Goal: Communication & Community: Answer question/provide support

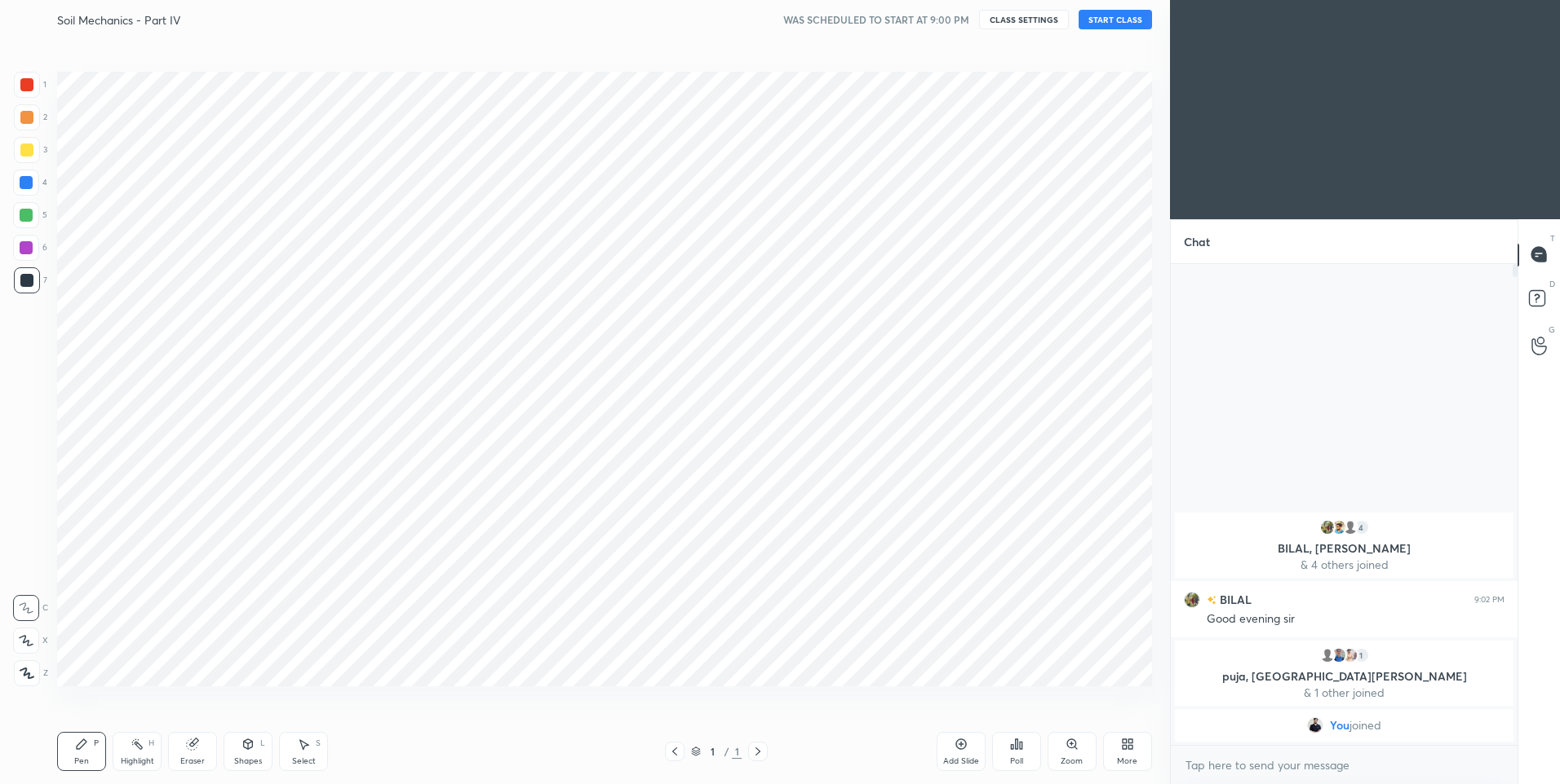
scroll to position [80846, 80468]
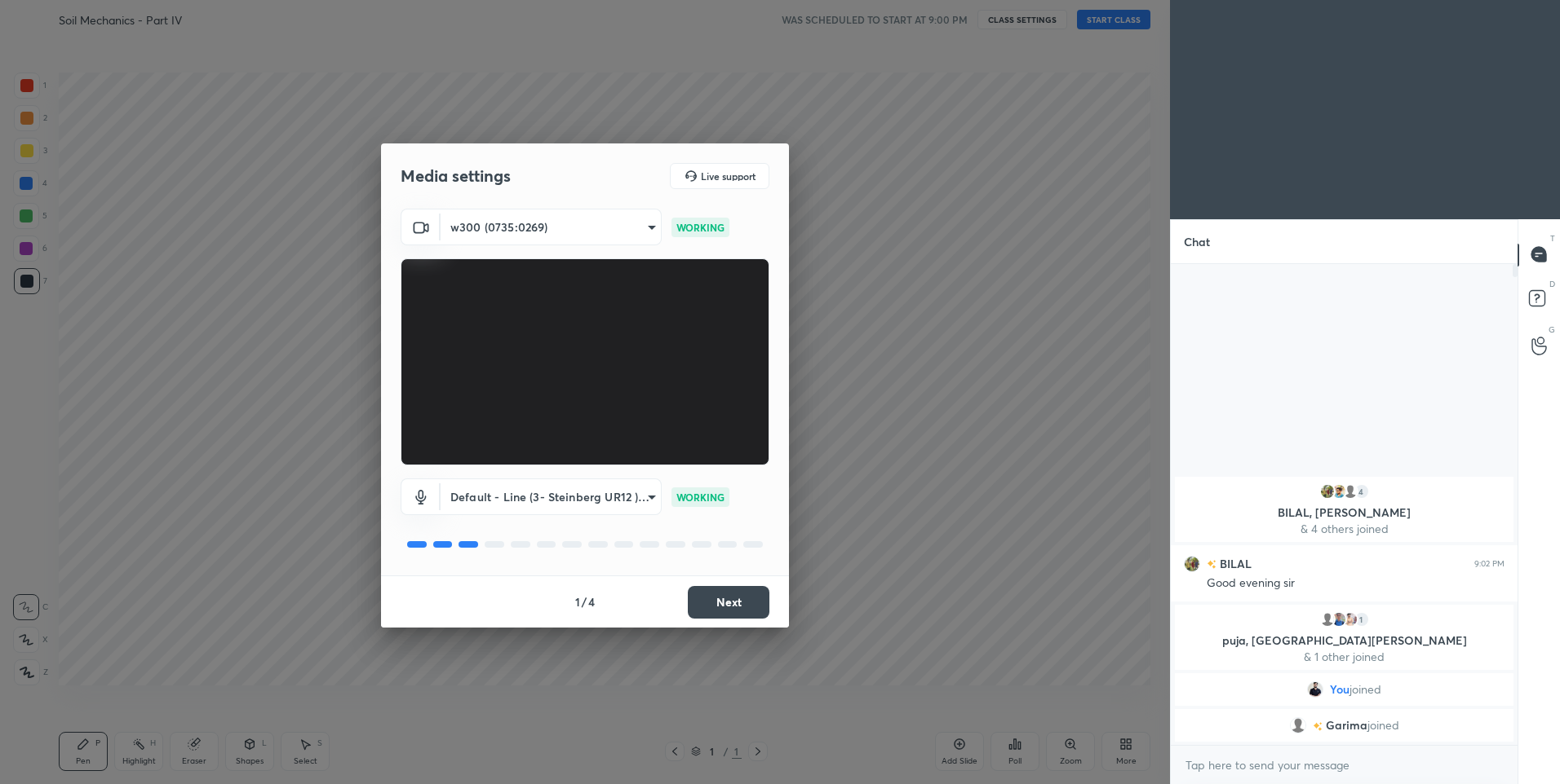
click at [734, 602] on button "Next" at bounding box center [728, 602] width 82 height 33
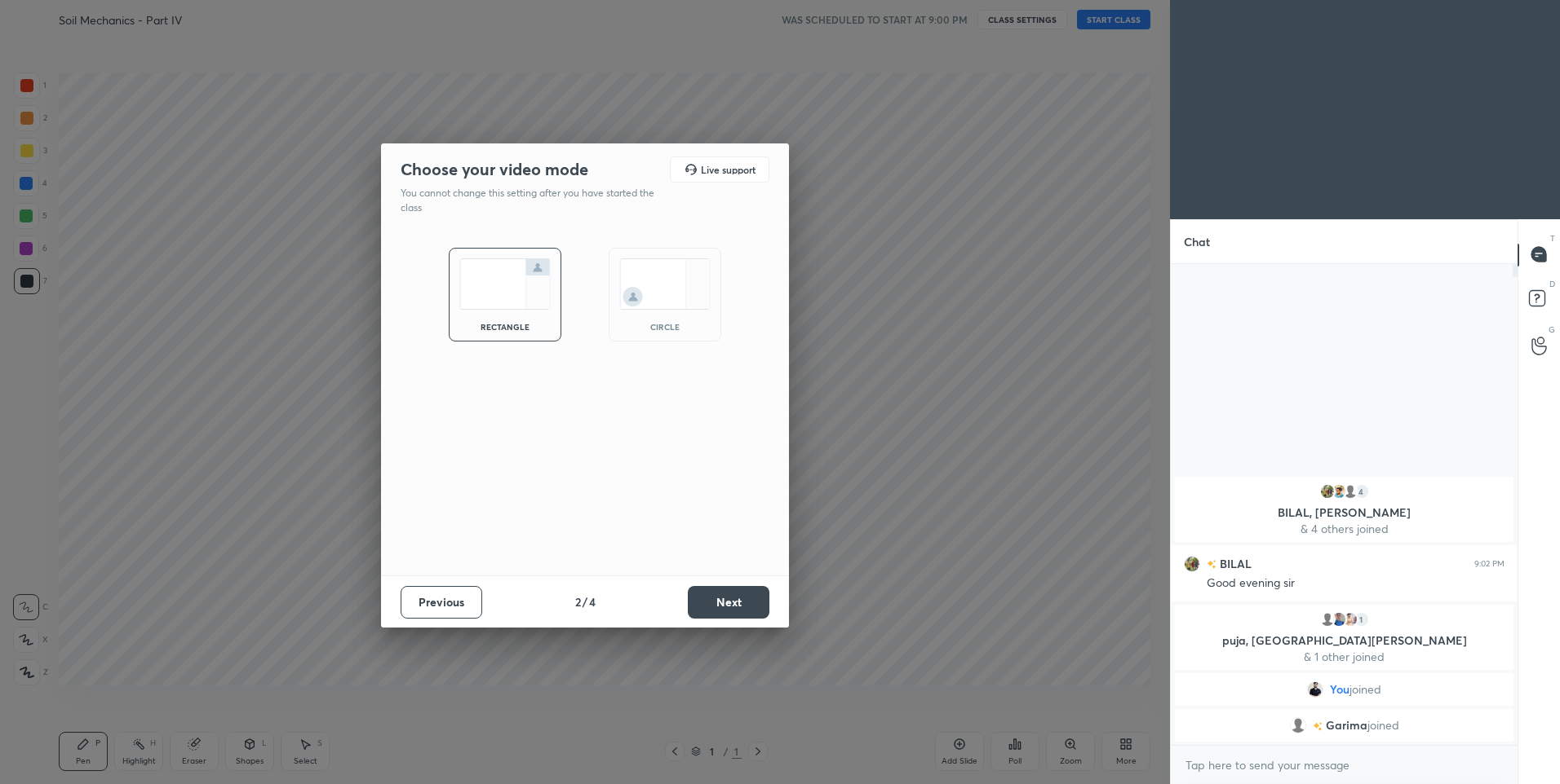
click at [736, 607] on button "Next" at bounding box center [728, 602] width 82 height 33
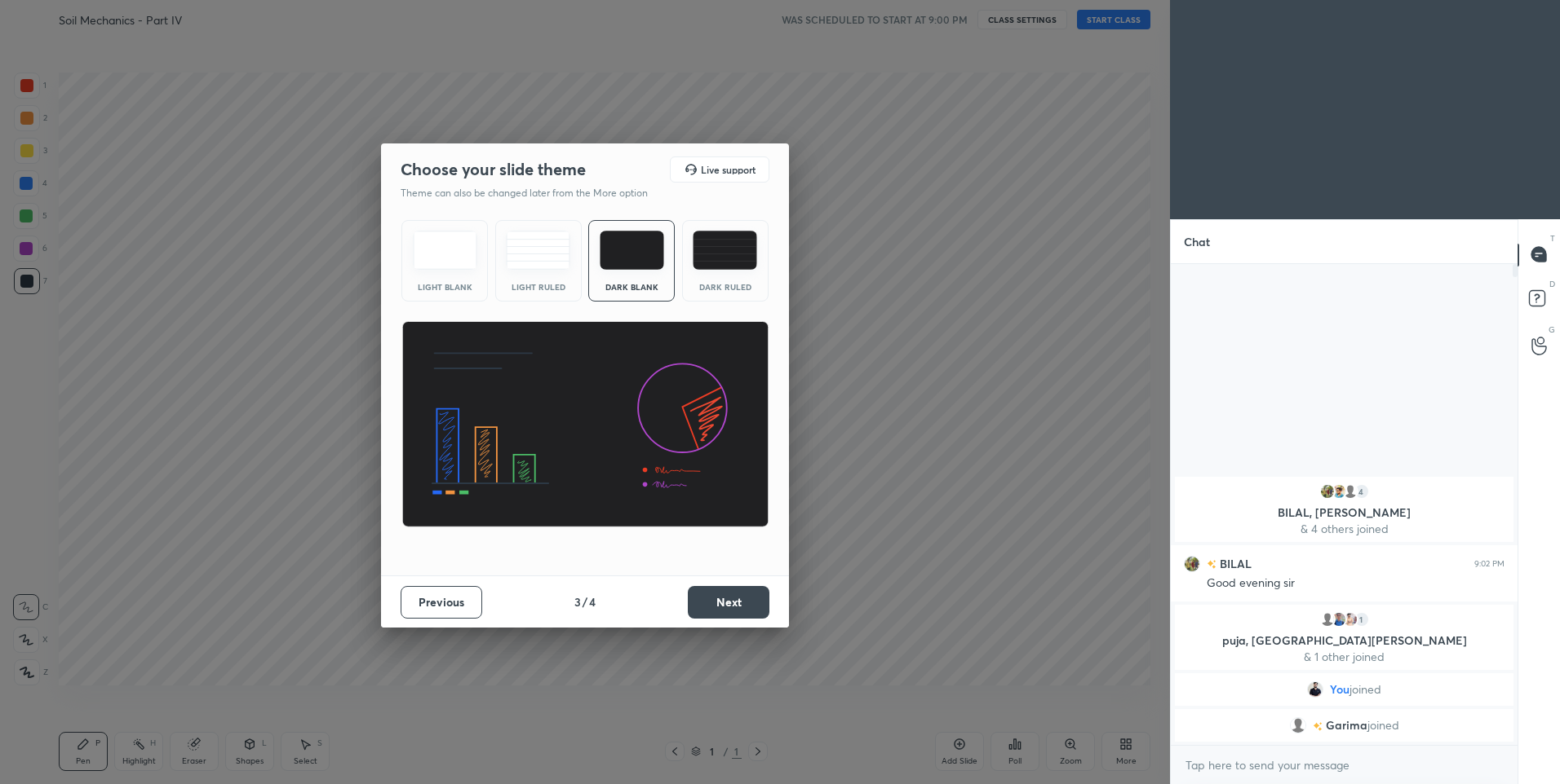
click at [736, 607] on button "Next" at bounding box center [728, 602] width 82 height 33
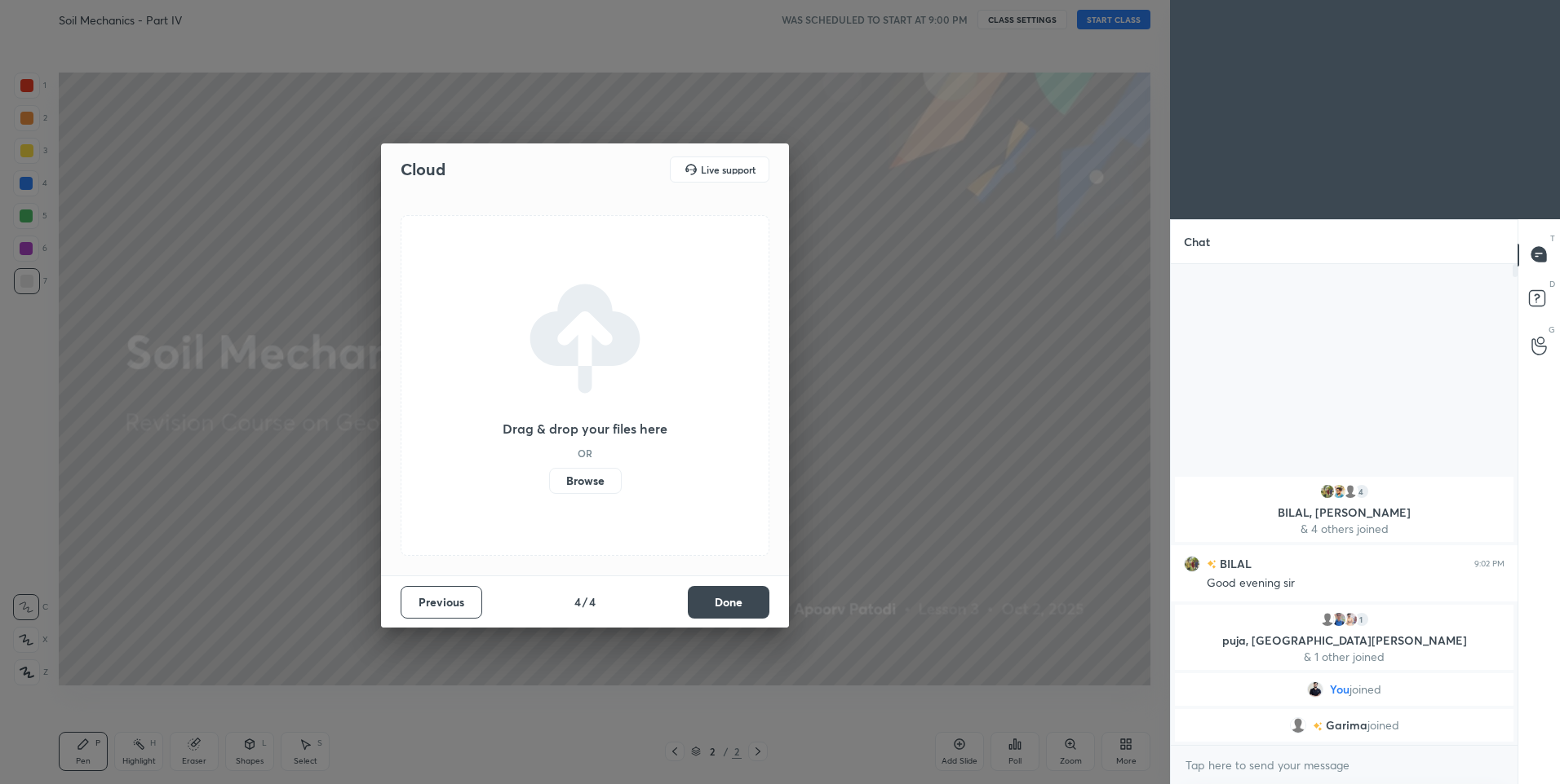
click at [734, 595] on button "Done" at bounding box center [728, 602] width 82 height 33
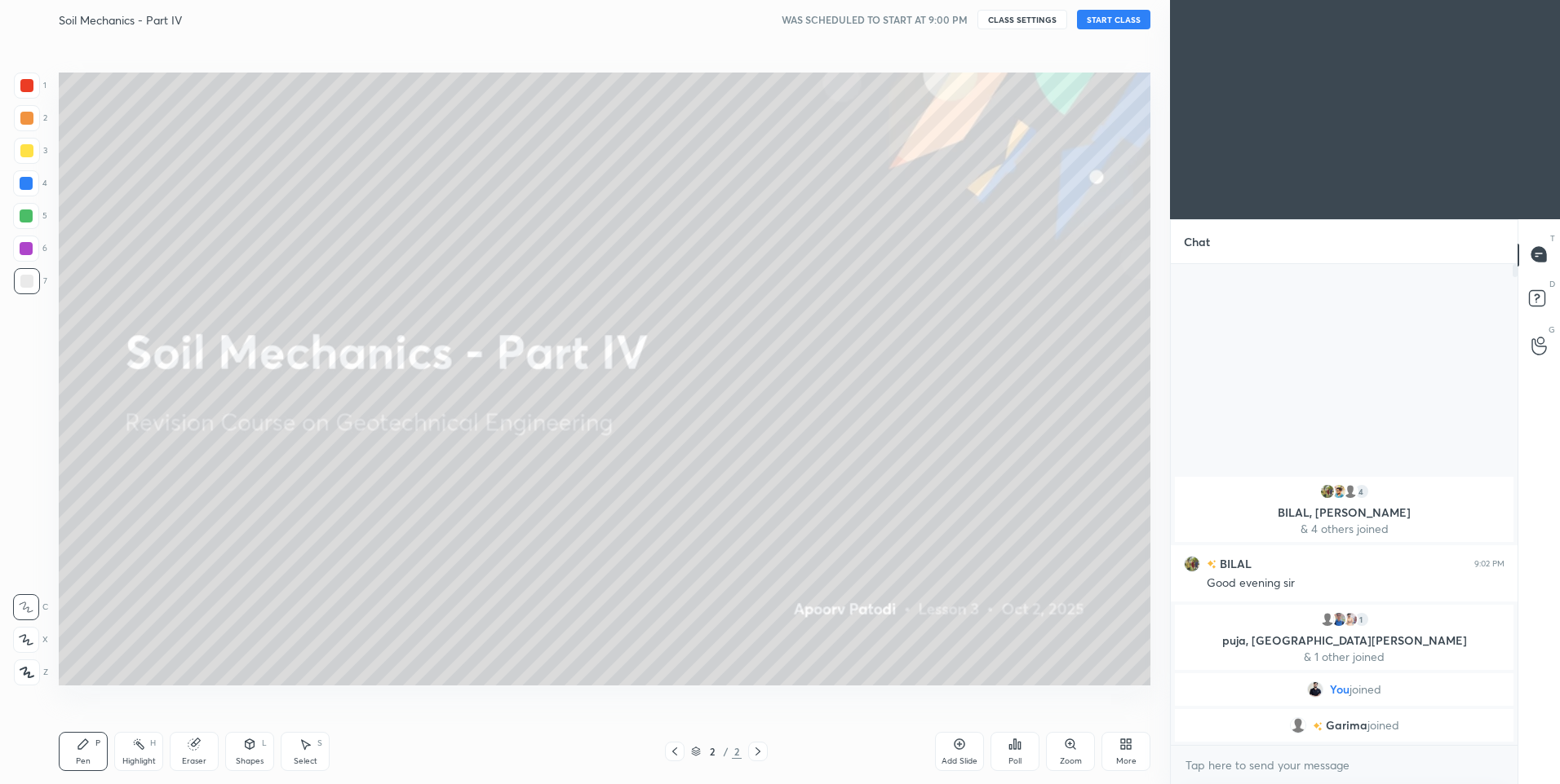
click at [1131, 17] on button "START CLASS" at bounding box center [1114, 20] width 74 height 20
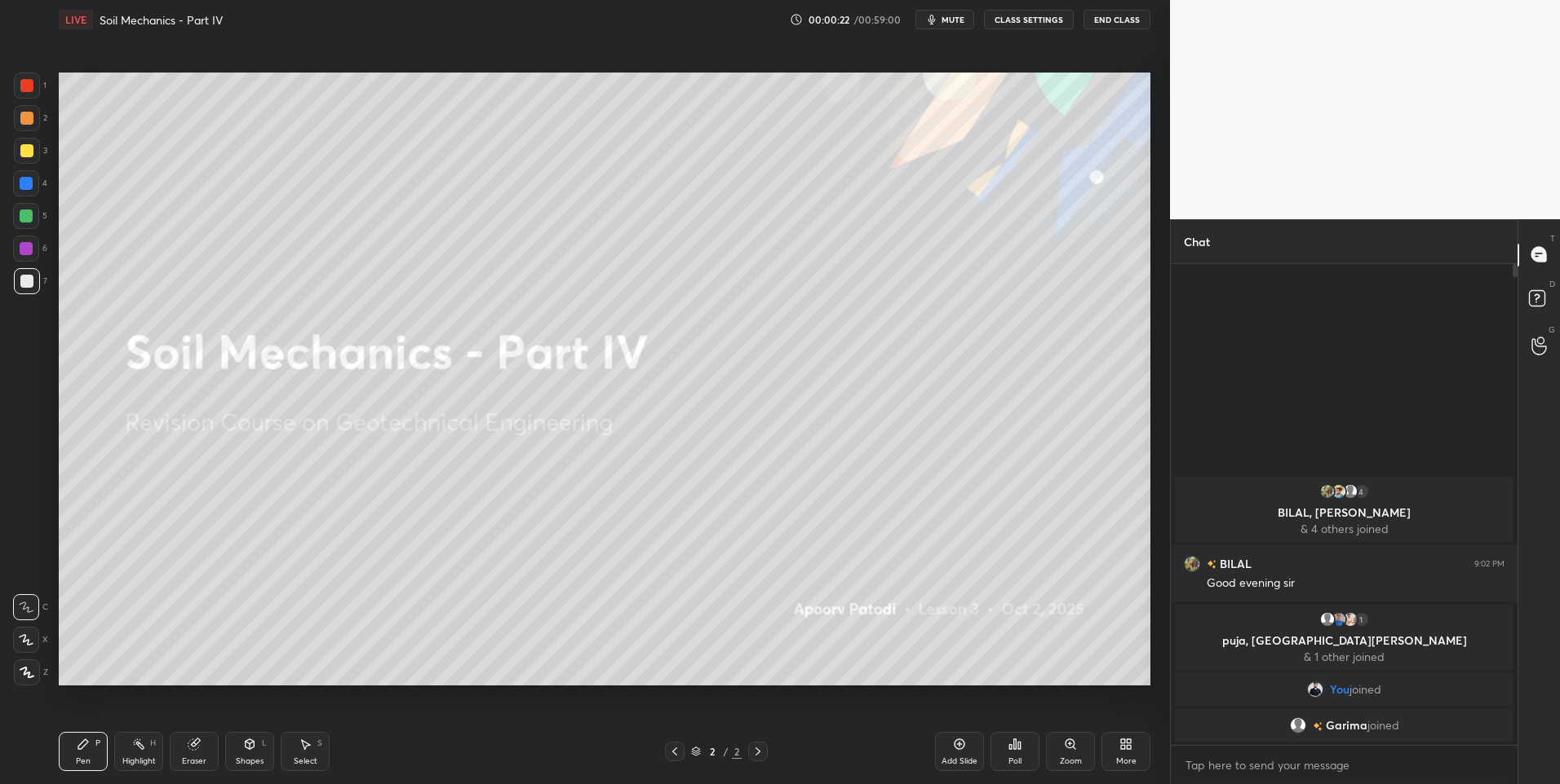
click at [25, 635] on div at bounding box center [26, 639] width 26 height 26
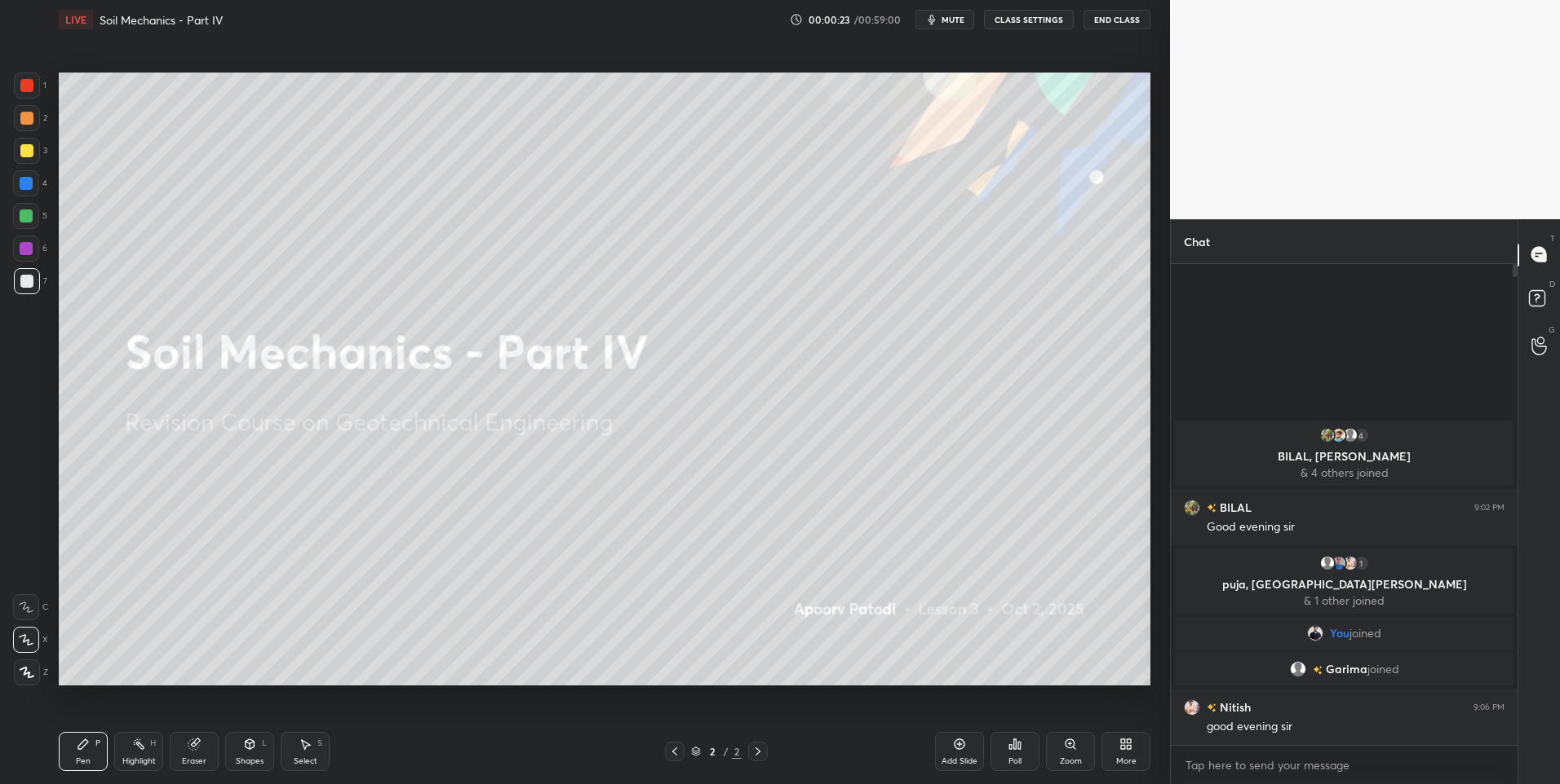
click at [0, 0] on html "1 2 3 4 5 6 7 C X Z C X Z E E Erase all H H LIVE Soil Mechanics - Part IV 00:00…" at bounding box center [780, 0] width 1560 height 0
click at [20, 123] on div at bounding box center [27, 118] width 13 height 13
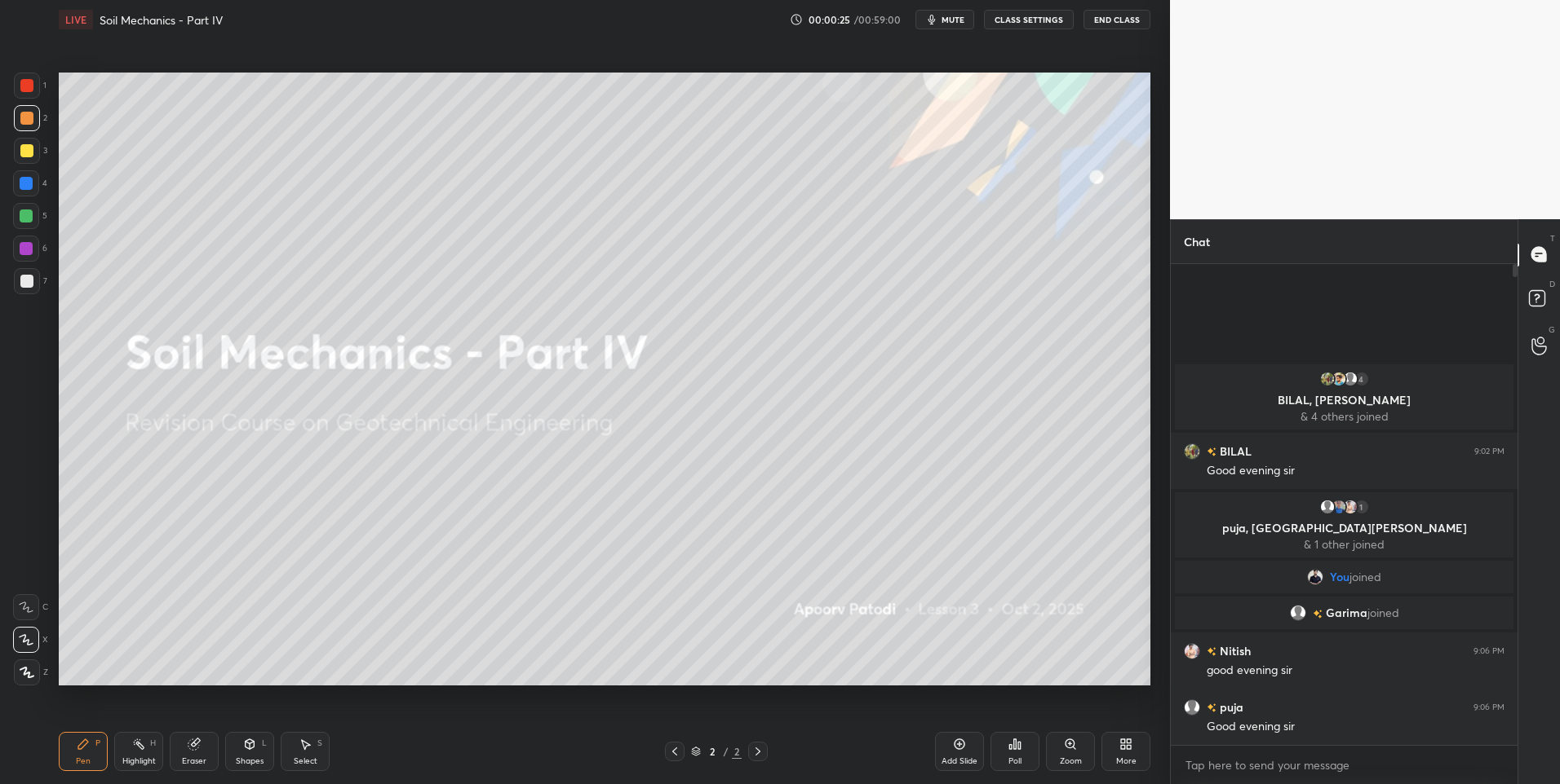
click at [1061, 21] on button "CLASS SETTINGS" at bounding box center [1028, 20] width 90 height 20
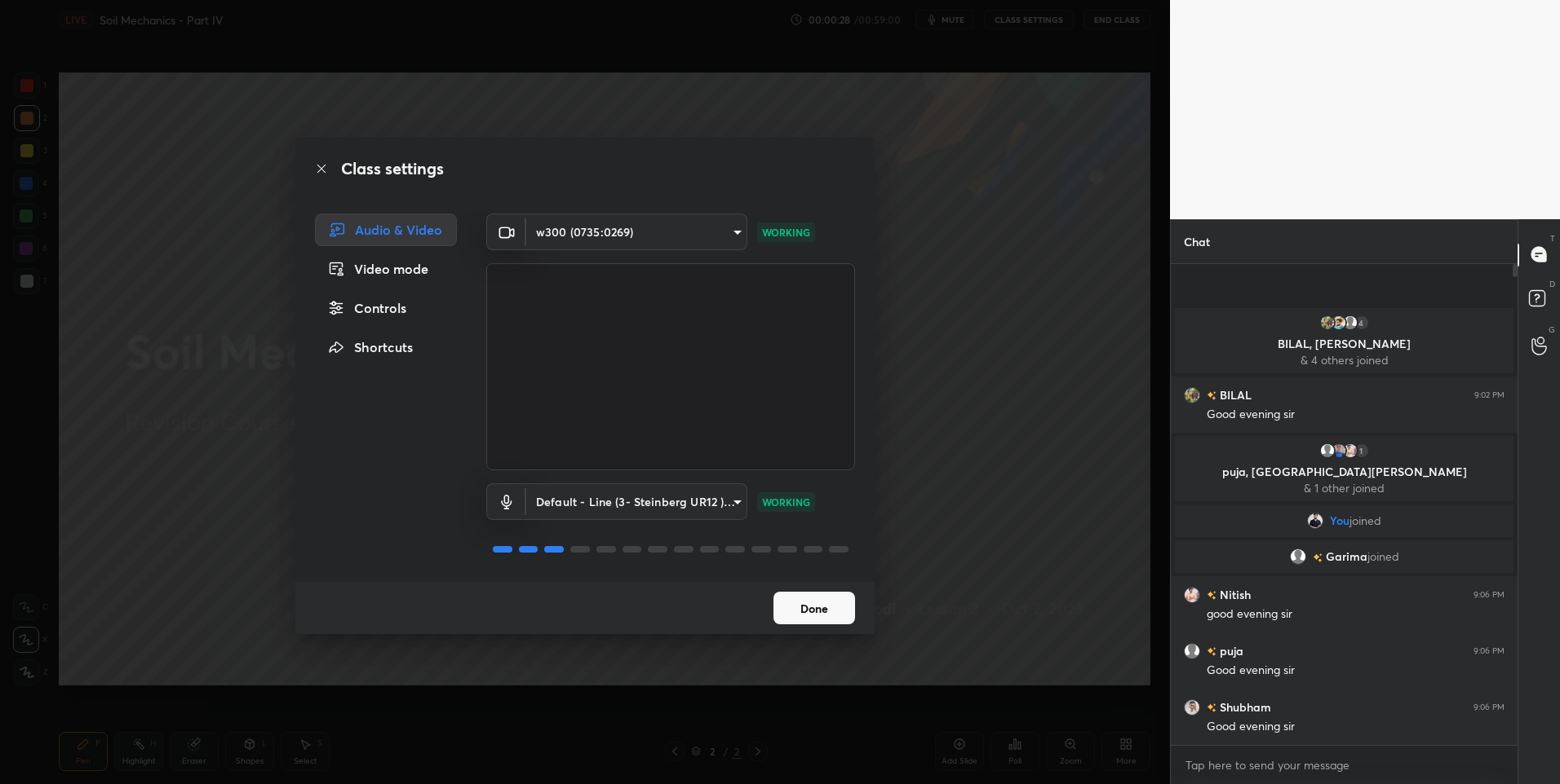
click at [320, 165] on icon at bounding box center [321, 169] width 13 height 13
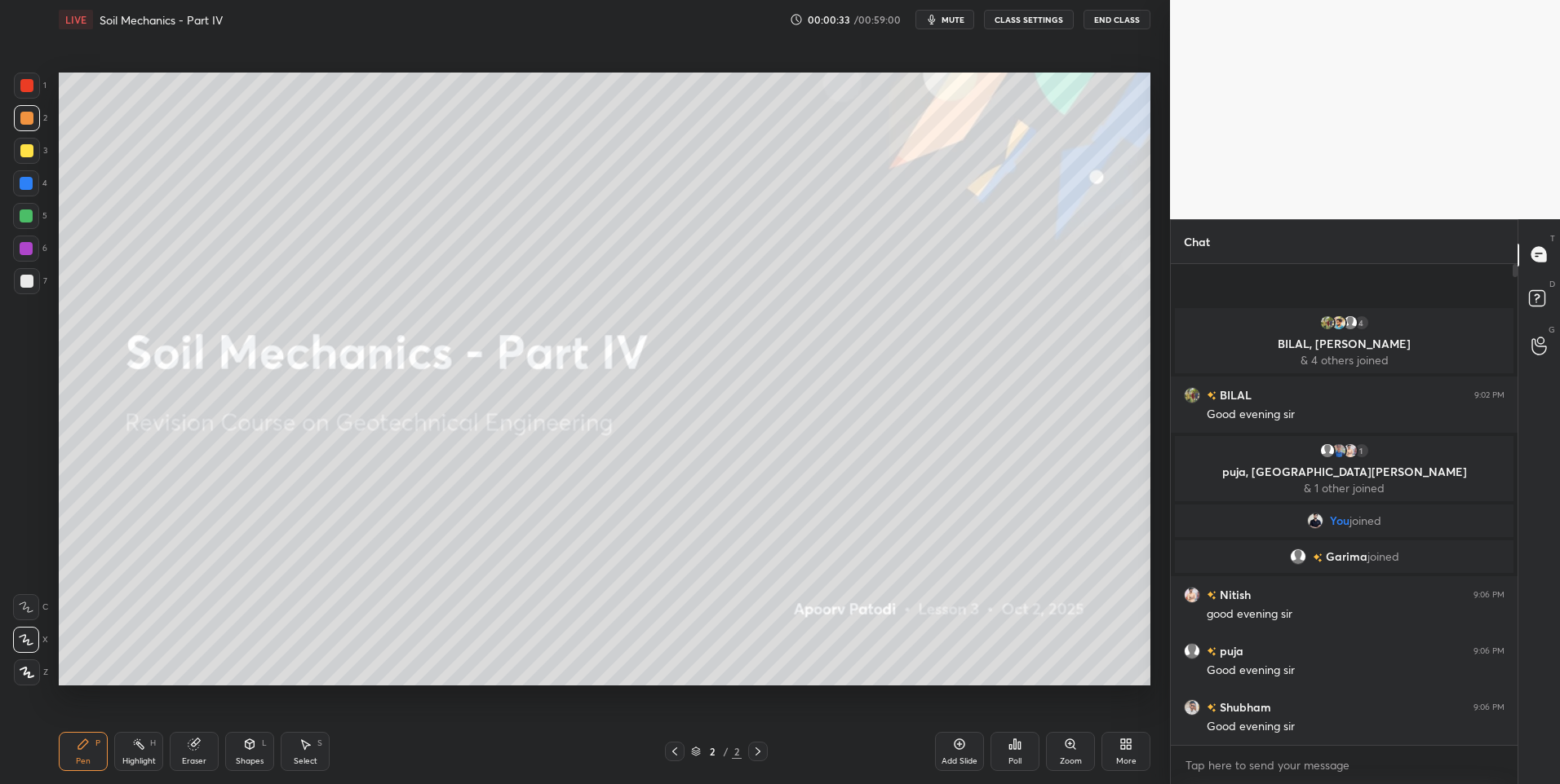
click at [23, 153] on div at bounding box center [27, 150] width 13 height 13
click at [1013, 21] on button "CLASS SETTINGS" at bounding box center [1028, 20] width 90 height 20
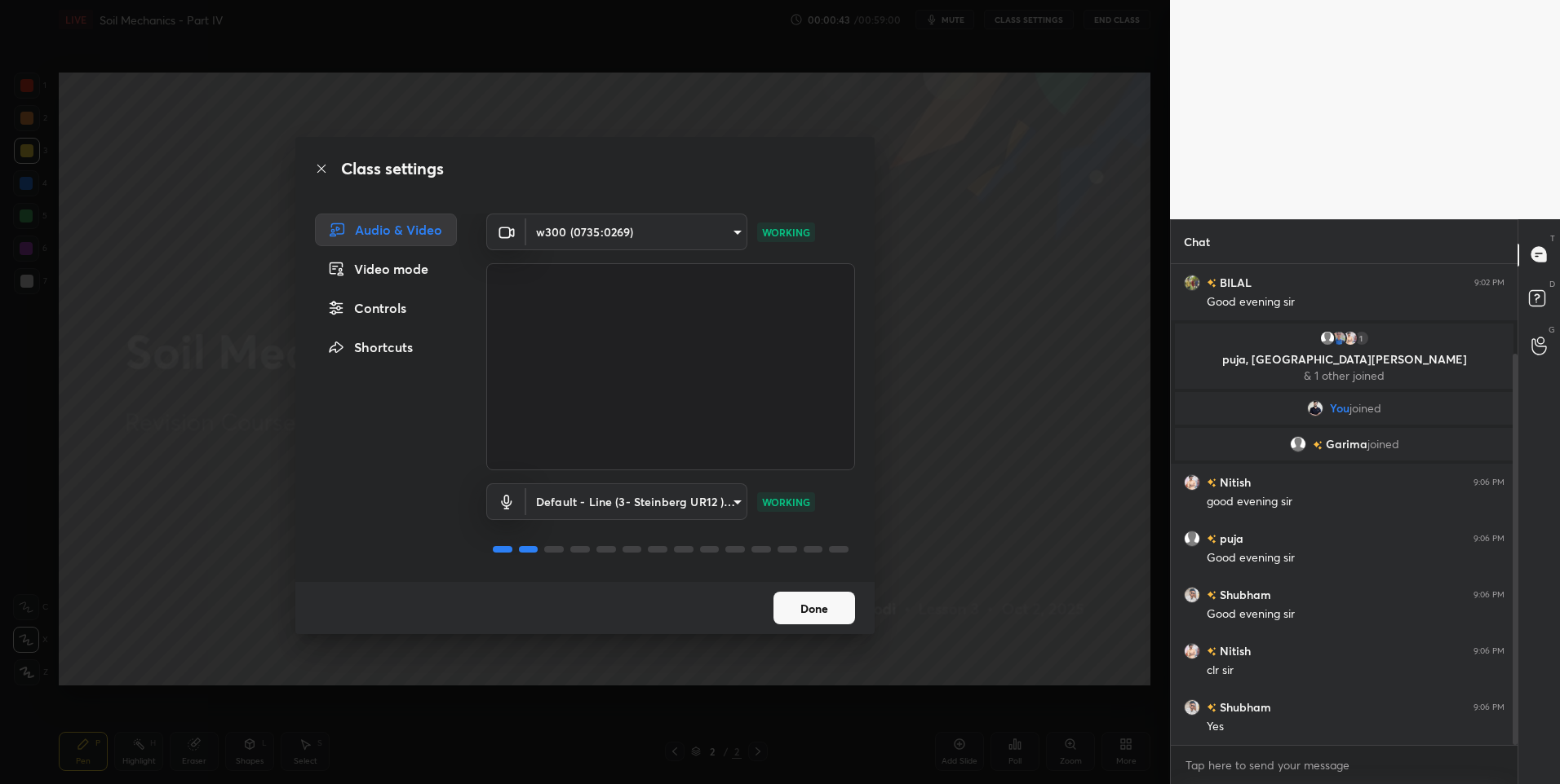
scroll to position [111, 0]
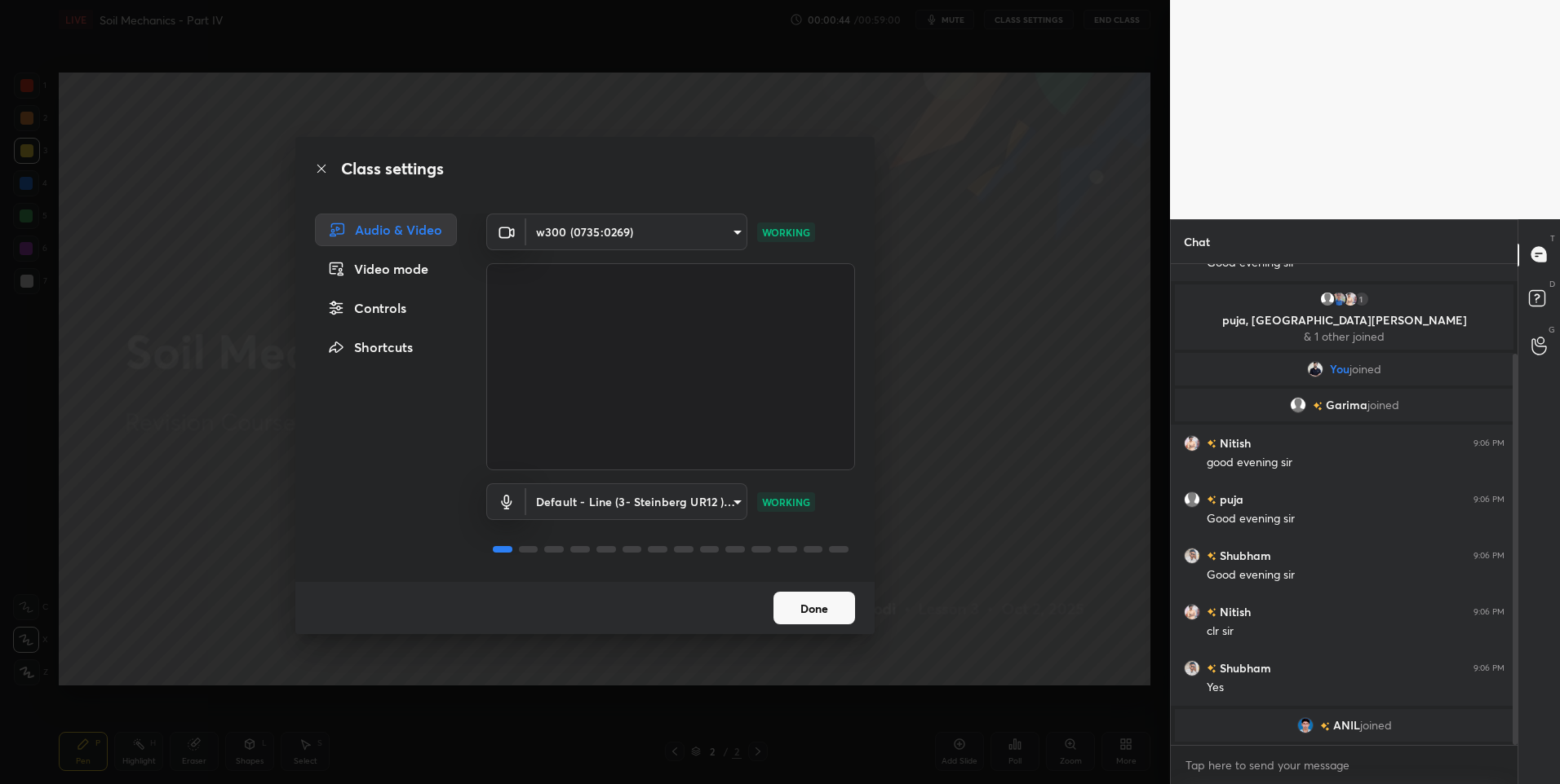
click at [318, 163] on icon at bounding box center [321, 169] width 13 height 13
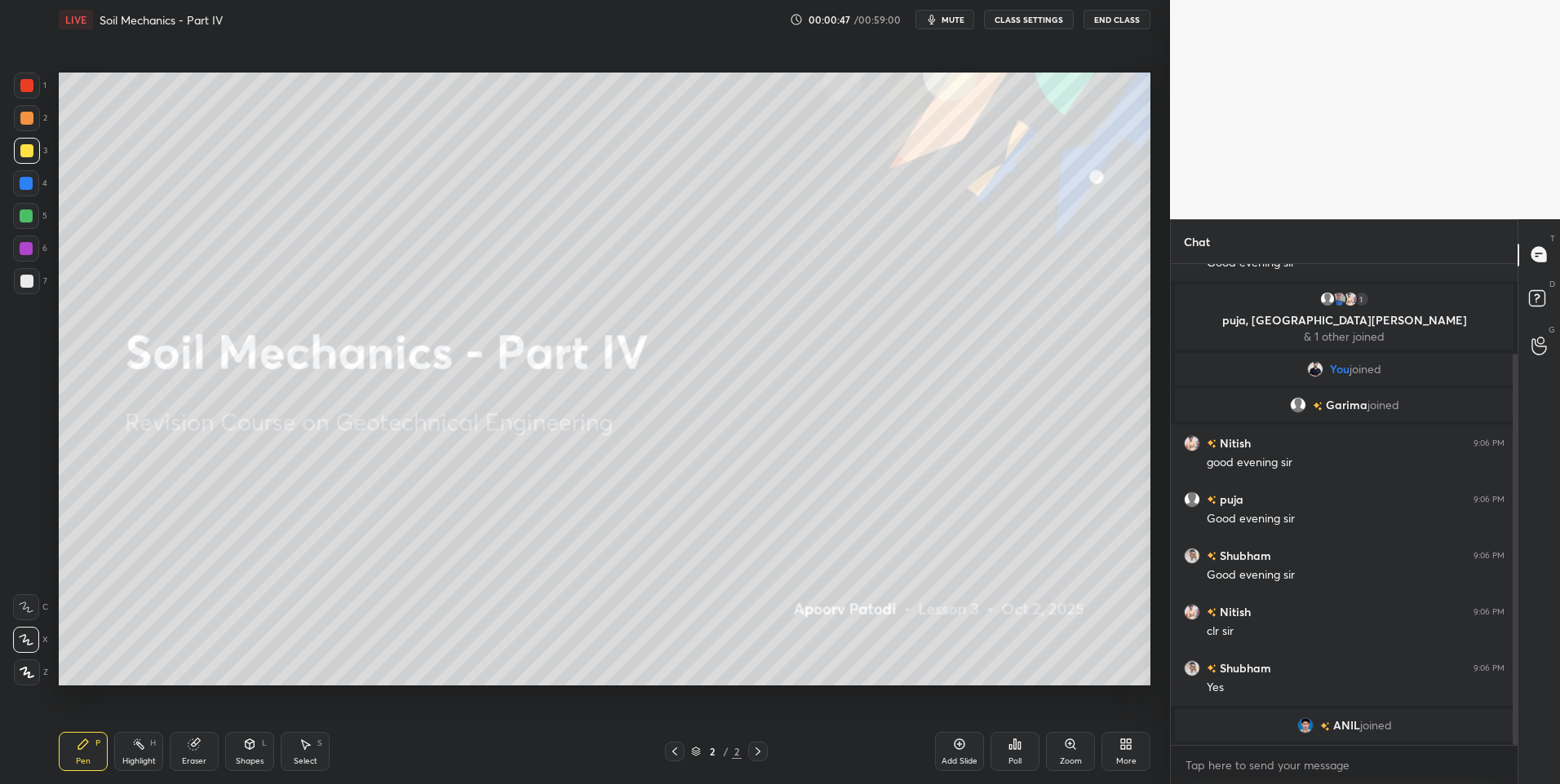
click at [26, 212] on div at bounding box center [26, 216] width 13 height 13
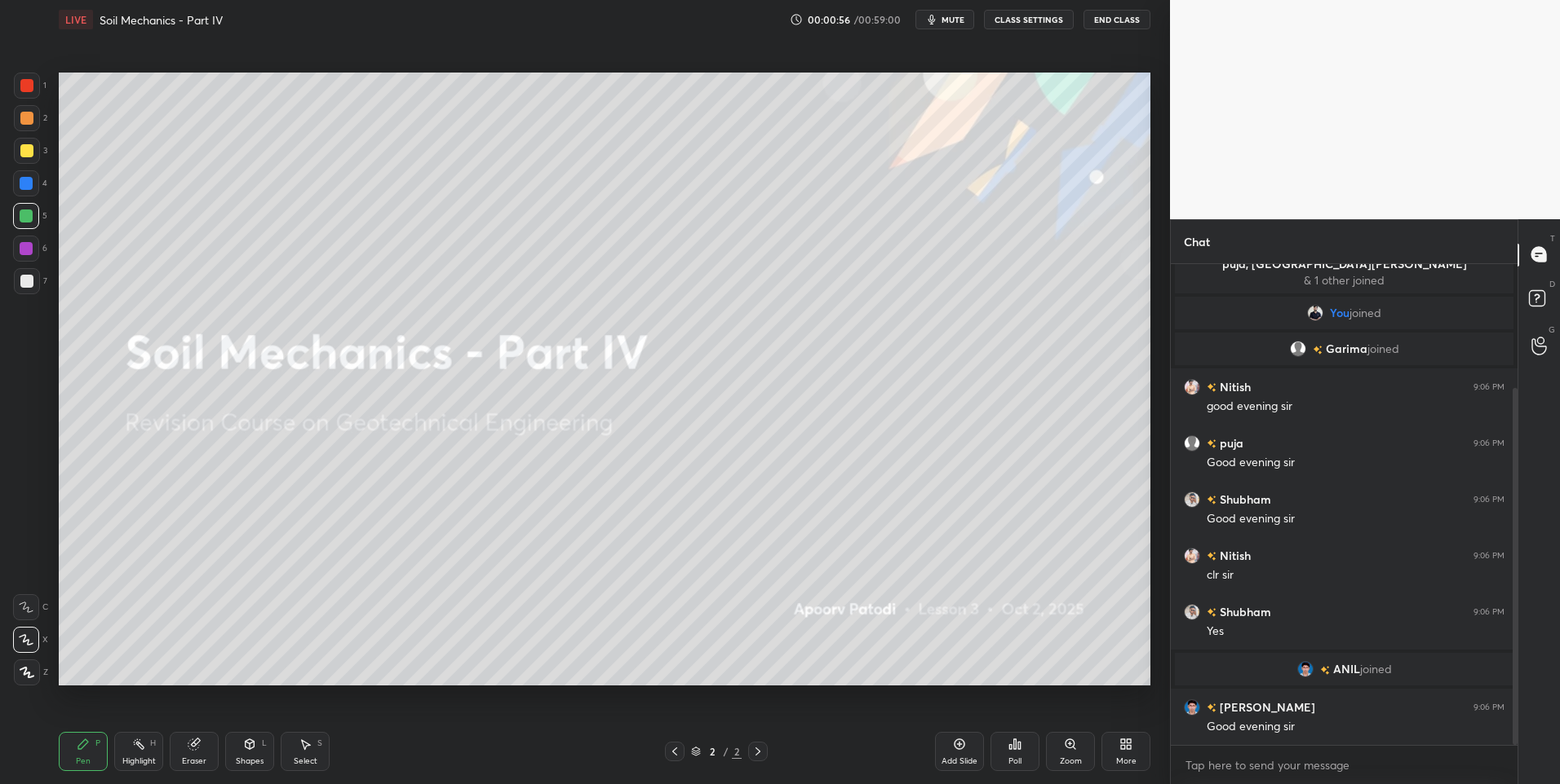
scroll to position [223, 0]
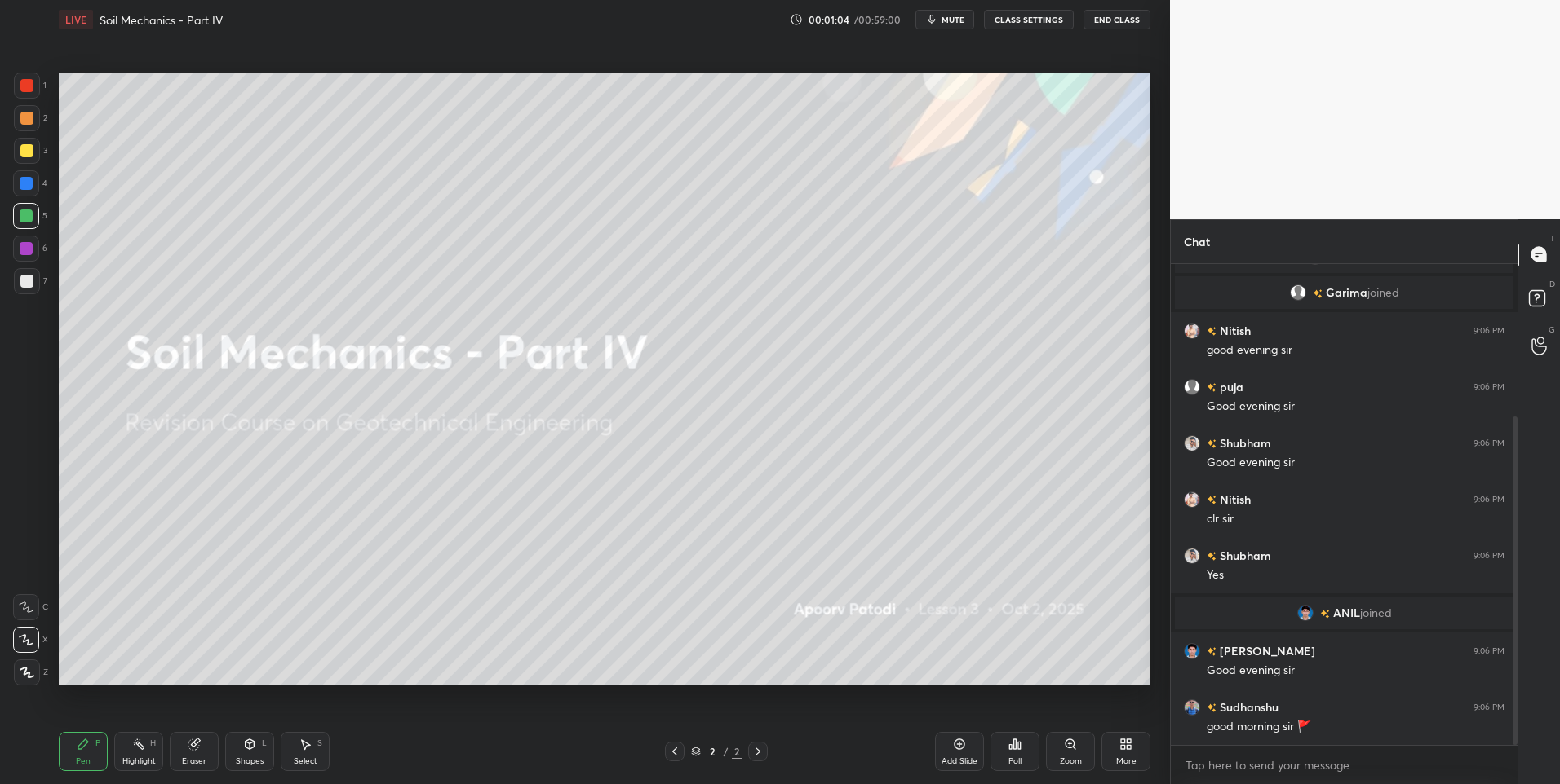
click at [24, 113] on div at bounding box center [27, 118] width 13 height 13
click at [1123, 758] on div "More" at bounding box center [1126, 761] width 20 height 8
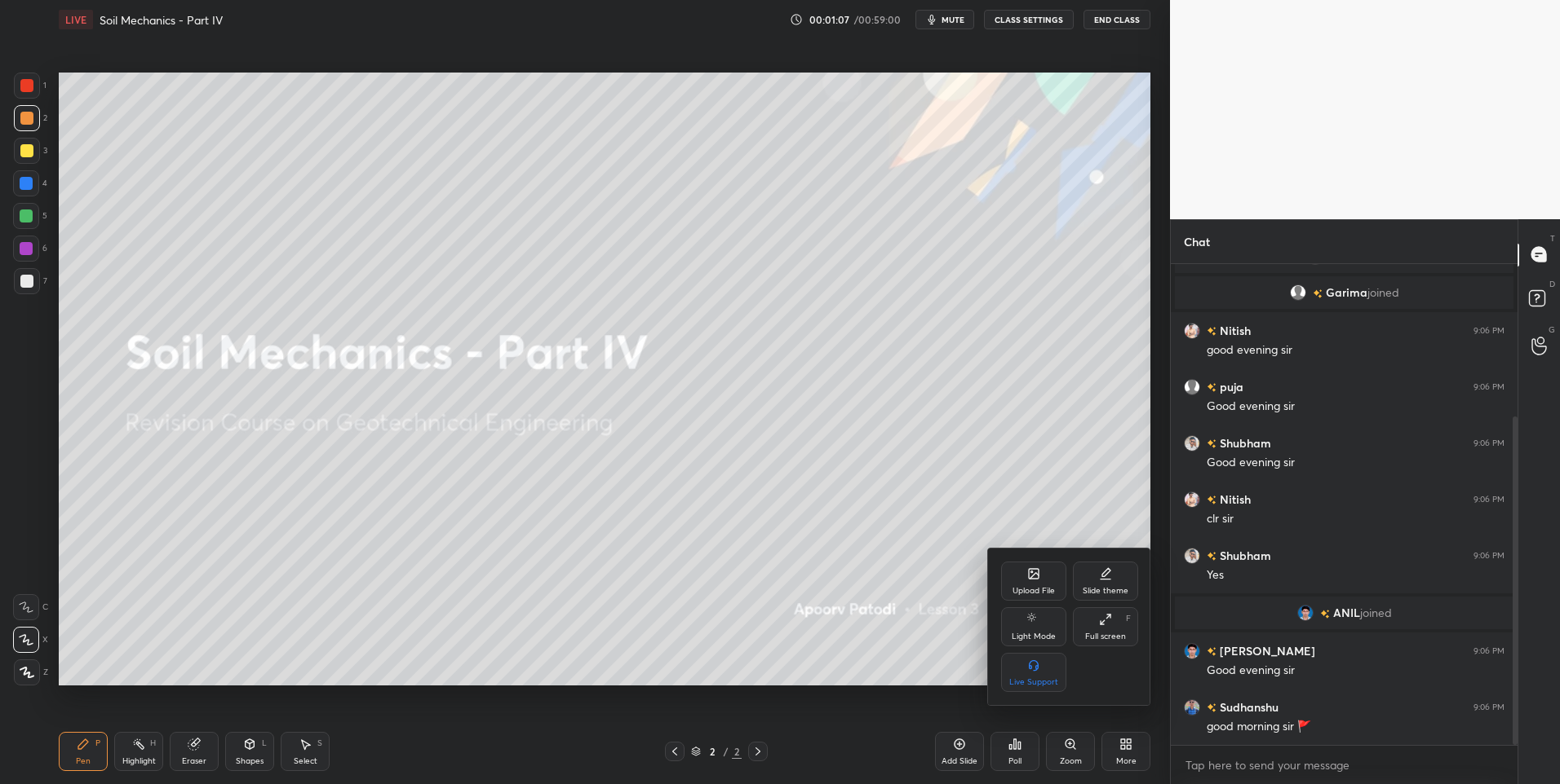
click at [1043, 588] on div "Upload File" at bounding box center [1033, 590] width 43 height 8
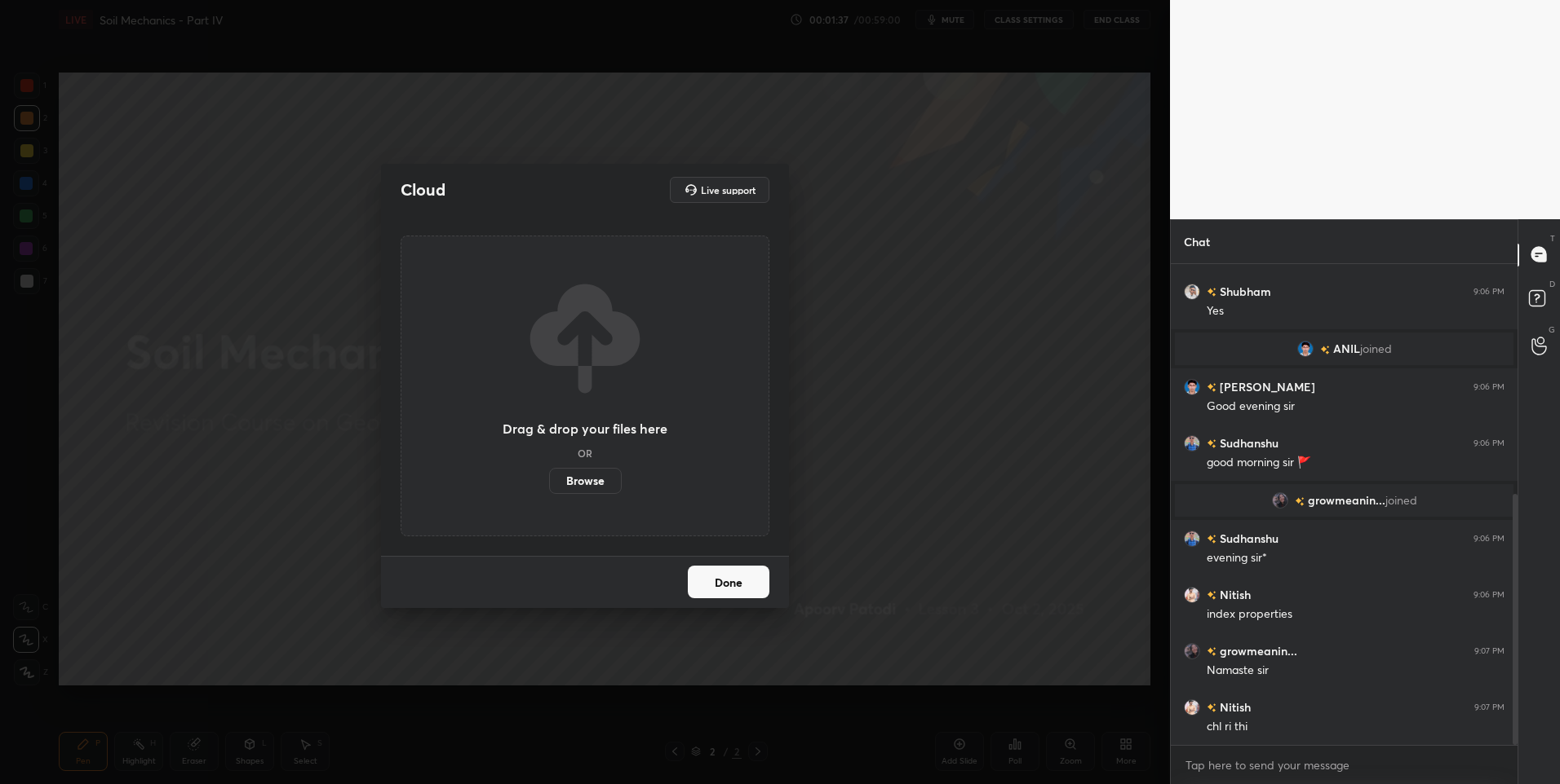
scroll to position [458, 0]
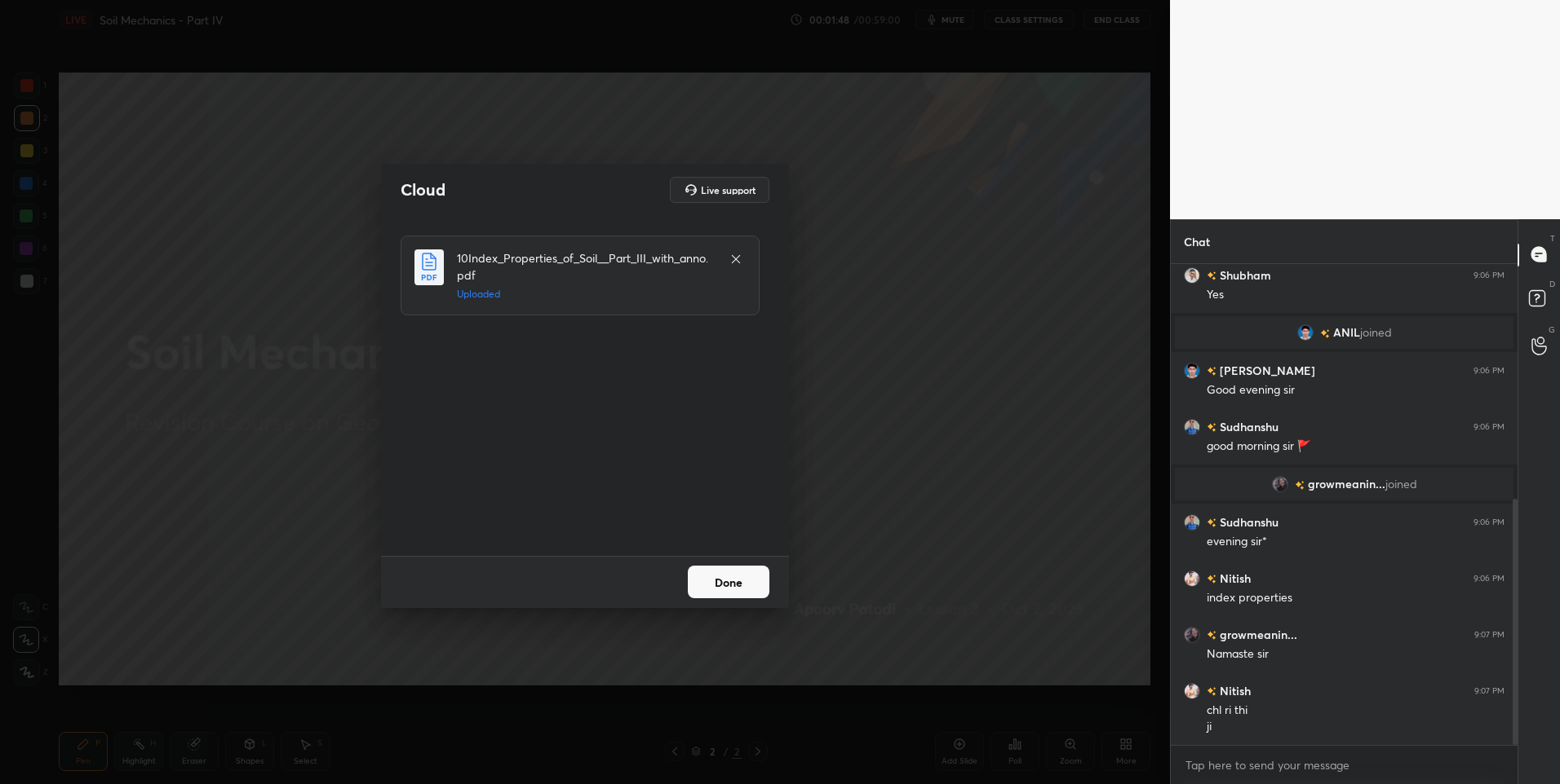
click at [738, 571] on div "Done" at bounding box center [584, 582] width 408 height 52
click at [754, 595] on button "Done" at bounding box center [728, 582] width 82 height 33
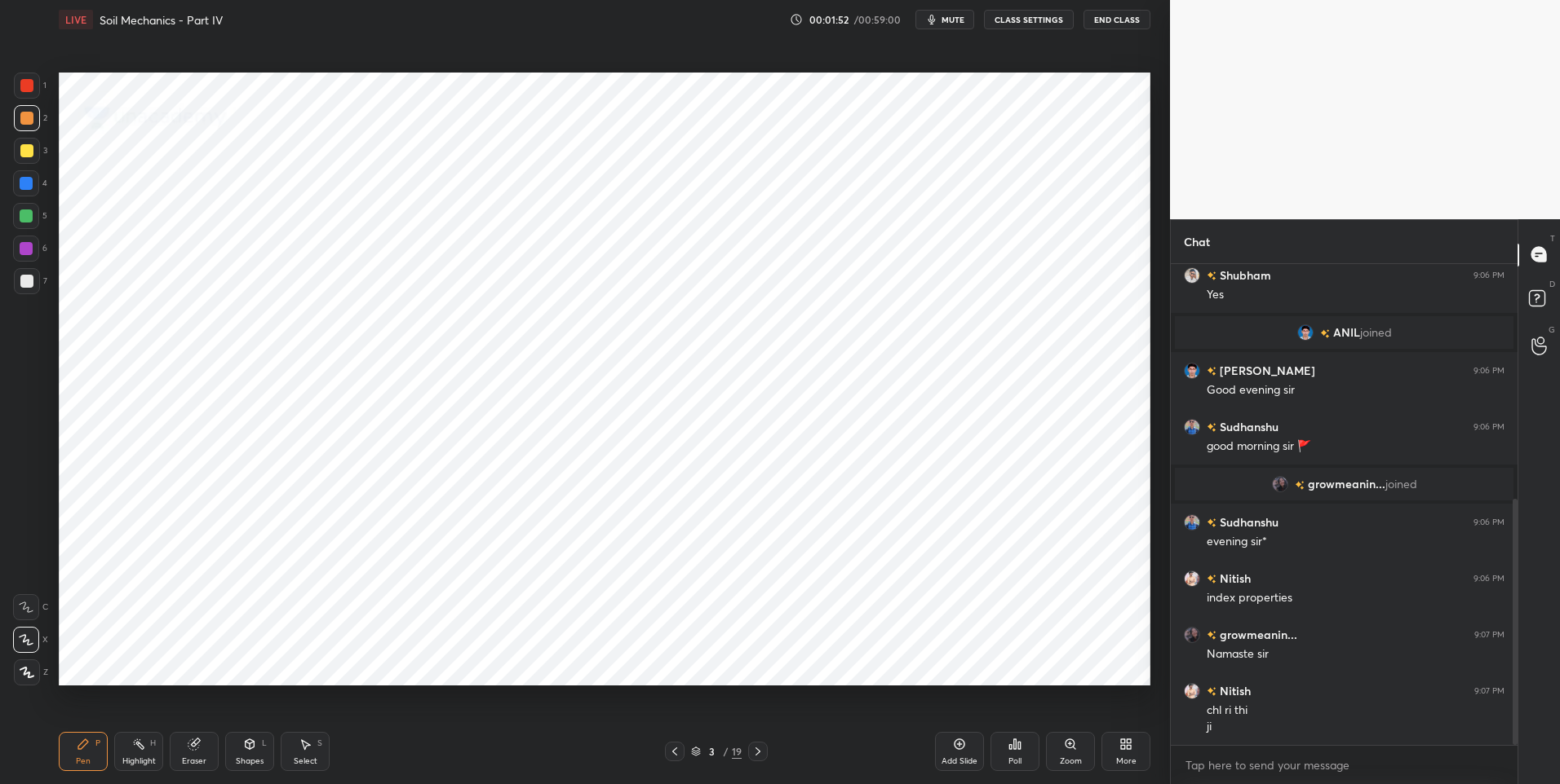
click at [763, 755] on icon at bounding box center [758, 751] width 13 height 13
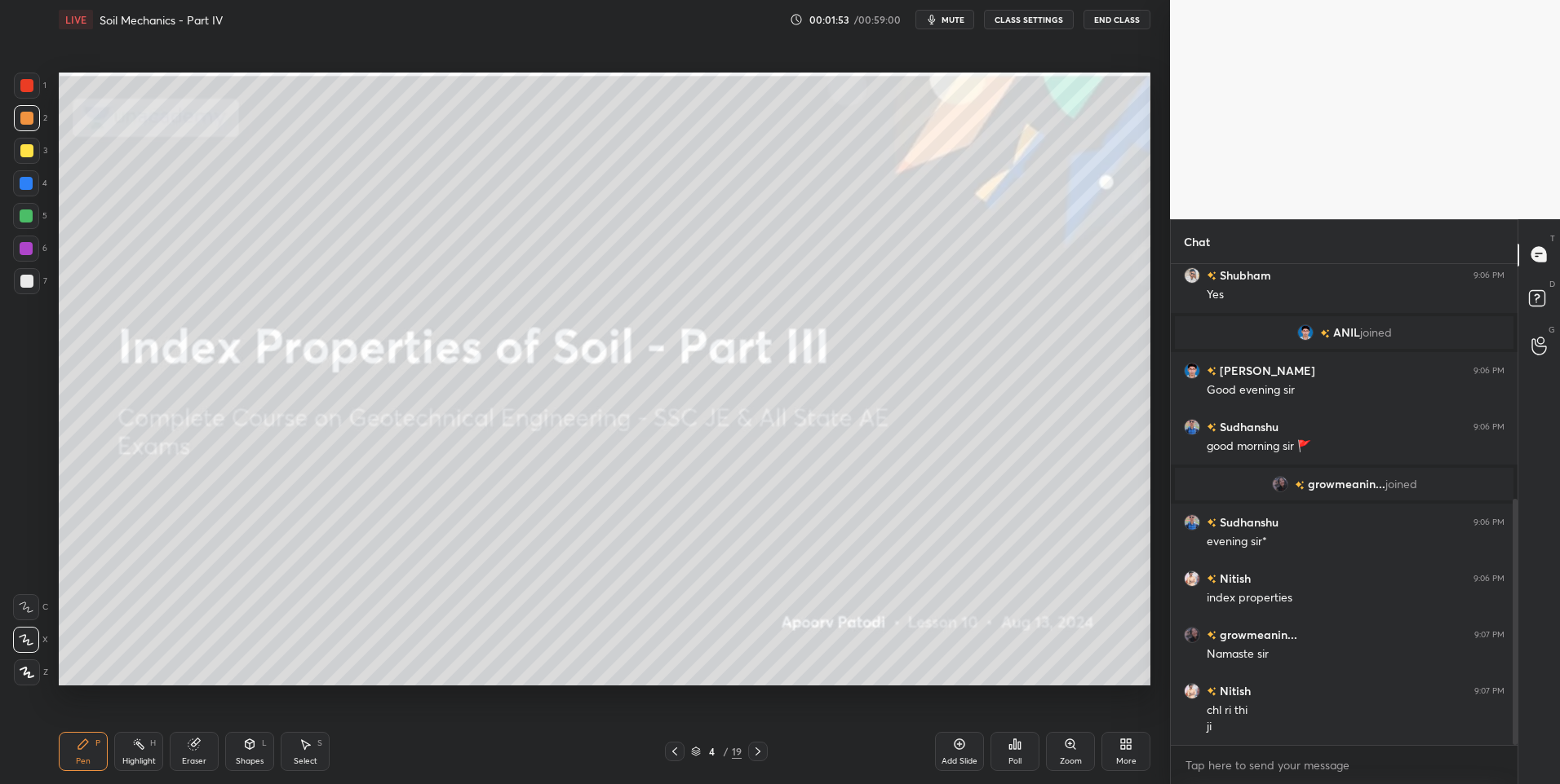
click at [767, 756] on div at bounding box center [758, 752] width 20 height 20
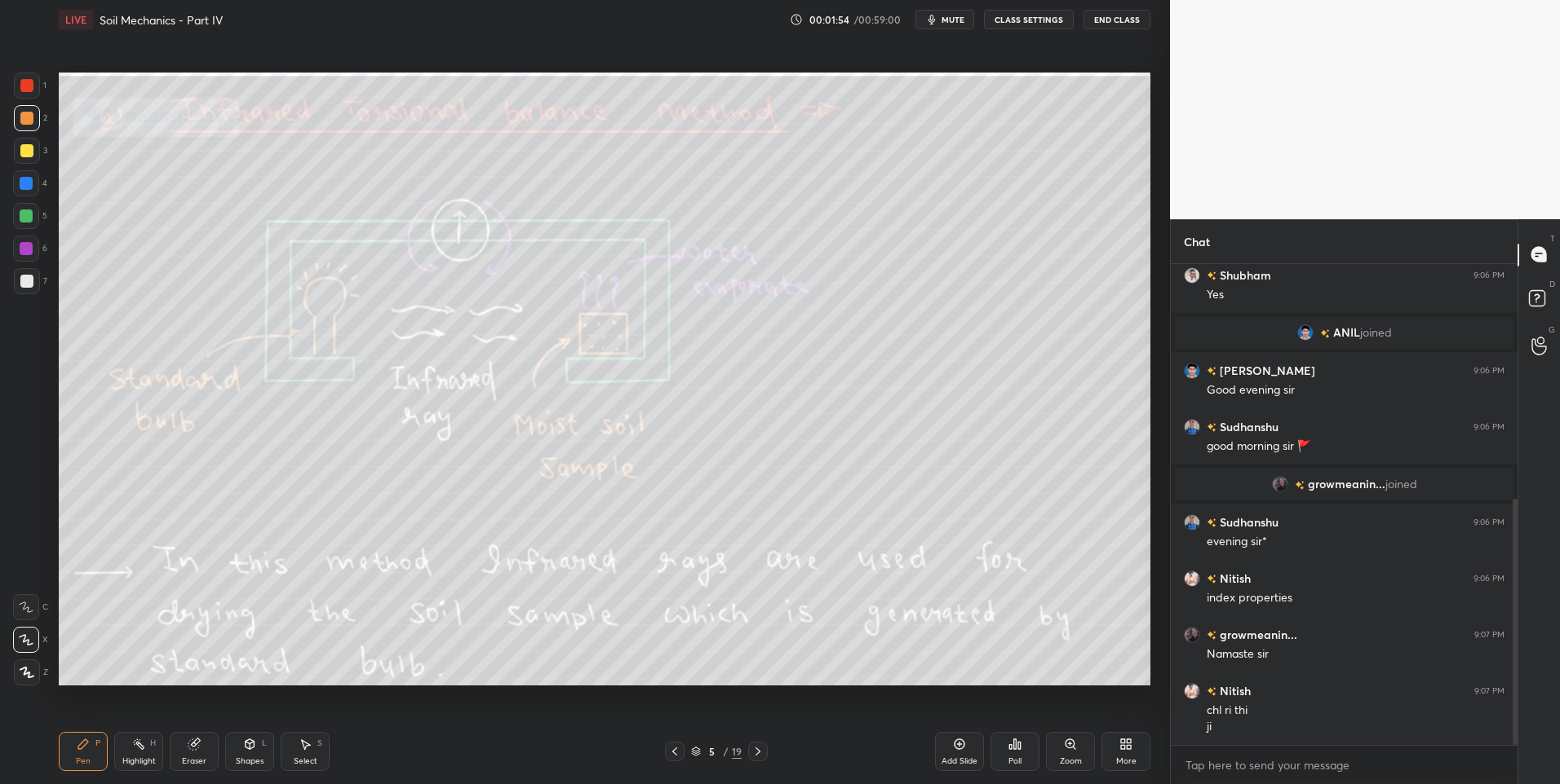
click at [143, 753] on div "Highlight H" at bounding box center [138, 752] width 49 height 39
click at [86, 753] on div "Pen P" at bounding box center [83, 752] width 49 height 39
click at [38, 209] on div at bounding box center [26, 215] width 26 height 26
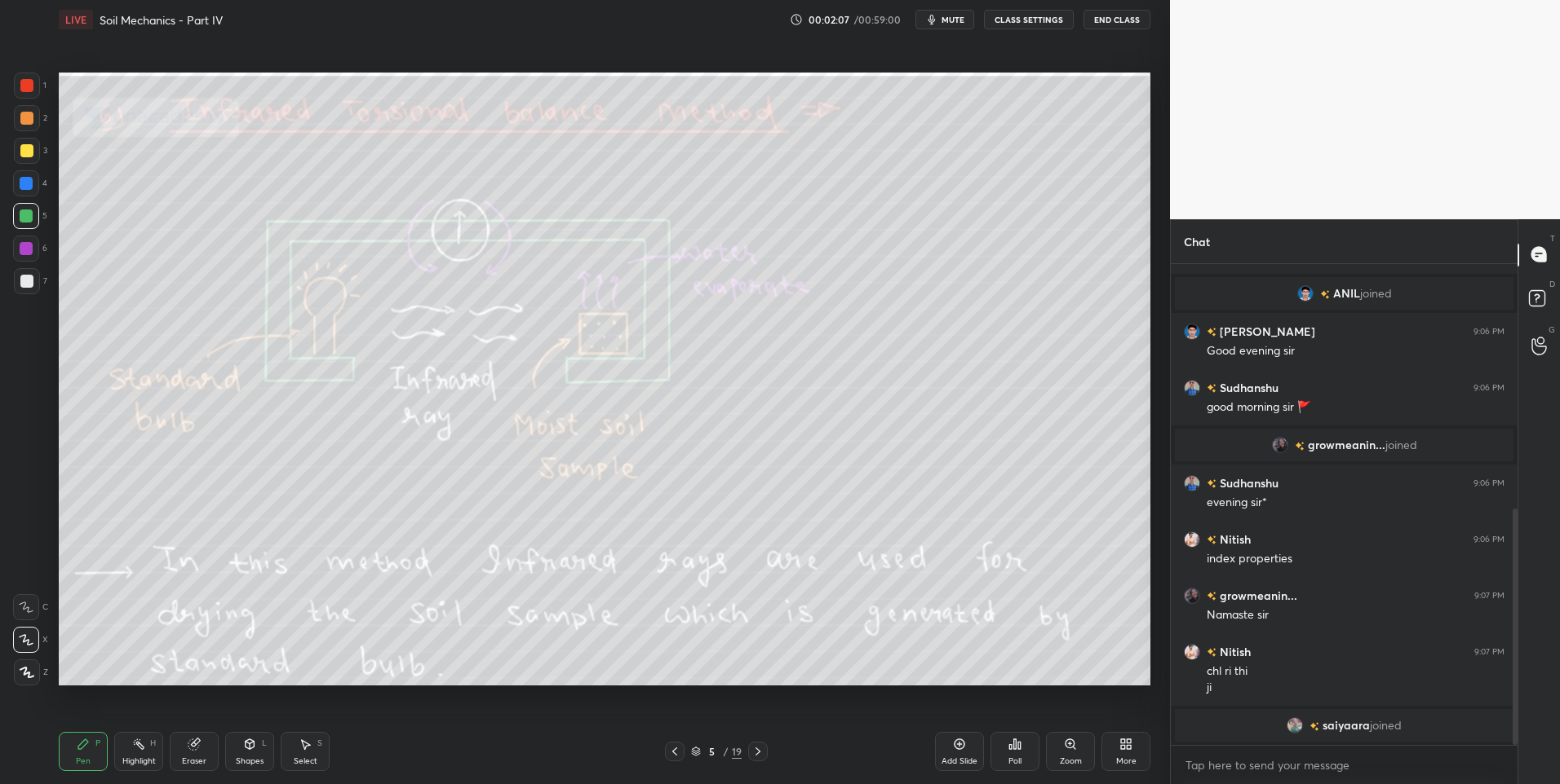
scroll to position [516, 0]
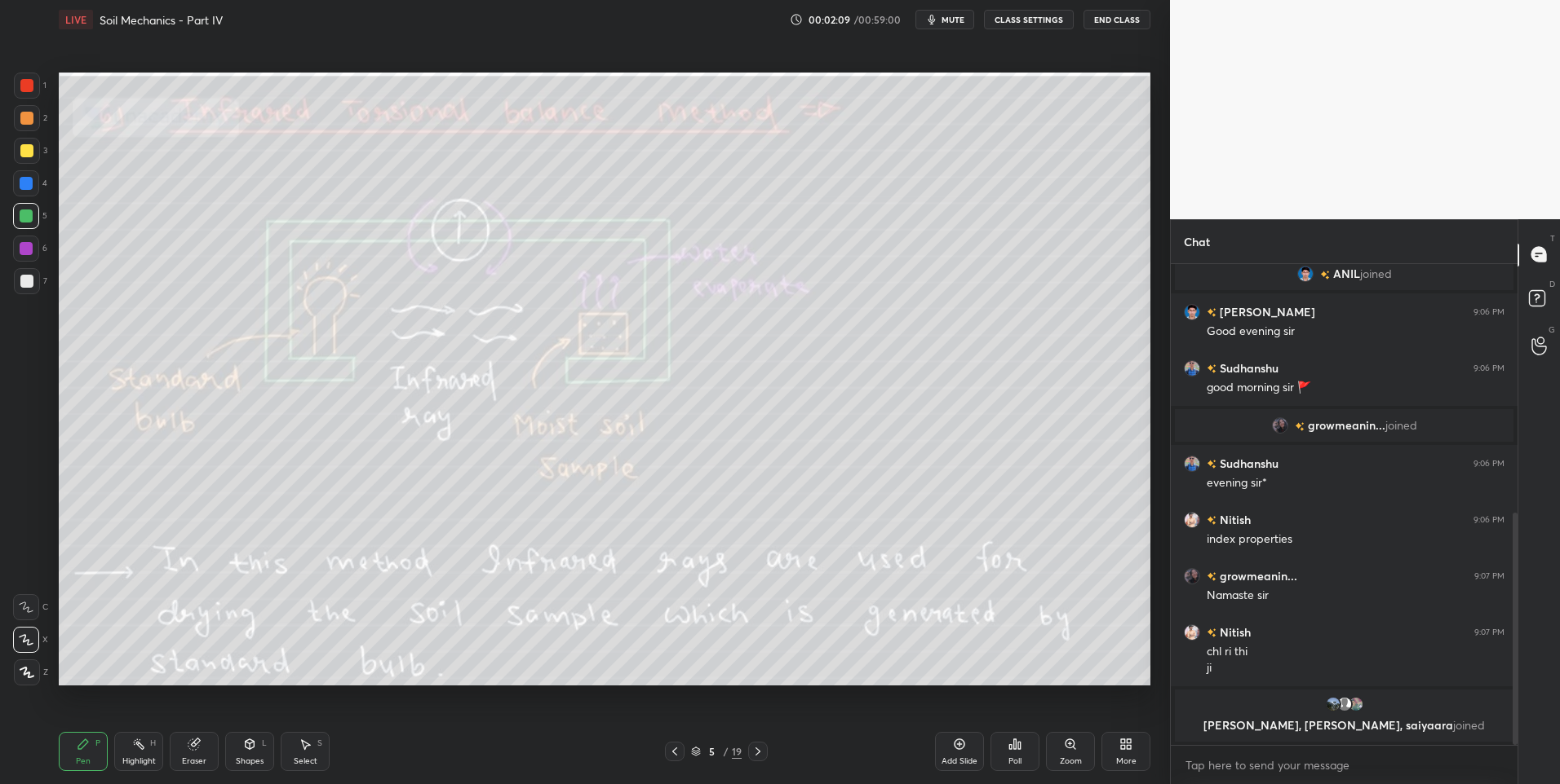
click at [133, 760] on div "Highlight" at bounding box center [140, 761] width 34 height 8
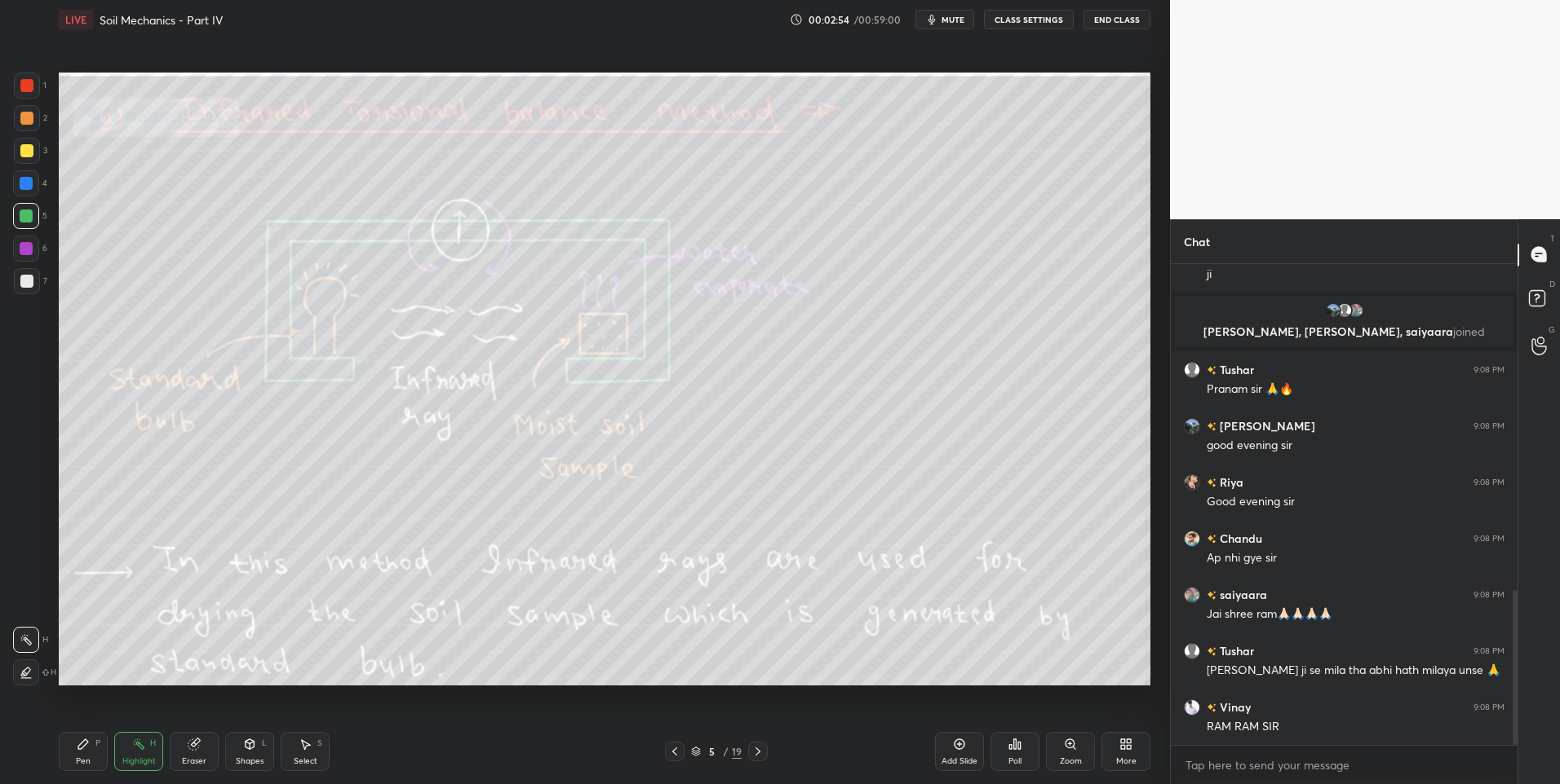
scroll to position [1012, 0]
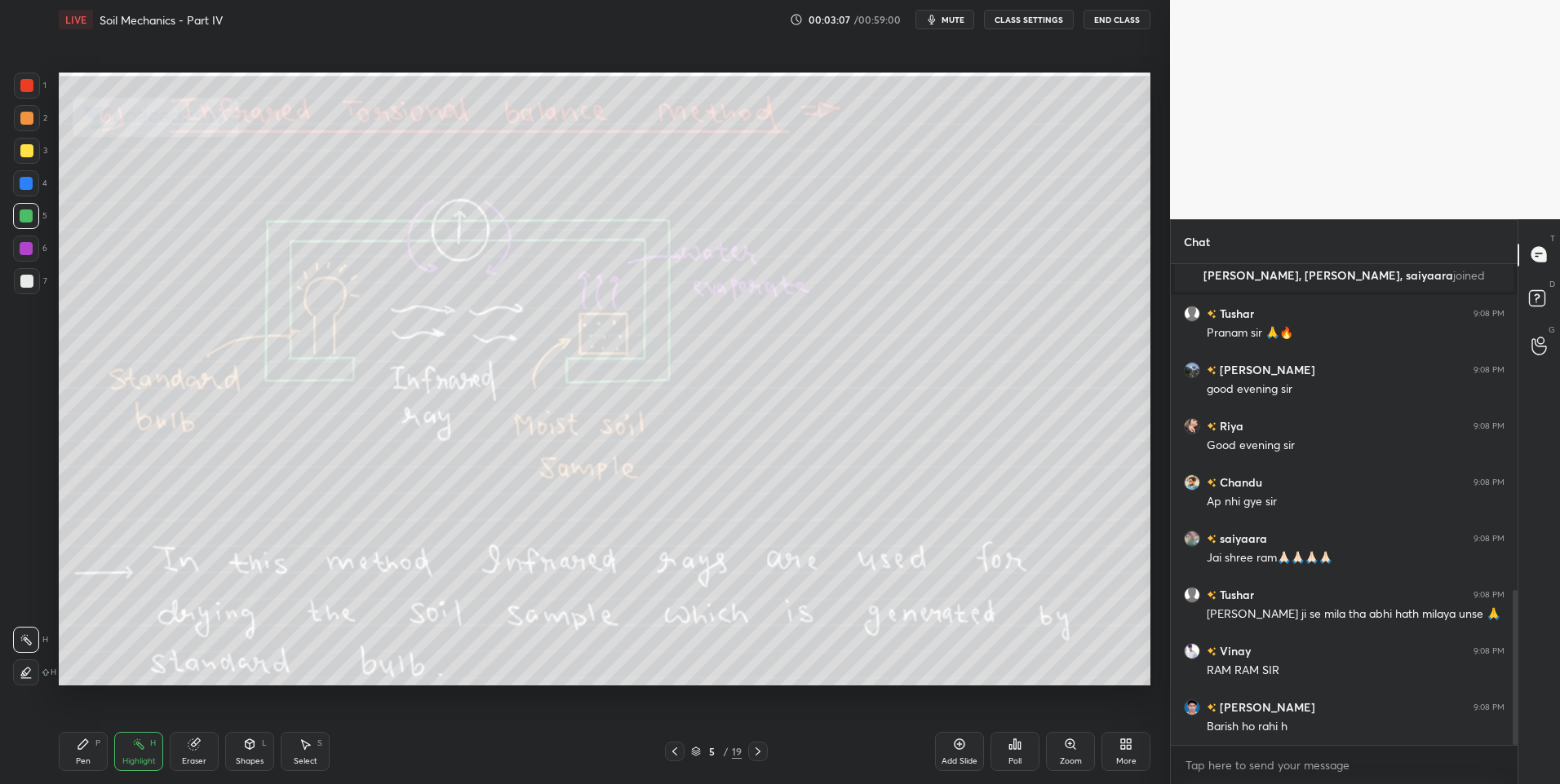
click at [136, 744] on rect at bounding box center [140, 746] width 8 height 8
click at [28, 100] on div "1" at bounding box center [30, 89] width 33 height 33
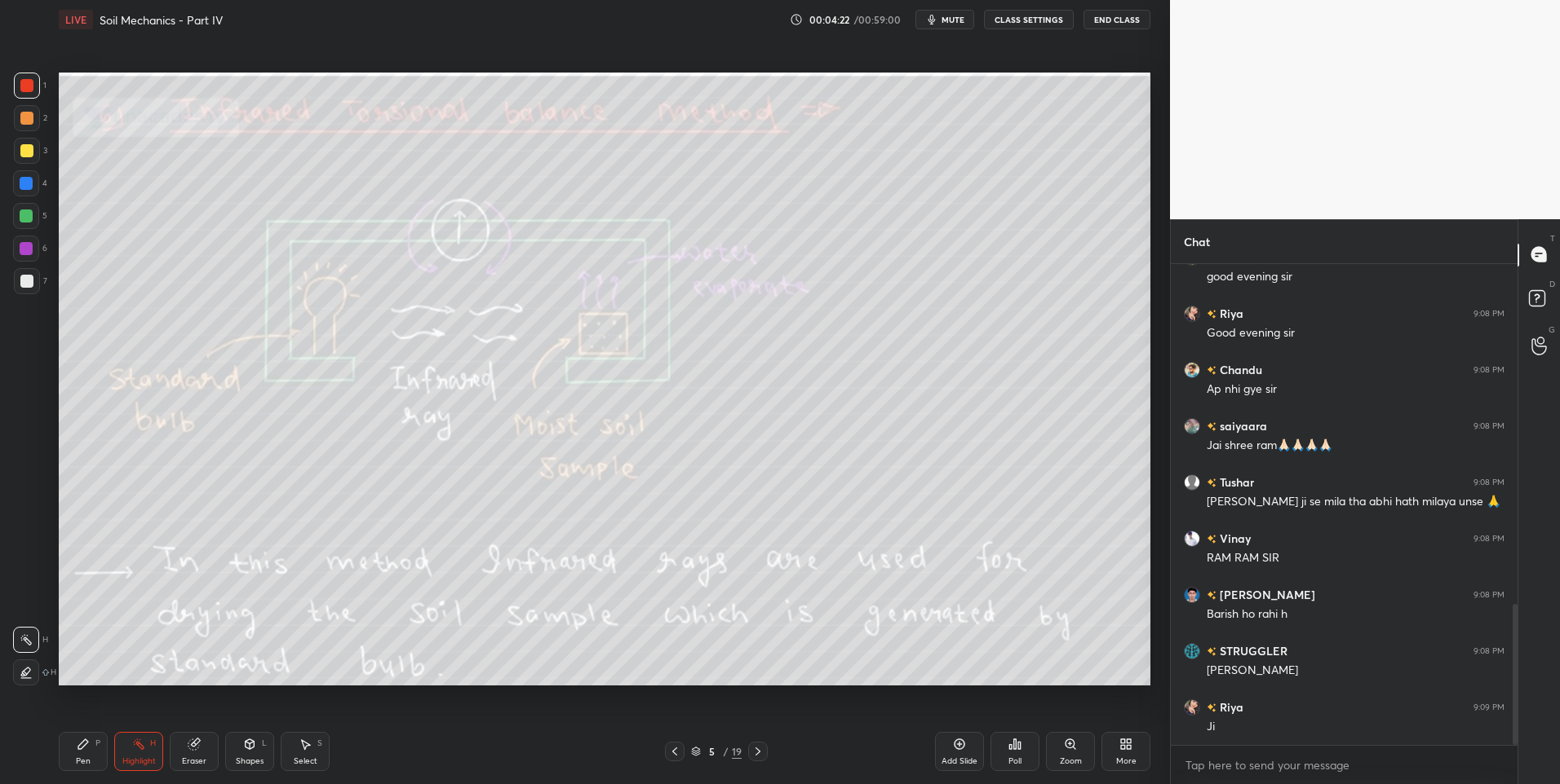
scroll to position [1164, 0]
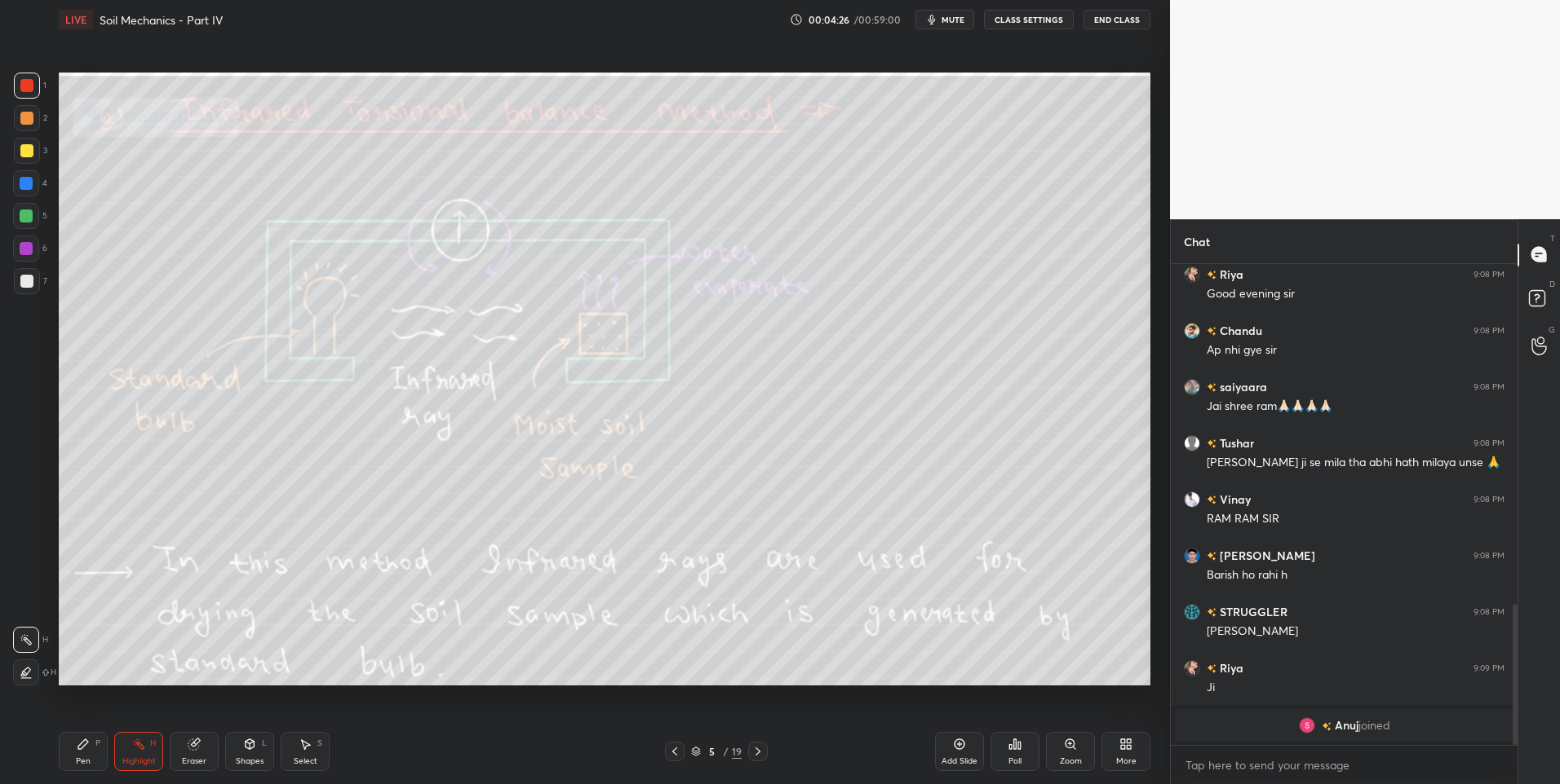
click at [760, 750] on icon at bounding box center [758, 751] width 13 height 13
click at [667, 753] on div at bounding box center [674, 752] width 20 height 20
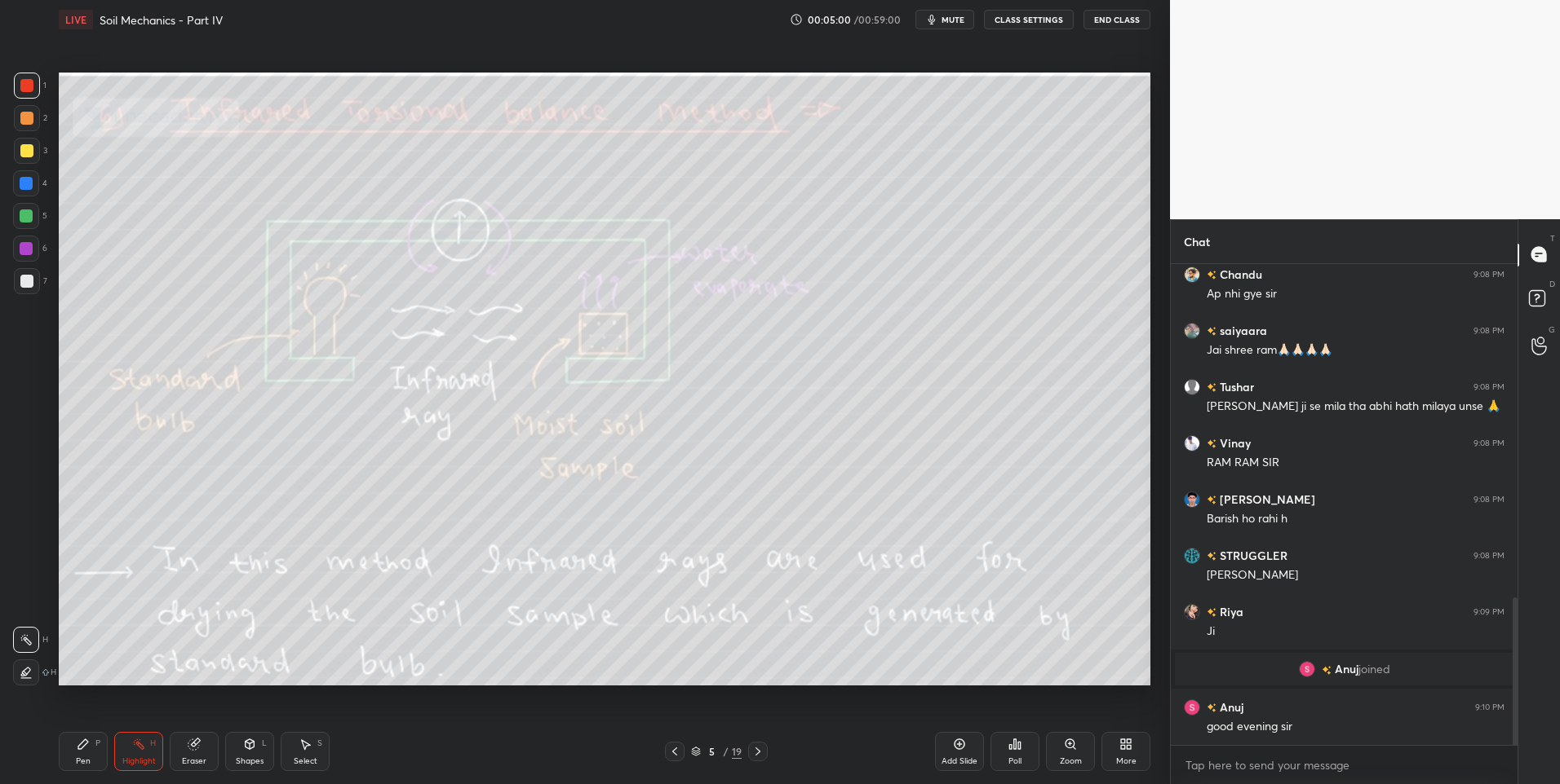
scroll to position [1147, 0]
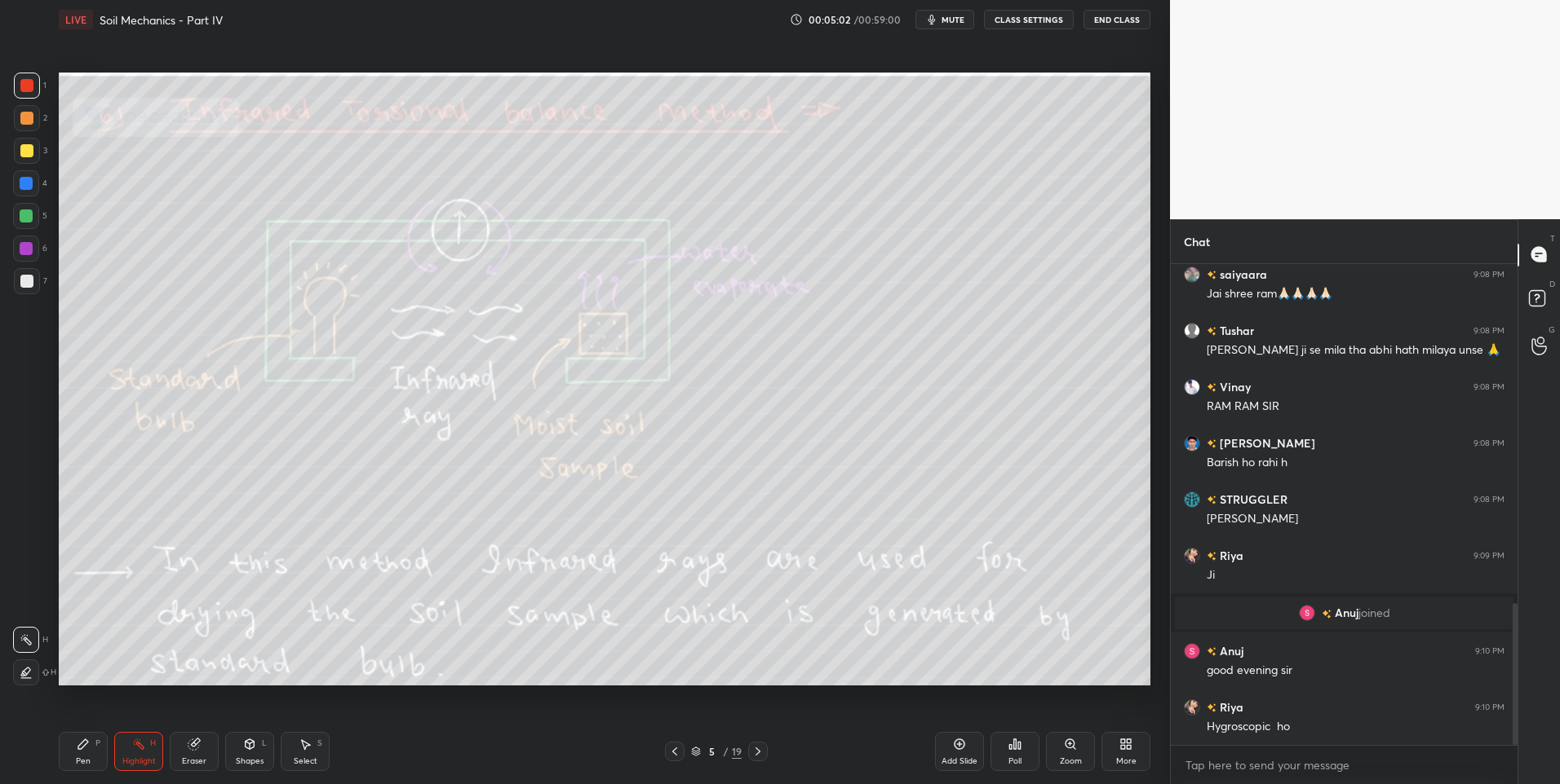
click at [86, 753] on div "Pen P" at bounding box center [83, 752] width 49 height 39
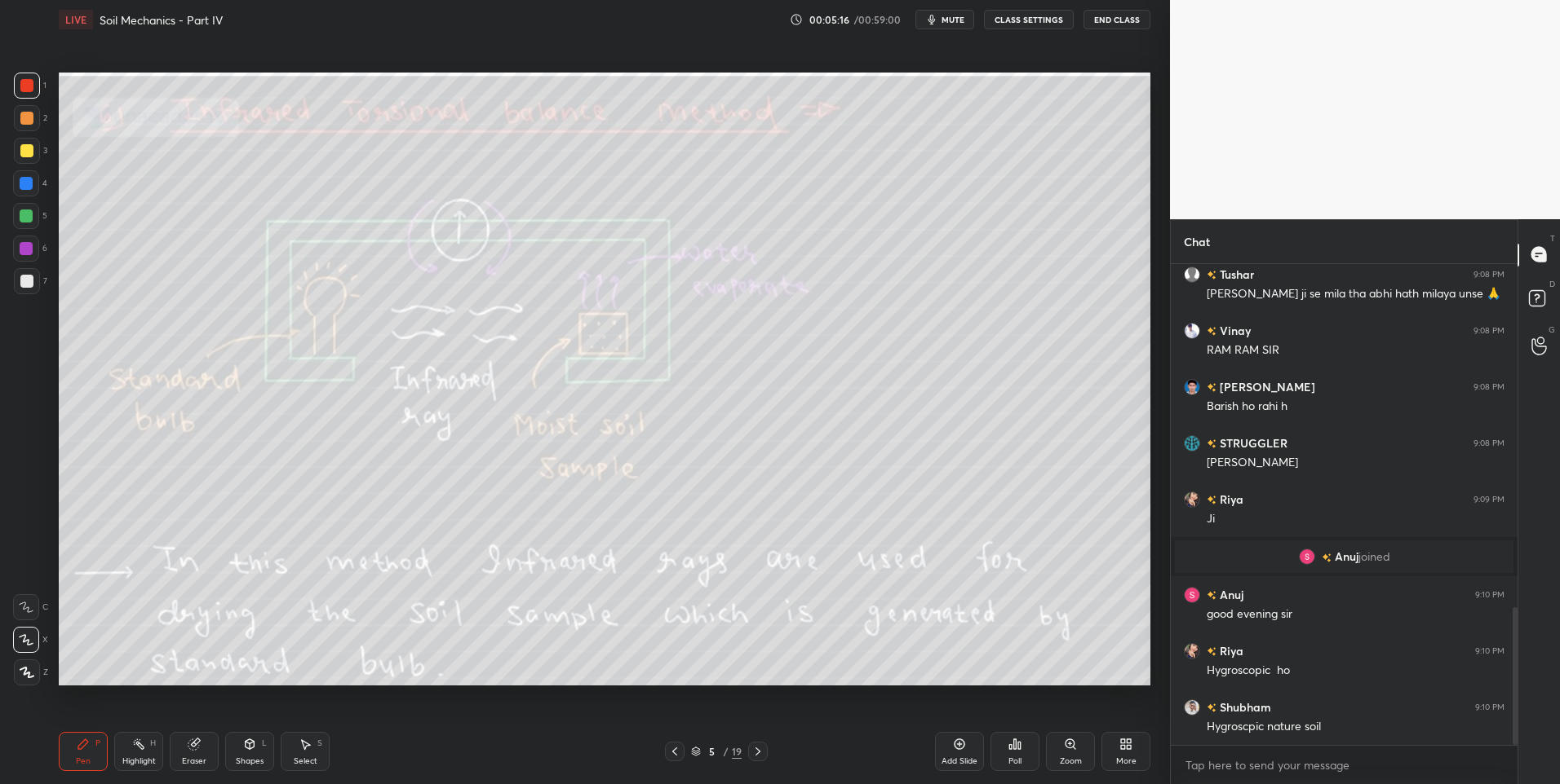
click at [132, 763] on div "Highlight" at bounding box center [140, 761] width 34 height 8
click at [303, 753] on div "Select S" at bounding box center [305, 752] width 49 height 39
click at [302, 754] on div "Select S" at bounding box center [305, 752] width 49 height 39
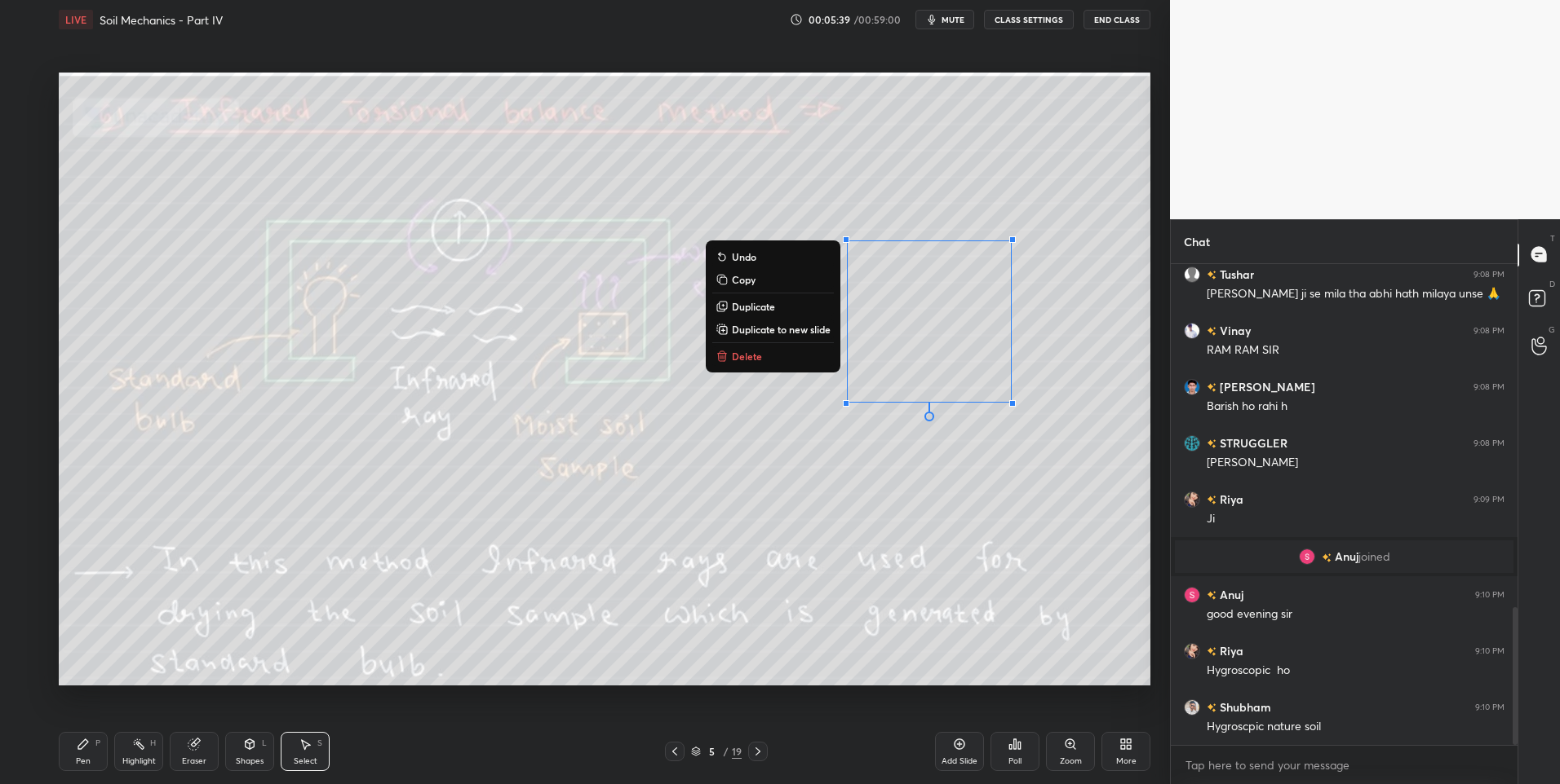
click at [764, 354] on button "Delete" at bounding box center [773, 356] width 122 height 20
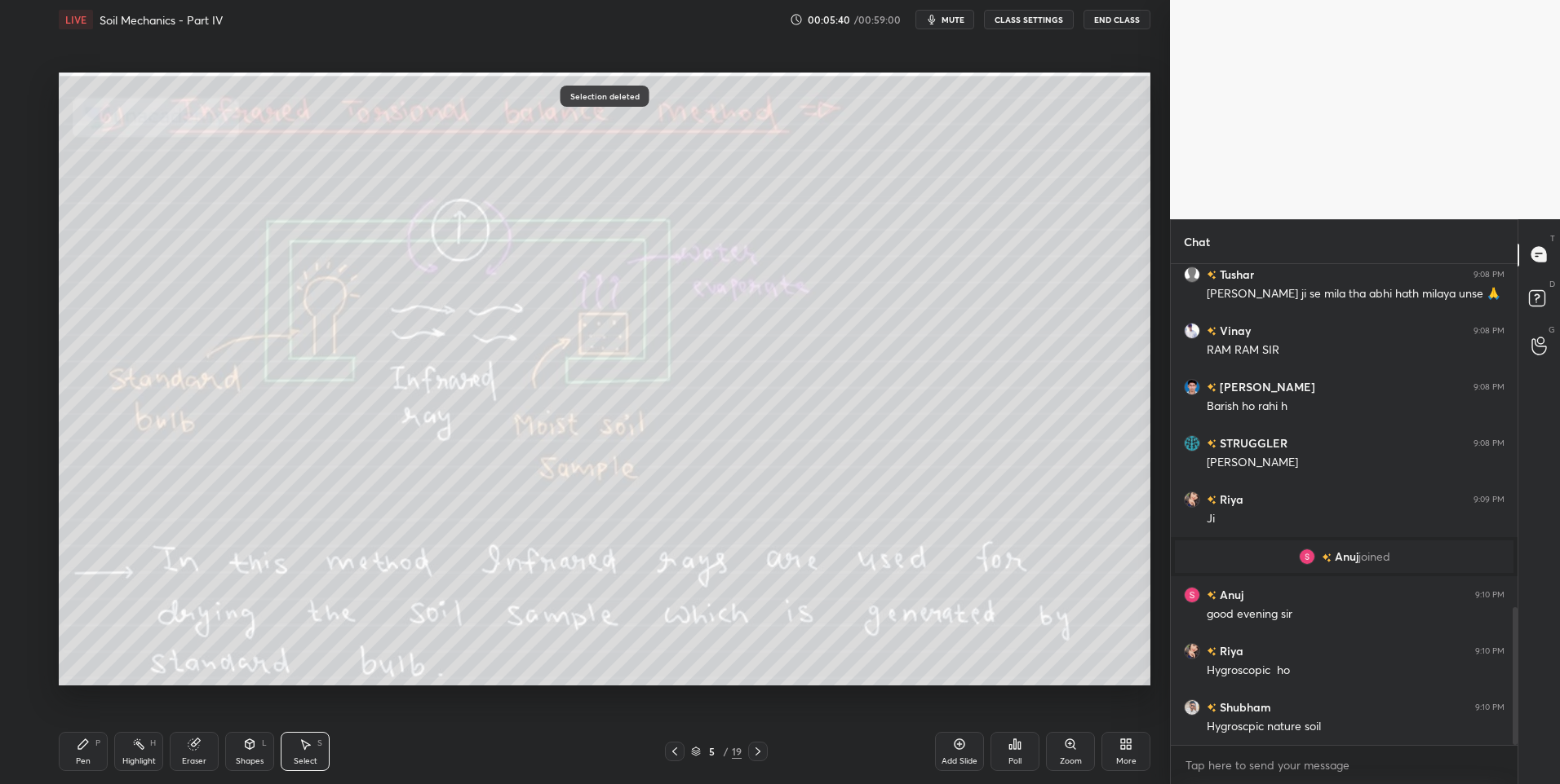
click at [754, 753] on icon at bounding box center [758, 751] width 13 height 13
click at [139, 751] on div "Highlight H" at bounding box center [138, 752] width 49 height 39
click at [754, 750] on icon at bounding box center [758, 751] width 13 height 13
click at [667, 756] on div at bounding box center [674, 752] width 20 height 20
click at [668, 760] on div at bounding box center [674, 752] width 20 height 20
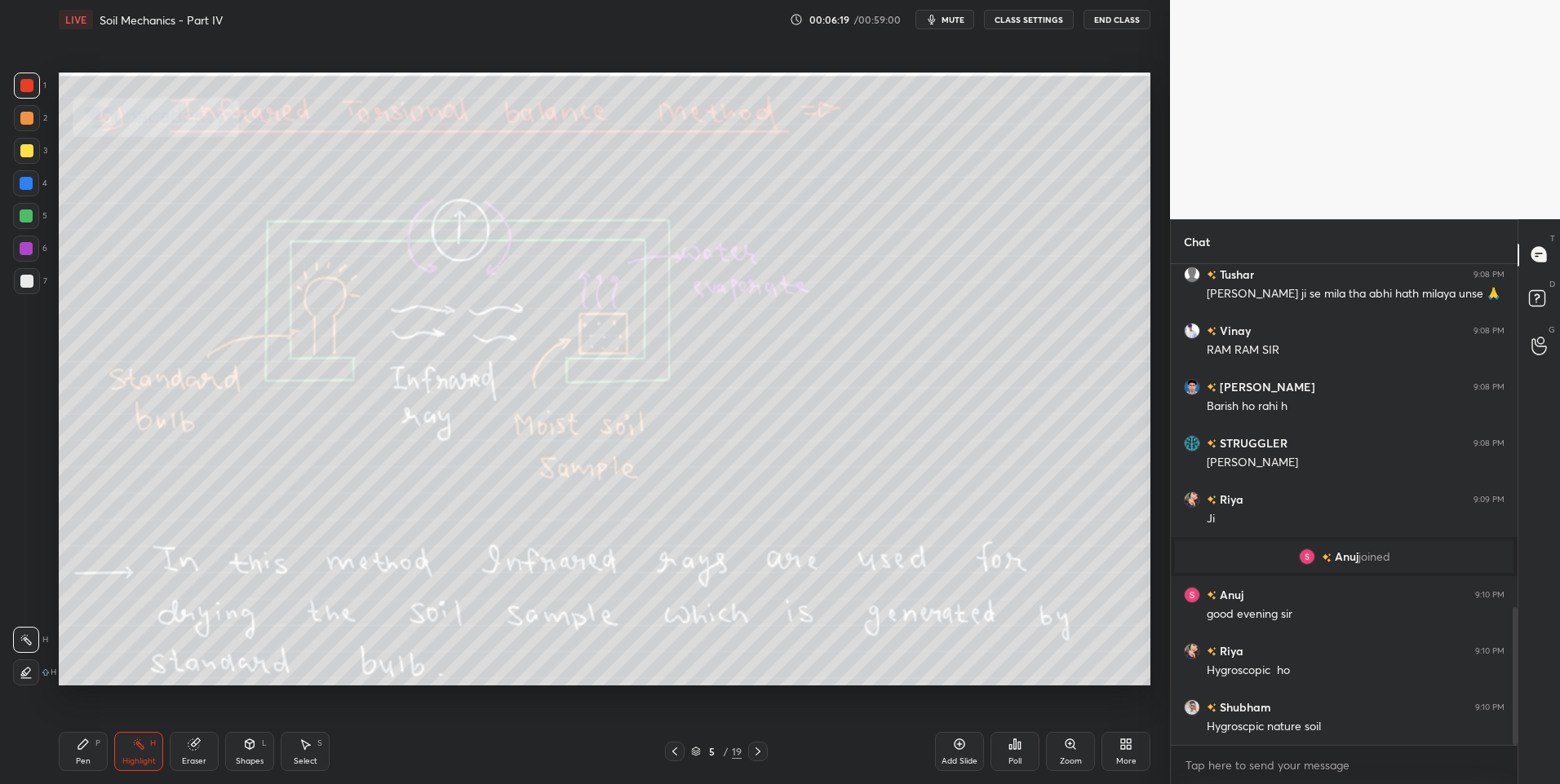
click at [755, 751] on icon at bounding box center [758, 751] width 13 height 13
click at [757, 749] on icon at bounding box center [758, 751] width 5 height 8
click at [755, 747] on icon at bounding box center [758, 751] width 13 height 13
click at [28, 82] on div at bounding box center [27, 85] width 13 height 13
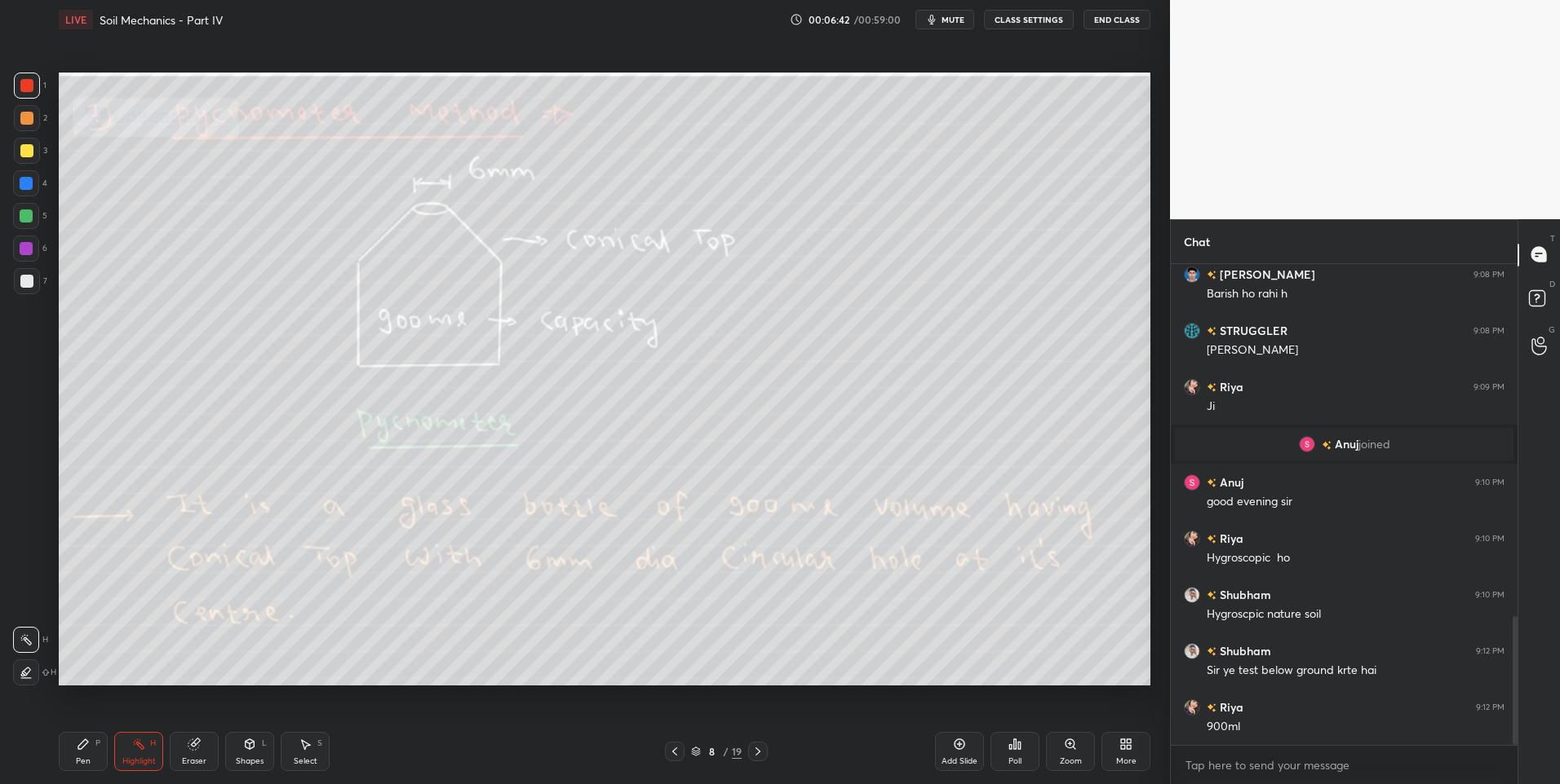
scroll to position [1428, 0]
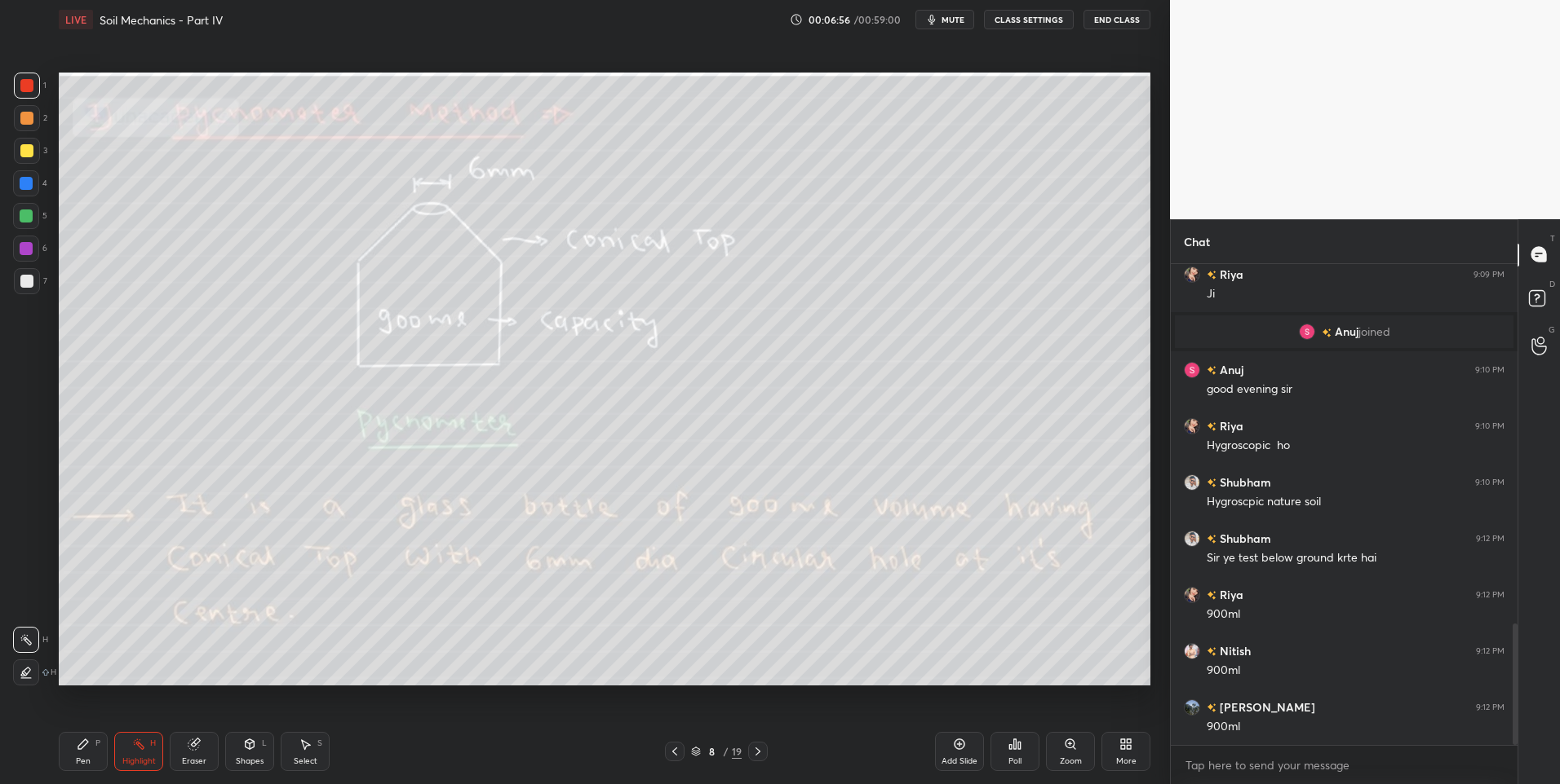
click at [760, 752] on icon at bounding box center [758, 751] width 13 height 13
click at [665, 751] on div at bounding box center [674, 752] width 20 height 20
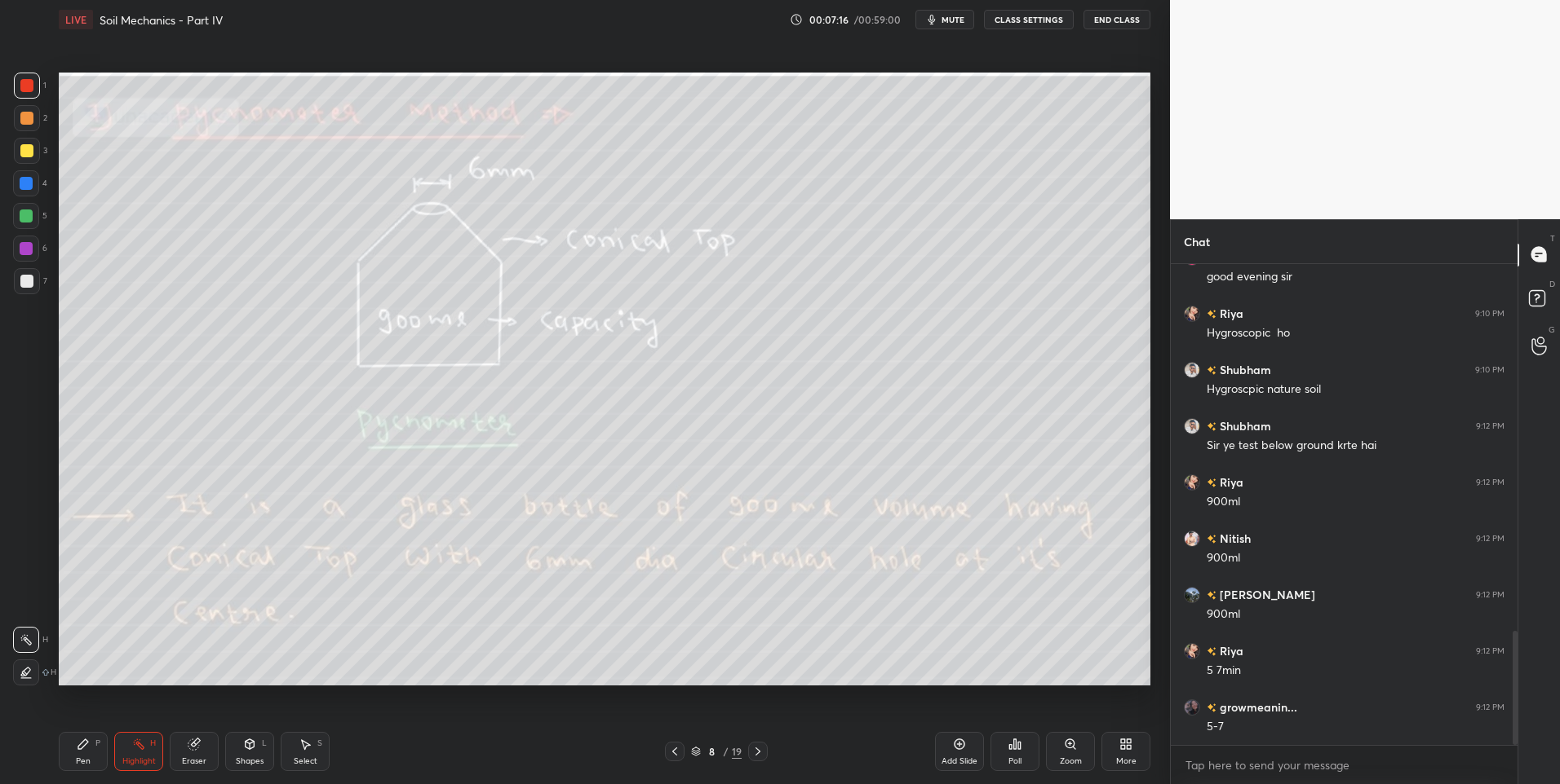
scroll to position [1597, 0]
click at [757, 753] on icon at bounding box center [758, 751] width 5 height 8
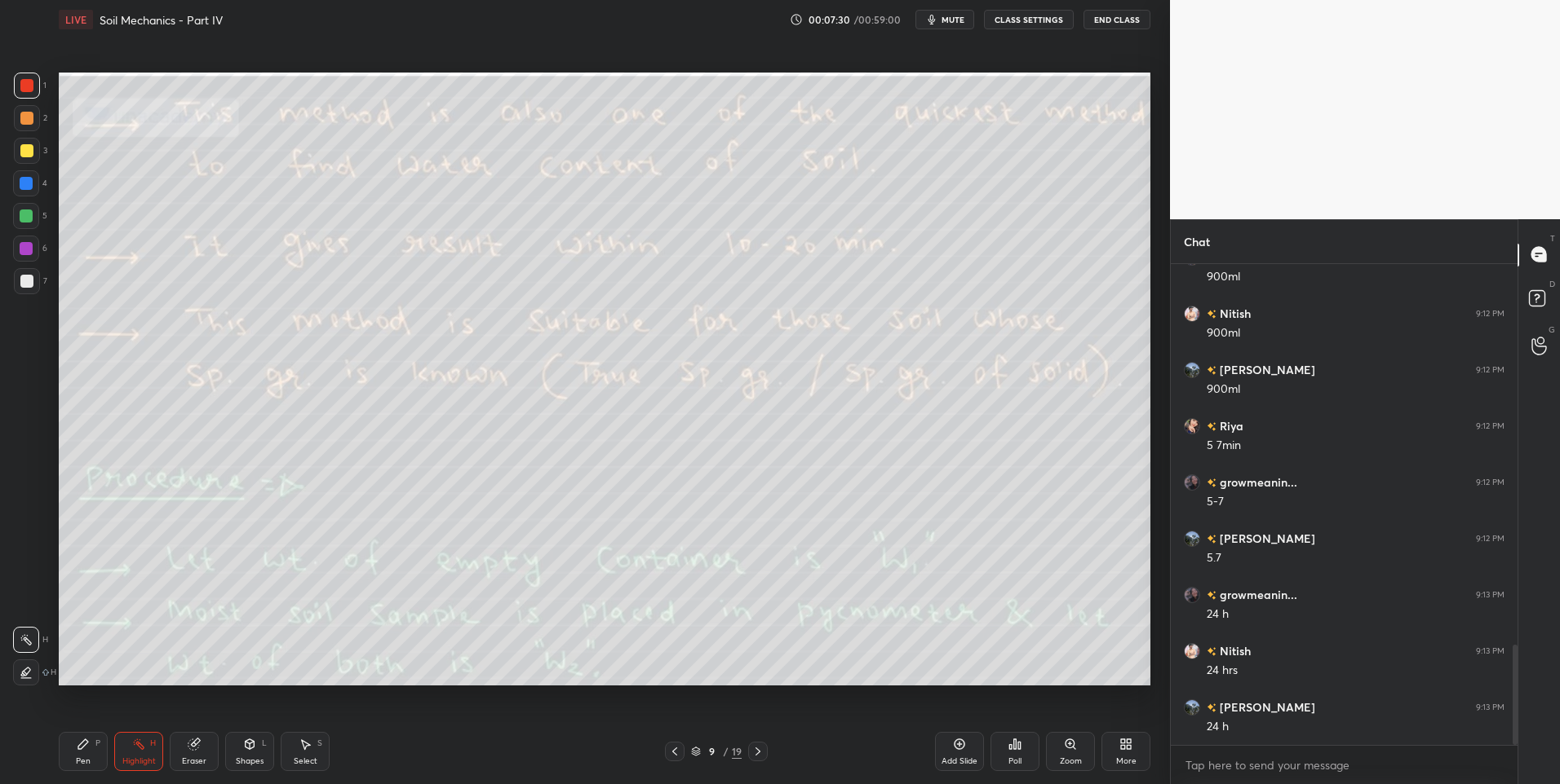
scroll to position [1822, 0]
click at [679, 757] on icon at bounding box center [674, 751] width 13 height 13
click at [753, 748] on icon at bounding box center [758, 751] width 13 height 13
click at [760, 749] on icon at bounding box center [758, 751] width 13 height 13
click at [763, 747] on icon at bounding box center [758, 751] width 13 height 13
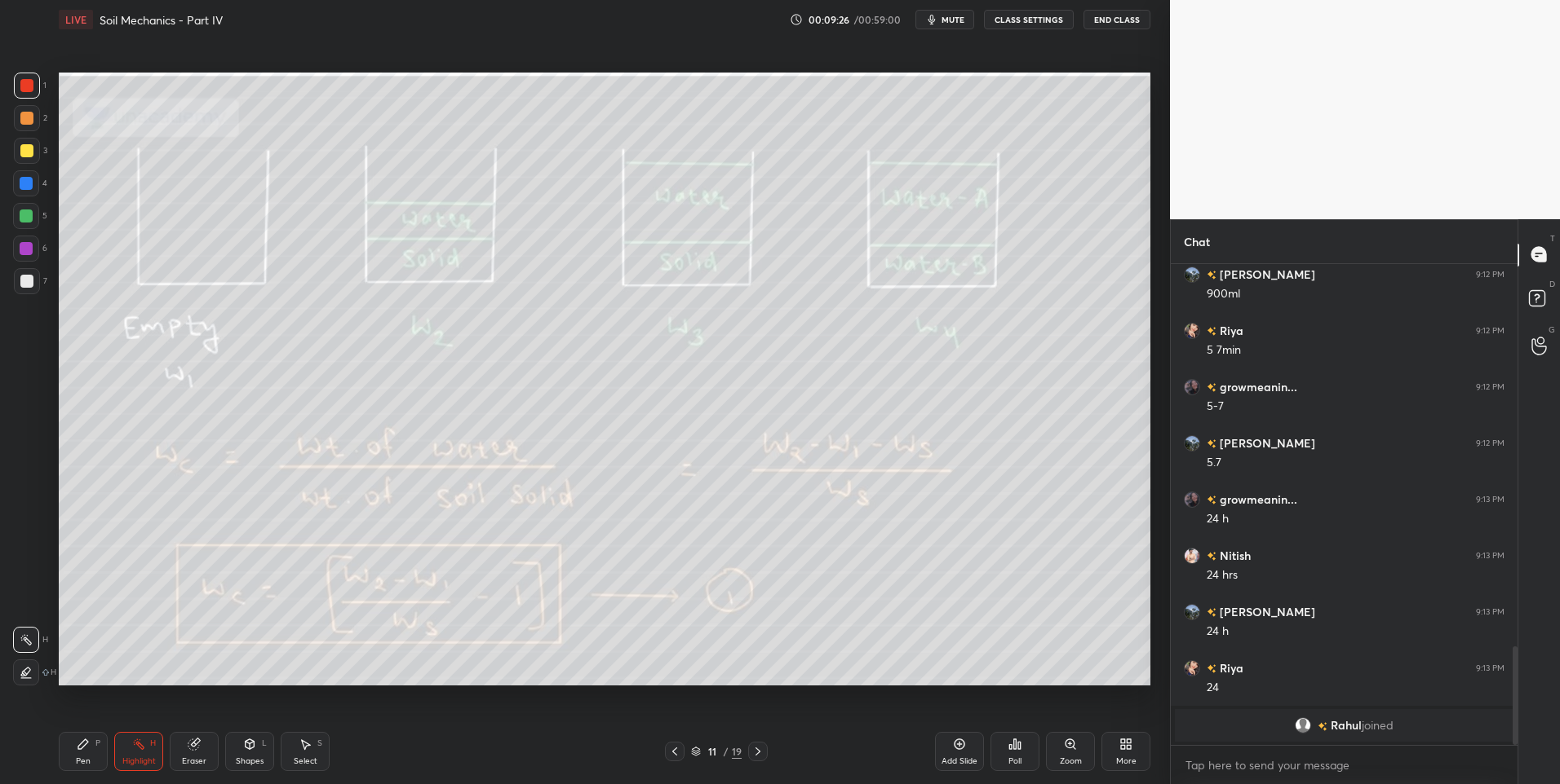
scroll to position [1700, 0]
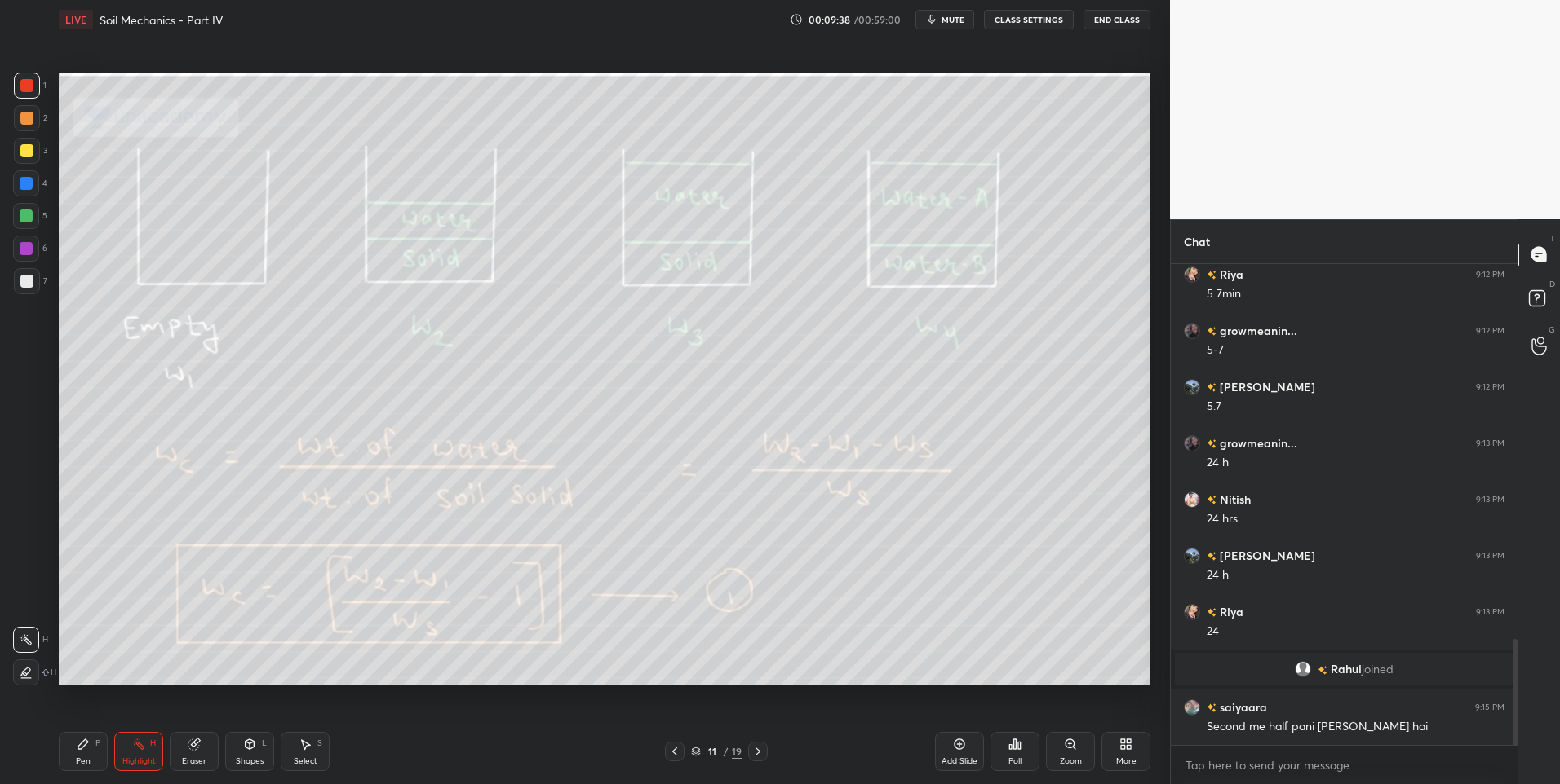
click at [82, 764] on div "Pen" at bounding box center [83, 761] width 15 height 8
click at [84, 765] on div "Pen" at bounding box center [83, 761] width 15 height 8
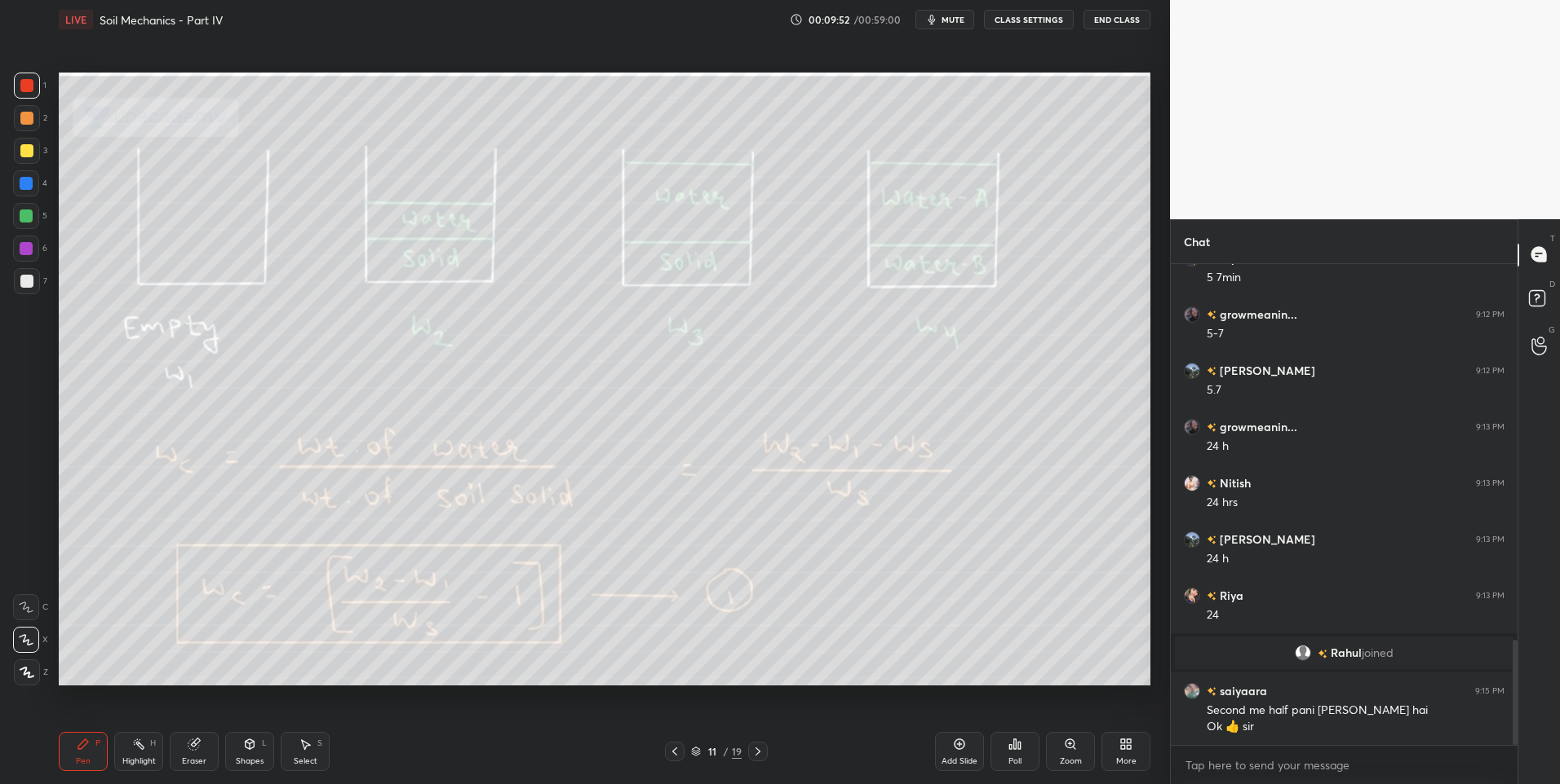
click at [135, 758] on div "Highlight" at bounding box center [140, 761] width 34 height 8
click at [205, 750] on div "Eraser" at bounding box center [194, 752] width 49 height 39
click at [28, 643] on icon at bounding box center [26, 641] width 13 height 14
click at [140, 759] on div "Highlight" at bounding box center [140, 761] width 34 height 8
click at [142, 753] on div "Highlight H" at bounding box center [138, 752] width 49 height 39
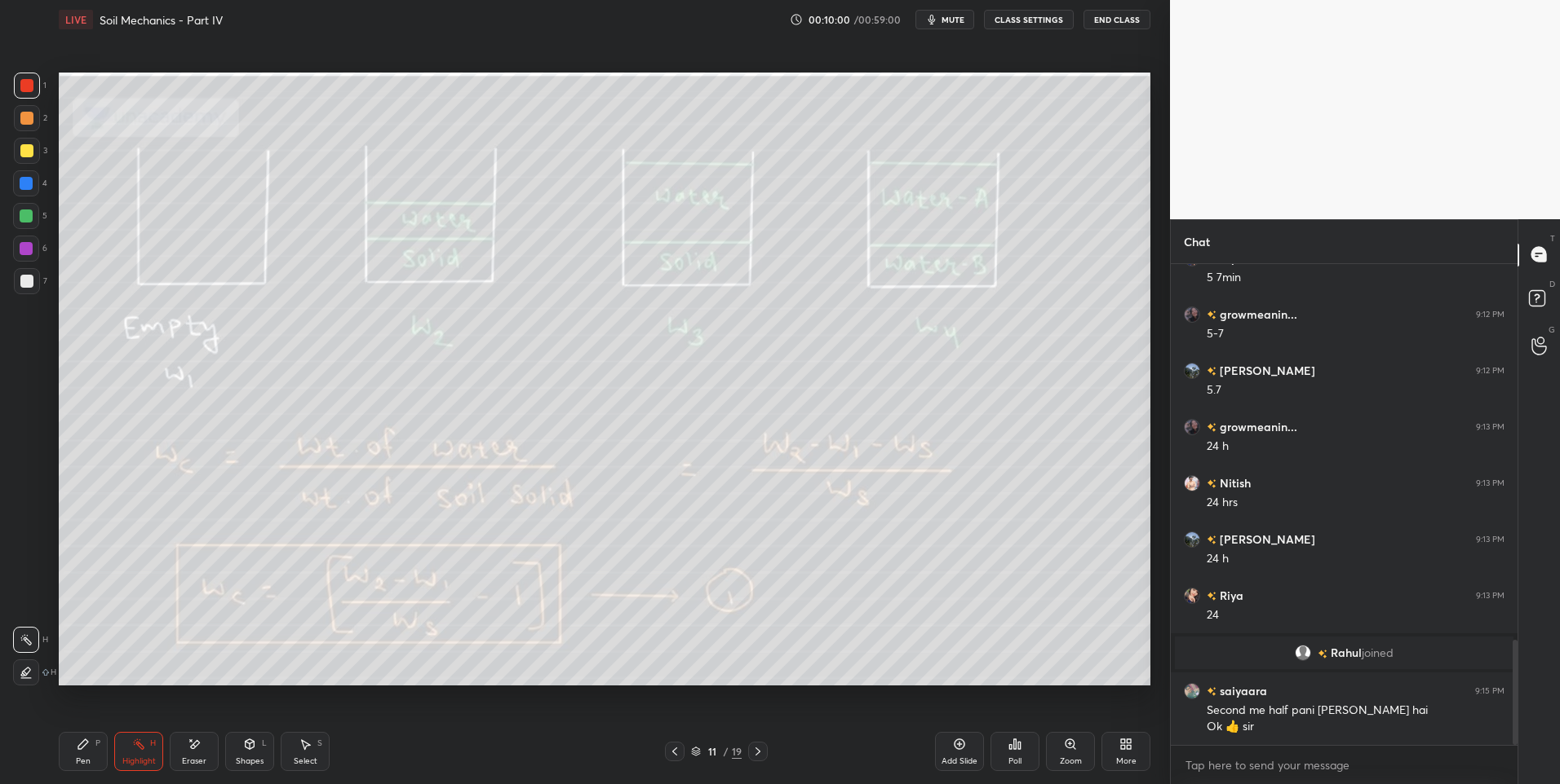
click at [145, 751] on div "Highlight H" at bounding box center [138, 752] width 49 height 39
click at [760, 753] on icon at bounding box center [758, 751] width 13 height 13
click at [671, 763] on div "Pen P Highlight H Eraser Shapes L Select S 12 / 19 Add Slide Poll Zoom More" at bounding box center [604, 751] width 1091 height 65
click at [757, 749] on icon at bounding box center [758, 751] width 5 height 8
click at [755, 752] on icon at bounding box center [758, 751] width 13 height 13
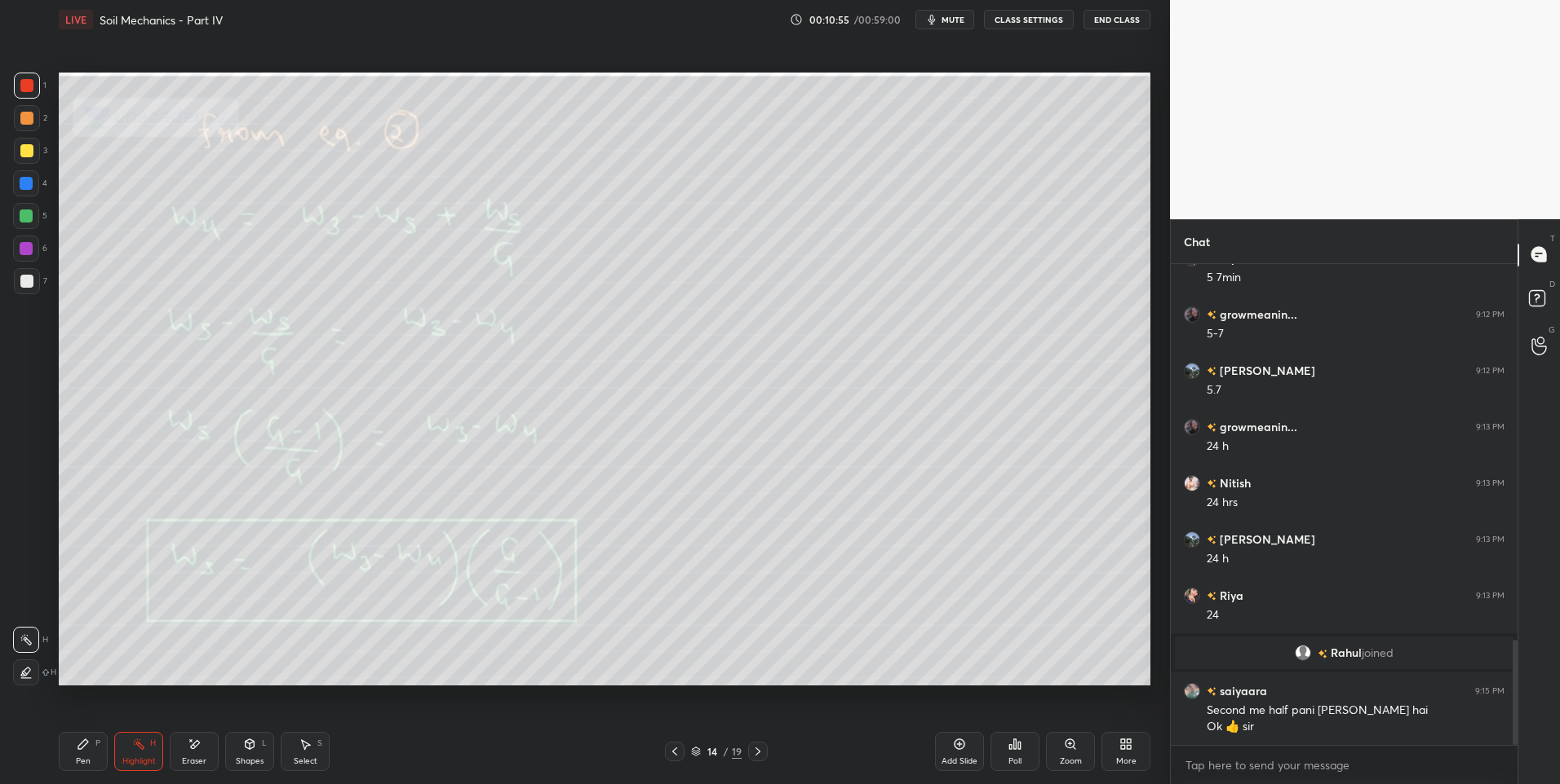
click at [754, 754] on icon at bounding box center [758, 751] width 13 height 13
click at [668, 749] on icon at bounding box center [674, 751] width 13 height 13
click at [665, 756] on div at bounding box center [674, 752] width 20 height 20
click at [672, 754] on icon at bounding box center [674, 751] width 13 height 13
click at [671, 758] on div at bounding box center [674, 752] width 20 height 20
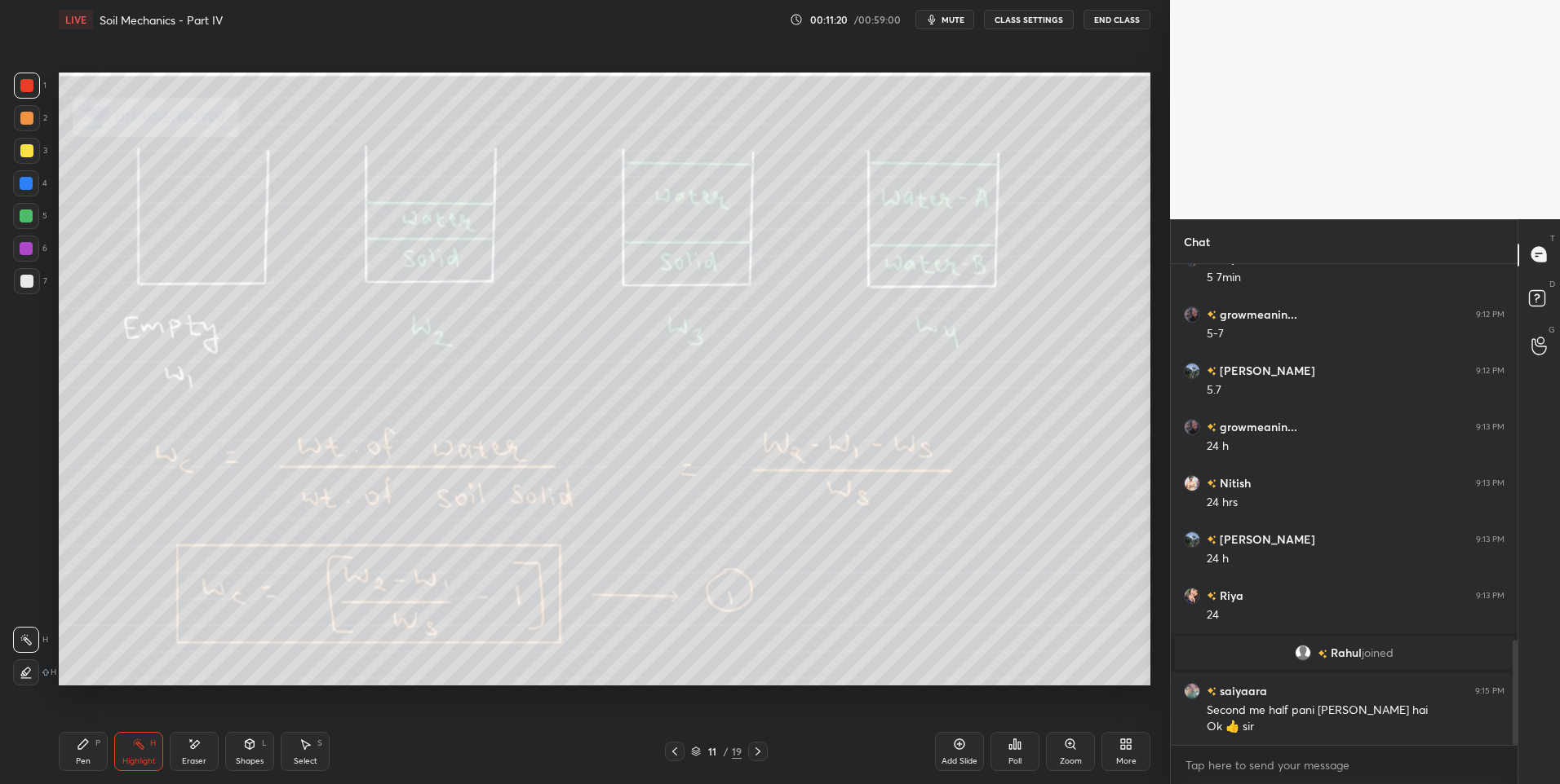
click at [752, 755] on icon at bounding box center [758, 751] width 13 height 13
click at [752, 753] on icon at bounding box center [758, 751] width 13 height 13
click at [752, 755] on icon at bounding box center [758, 751] width 13 height 13
click at [753, 757] on icon at bounding box center [758, 751] width 13 height 13
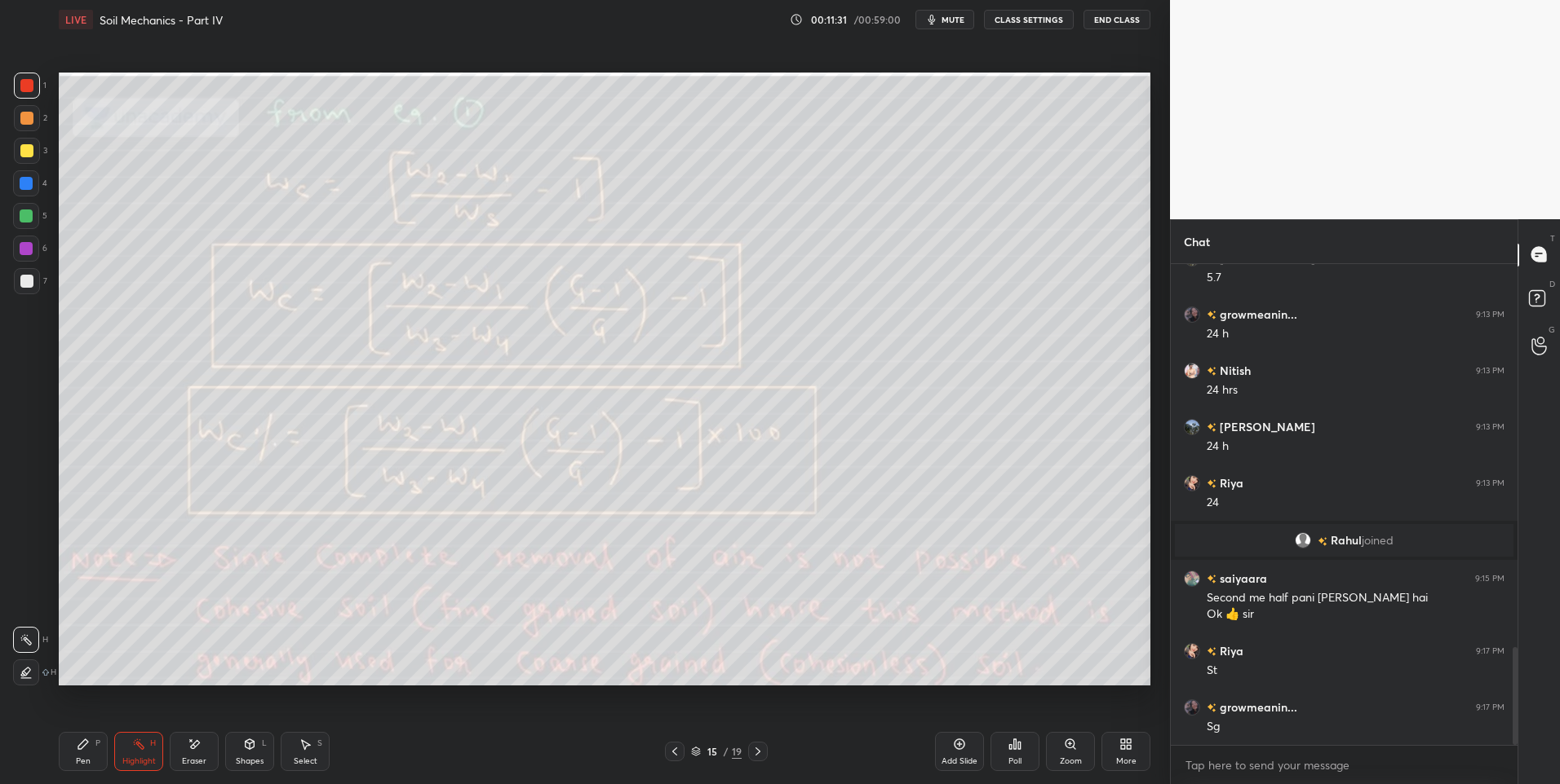
scroll to position [1885, 0]
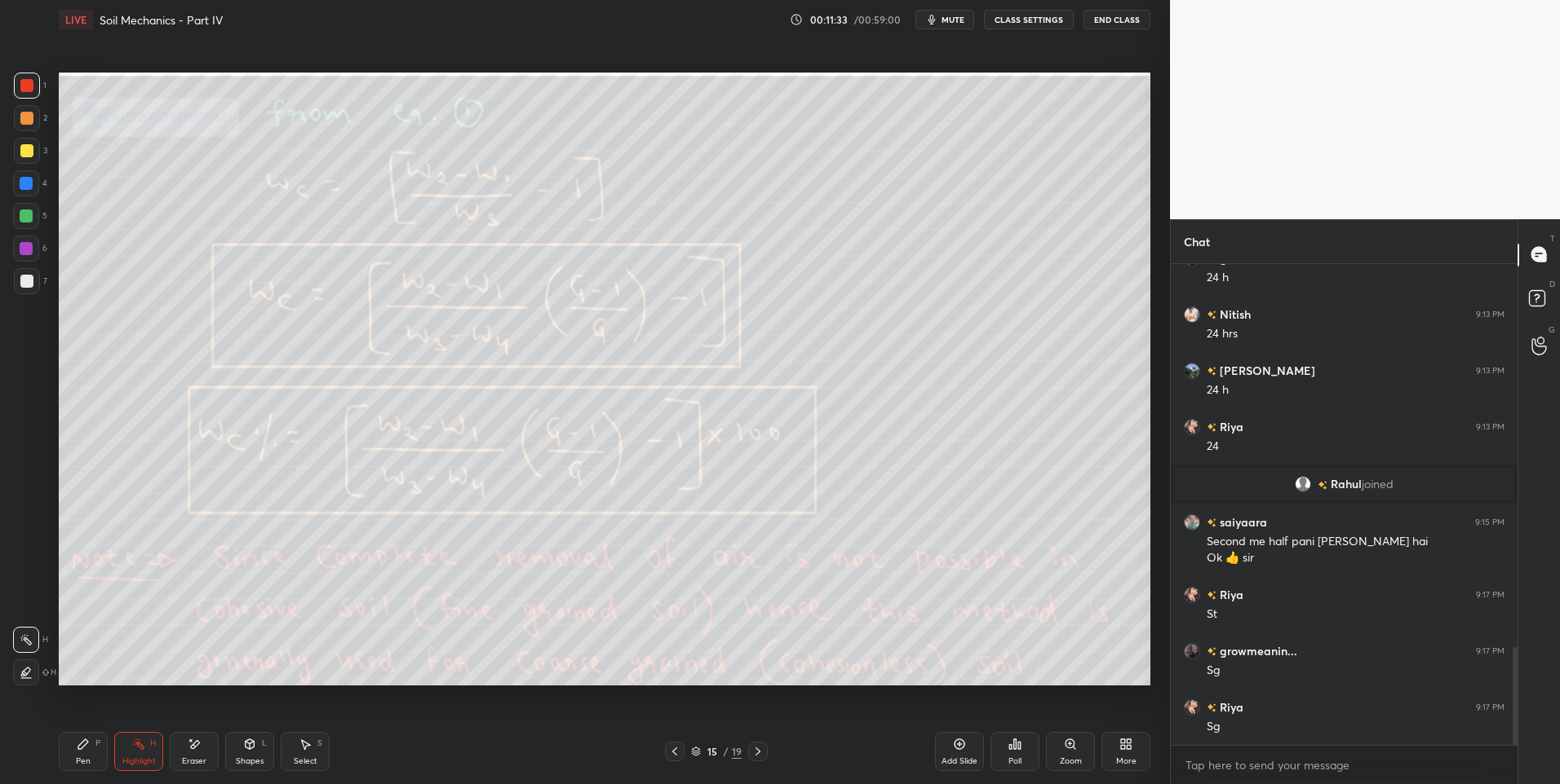
click at [671, 754] on icon at bounding box center [674, 751] width 13 height 13
click at [671, 757] on icon at bounding box center [674, 751] width 13 height 13
click at [671, 753] on icon at bounding box center [674, 751] width 13 height 13
click at [671, 751] on icon at bounding box center [674, 751] width 13 height 13
click at [668, 753] on icon at bounding box center [674, 751] width 13 height 13
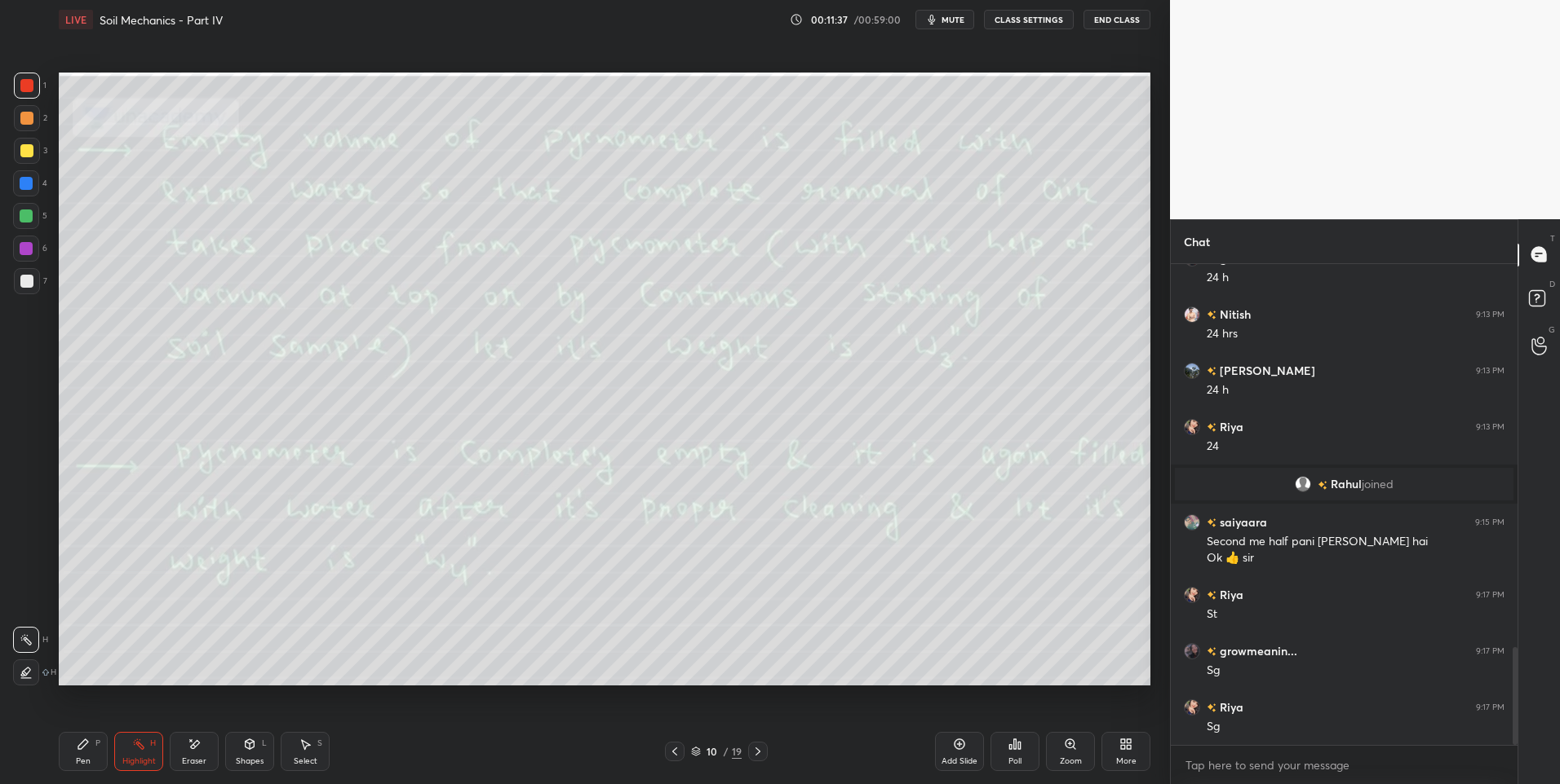
click at [670, 751] on icon at bounding box center [674, 751] width 13 height 13
click at [763, 753] on icon at bounding box center [758, 751] width 13 height 13
click at [765, 754] on div at bounding box center [758, 752] width 20 height 20
click at [763, 756] on icon at bounding box center [758, 751] width 13 height 13
click at [761, 759] on div at bounding box center [758, 752] width 20 height 20
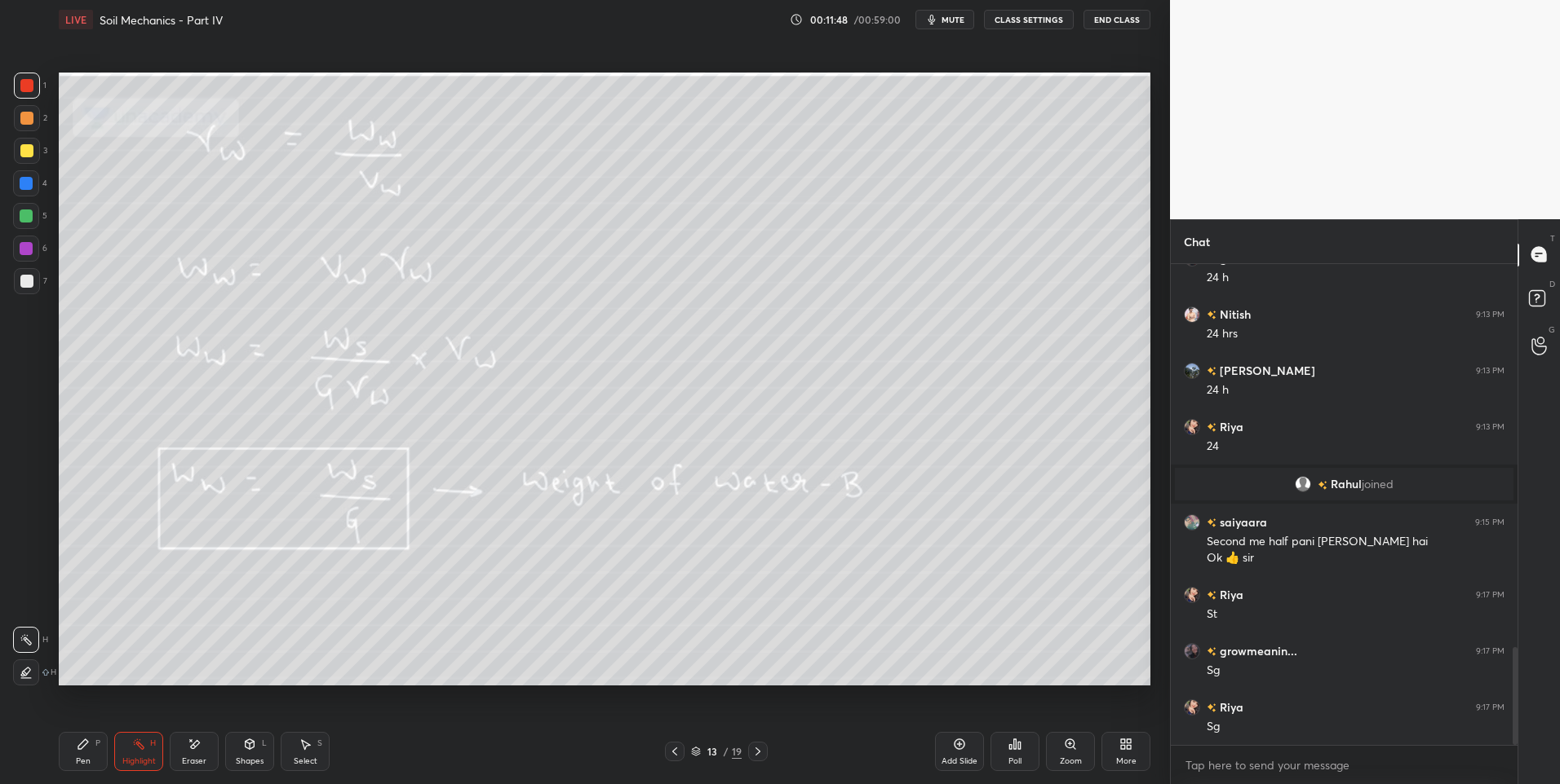
click at [760, 761] on div at bounding box center [758, 752] width 20 height 20
click at [752, 753] on icon at bounding box center [758, 751] width 13 height 13
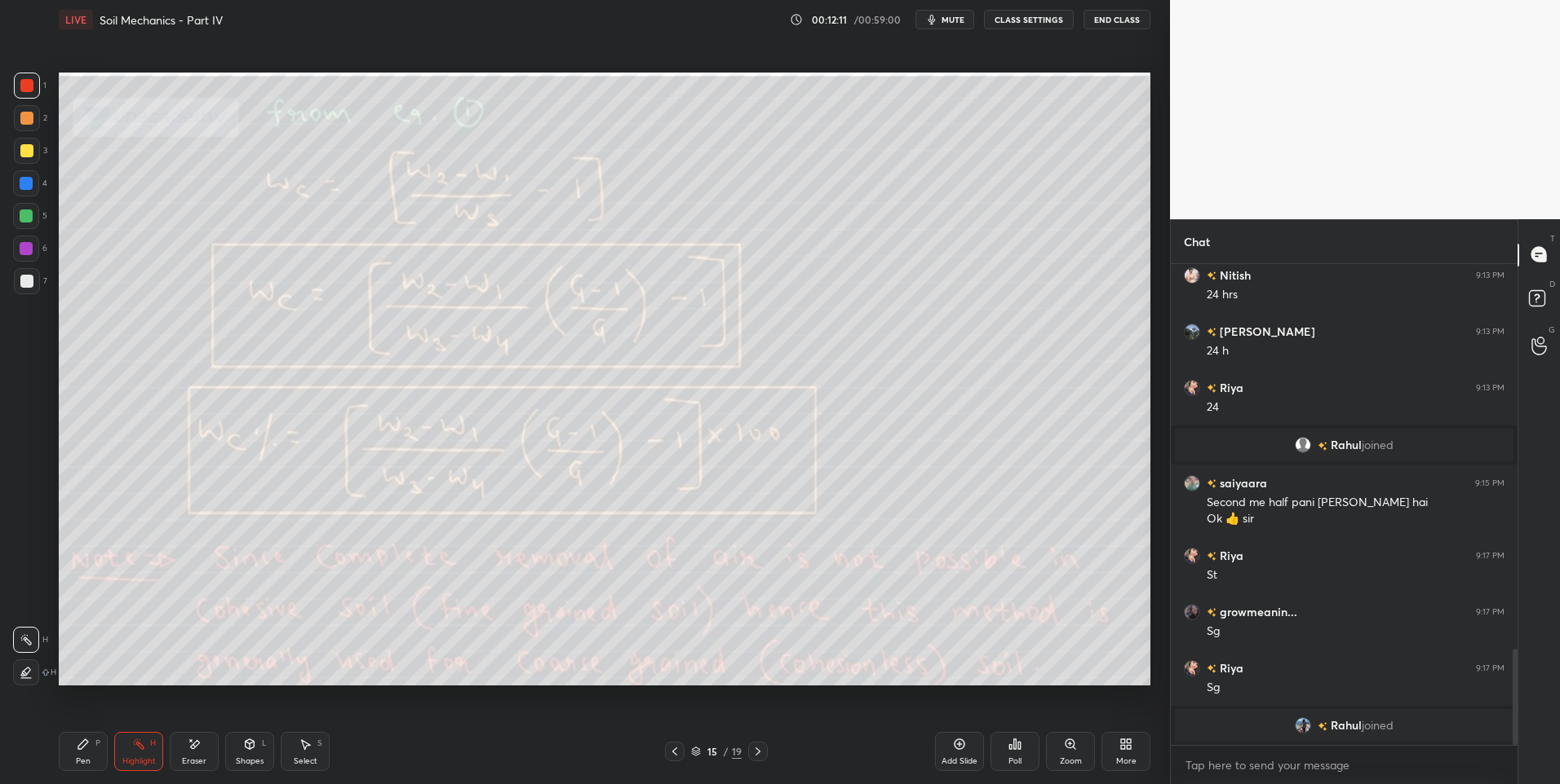
click at [674, 754] on icon at bounding box center [674, 751] width 13 height 13
click at [675, 754] on icon at bounding box center [675, 751] width 5 height 8
click at [676, 753] on icon at bounding box center [674, 751] width 13 height 13
click at [674, 753] on icon at bounding box center [675, 751] width 5 height 8
click at [145, 754] on div "Highlight H" at bounding box center [138, 752] width 49 height 39
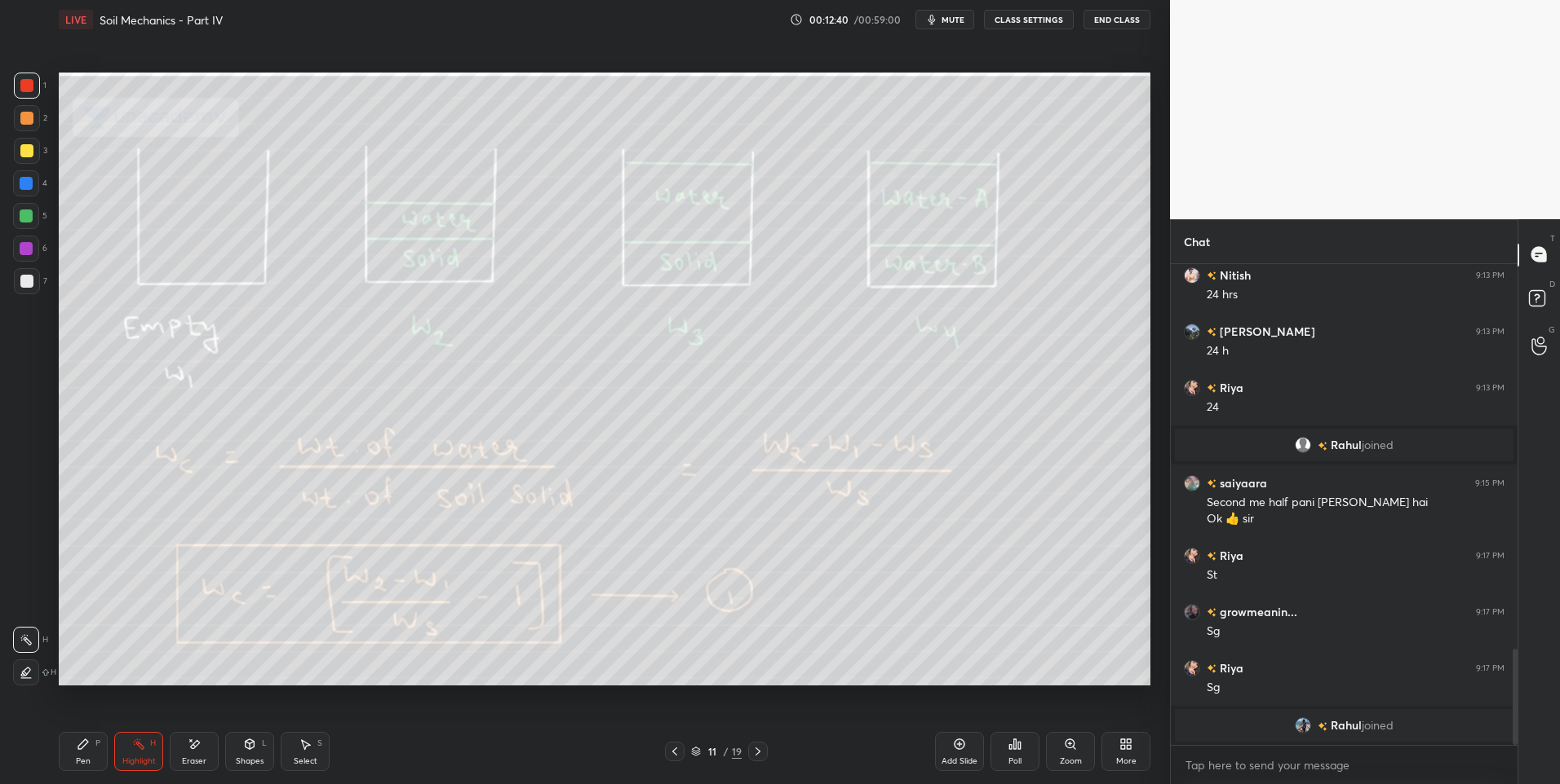
click at [758, 748] on icon at bounding box center [758, 751] width 13 height 13
click at [756, 748] on icon at bounding box center [758, 751] width 5 height 8
click at [752, 748] on icon at bounding box center [758, 751] width 13 height 13
click at [756, 753] on icon at bounding box center [758, 751] width 13 height 13
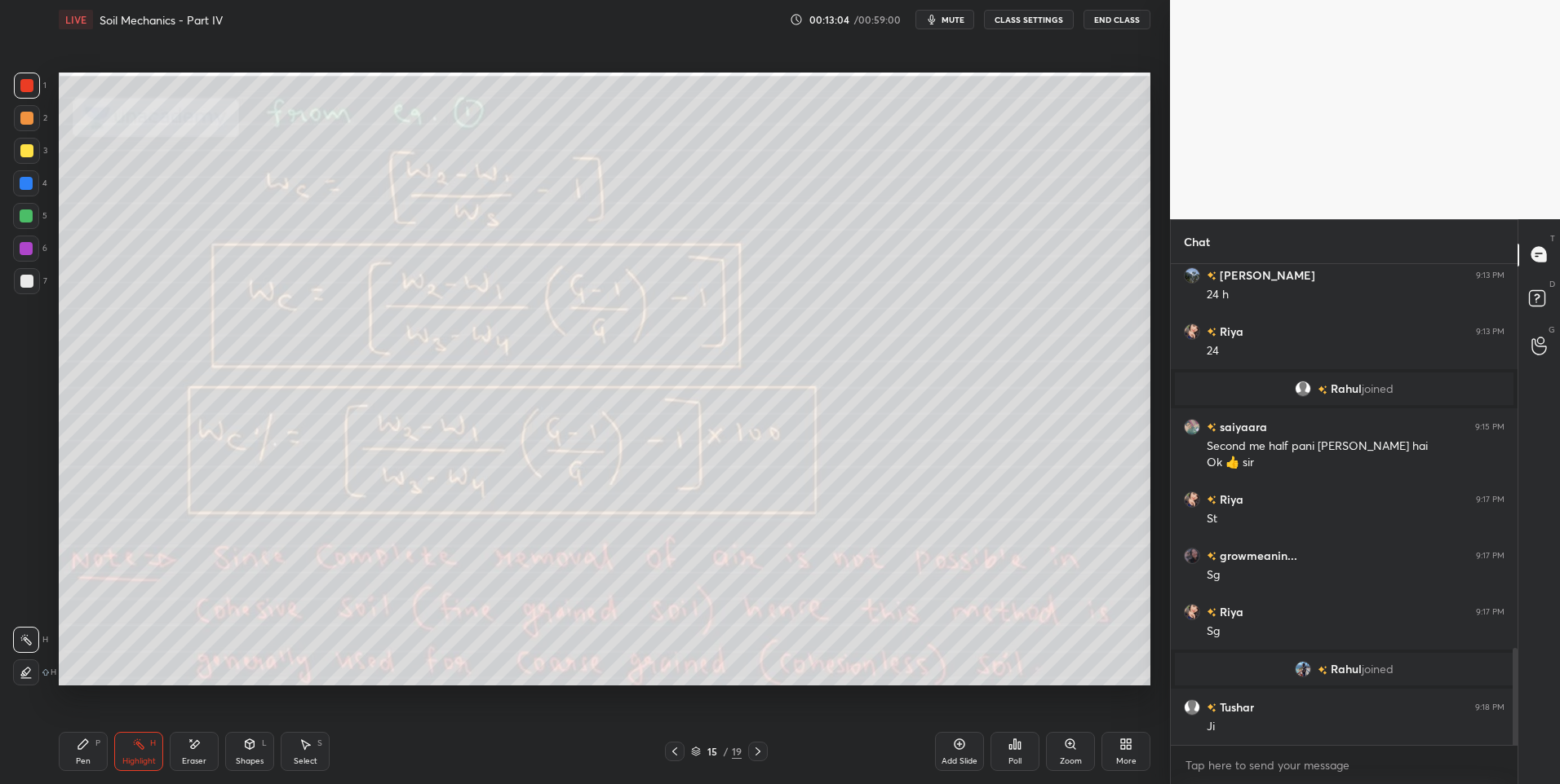
click at [755, 748] on icon at bounding box center [758, 751] width 13 height 13
click at [134, 742] on circle at bounding box center [133, 743] width 2 height 2
click at [30, 221] on div at bounding box center [26, 216] width 13 height 13
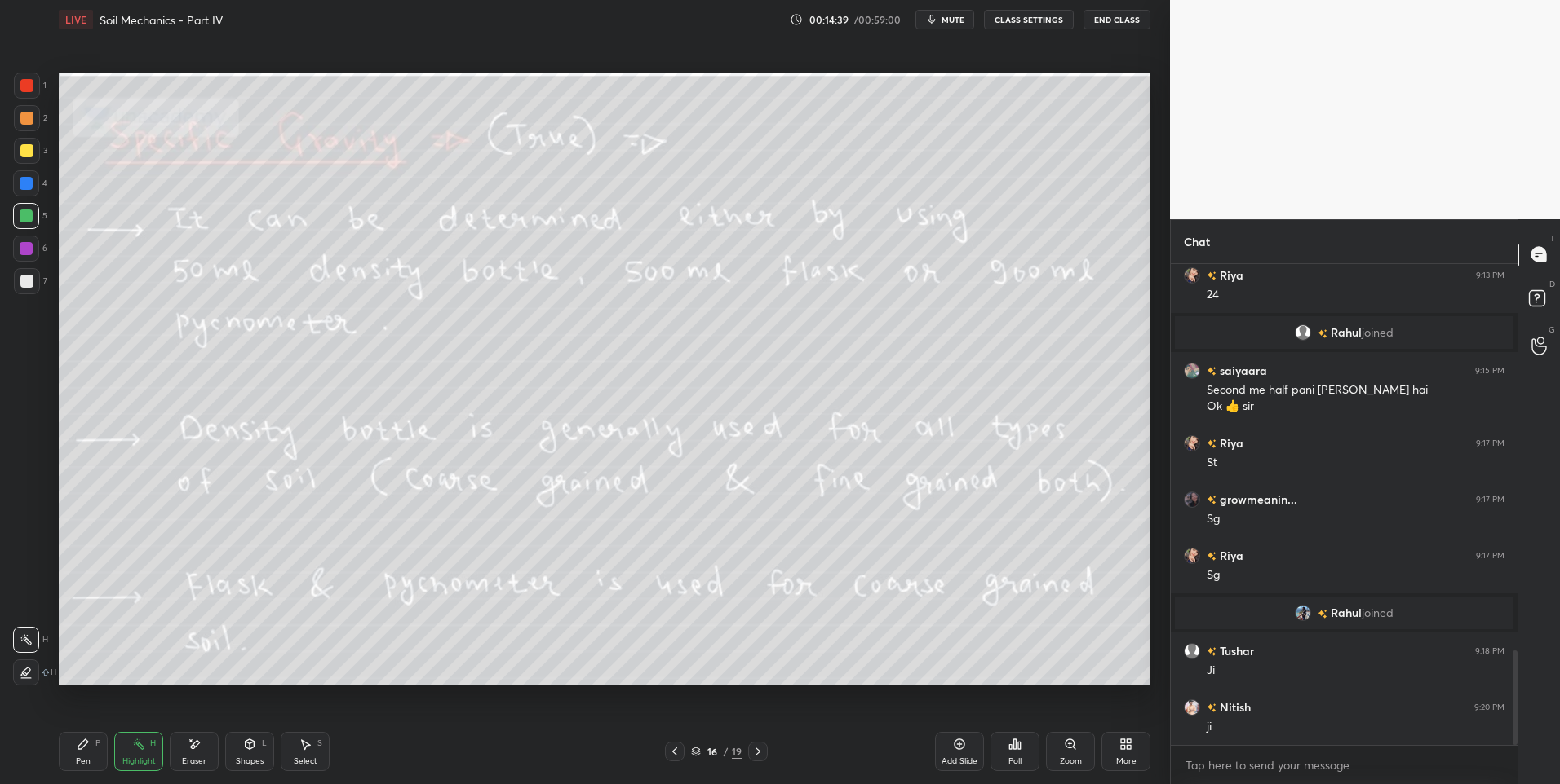
click at [35, 246] on div at bounding box center [26, 248] width 26 height 26
click at [758, 749] on icon at bounding box center [758, 751] width 13 height 13
click at [677, 752] on icon at bounding box center [674, 751] width 13 height 13
click at [128, 743] on div "Highlight H" at bounding box center [138, 752] width 49 height 39
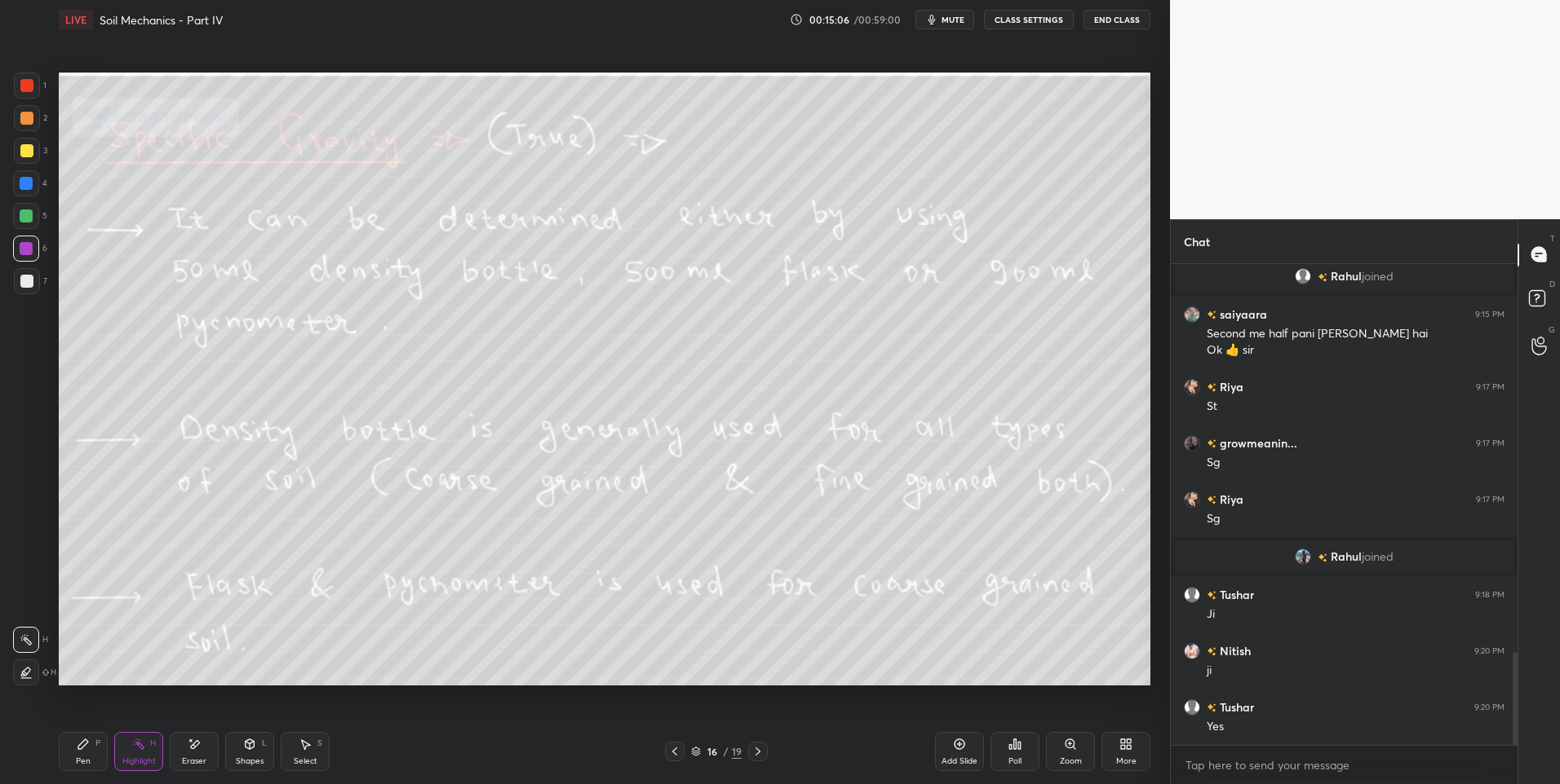
click at [752, 750] on icon at bounding box center [758, 751] width 13 height 13
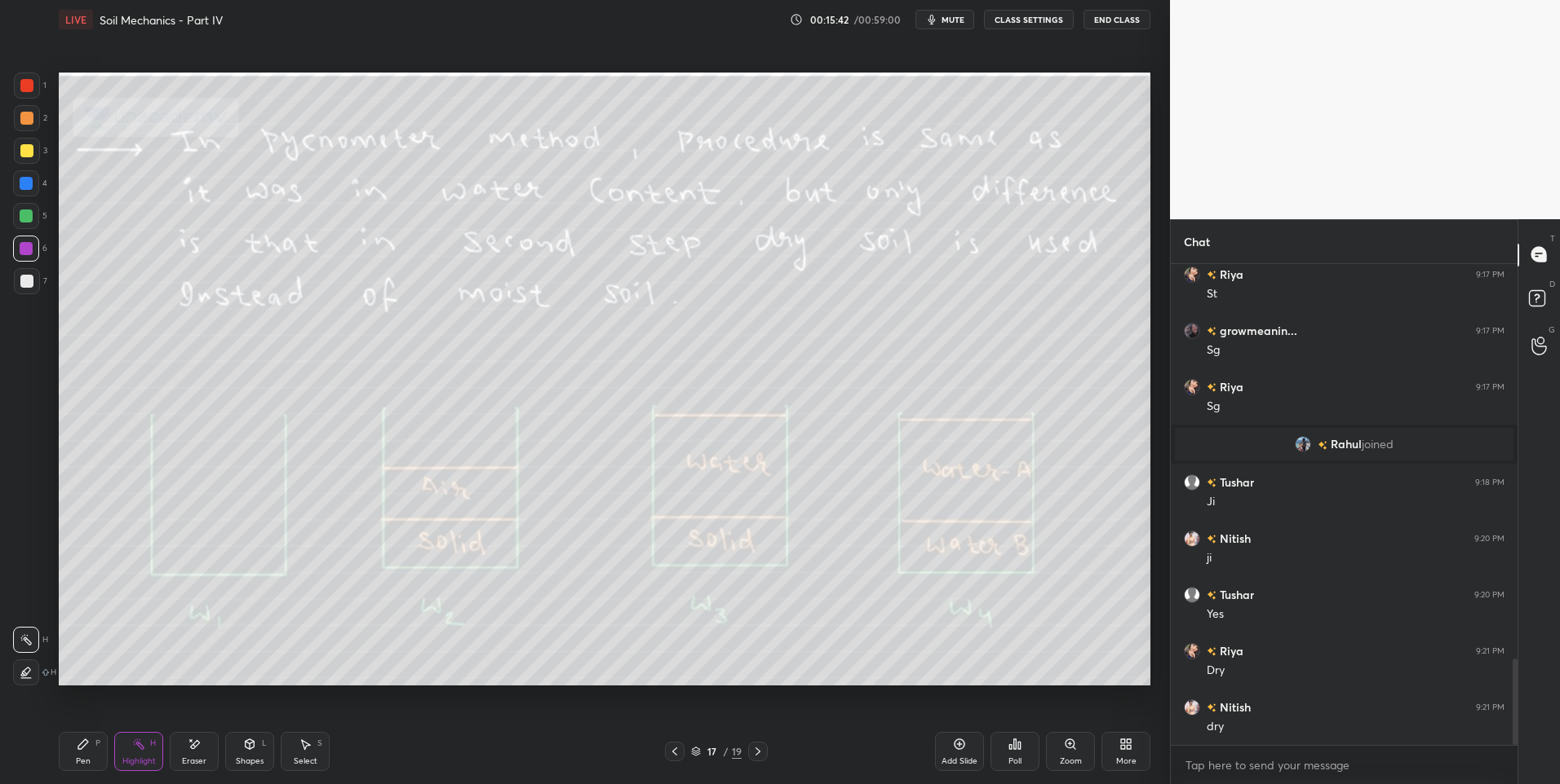
scroll to position [2185, 0]
click at [758, 748] on icon at bounding box center [758, 751] width 13 height 13
click at [759, 745] on icon at bounding box center [758, 751] width 13 height 13
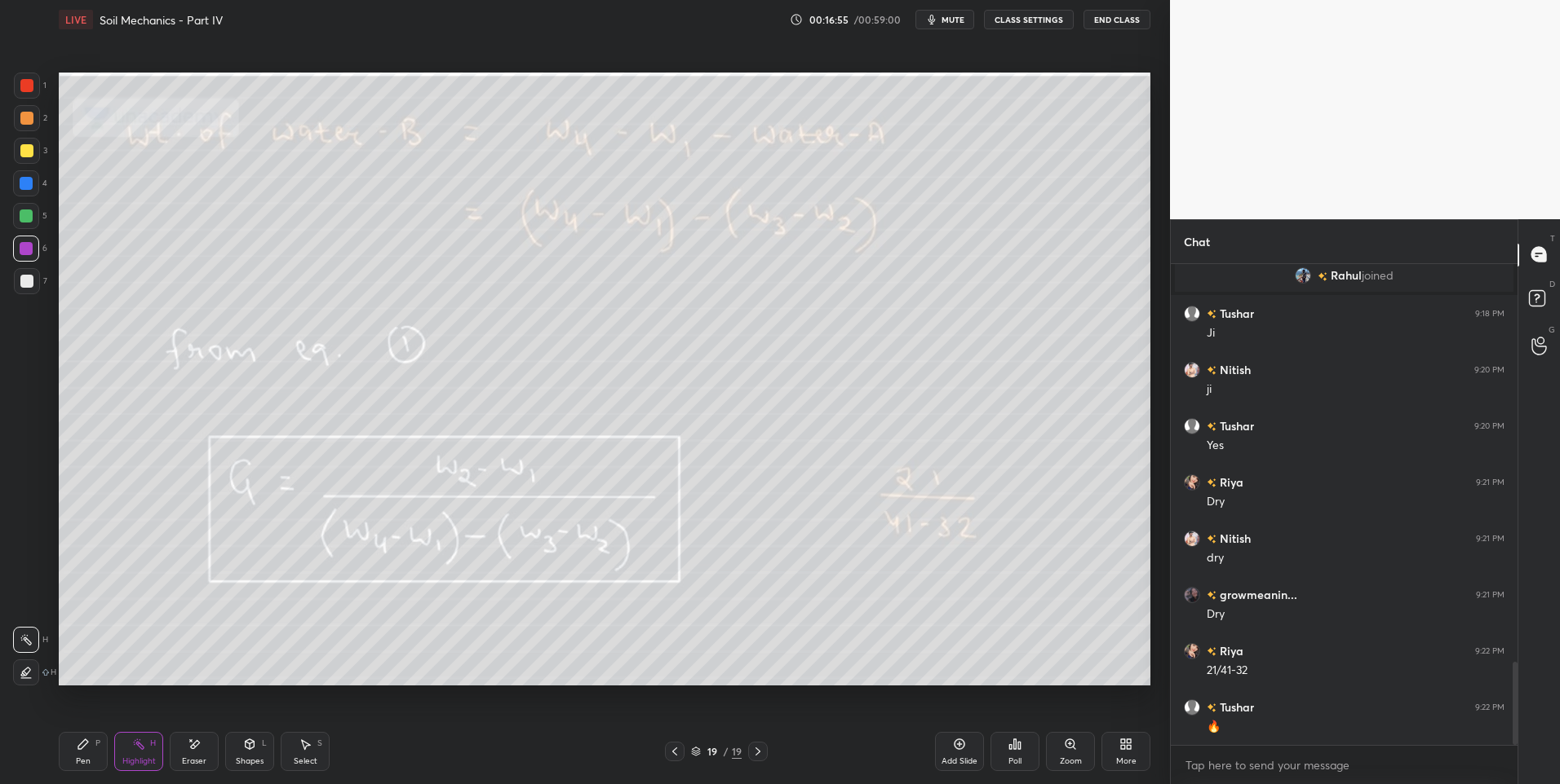
click at [768, 748] on div "19 / 19" at bounding box center [716, 752] width 438 height 20
click at [760, 752] on icon at bounding box center [758, 751] width 5 height 8
click at [759, 752] on icon at bounding box center [758, 751] width 13 height 13
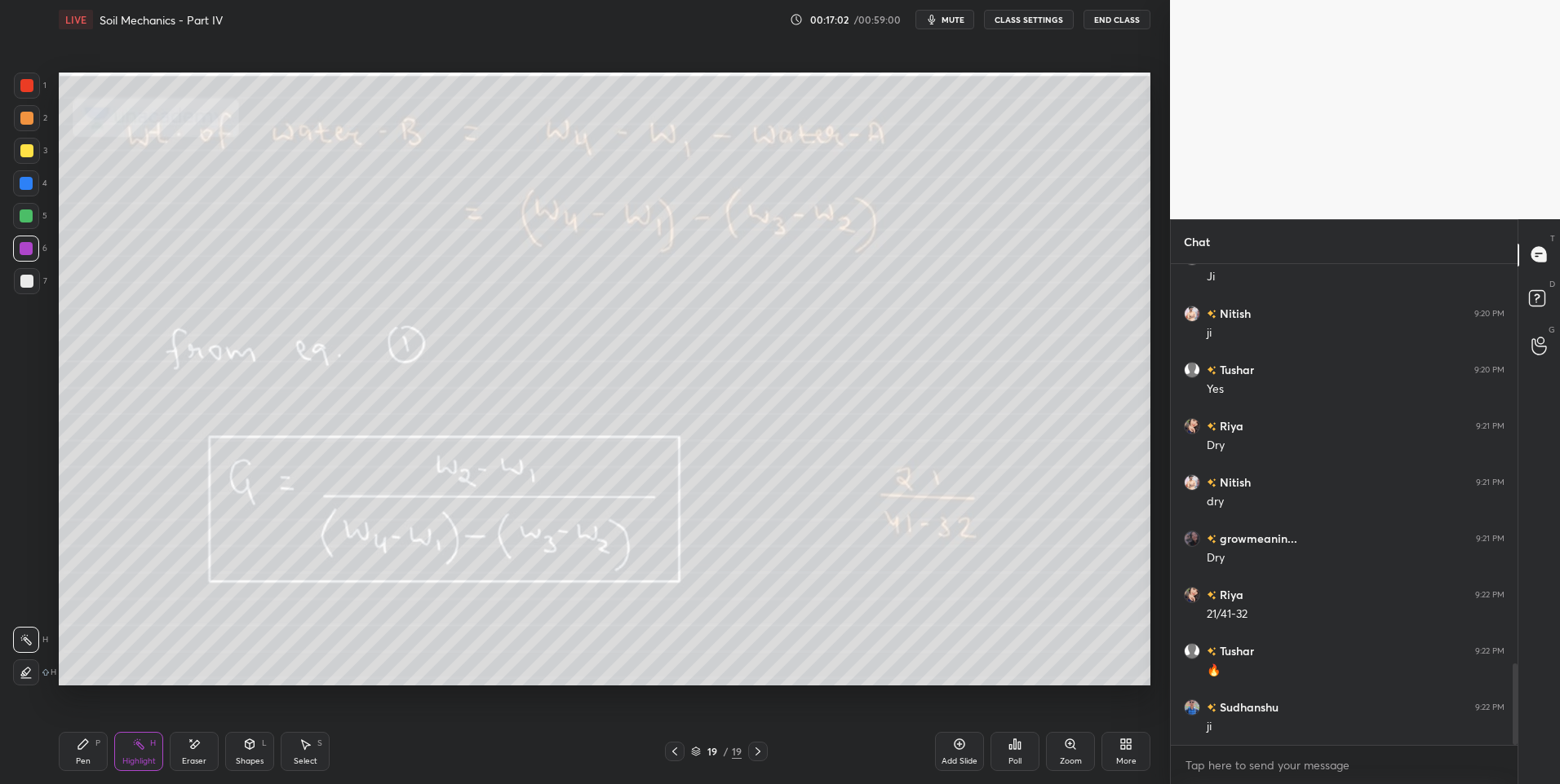
click at [673, 756] on icon at bounding box center [674, 751] width 13 height 13
click at [758, 750] on icon at bounding box center [758, 751] width 5 height 8
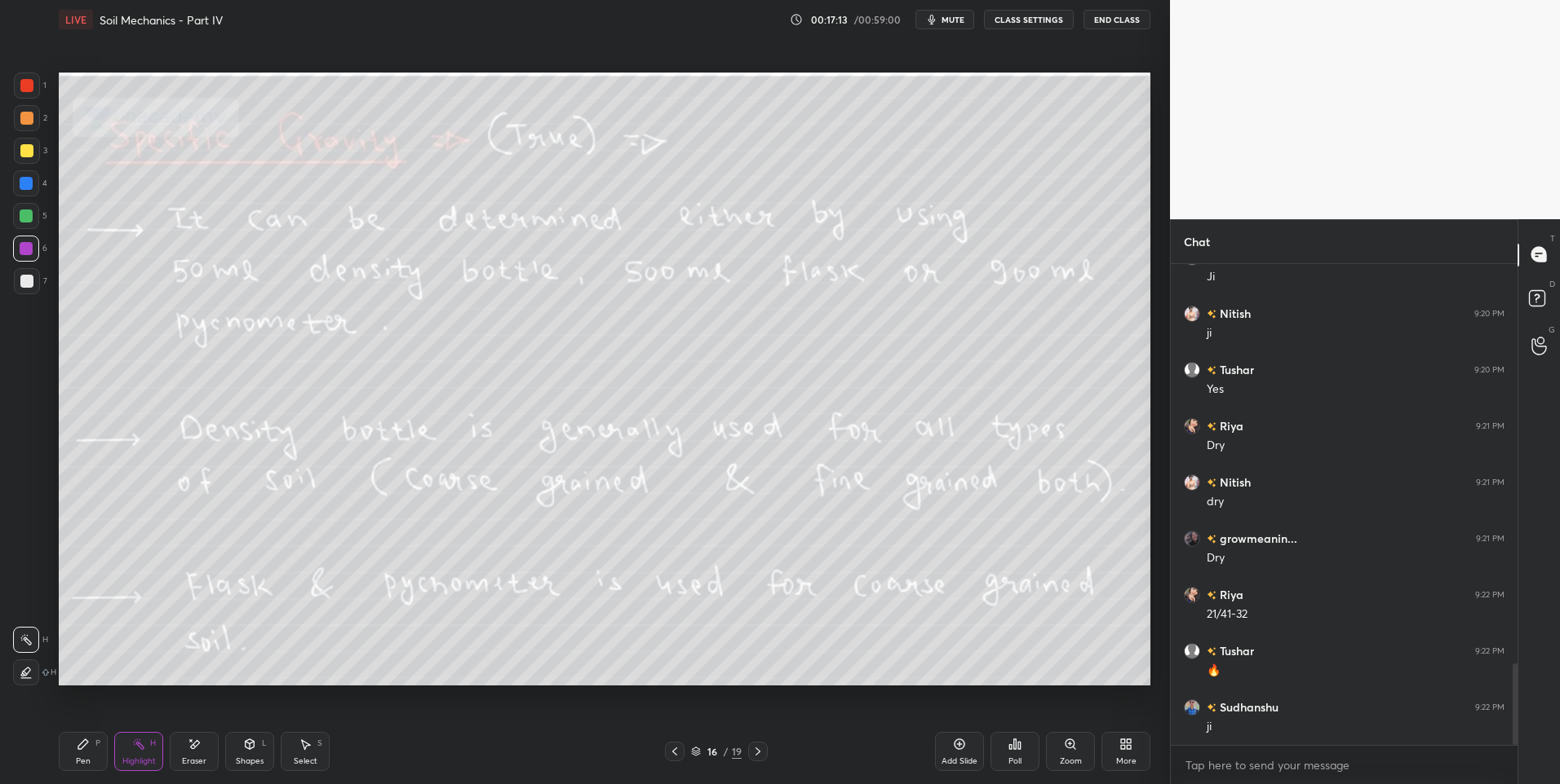
click at [758, 750] on icon at bounding box center [758, 751] width 5 height 8
click at [758, 749] on icon at bounding box center [758, 751] width 13 height 13
click at [1110, 759] on div "More" at bounding box center [1125, 752] width 49 height 39
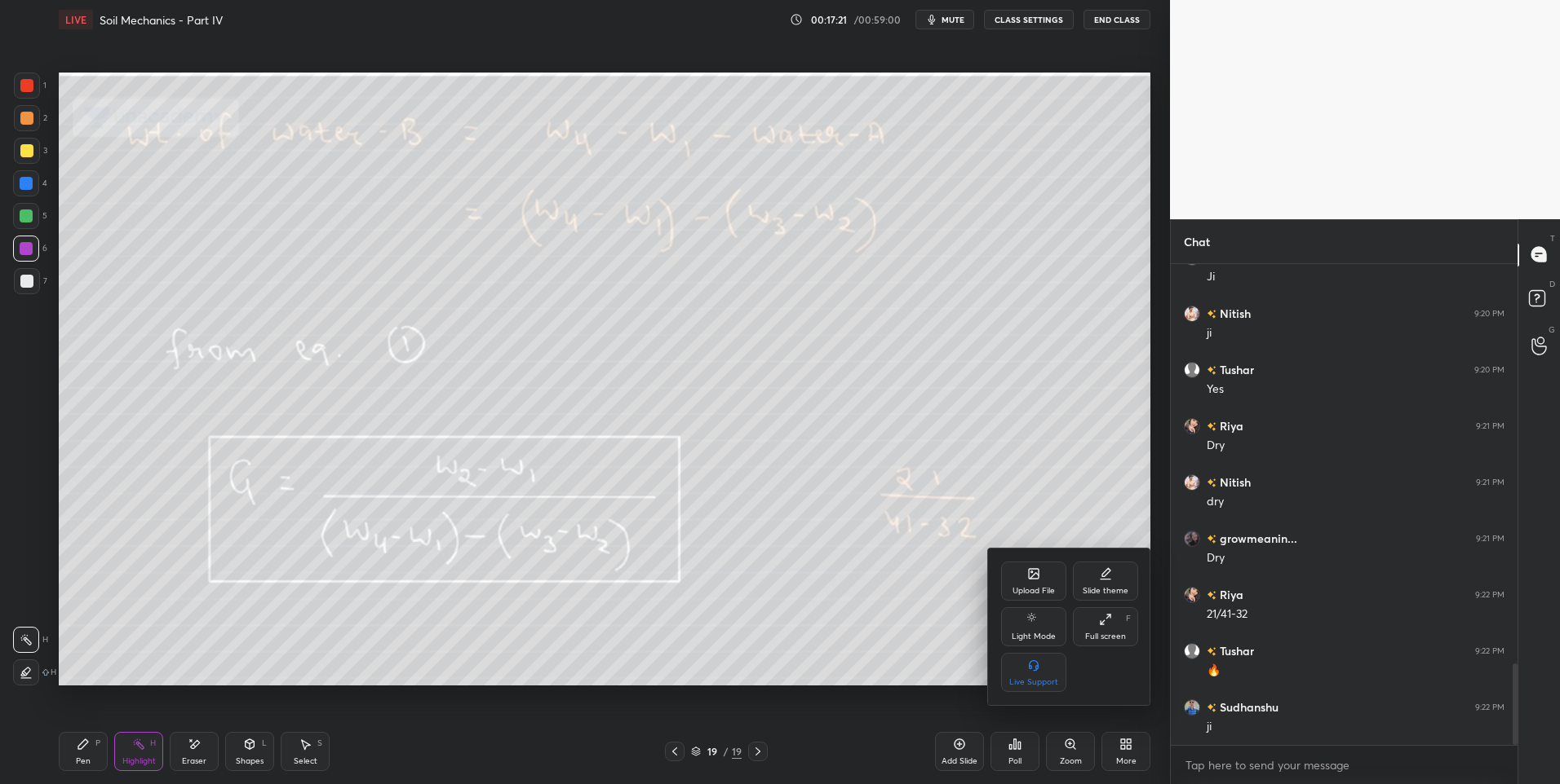
click at [1025, 585] on div "Upload File" at bounding box center [1033, 581] width 65 height 39
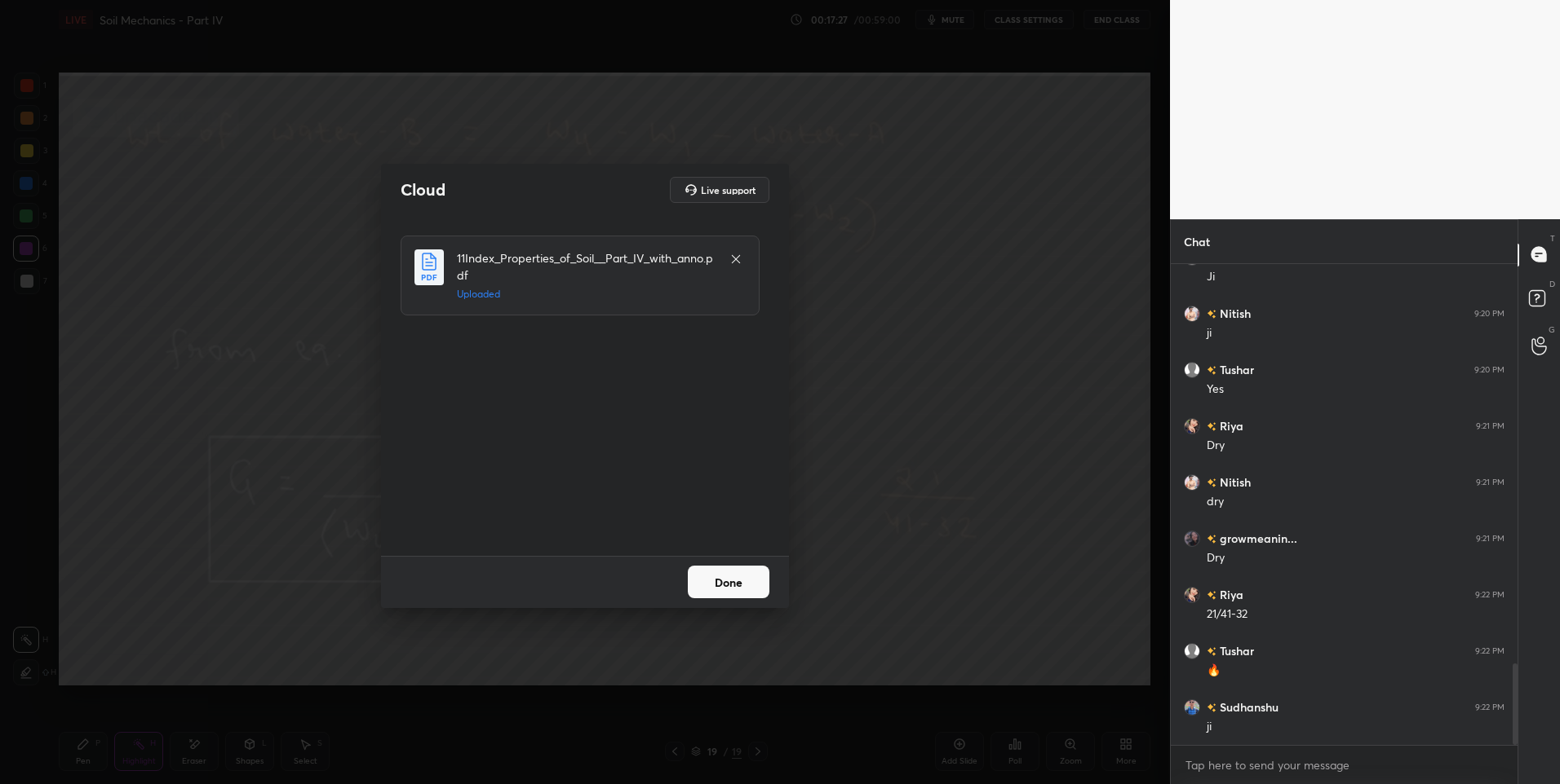
click at [726, 582] on button "Done" at bounding box center [728, 582] width 82 height 33
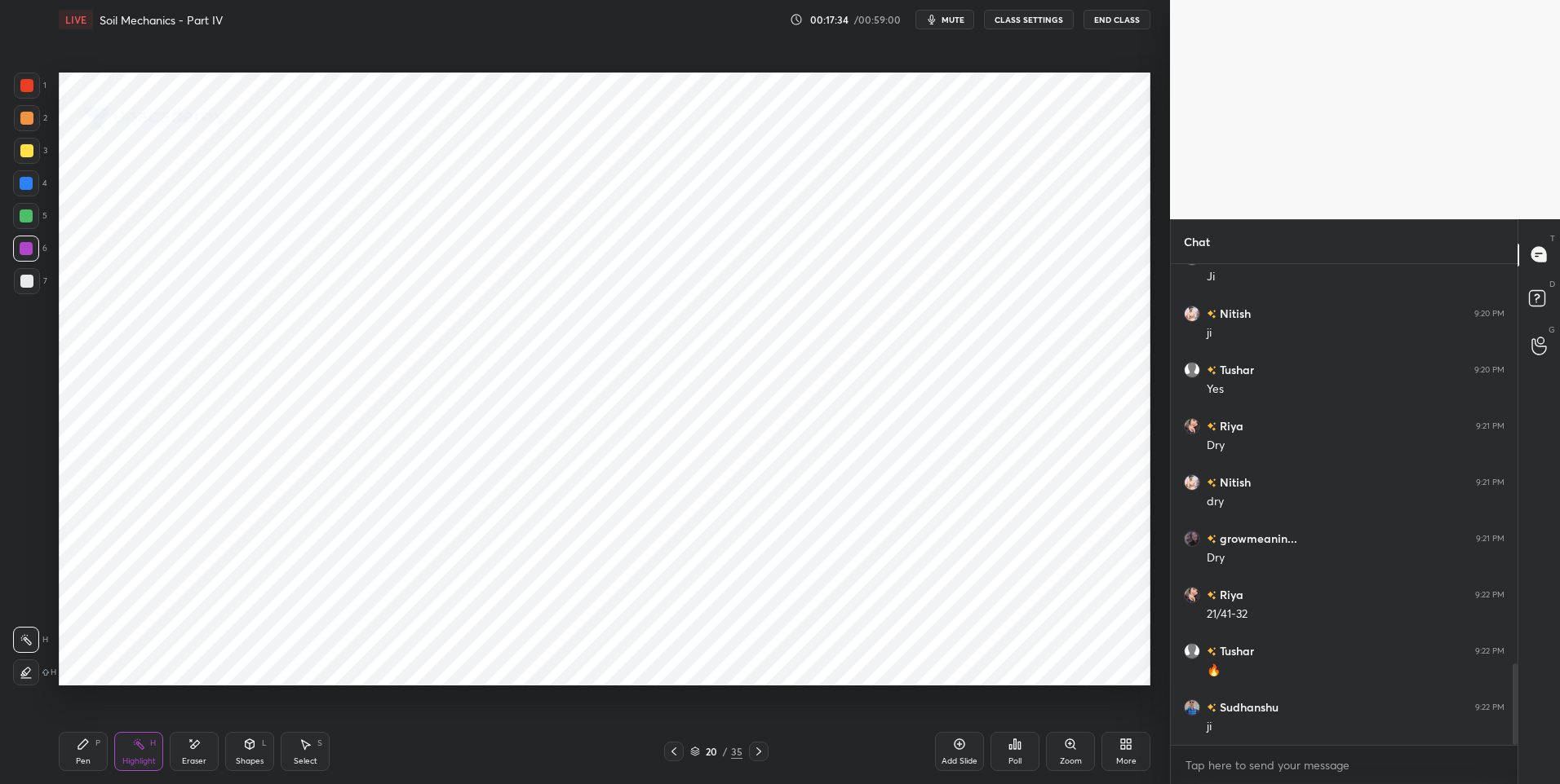
click at [757, 751] on icon at bounding box center [759, 751] width 13 height 13
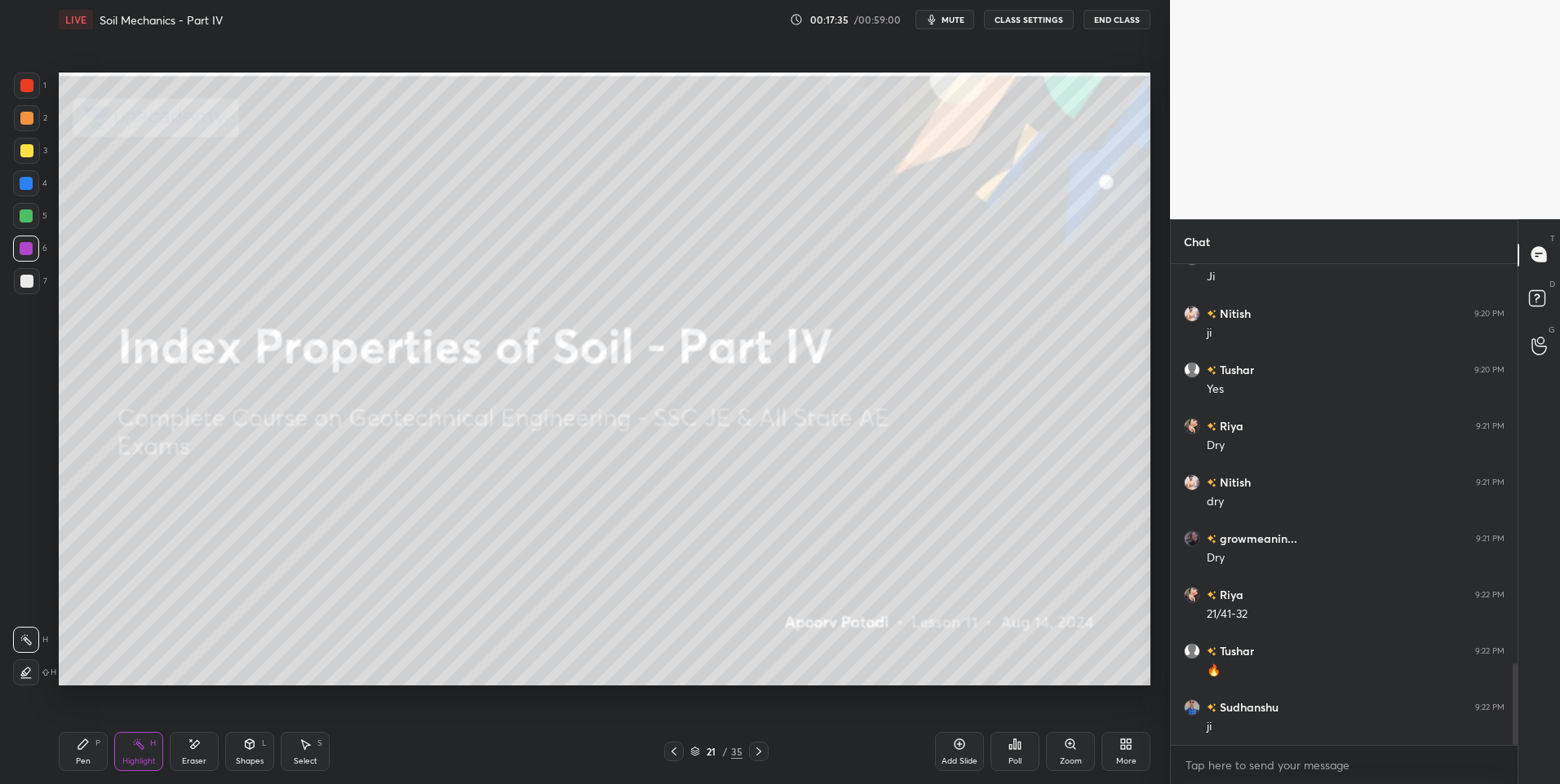
click at [758, 751] on icon at bounding box center [759, 751] width 13 height 13
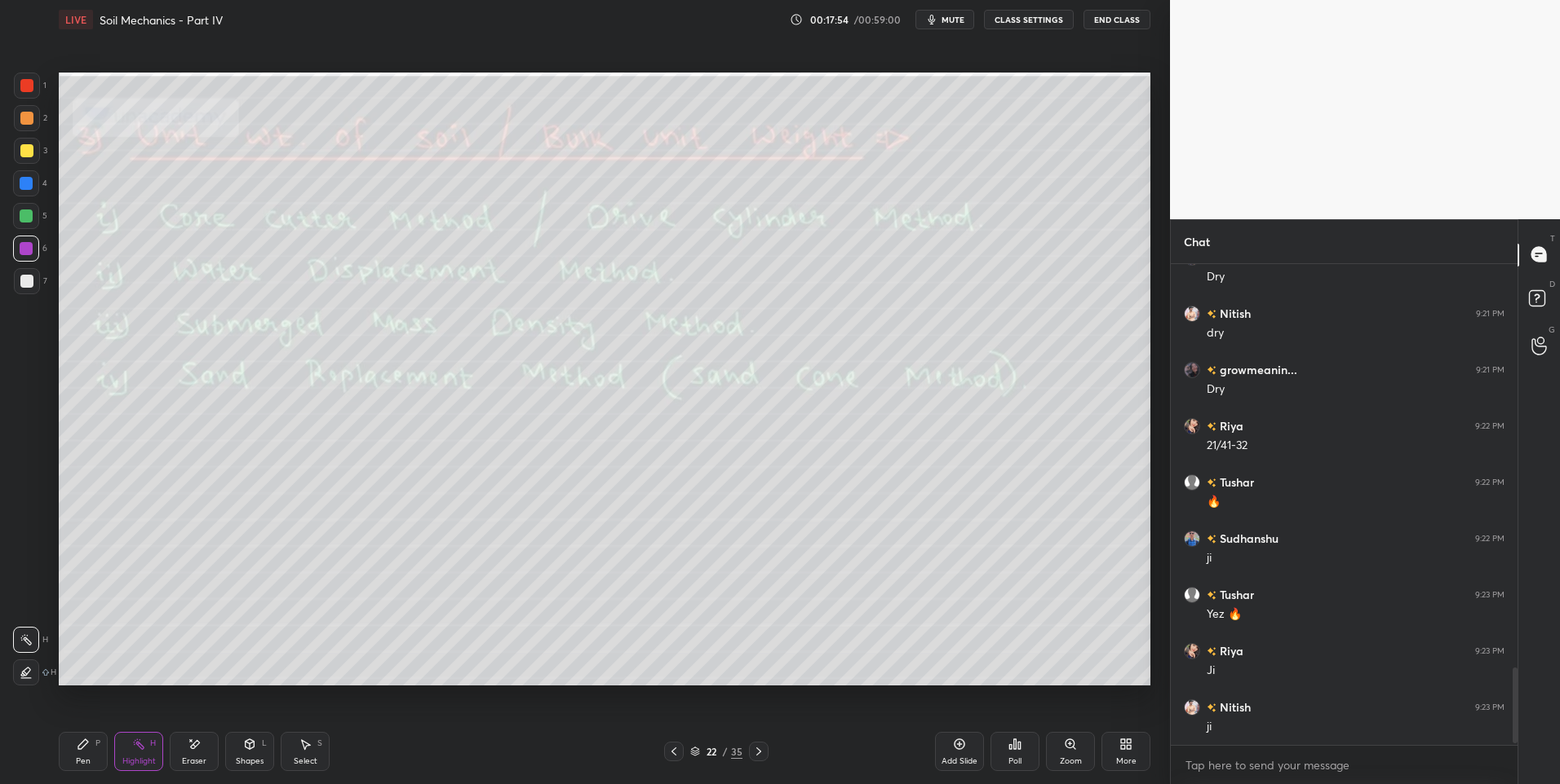
scroll to position [2579, 0]
click at [755, 751] on icon at bounding box center [759, 751] width 13 height 13
click at [755, 753] on icon at bounding box center [759, 751] width 13 height 13
click at [756, 753] on icon at bounding box center [759, 751] width 13 height 13
click at [752, 755] on icon at bounding box center [759, 751] width 13 height 13
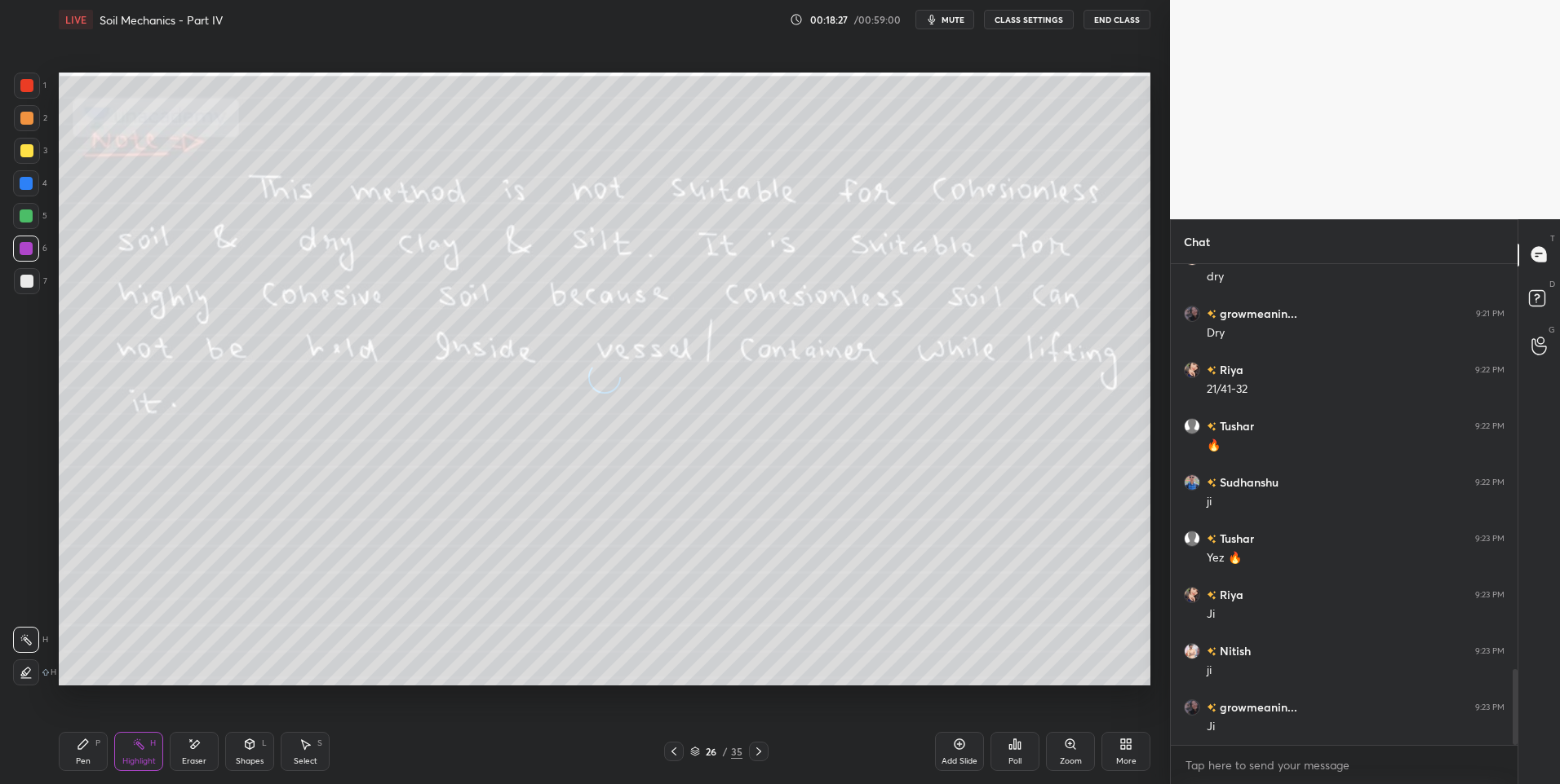
click at [759, 749] on icon at bounding box center [759, 751] width 13 height 13
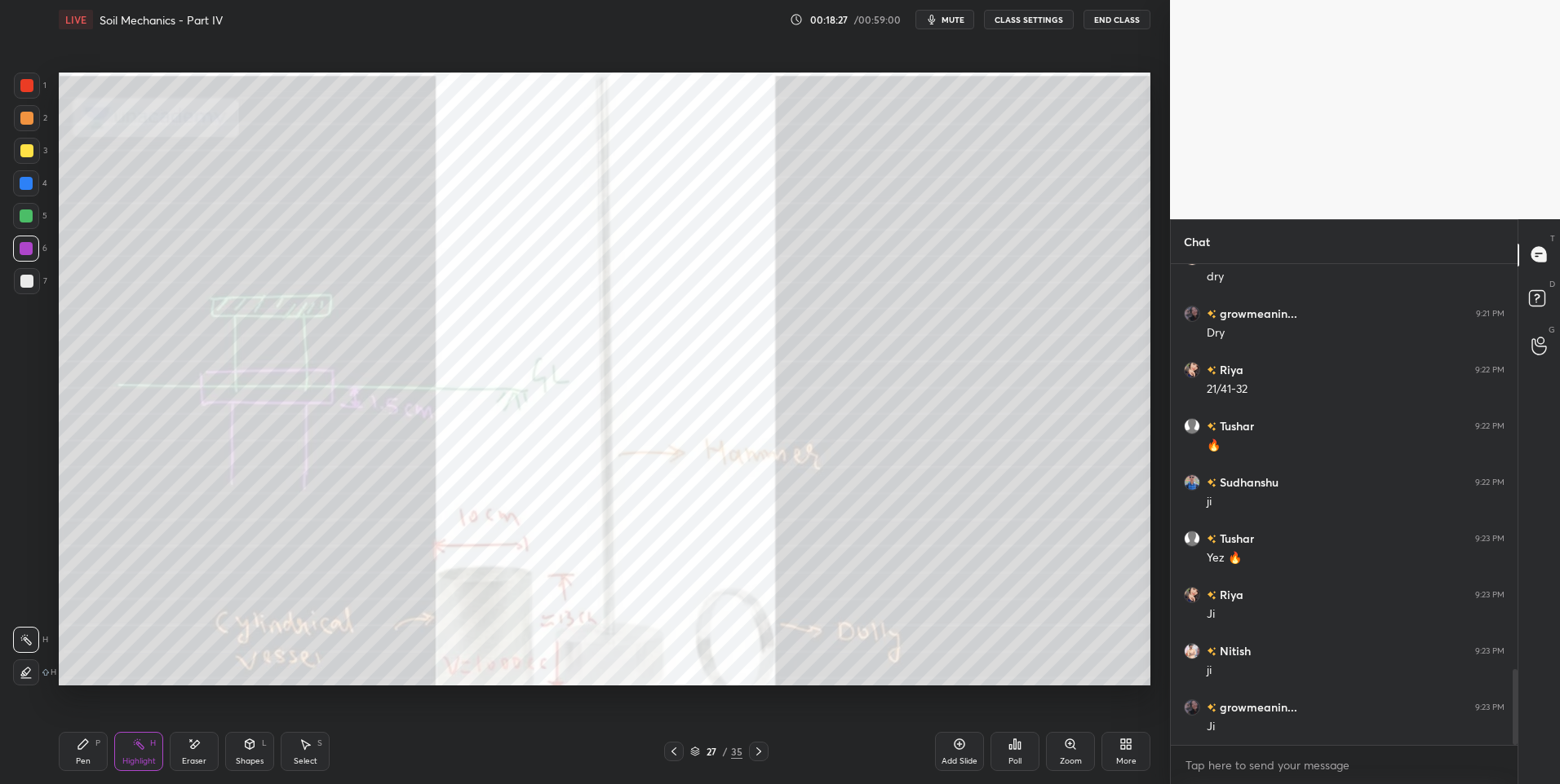
click at [675, 745] on icon at bounding box center [673, 751] width 13 height 13
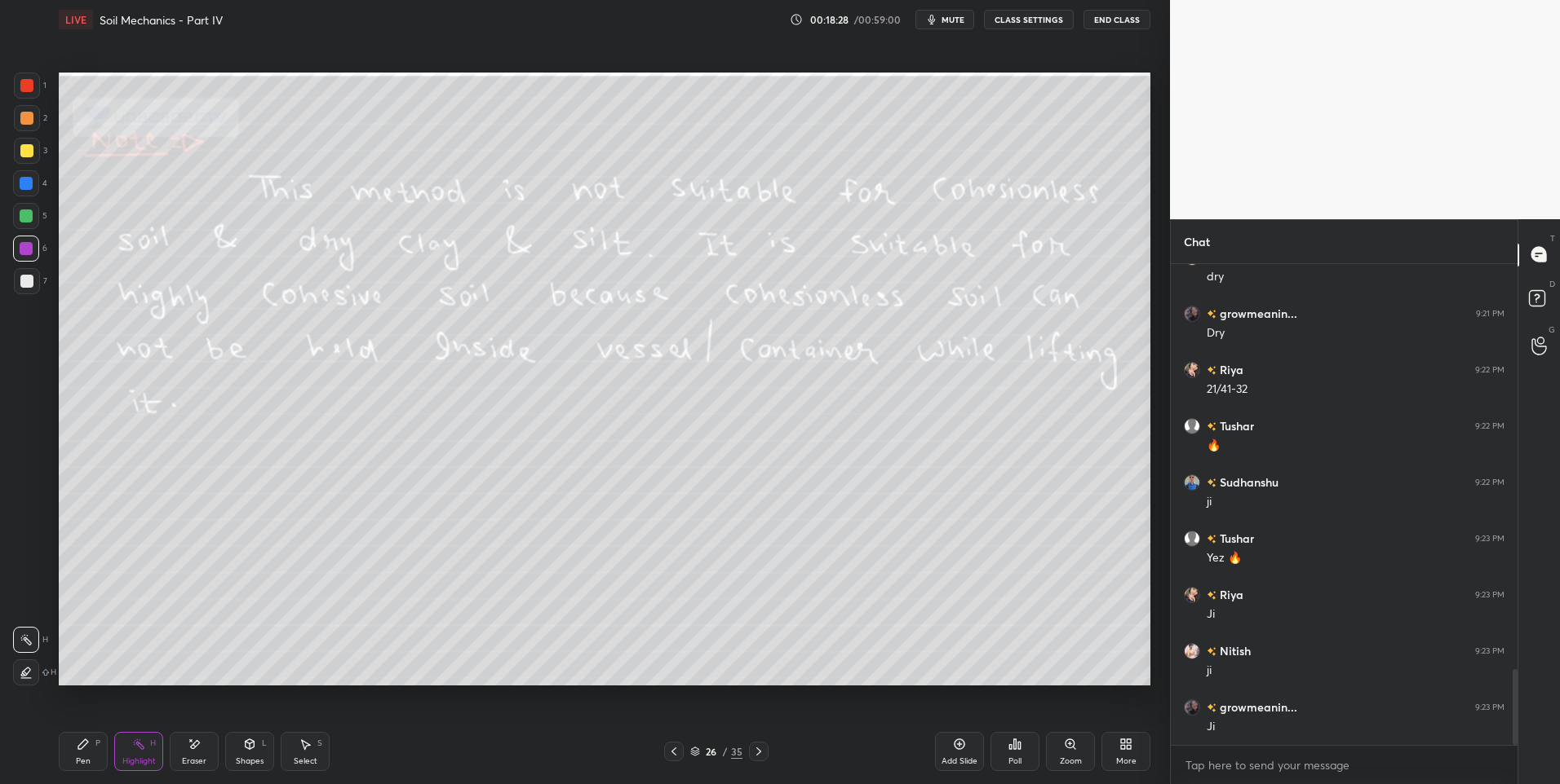
click at [759, 750] on icon at bounding box center [759, 751] width 5 height 8
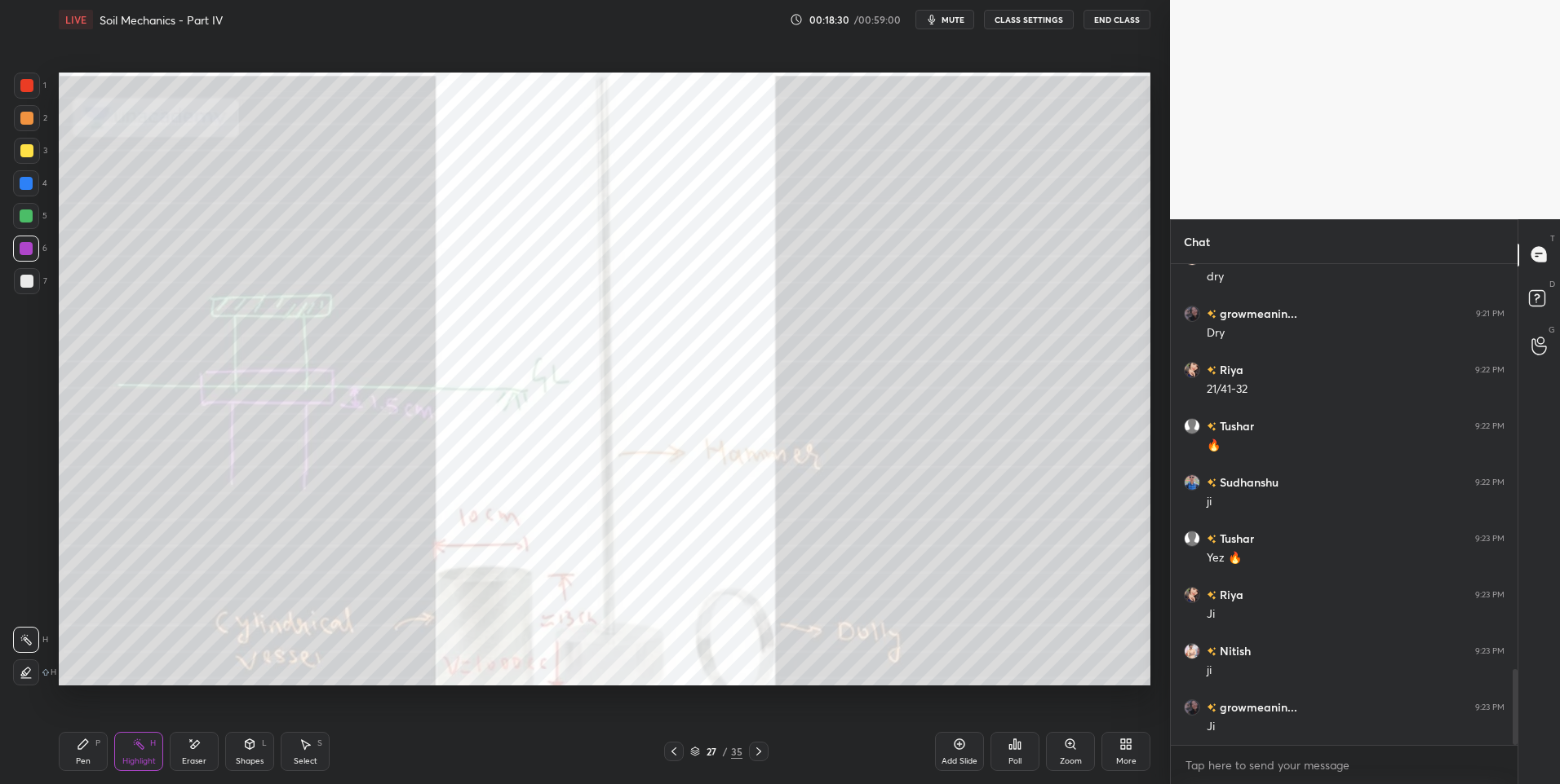
click at [149, 749] on div "Highlight H" at bounding box center [138, 752] width 49 height 39
click at [92, 760] on div "Pen P" at bounding box center [83, 752] width 49 height 39
click at [93, 753] on div "Pen P" at bounding box center [83, 752] width 49 height 39
click at [28, 208] on div at bounding box center [26, 215] width 26 height 26
click at [133, 745] on icon at bounding box center [139, 744] width 13 height 13
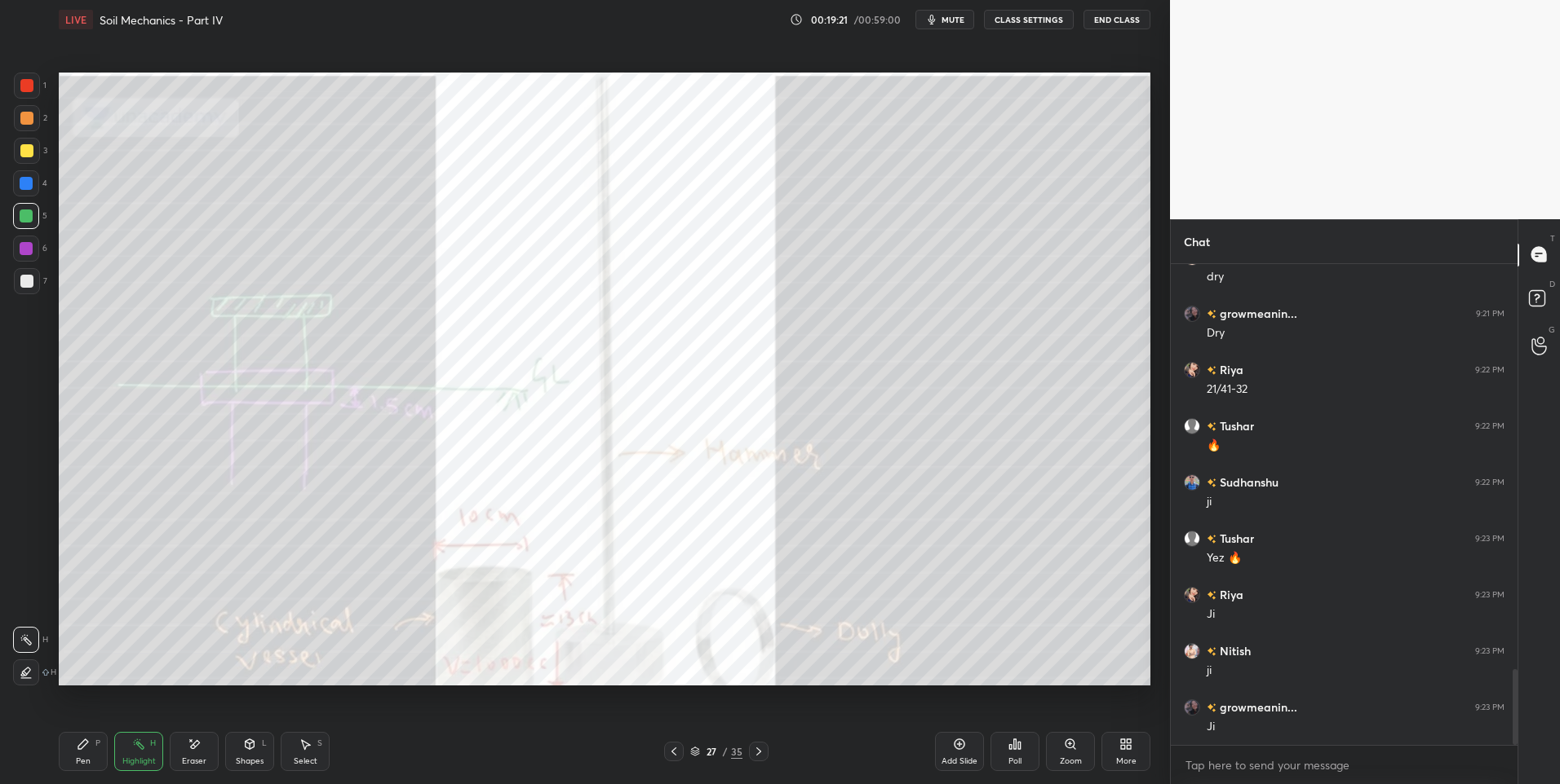
click at [146, 759] on div "Highlight" at bounding box center [140, 761] width 34 height 8
click at [83, 743] on icon at bounding box center [83, 744] width 10 height 10
click at [171, 756] on div "Eraser" at bounding box center [194, 752] width 49 height 39
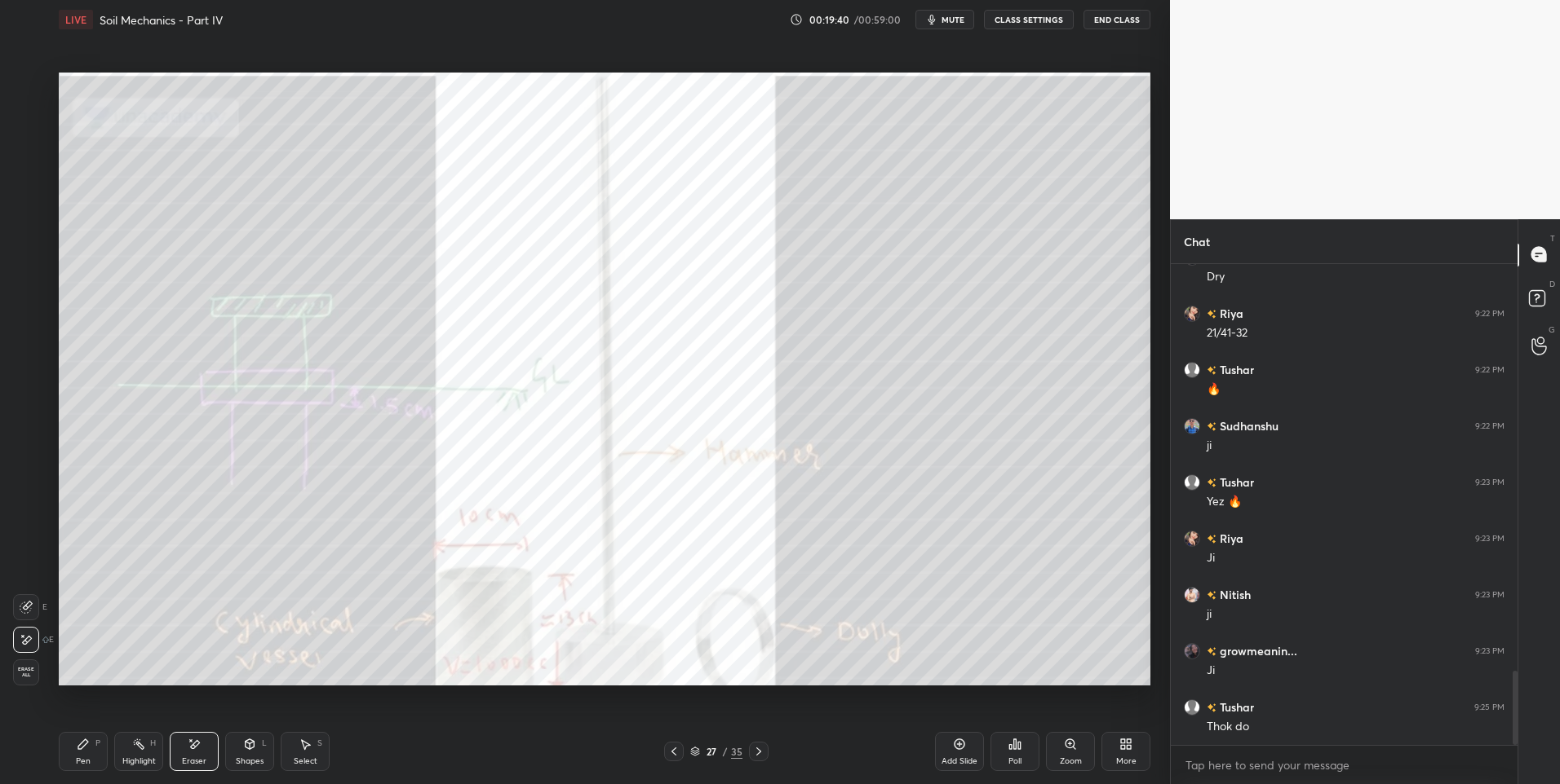
click at [135, 751] on div "Highlight H" at bounding box center [138, 752] width 49 height 39
click at [143, 745] on icon at bounding box center [139, 744] width 13 height 13
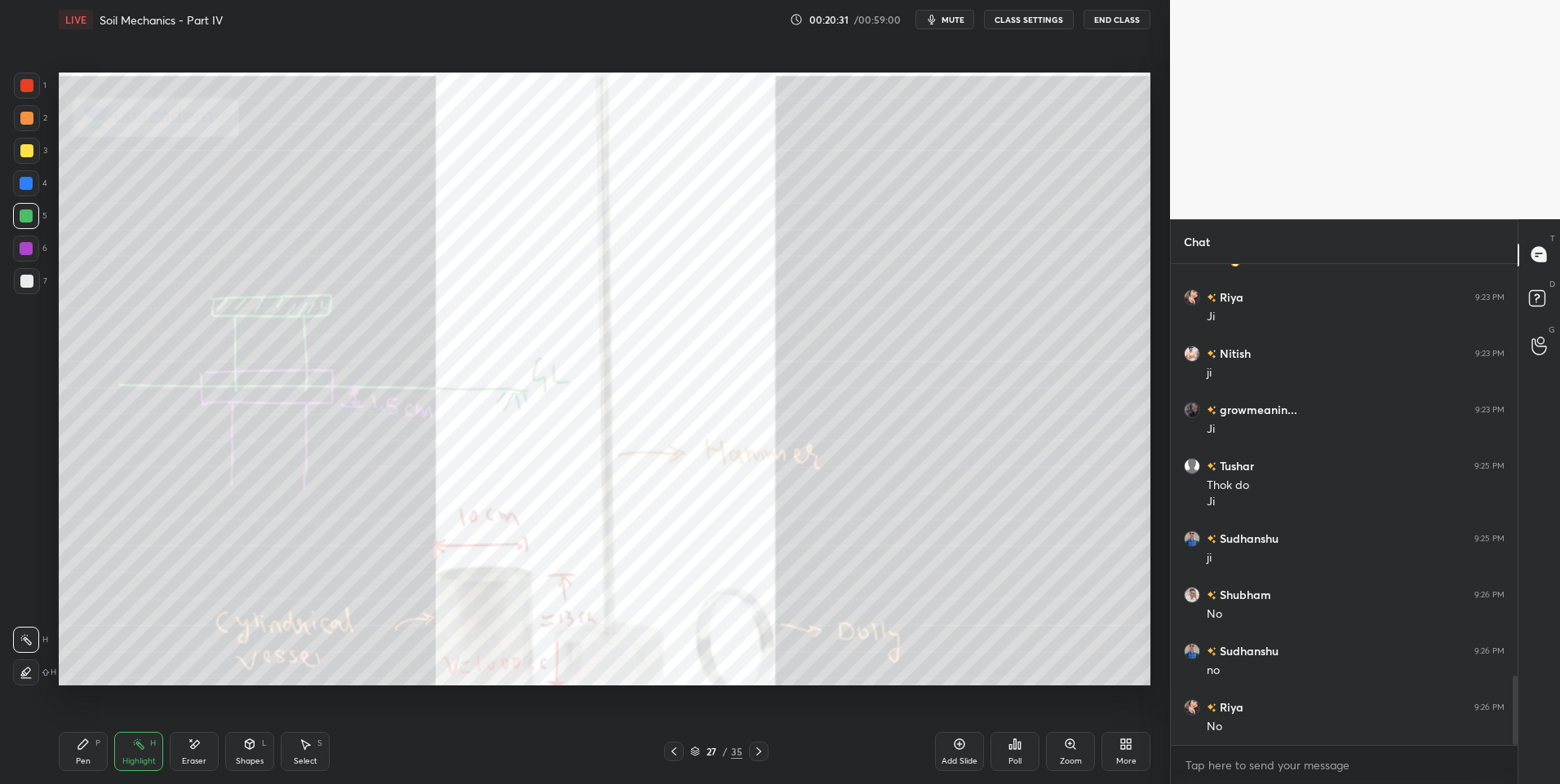
scroll to position [2932, 0]
click at [675, 749] on icon at bounding box center [673, 751] width 13 height 13
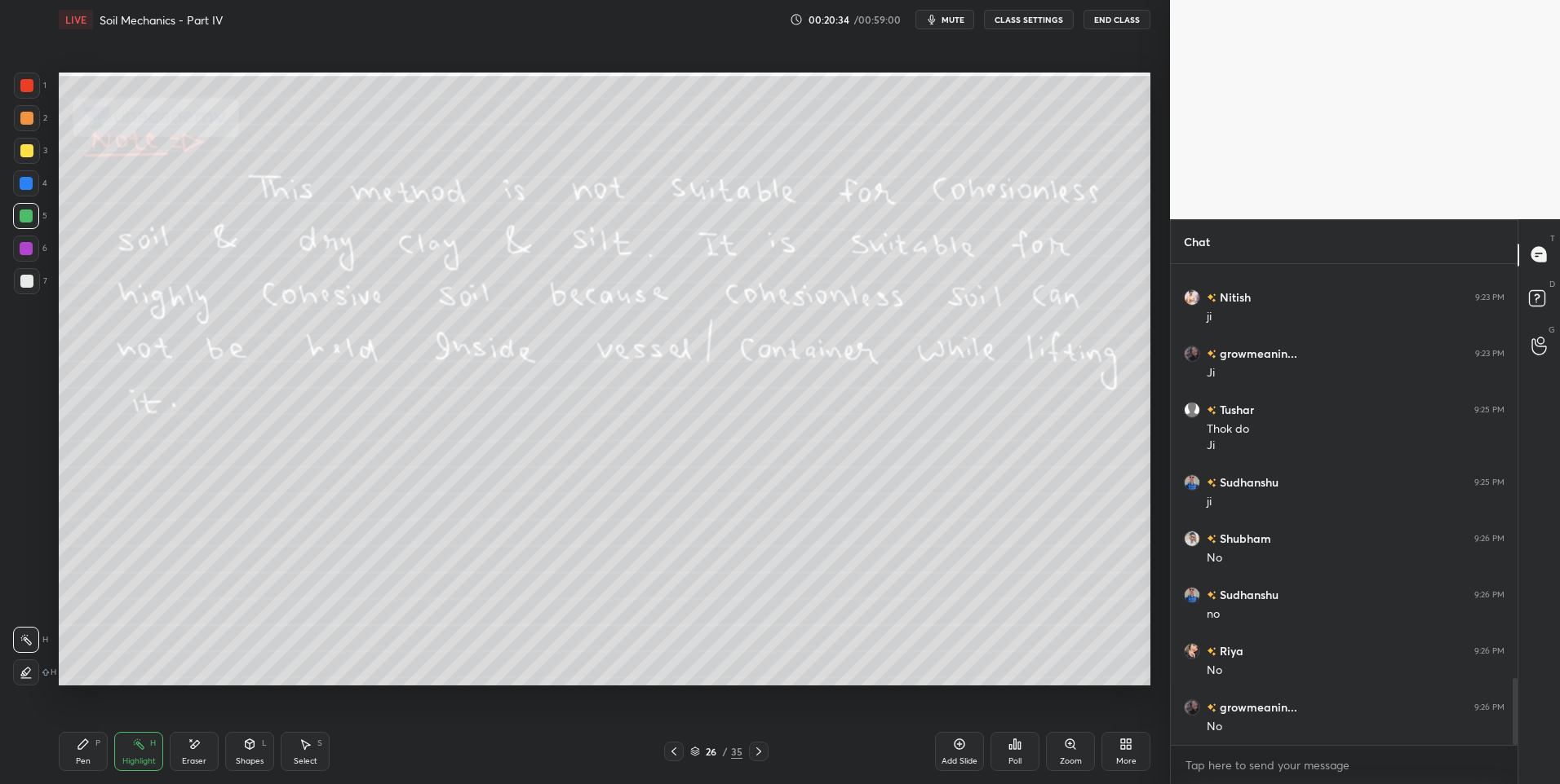
scroll to position [2988, 0]
click at [683, 747] on div at bounding box center [674, 752] width 20 height 20
click at [684, 743] on div "25 / 35" at bounding box center [716, 752] width 104 height 20
click at [676, 749] on icon at bounding box center [673, 751] width 13 height 13
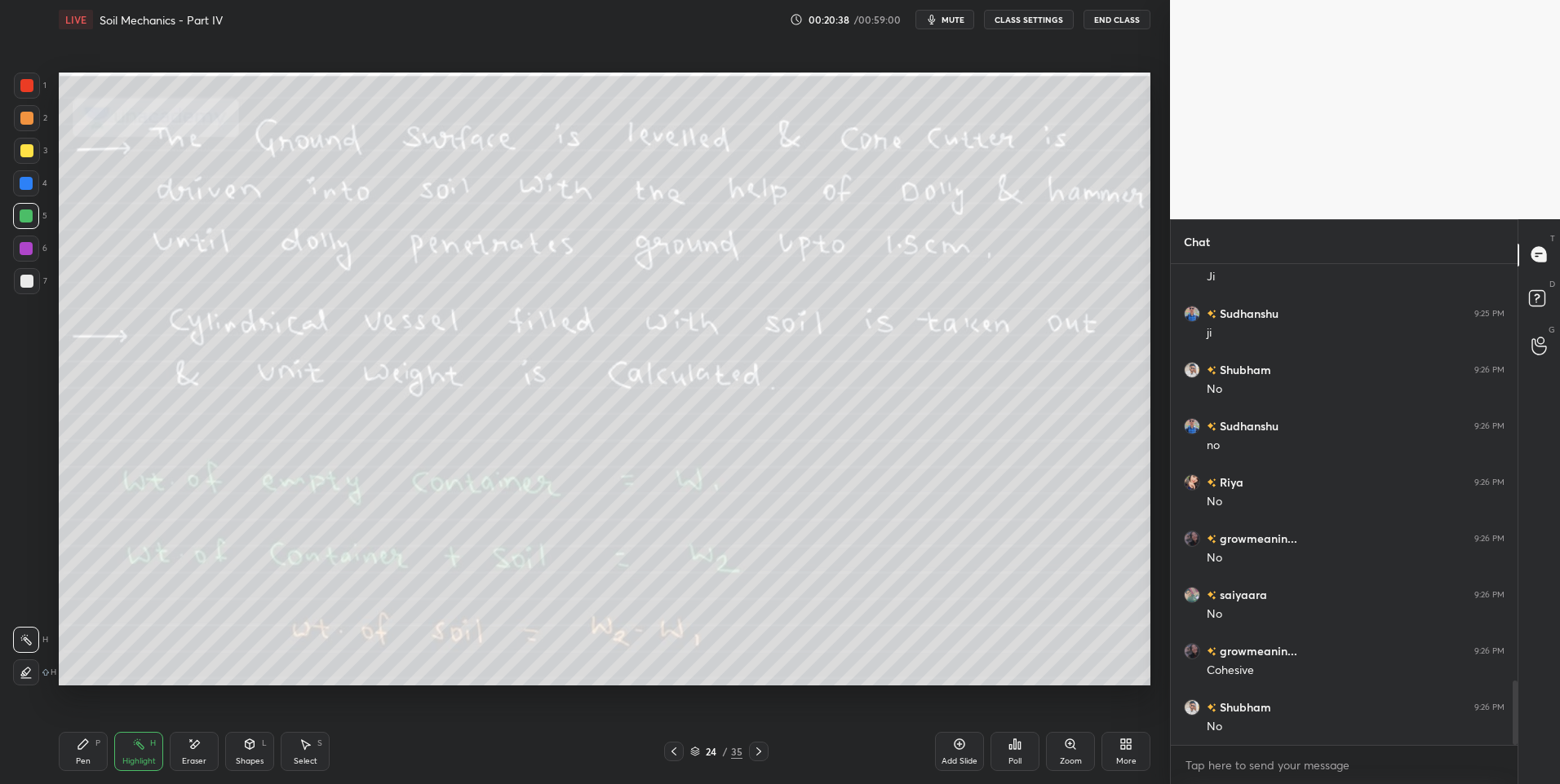
click at [676, 748] on icon at bounding box center [673, 751] width 13 height 13
click at [755, 748] on icon at bounding box center [759, 751] width 13 height 13
click at [673, 752] on icon at bounding box center [673, 751] width 13 height 13
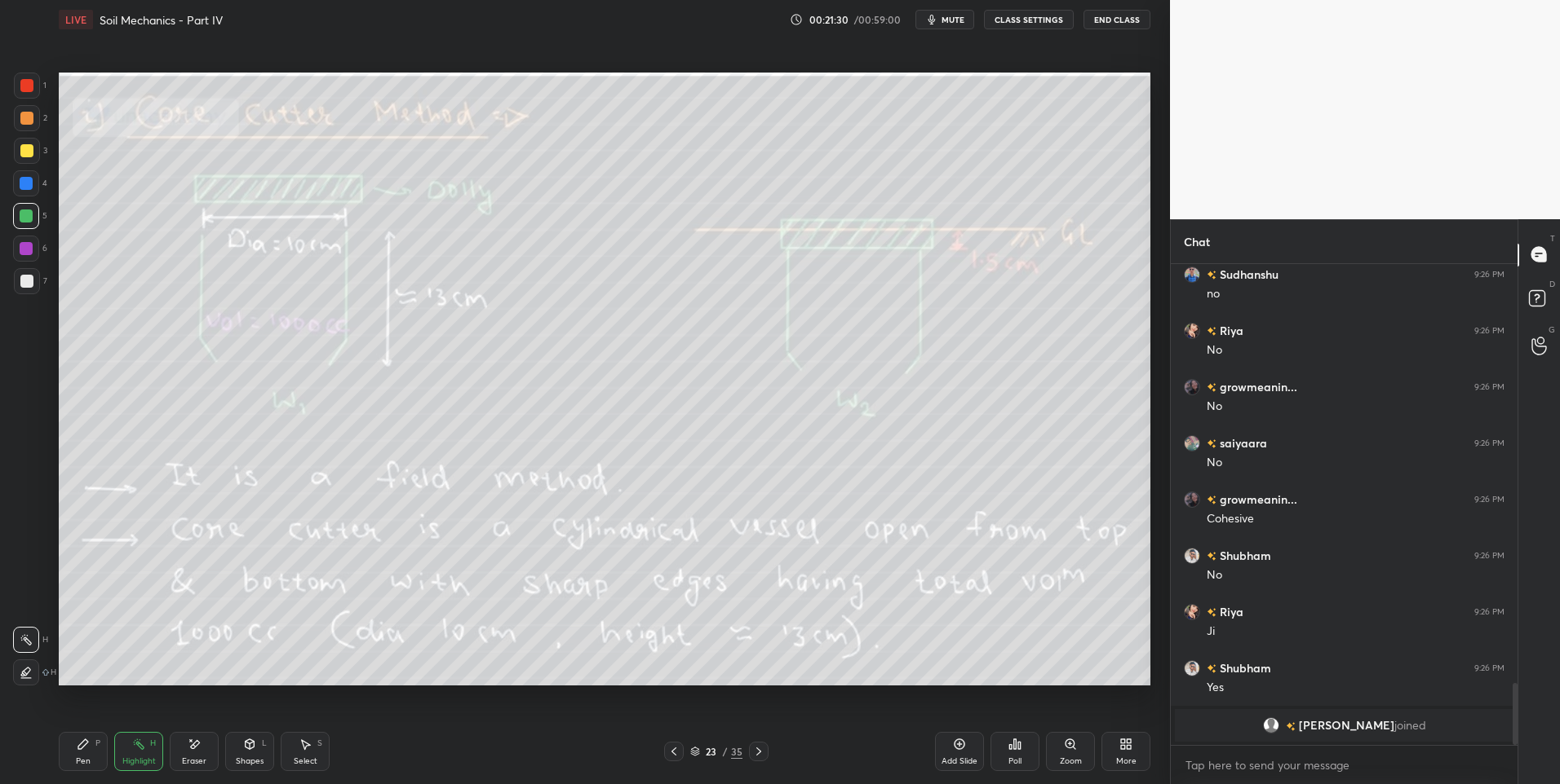
click at [760, 753] on icon at bounding box center [759, 751] width 5 height 8
click at [679, 753] on icon at bounding box center [673, 751] width 13 height 13
click at [753, 748] on icon at bounding box center [759, 751] width 13 height 13
click at [760, 747] on icon at bounding box center [759, 751] width 13 height 13
click at [756, 749] on icon at bounding box center [759, 751] width 13 height 13
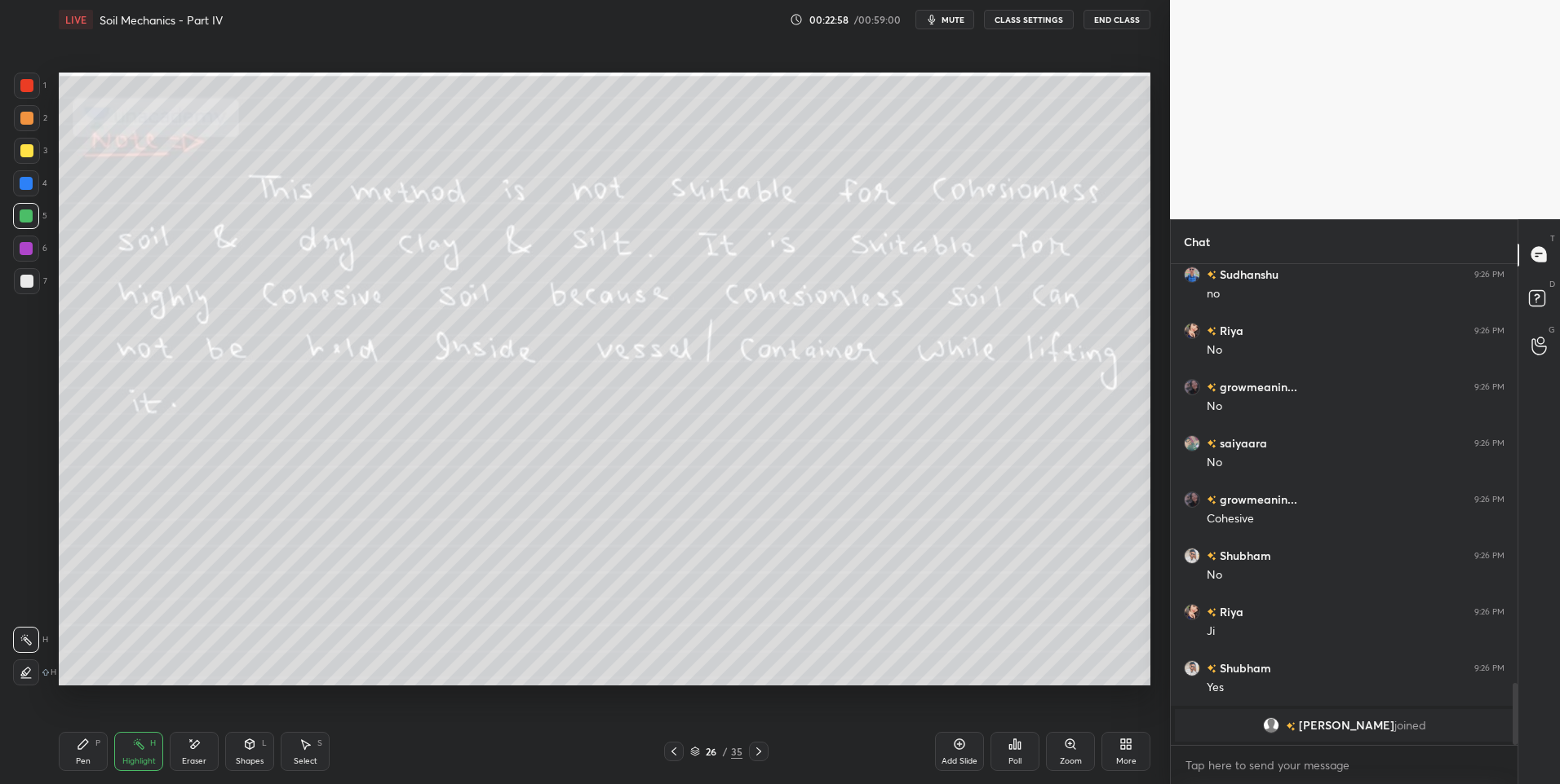
click at [135, 758] on div "Highlight" at bounding box center [140, 761] width 34 height 8
click at [81, 757] on div "Pen" at bounding box center [83, 761] width 15 height 8
click at [759, 751] on icon at bounding box center [759, 751] width 5 height 8
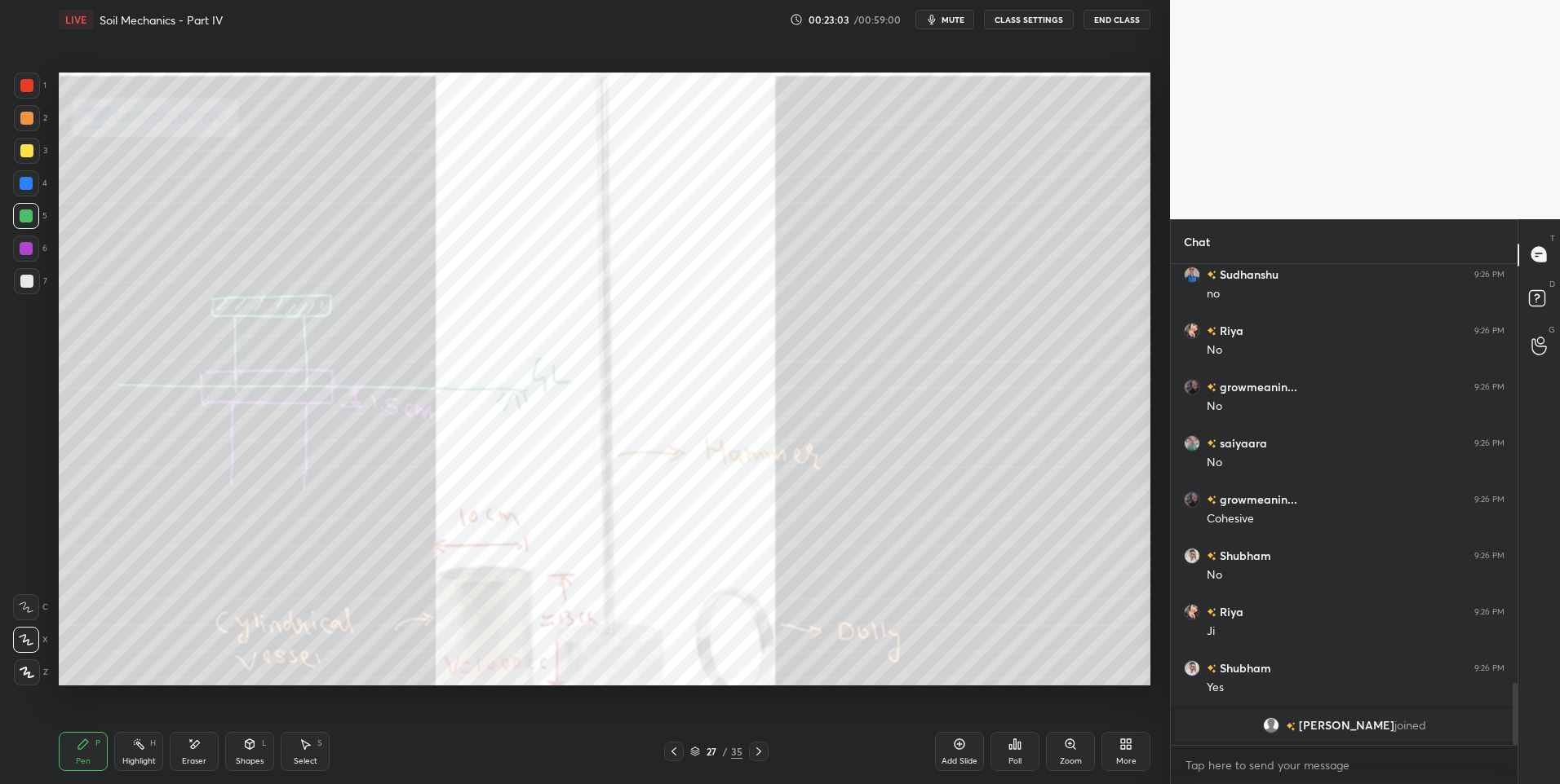
click at [760, 753] on icon at bounding box center [759, 751] width 5 height 8
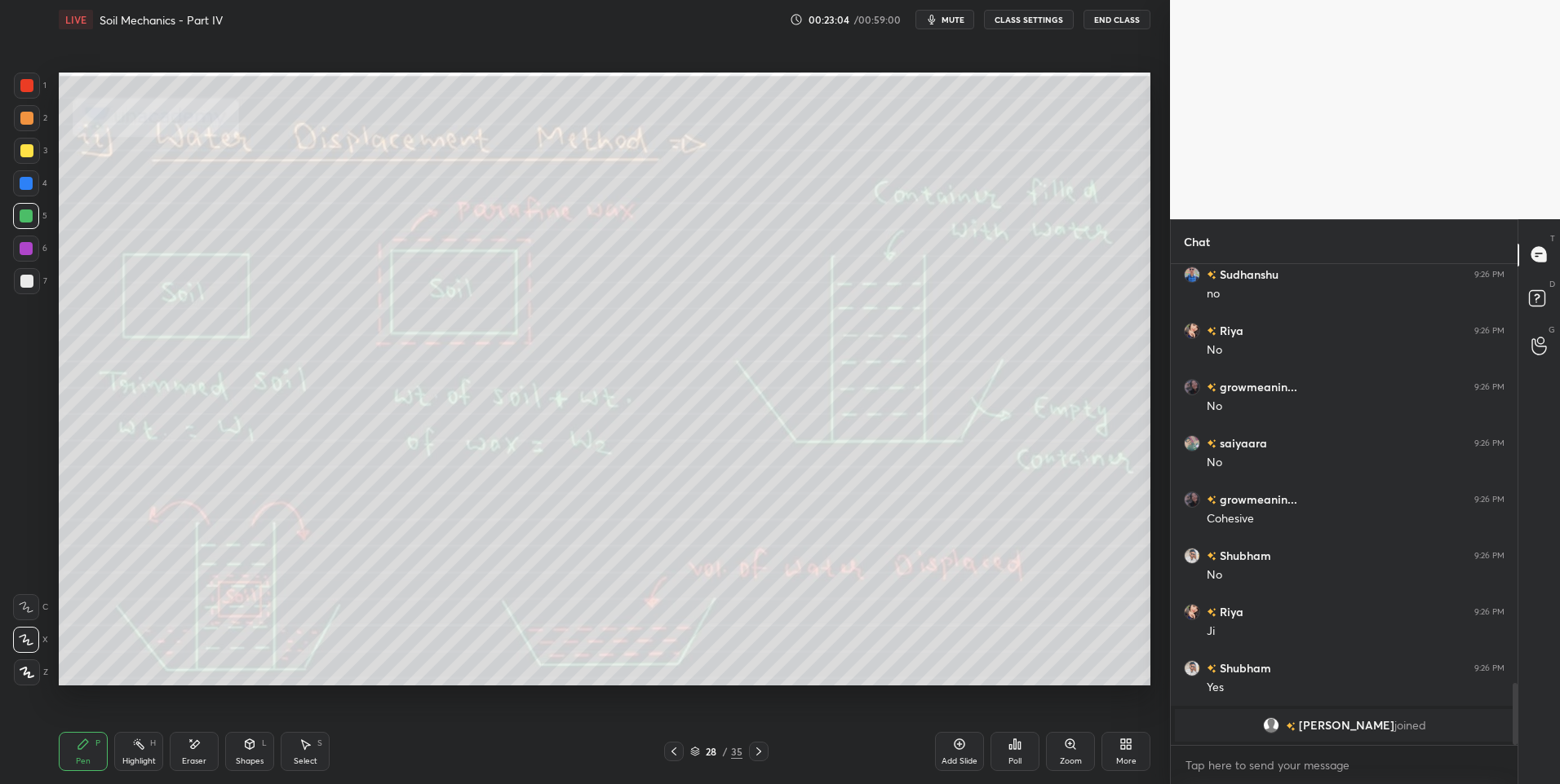
click at [130, 751] on div "Highlight H" at bounding box center [138, 752] width 49 height 39
click at [71, 756] on div "Pen P" at bounding box center [83, 752] width 49 height 39
click at [75, 757] on div "Pen P" at bounding box center [83, 752] width 49 height 39
click at [127, 750] on div "Highlight H" at bounding box center [138, 752] width 49 height 39
click at [81, 754] on div "Pen P" at bounding box center [83, 752] width 49 height 39
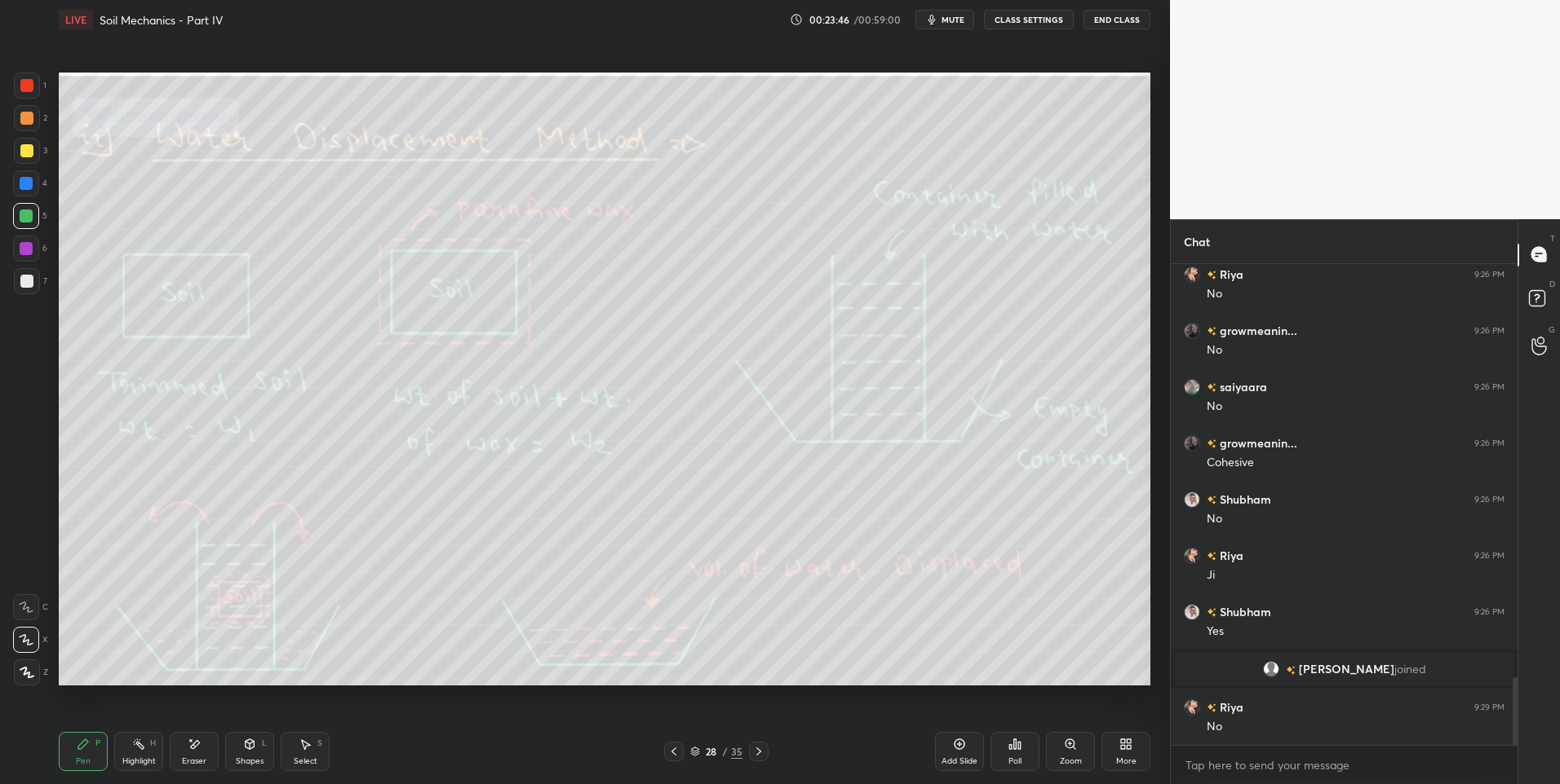
scroll to position [2957, 0]
click at [127, 746] on div "Highlight H" at bounding box center [138, 752] width 49 height 39
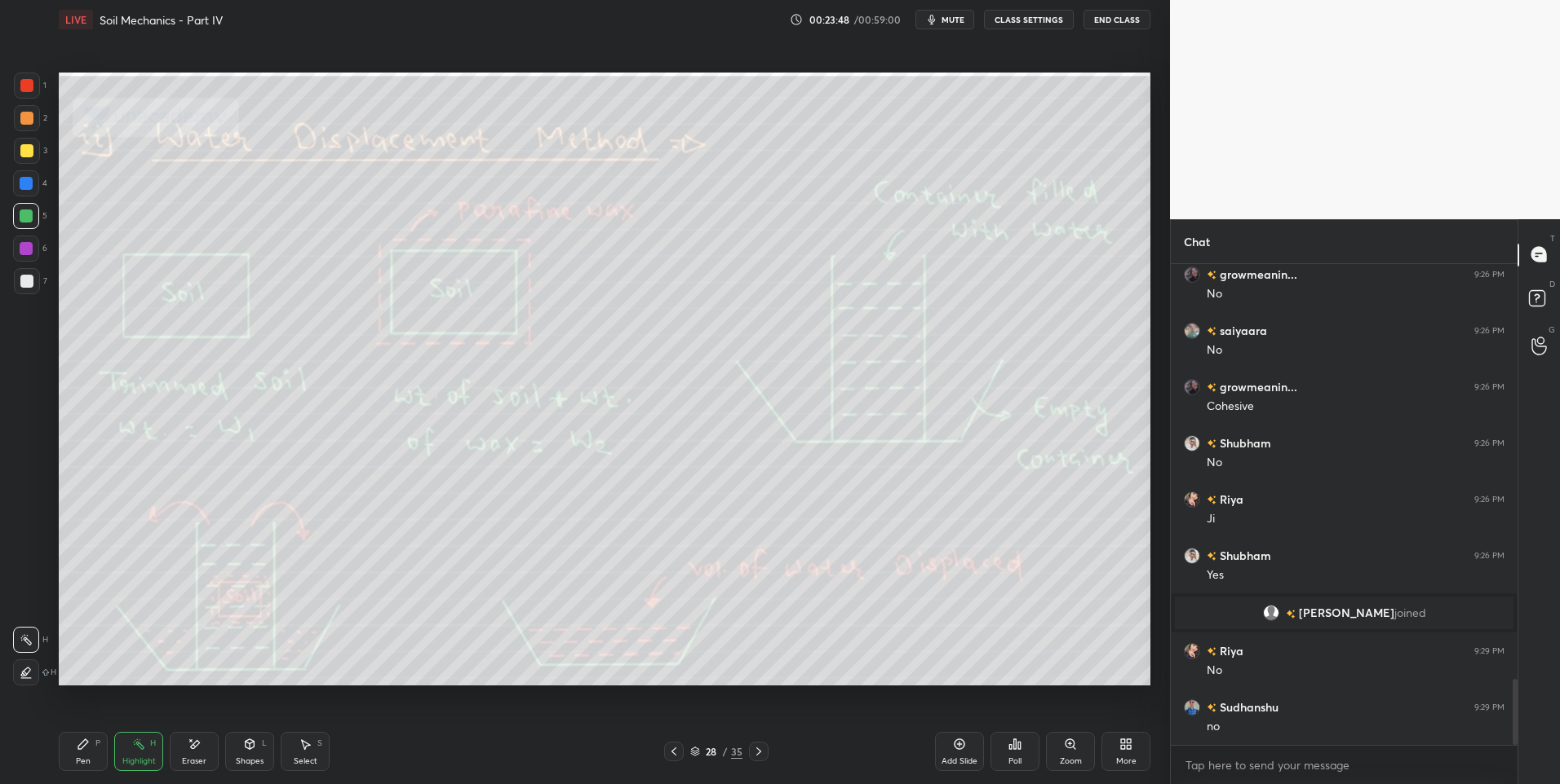
scroll to position [3069, 0]
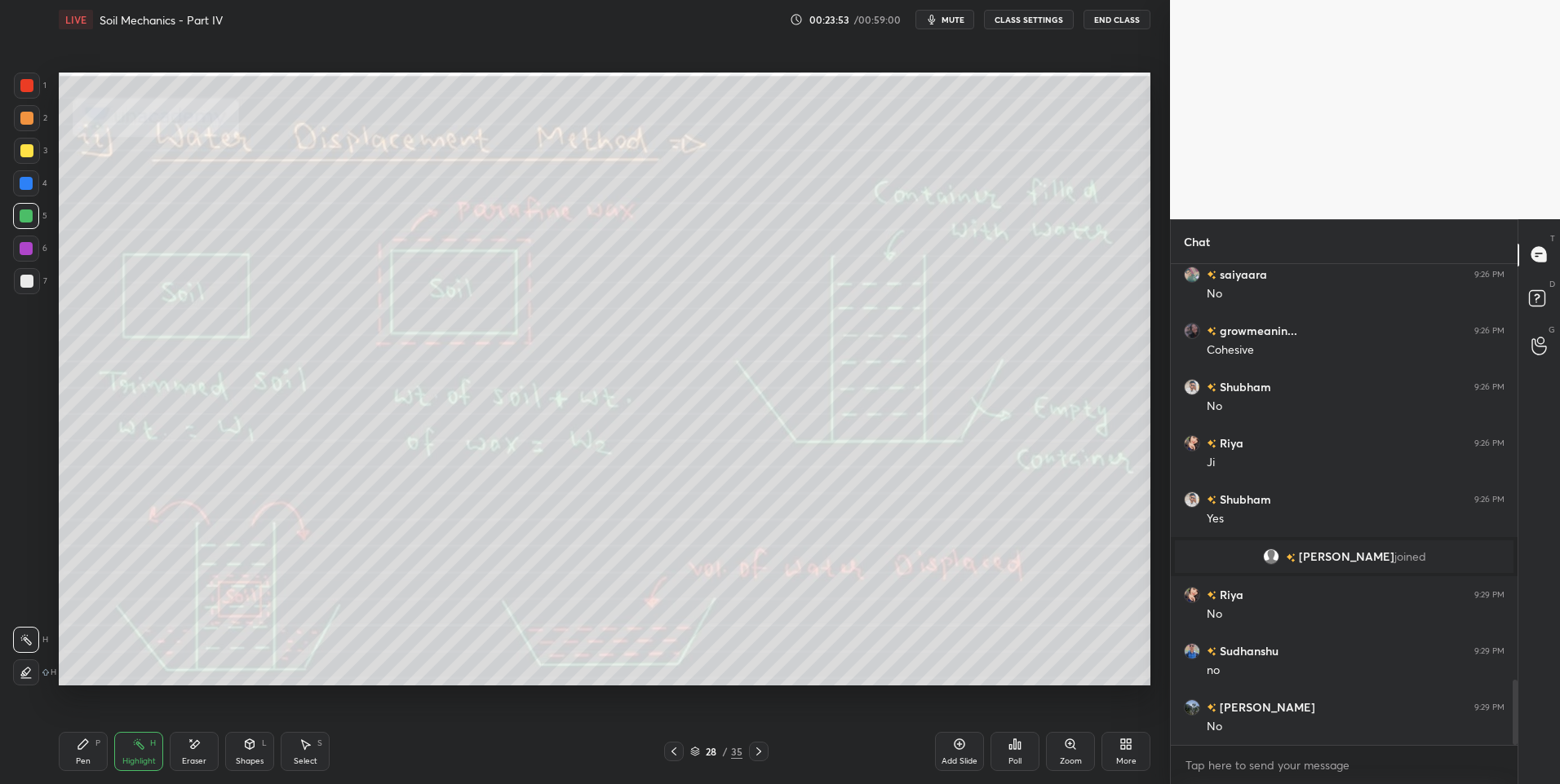
click at [307, 748] on icon at bounding box center [305, 744] width 13 height 13
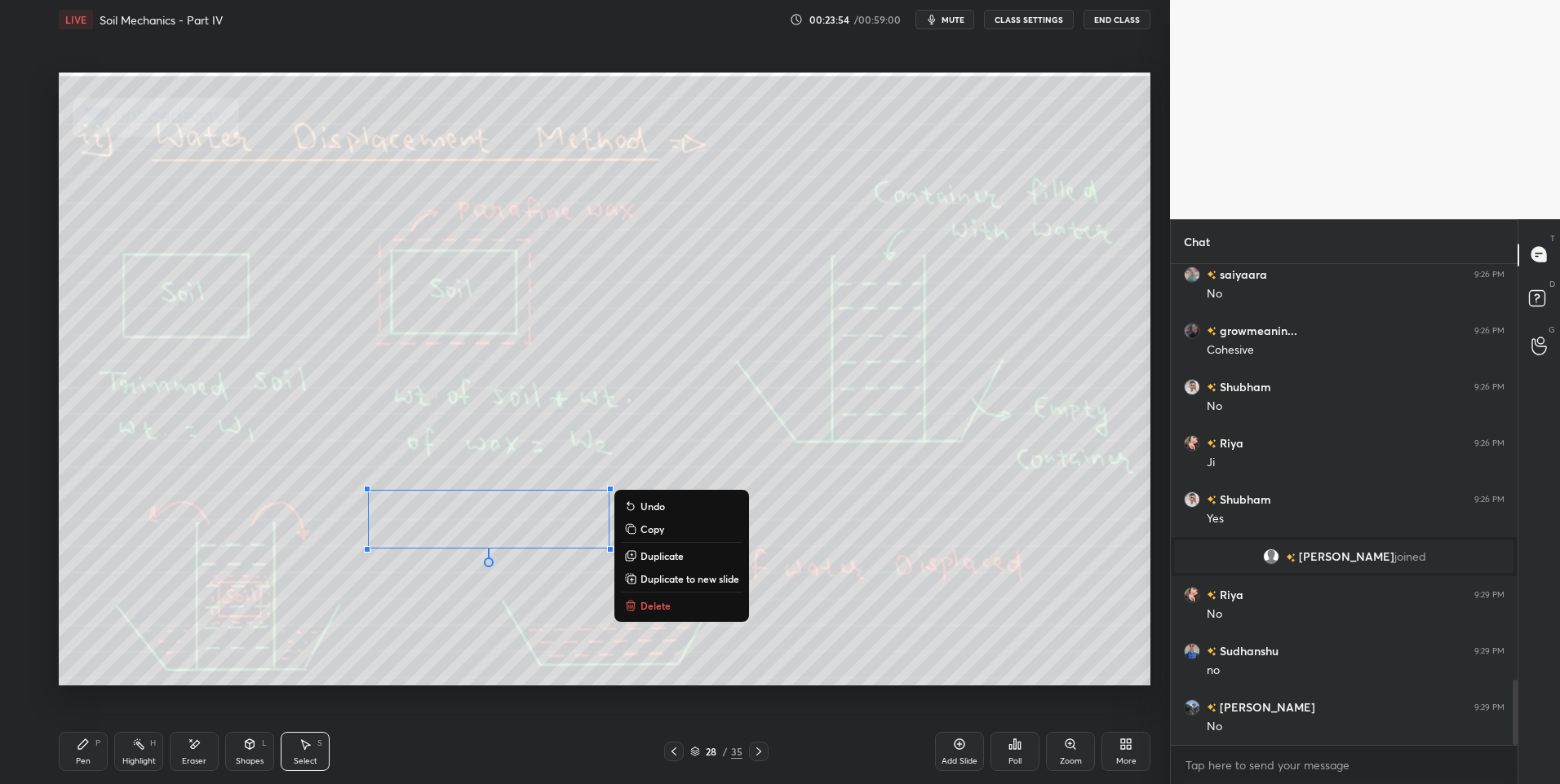
click at [665, 596] on div "0 ° Undo Copy Duplicate Duplicate to new slide Delete" at bounding box center [604, 380] width 1091 height 614
click at [655, 606] on p "Delete" at bounding box center [655, 605] width 30 height 13
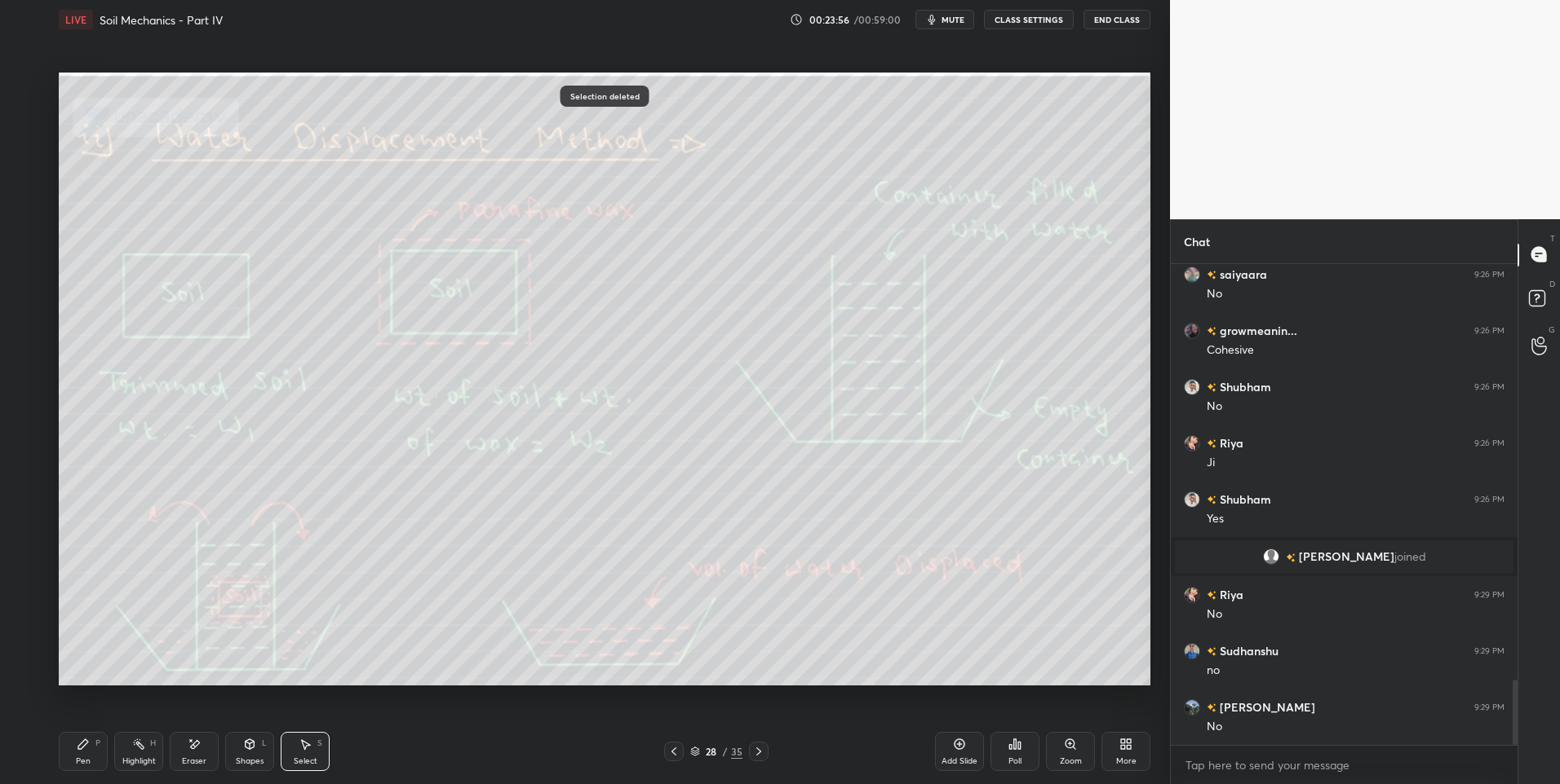
click at [141, 755] on div "Highlight H" at bounding box center [138, 752] width 49 height 39
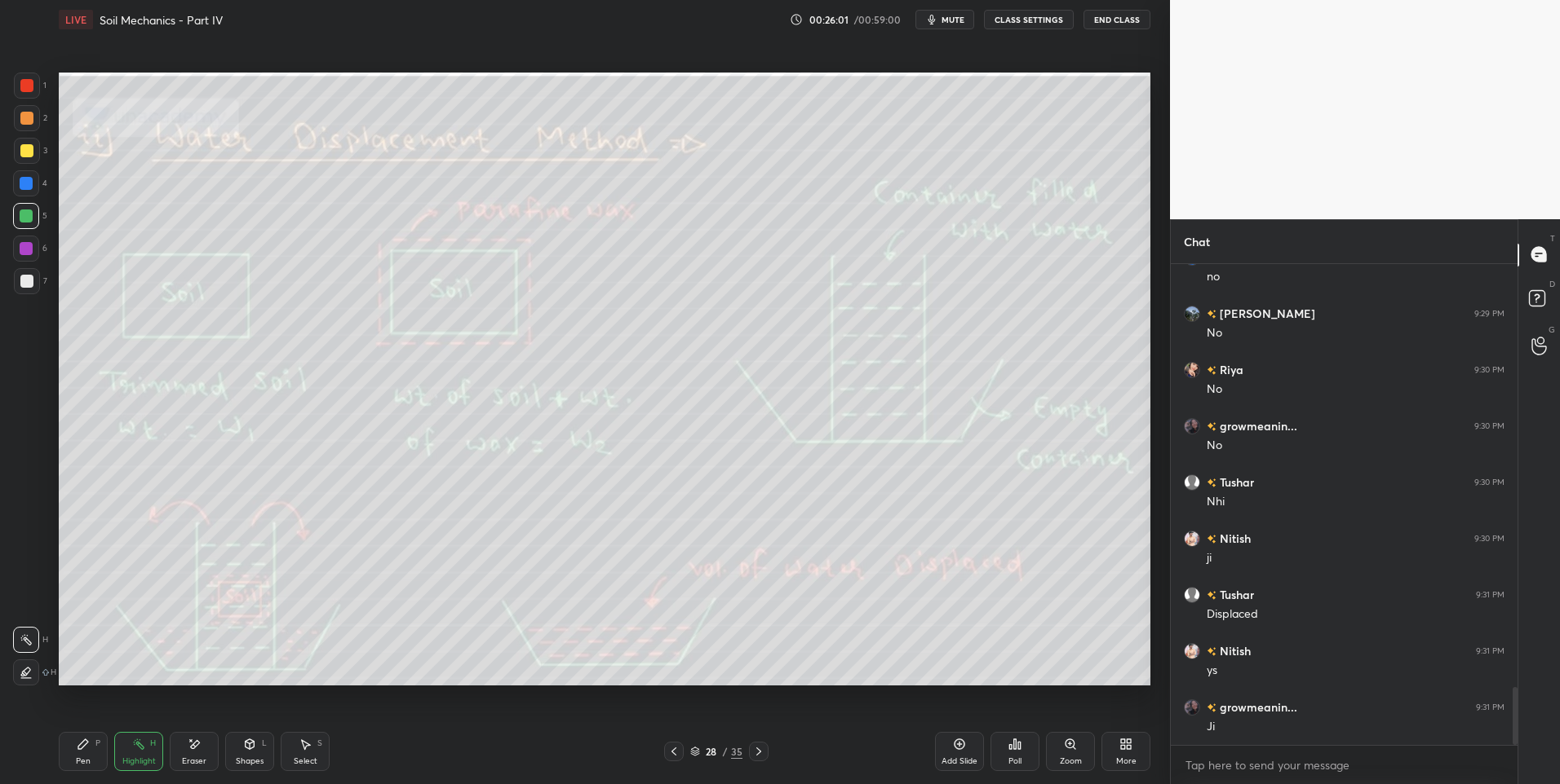
scroll to position [3519, 0]
click at [759, 745] on icon at bounding box center [759, 751] width 13 height 13
click at [674, 750] on icon at bounding box center [673, 751] width 13 height 13
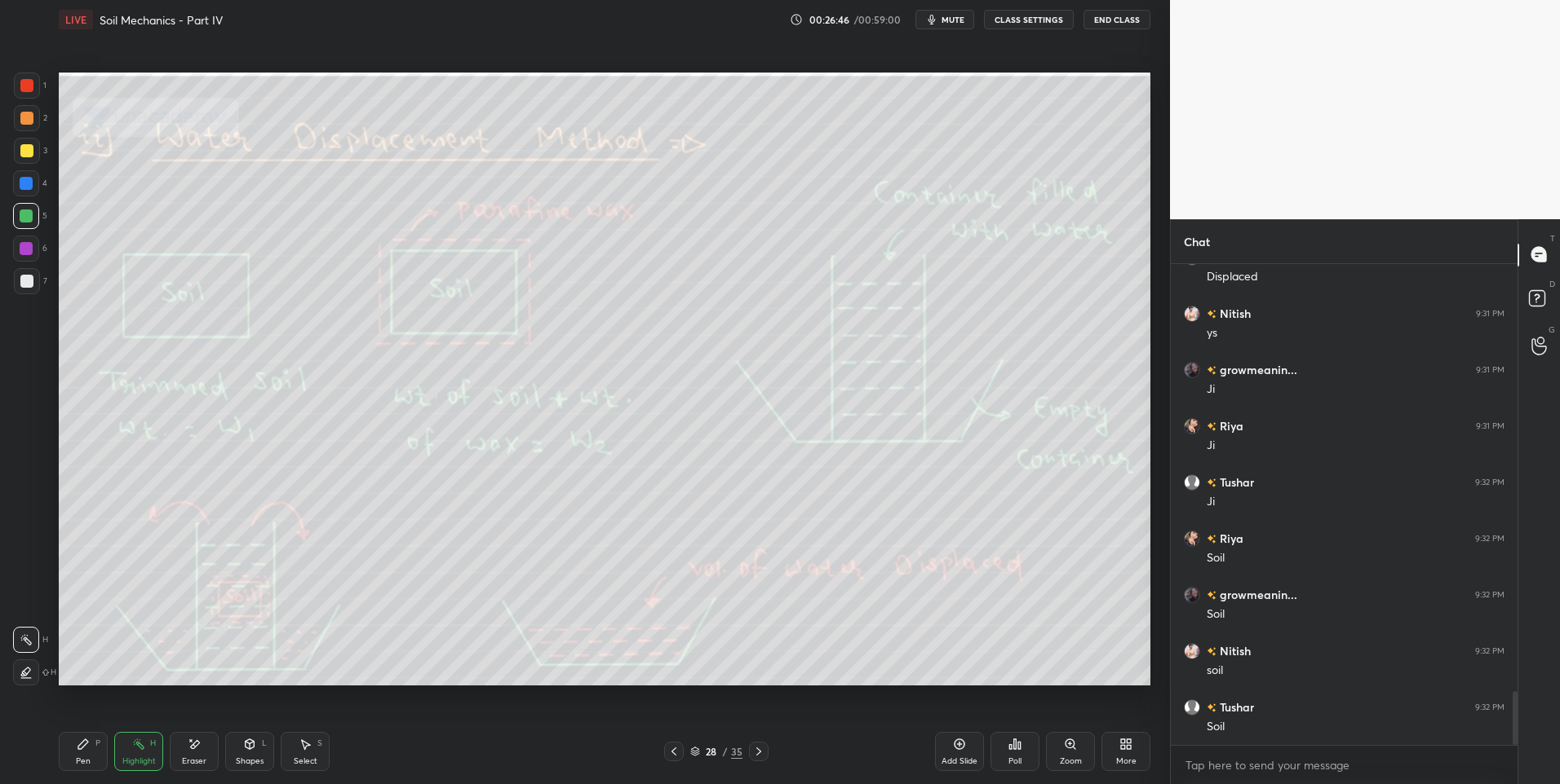
click at [755, 753] on icon at bounding box center [759, 751] width 13 height 13
click at [763, 748] on icon at bounding box center [759, 751] width 13 height 13
click at [666, 756] on div at bounding box center [674, 752] width 20 height 20
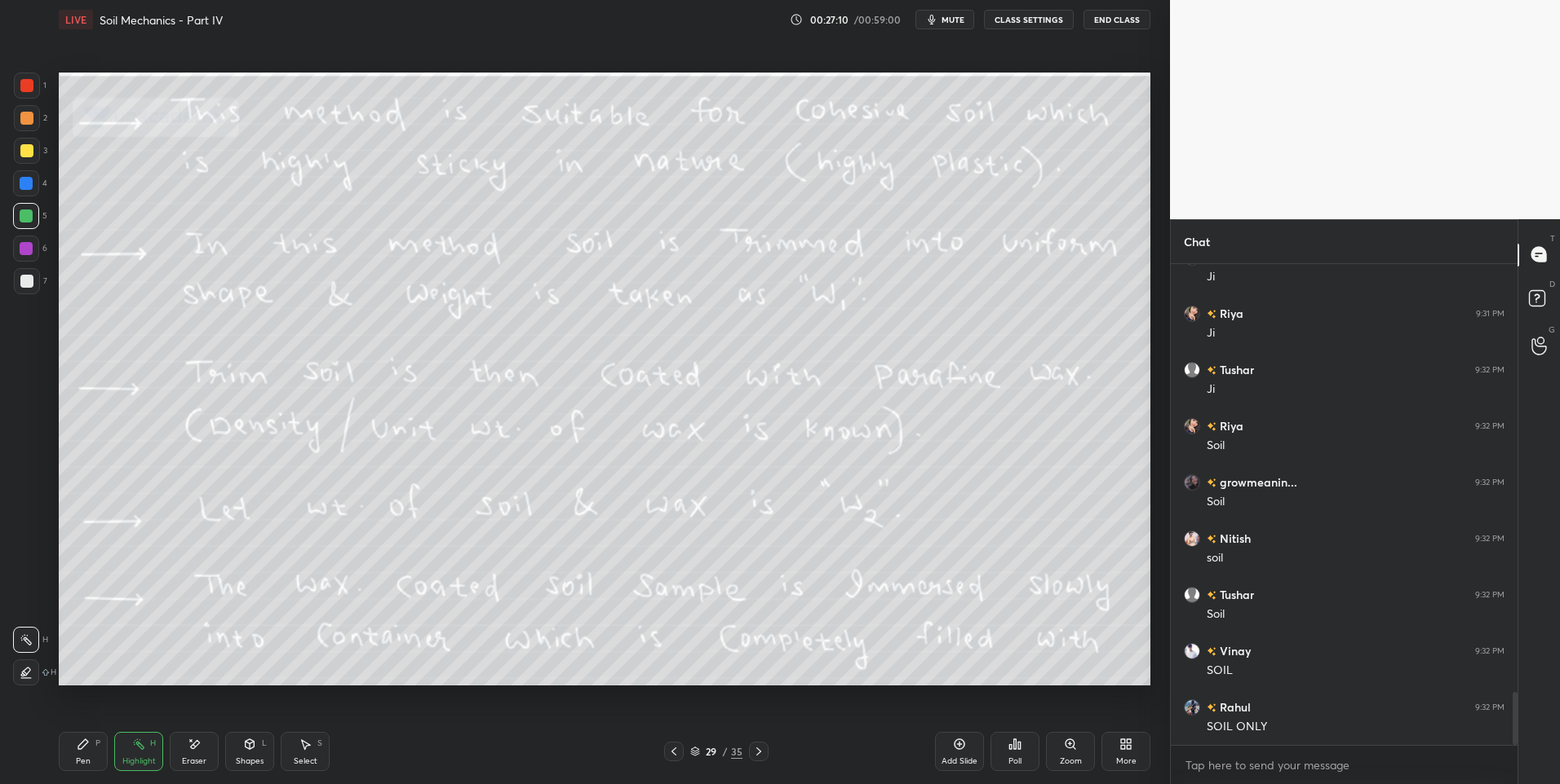
click at [665, 756] on div at bounding box center [674, 752] width 20 height 20
click at [763, 749] on icon at bounding box center [759, 751] width 13 height 13
click at [763, 753] on icon at bounding box center [759, 751] width 13 height 13
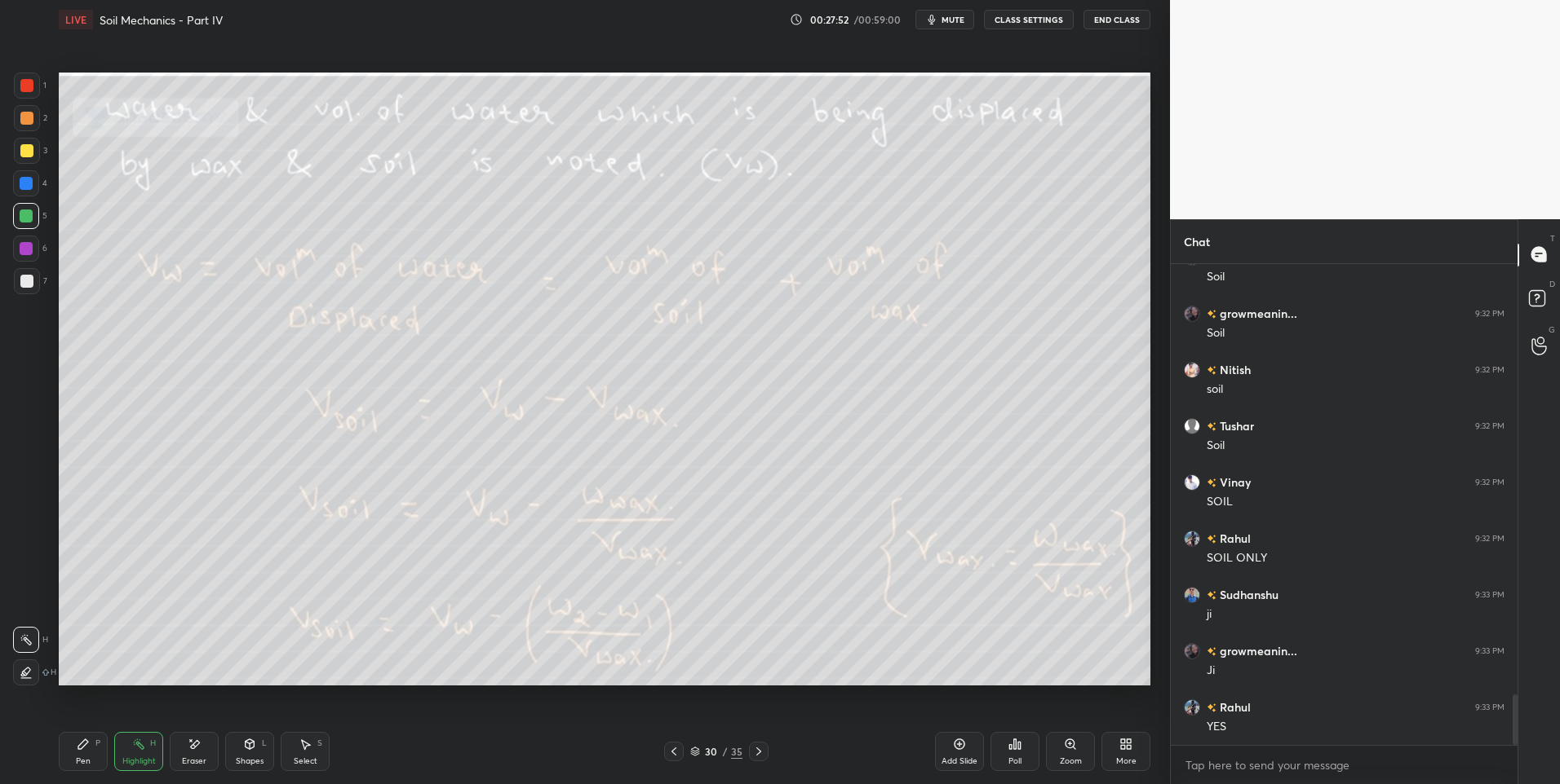
click at [677, 753] on icon at bounding box center [673, 751] width 13 height 13
click at [678, 754] on icon at bounding box center [673, 751] width 13 height 13
click at [750, 749] on div at bounding box center [759, 752] width 20 height 20
click at [754, 751] on icon at bounding box center [759, 751] width 13 height 13
click at [87, 755] on div "Pen P" at bounding box center [83, 752] width 49 height 39
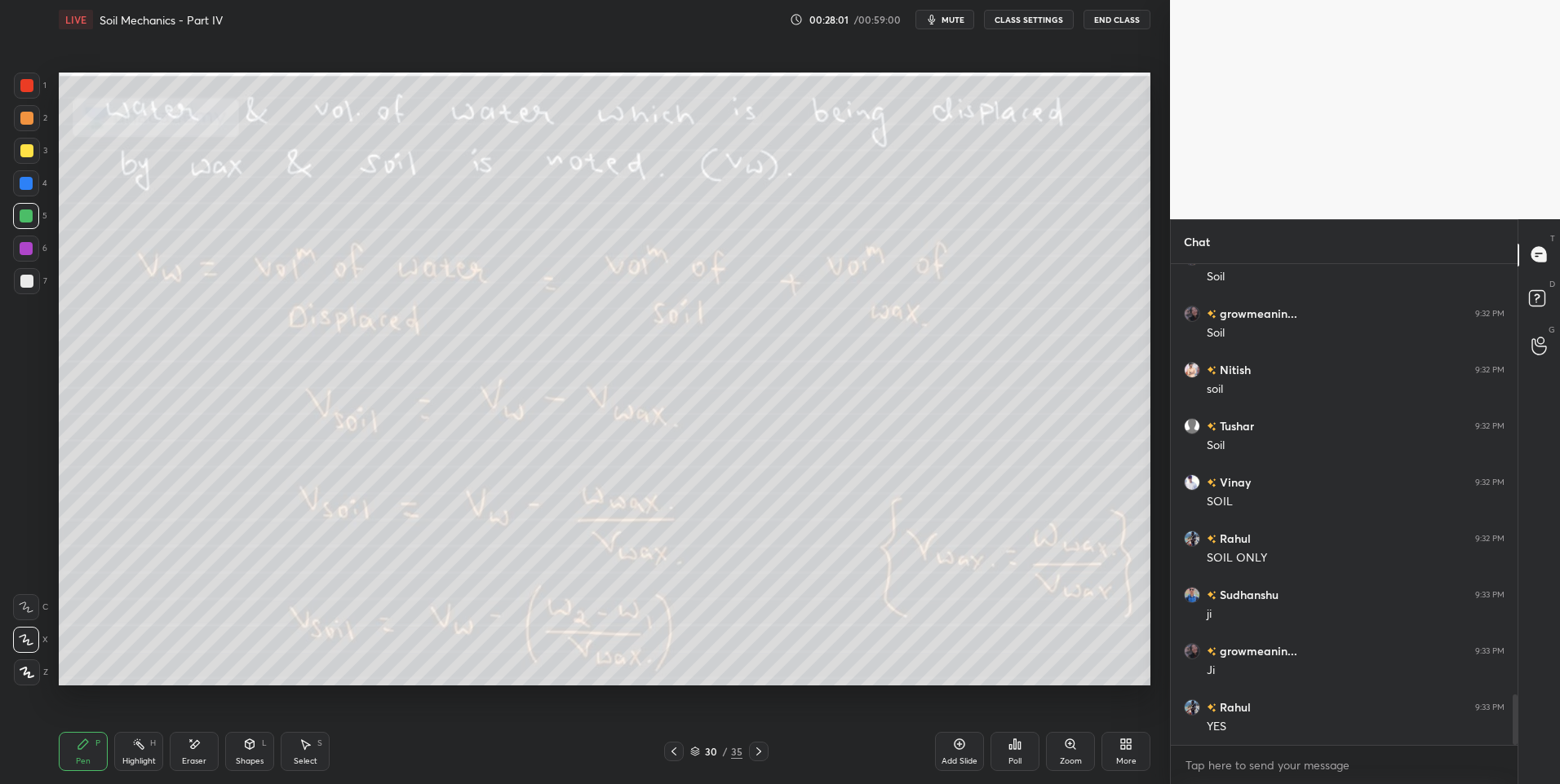
click at [762, 747] on icon at bounding box center [759, 751] width 13 height 13
click at [135, 759] on div "Highlight" at bounding box center [140, 761] width 34 height 8
click at [676, 747] on icon at bounding box center [673, 751] width 13 height 13
click at [674, 750] on icon at bounding box center [673, 751] width 13 height 13
click at [675, 750] on icon at bounding box center [673, 751] width 13 height 13
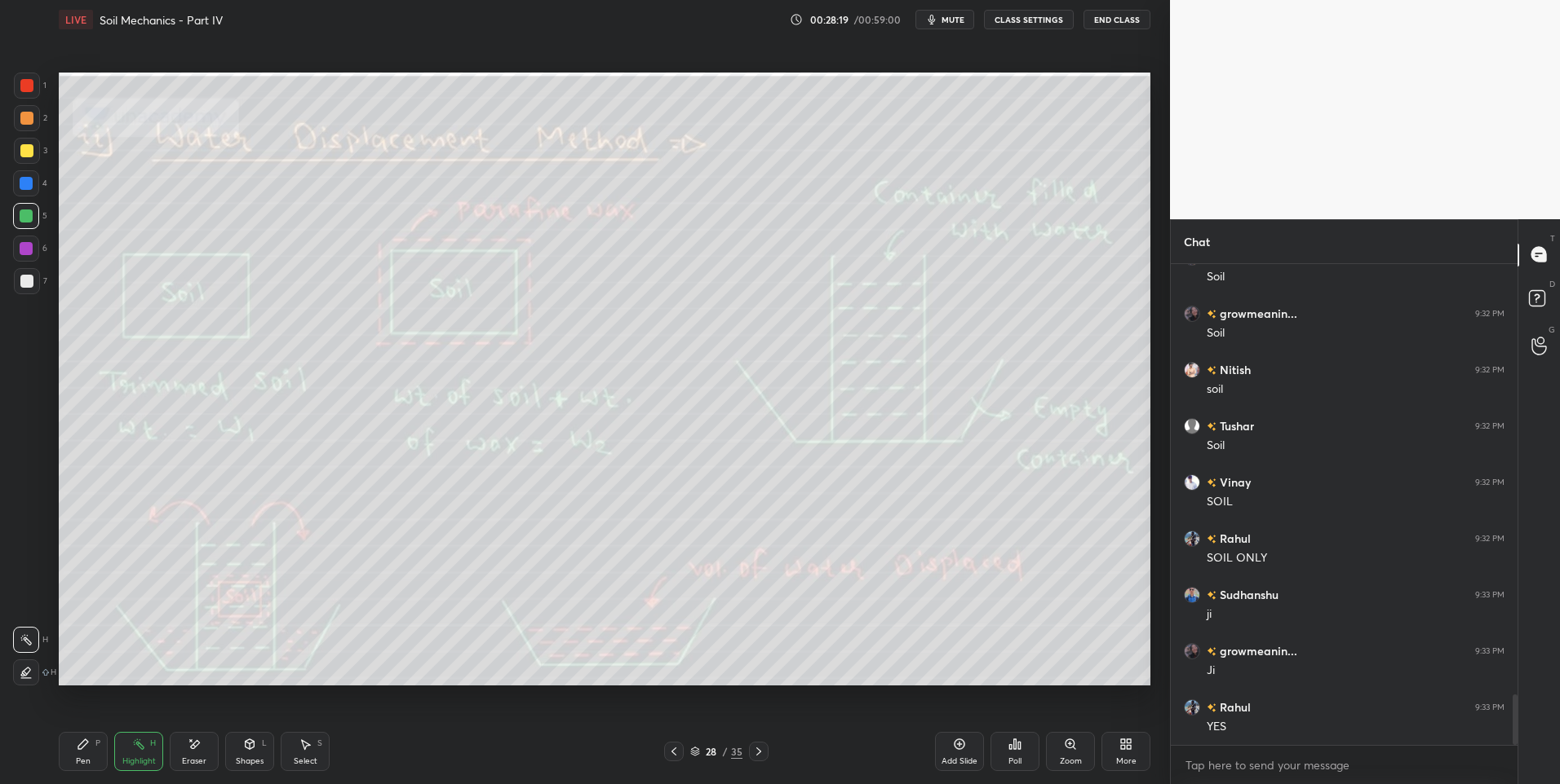
click at [758, 755] on icon at bounding box center [759, 751] width 13 height 13
click at [756, 755] on icon at bounding box center [759, 751] width 5 height 8
click at [758, 753] on icon at bounding box center [759, 751] width 5 height 8
click at [674, 748] on icon at bounding box center [673, 751] width 13 height 13
click at [758, 751] on icon at bounding box center [759, 751] width 13 height 13
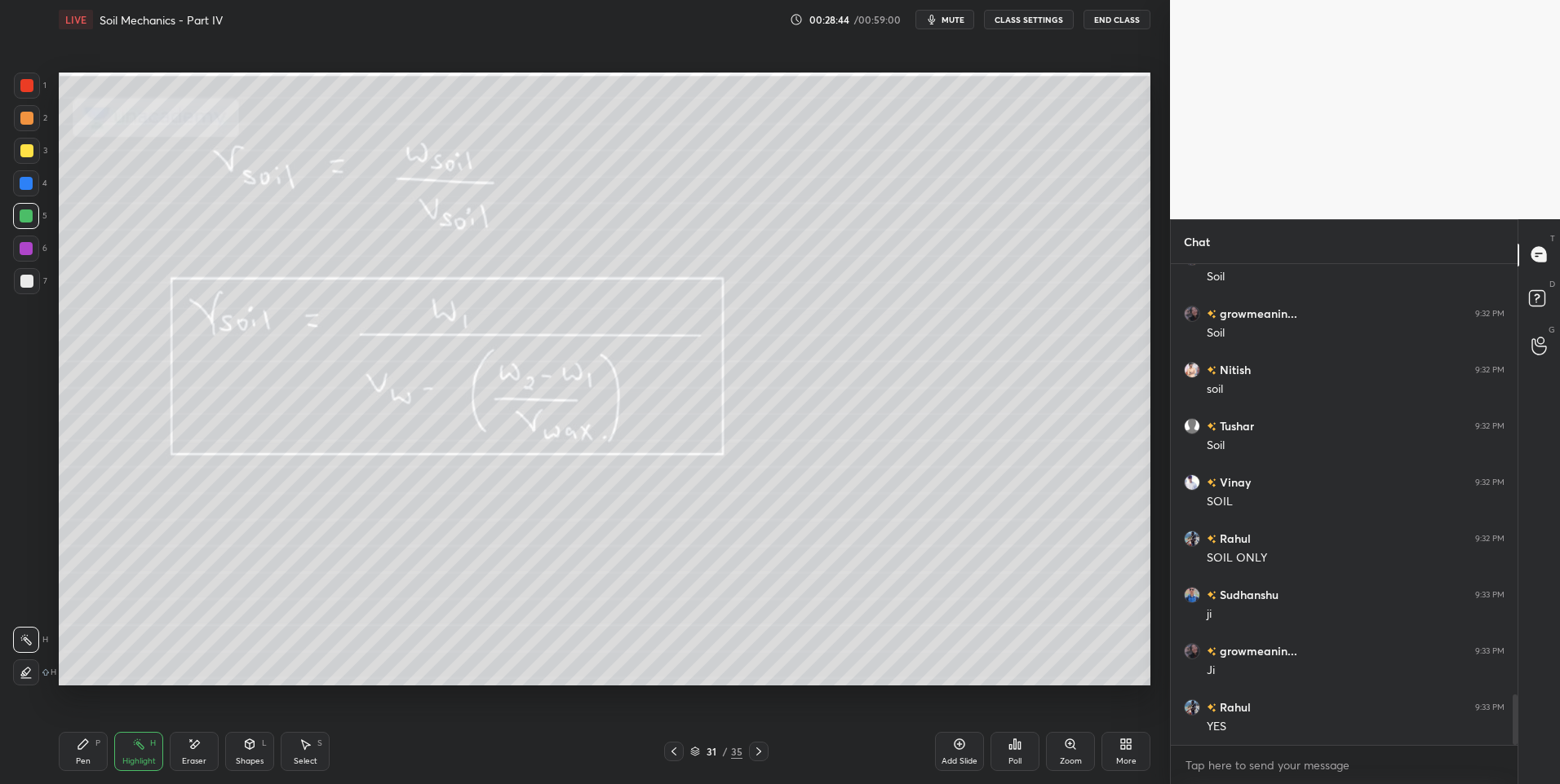
click at [755, 757] on icon at bounding box center [759, 751] width 13 height 13
click at [102, 756] on div "Pen P" at bounding box center [83, 752] width 49 height 39
click at [135, 747] on icon at bounding box center [139, 744] width 13 height 13
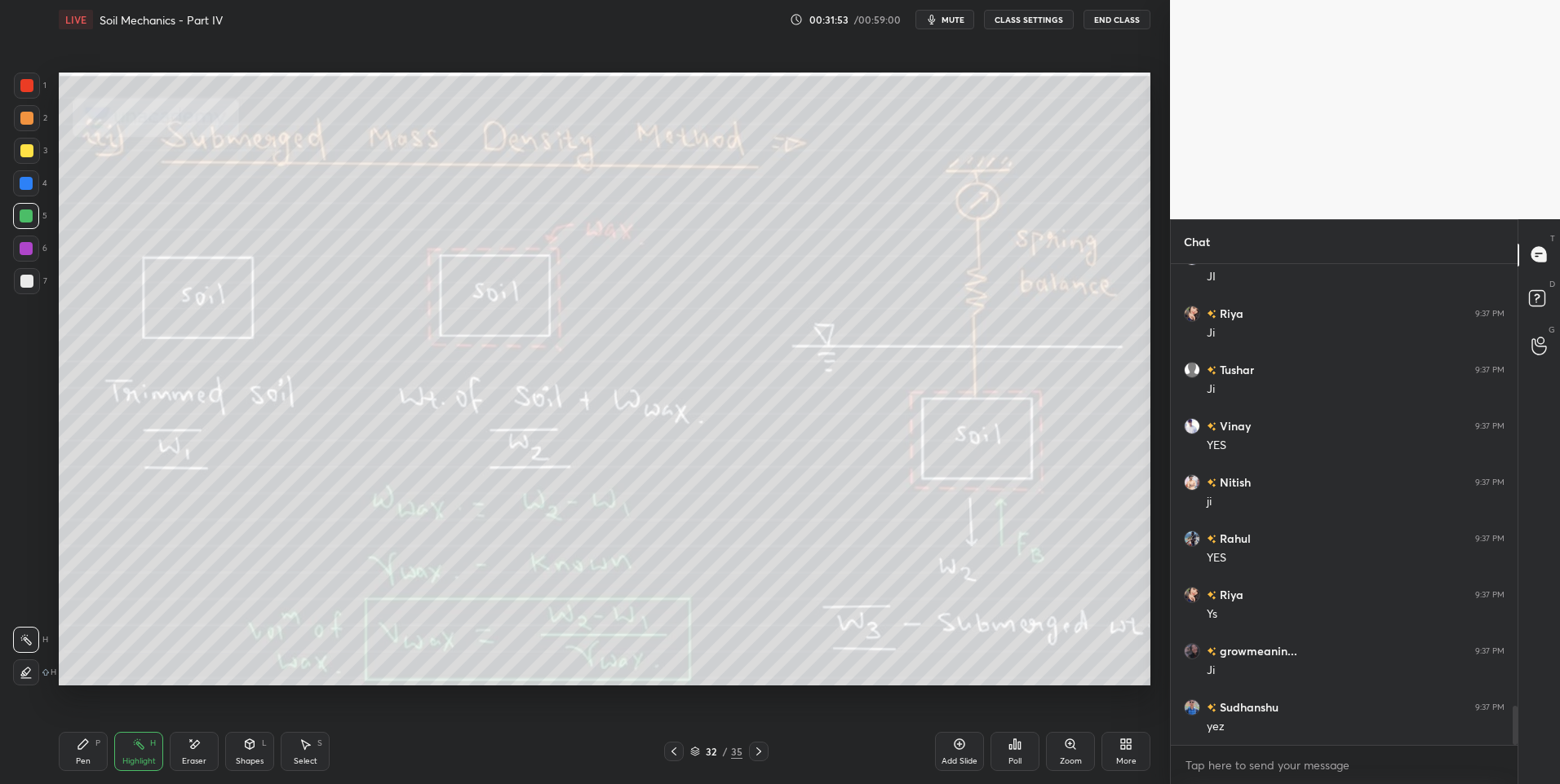
click at [301, 753] on div "Select S" at bounding box center [305, 752] width 49 height 39
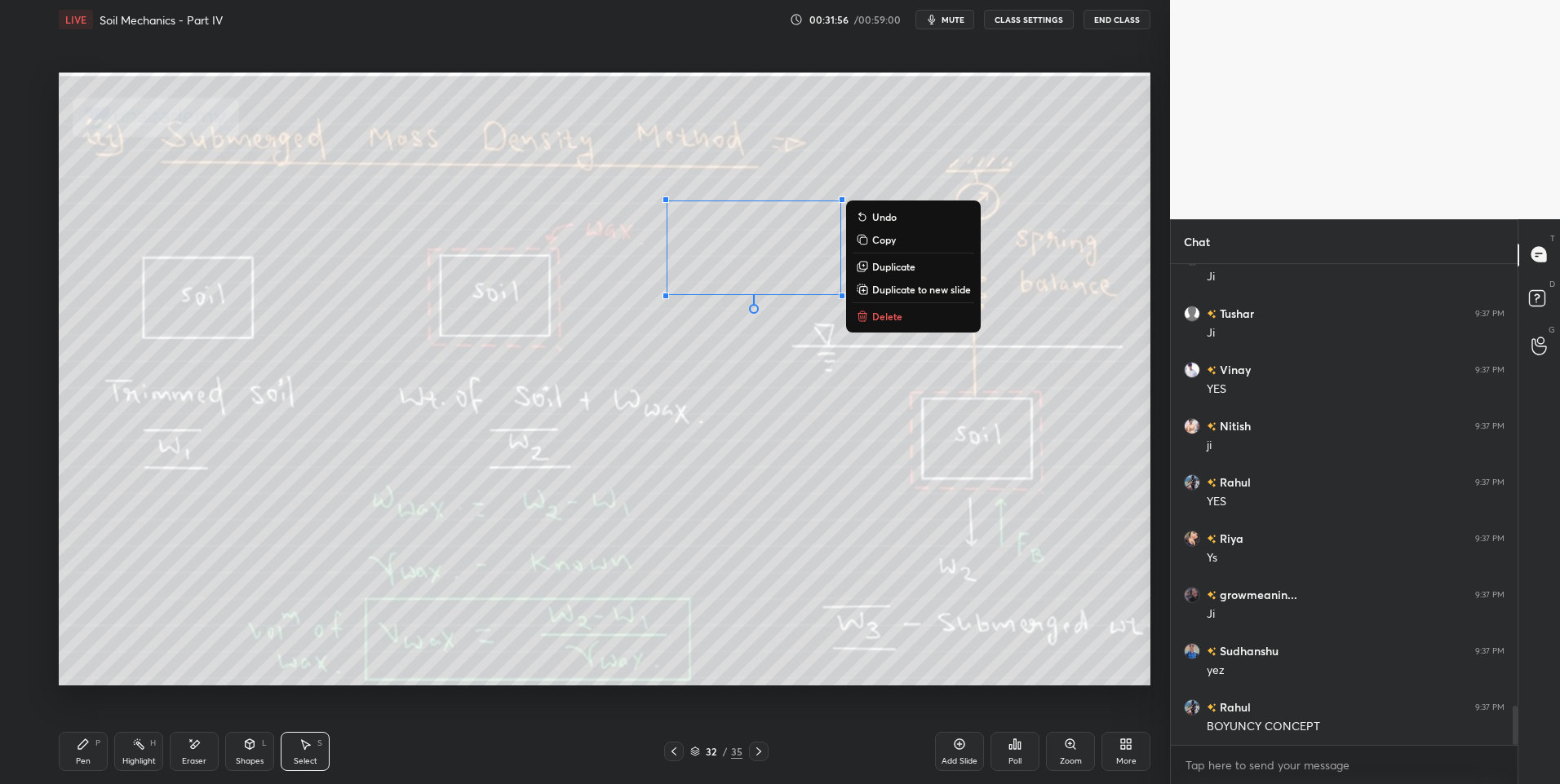
click at [905, 315] on button "Delete" at bounding box center [913, 316] width 122 height 20
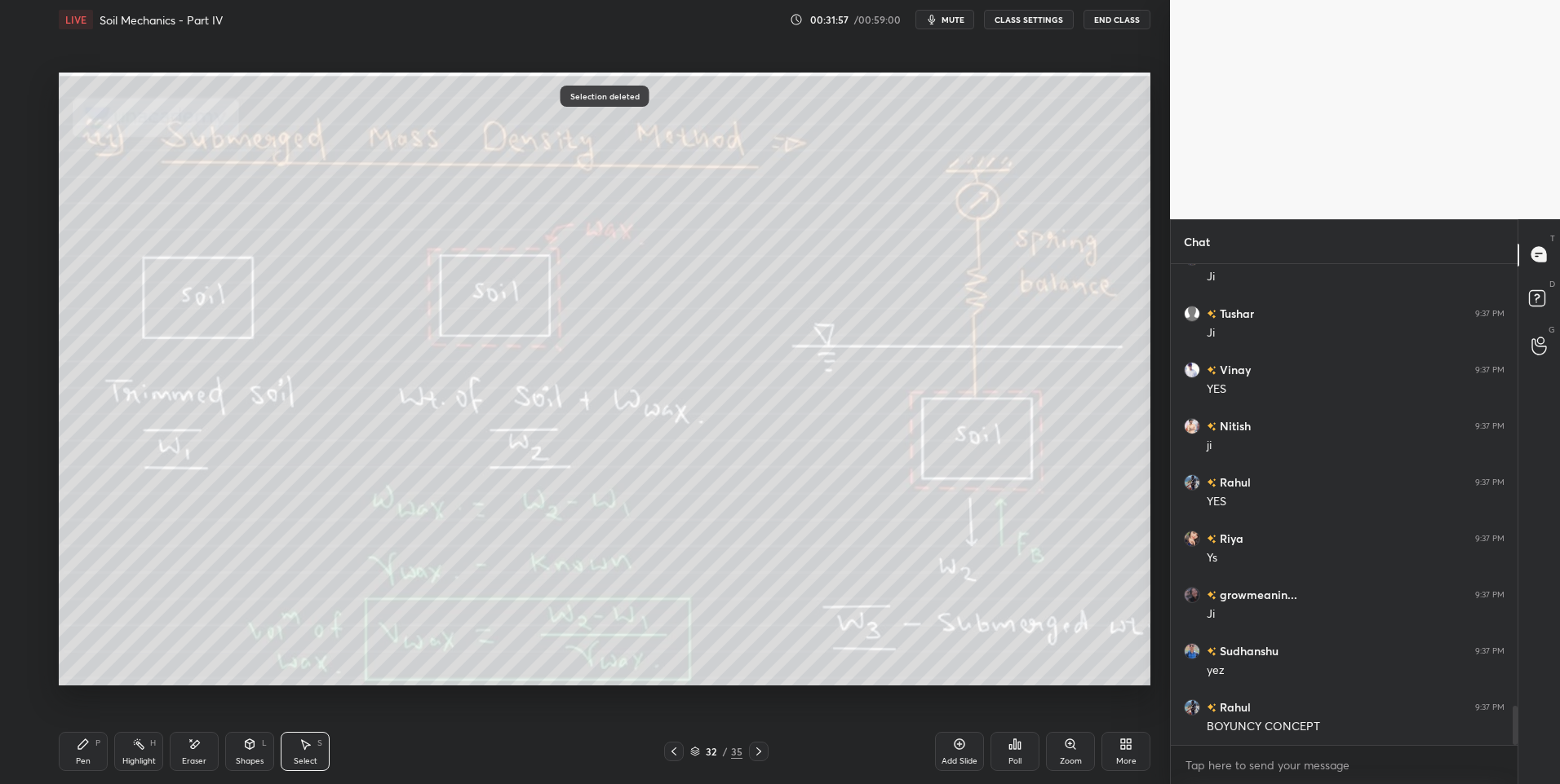
click at [756, 753] on icon at bounding box center [759, 751] width 13 height 13
click at [137, 751] on div "Highlight H" at bounding box center [138, 752] width 49 height 39
click at [678, 749] on icon at bounding box center [673, 751] width 13 height 13
click at [753, 756] on icon at bounding box center [759, 751] width 13 height 13
click at [760, 748] on icon at bounding box center [759, 751] width 13 height 13
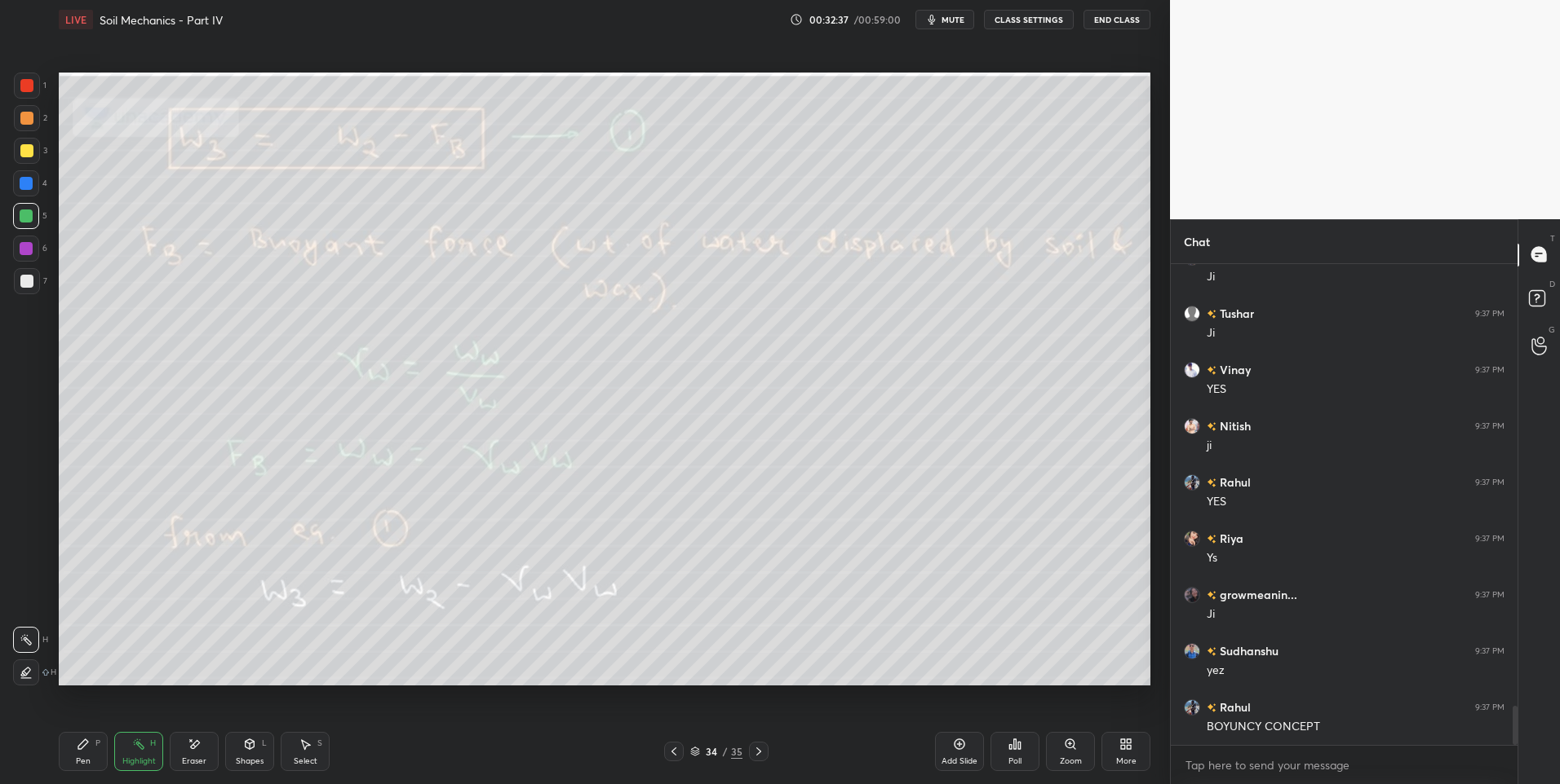
click at [666, 756] on div at bounding box center [674, 752] width 20 height 20
click at [670, 759] on div at bounding box center [674, 752] width 20 height 20
click at [756, 753] on icon at bounding box center [759, 751] width 13 height 13
click at [758, 748] on icon at bounding box center [759, 751] width 13 height 13
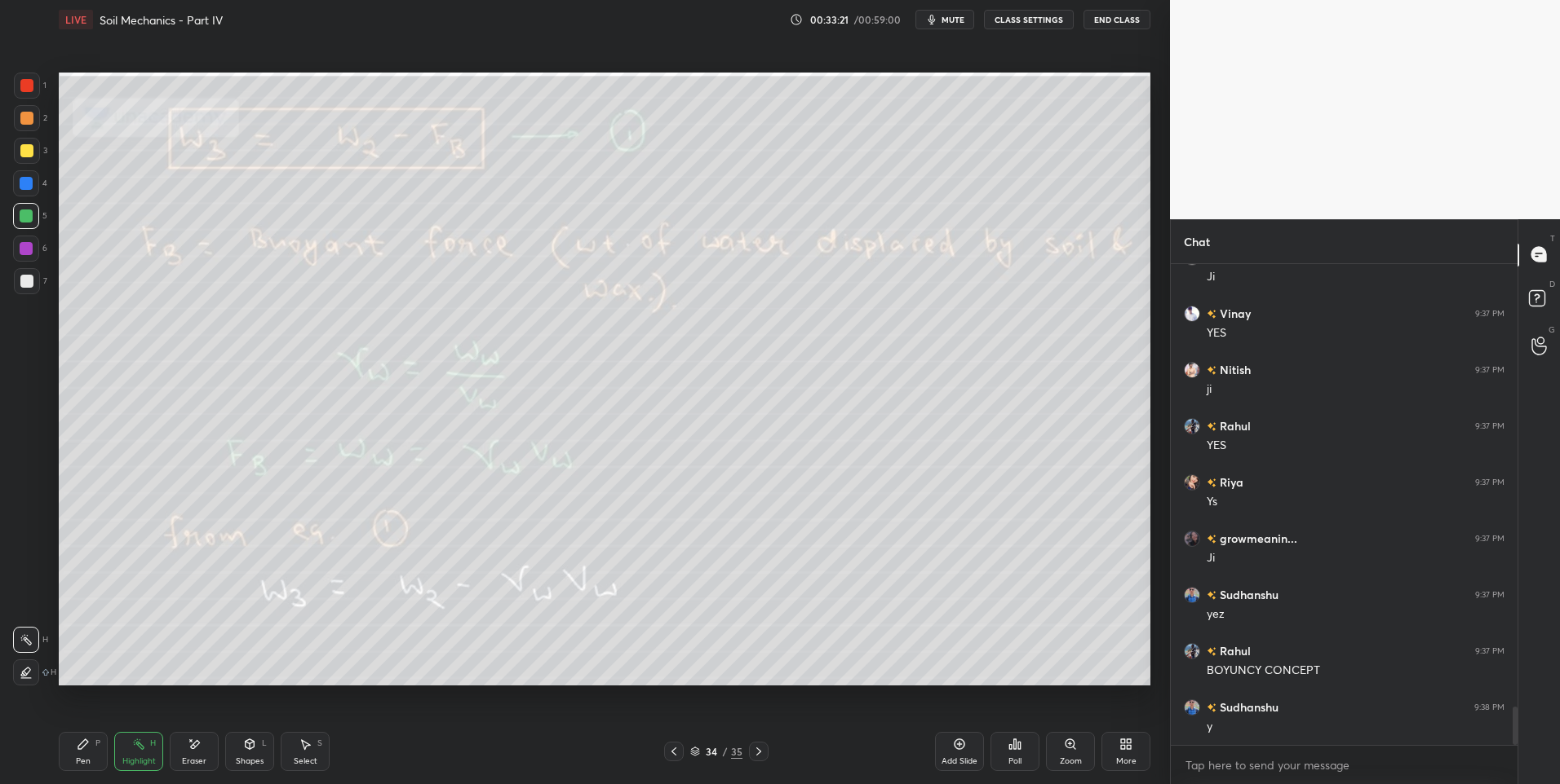
click at [758, 756] on icon at bounding box center [759, 751] width 13 height 13
click at [679, 753] on icon at bounding box center [673, 751] width 13 height 13
click at [762, 751] on icon at bounding box center [759, 751] width 13 height 13
click at [665, 754] on div at bounding box center [674, 752] width 20 height 20
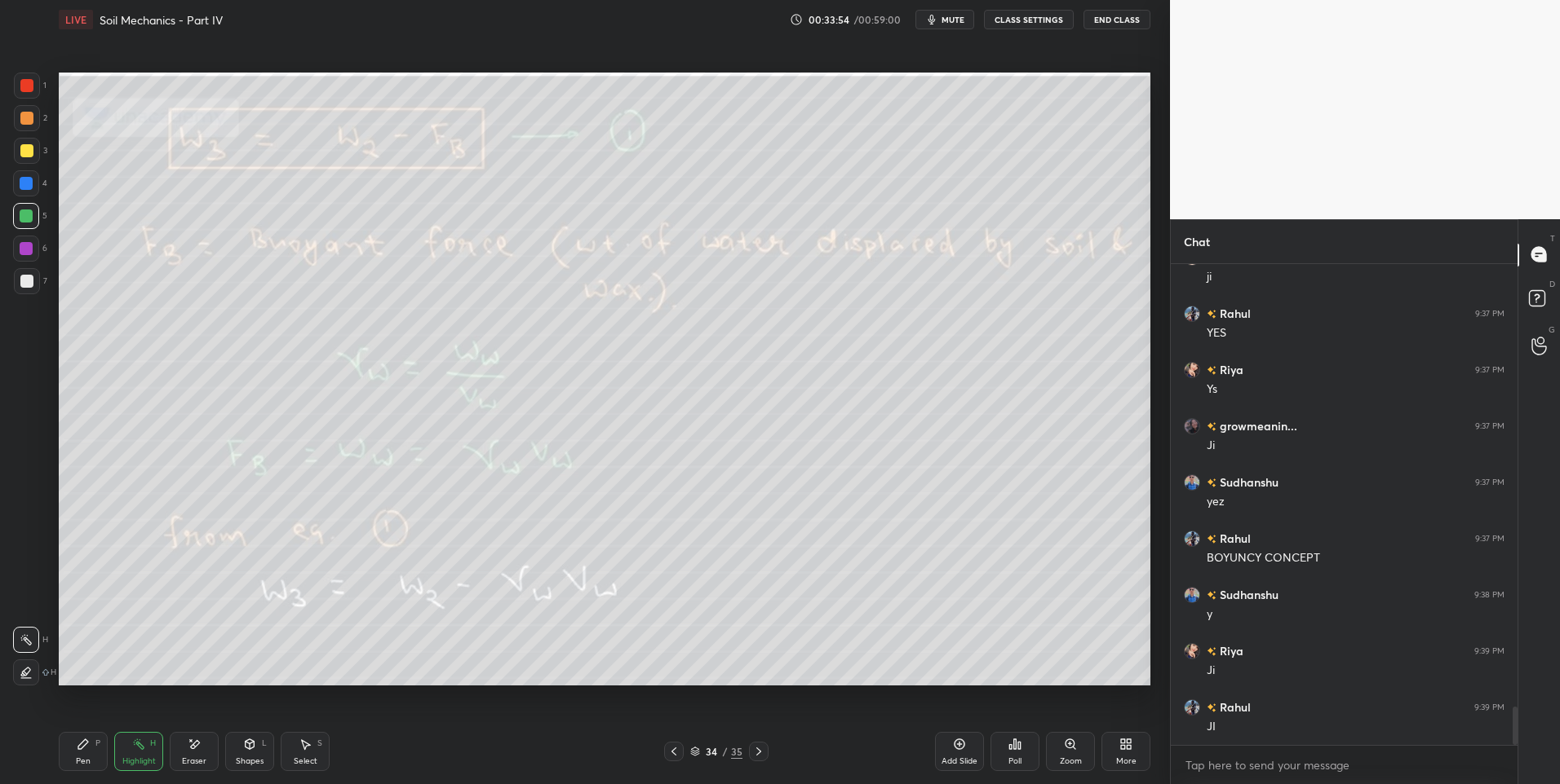
click at [670, 756] on icon at bounding box center [673, 751] width 13 height 13
click at [674, 759] on div at bounding box center [674, 752] width 20 height 20
click at [759, 761] on div at bounding box center [759, 752] width 20 height 20
click at [761, 753] on icon at bounding box center [759, 751] width 13 height 13
click at [761, 749] on icon at bounding box center [759, 751] width 13 height 13
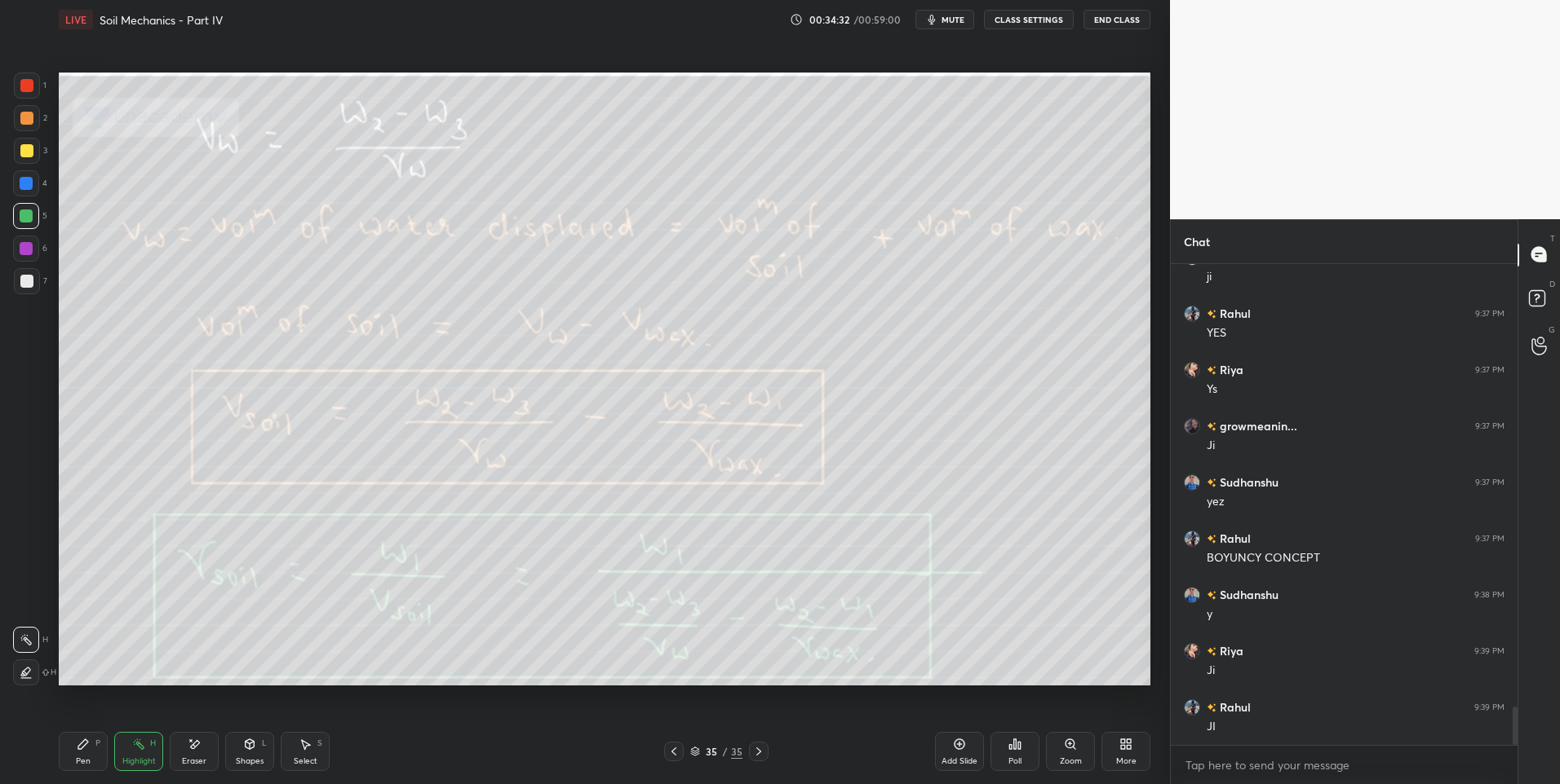
click at [758, 755] on icon at bounding box center [759, 751] width 13 height 13
click at [760, 754] on icon at bounding box center [759, 751] width 13 height 13
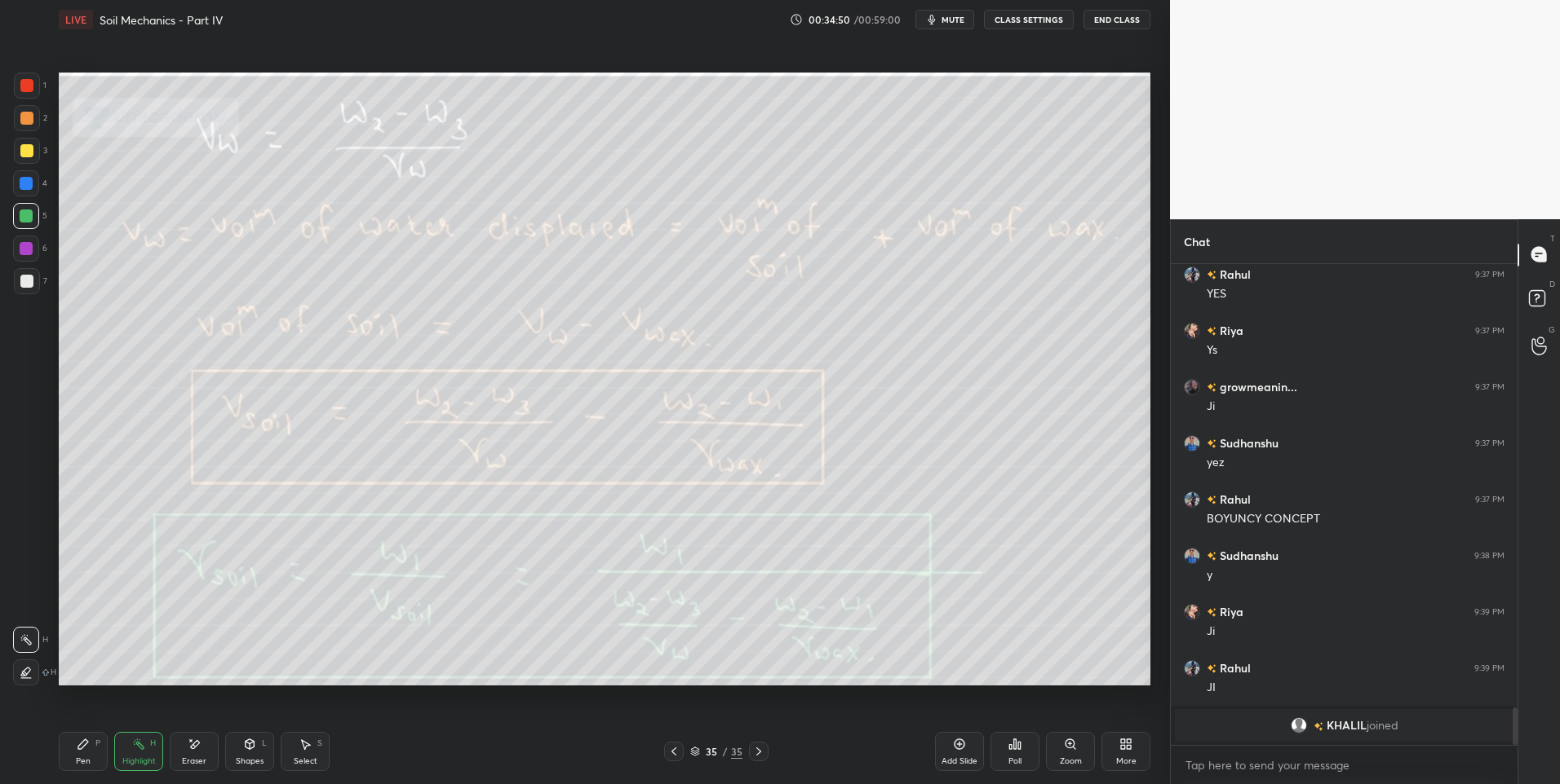
click at [674, 752] on icon at bounding box center [673, 751] width 13 height 13
click at [674, 754] on icon at bounding box center [674, 751] width 5 height 8
click at [673, 753] on icon at bounding box center [674, 751] width 5 height 8
click at [756, 753] on icon at bounding box center [759, 751] width 13 height 13
click at [762, 753] on icon at bounding box center [759, 751] width 13 height 13
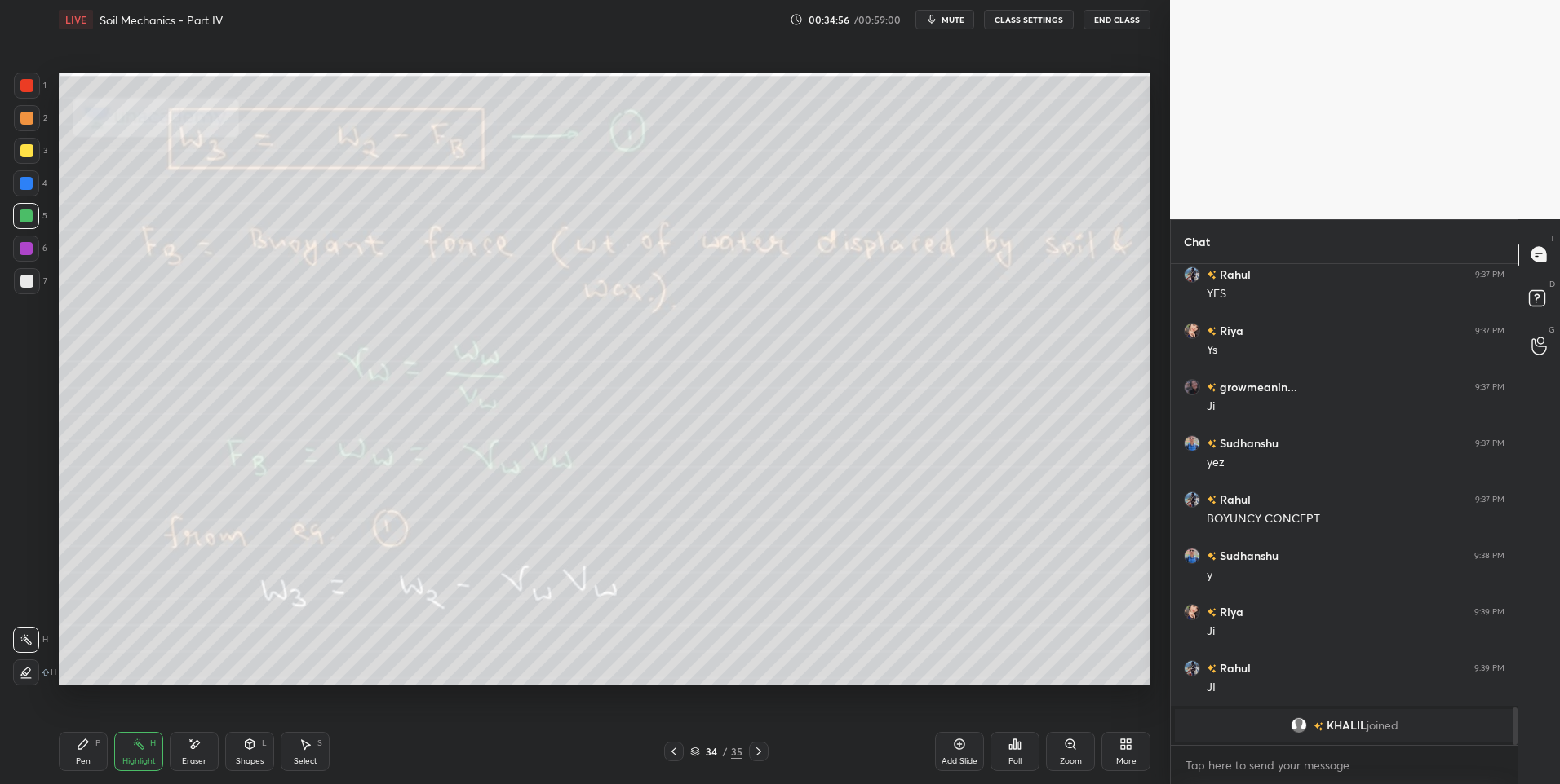
click at [765, 753] on div at bounding box center [759, 752] width 20 height 20
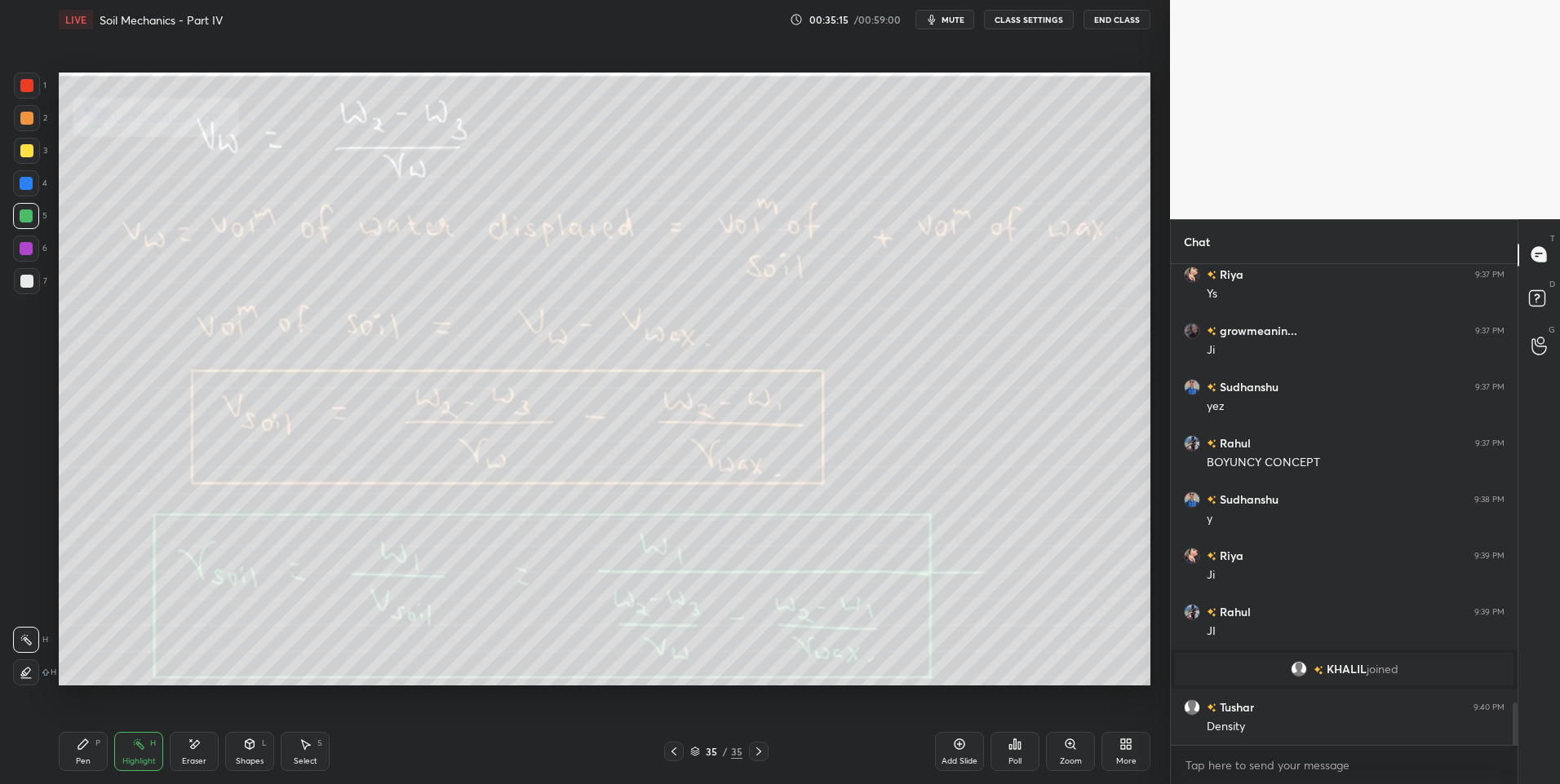
click at [670, 754] on icon at bounding box center [673, 751] width 13 height 13
click at [667, 757] on icon at bounding box center [673, 751] width 13 height 13
click at [667, 758] on div at bounding box center [674, 752] width 20 height 20
click at [756, 753] on icon at bounding box center [759, 751] width 13 height 13
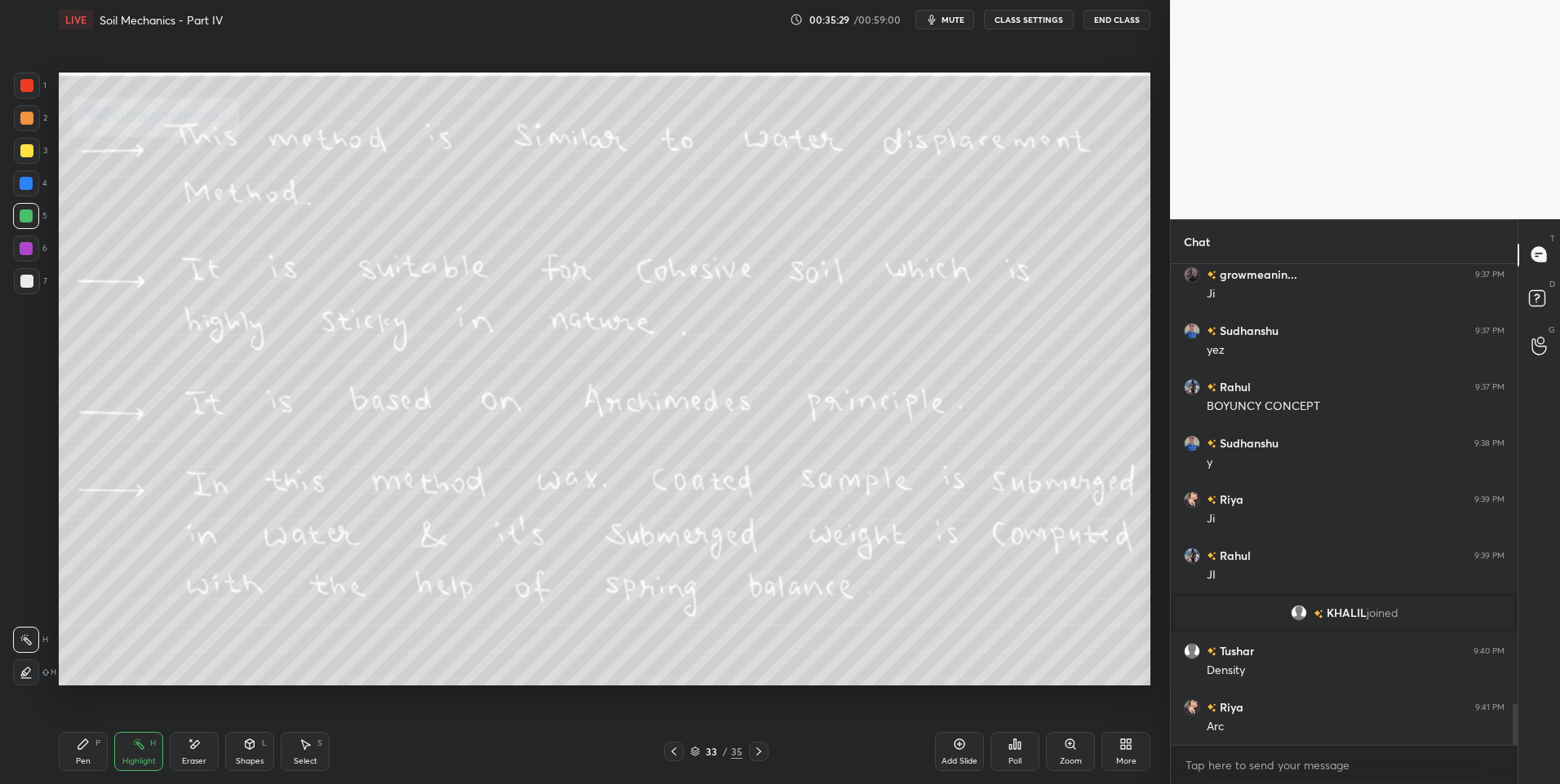
scroll to position [5051, 0]
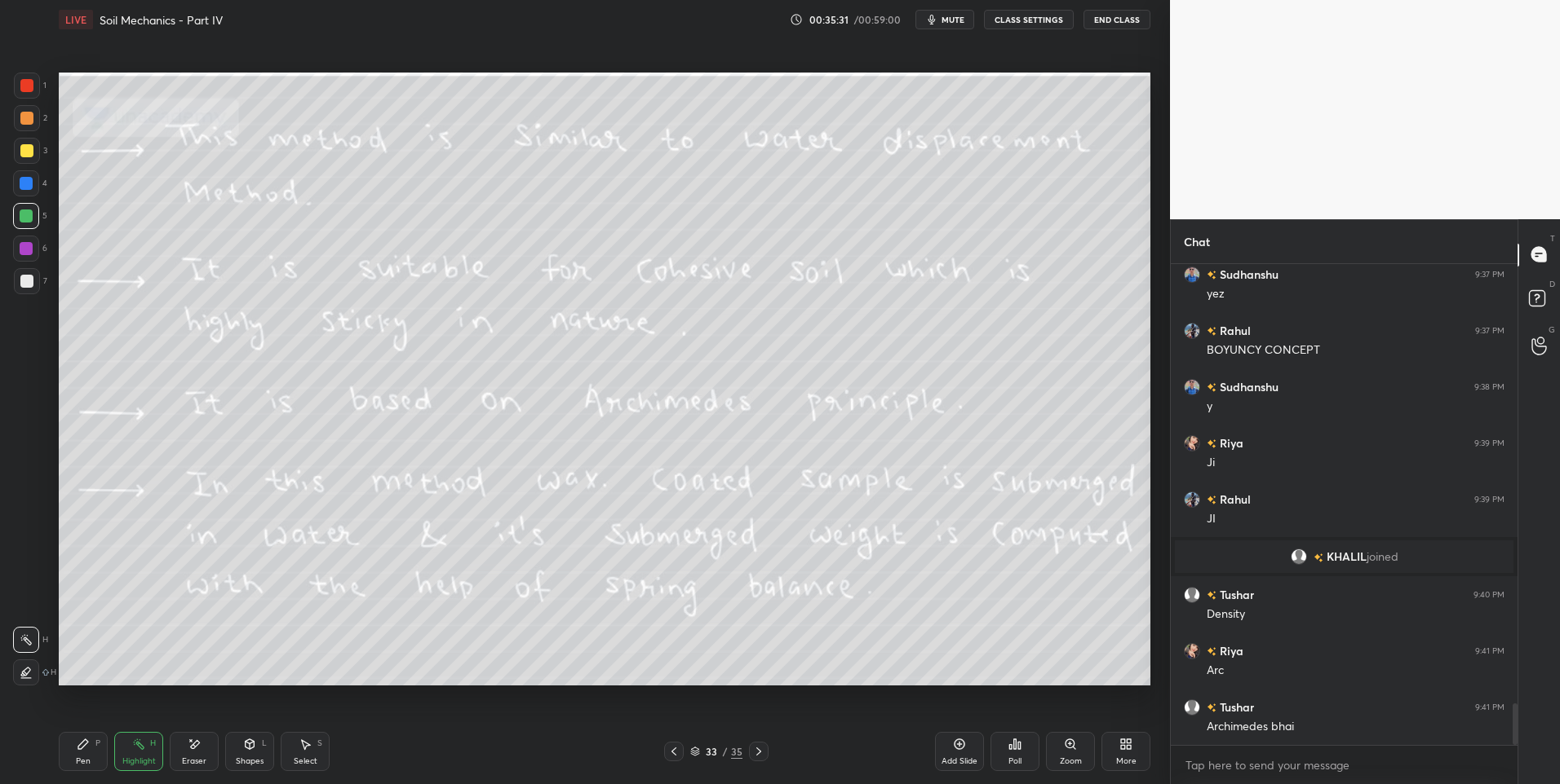
click at [674, 753] on icon at bounding box center [673, 751] width 13 height 13
click at [754, 755] on icon at bounding box center [759, 751] width 13 height 13
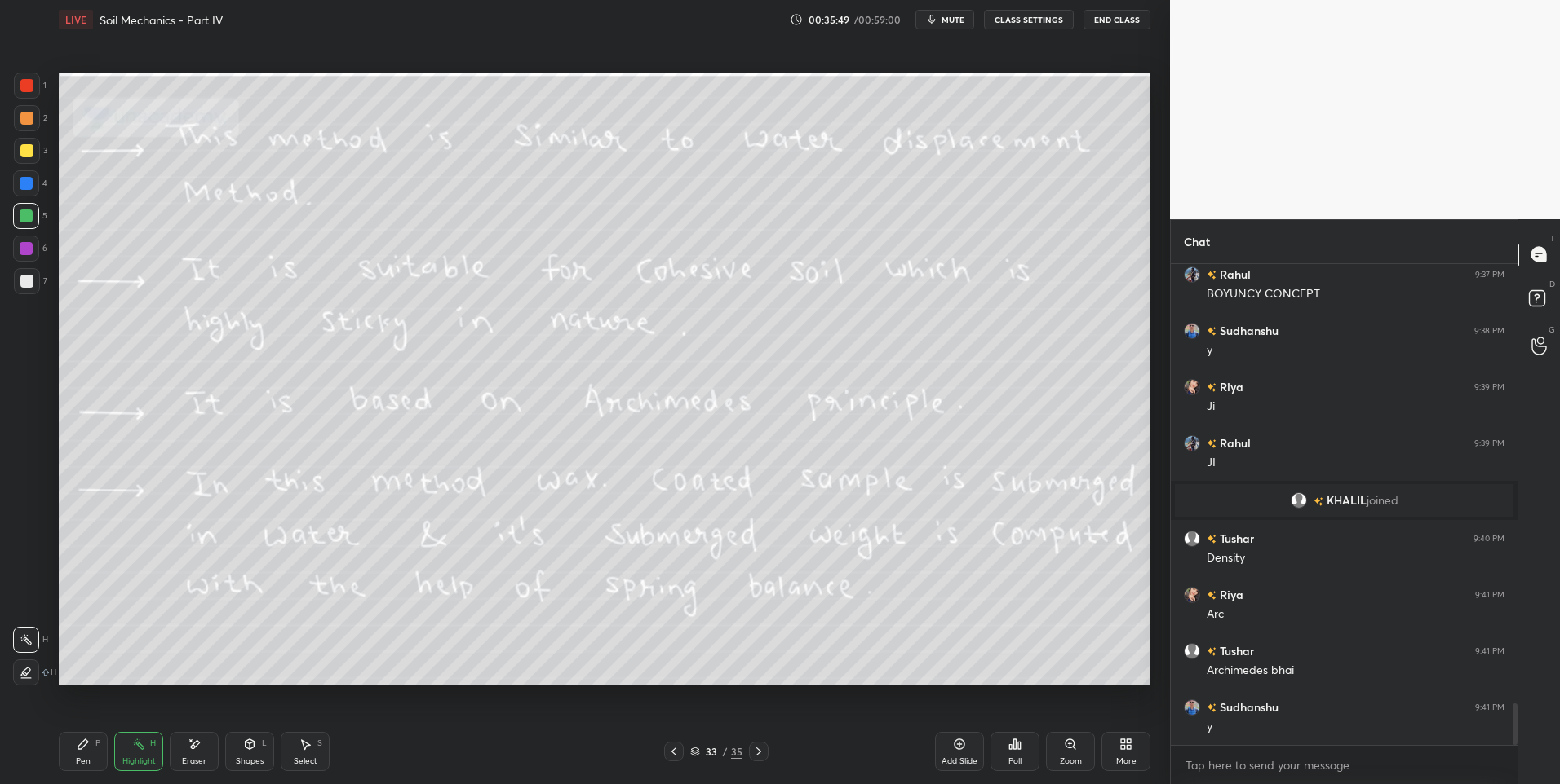
click at [755, 754] on icon at bounding box center [759, 751] width 13 height 13
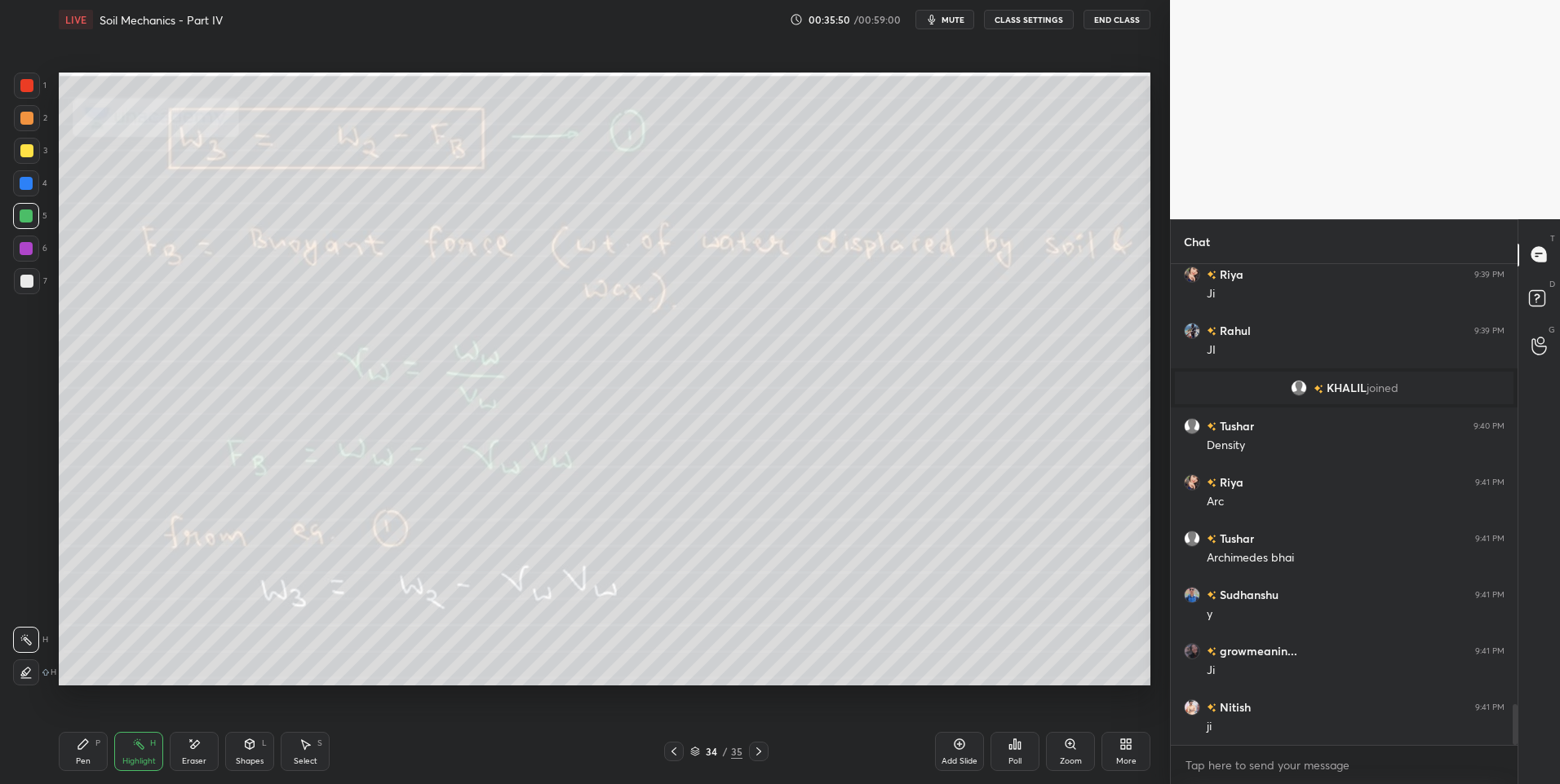
click at [671, 745] on icon at bounding box center [673, 751] width 13 height 13
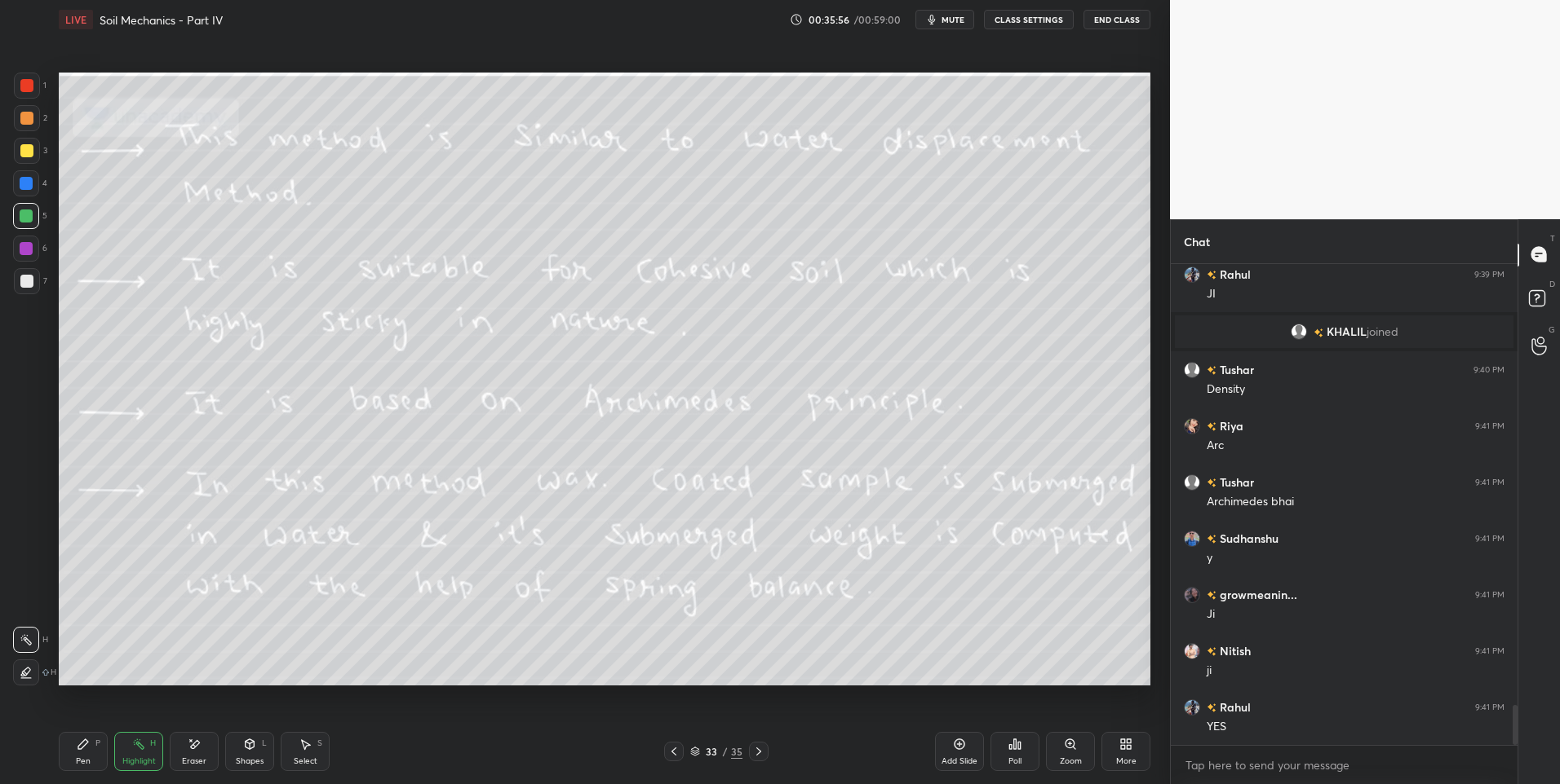
click at [753, 750] on icon at bounding box center [759, 751] width 13 height 13
click at [754, 753] on icon at bounding box center [759, 751] width 13 height 13
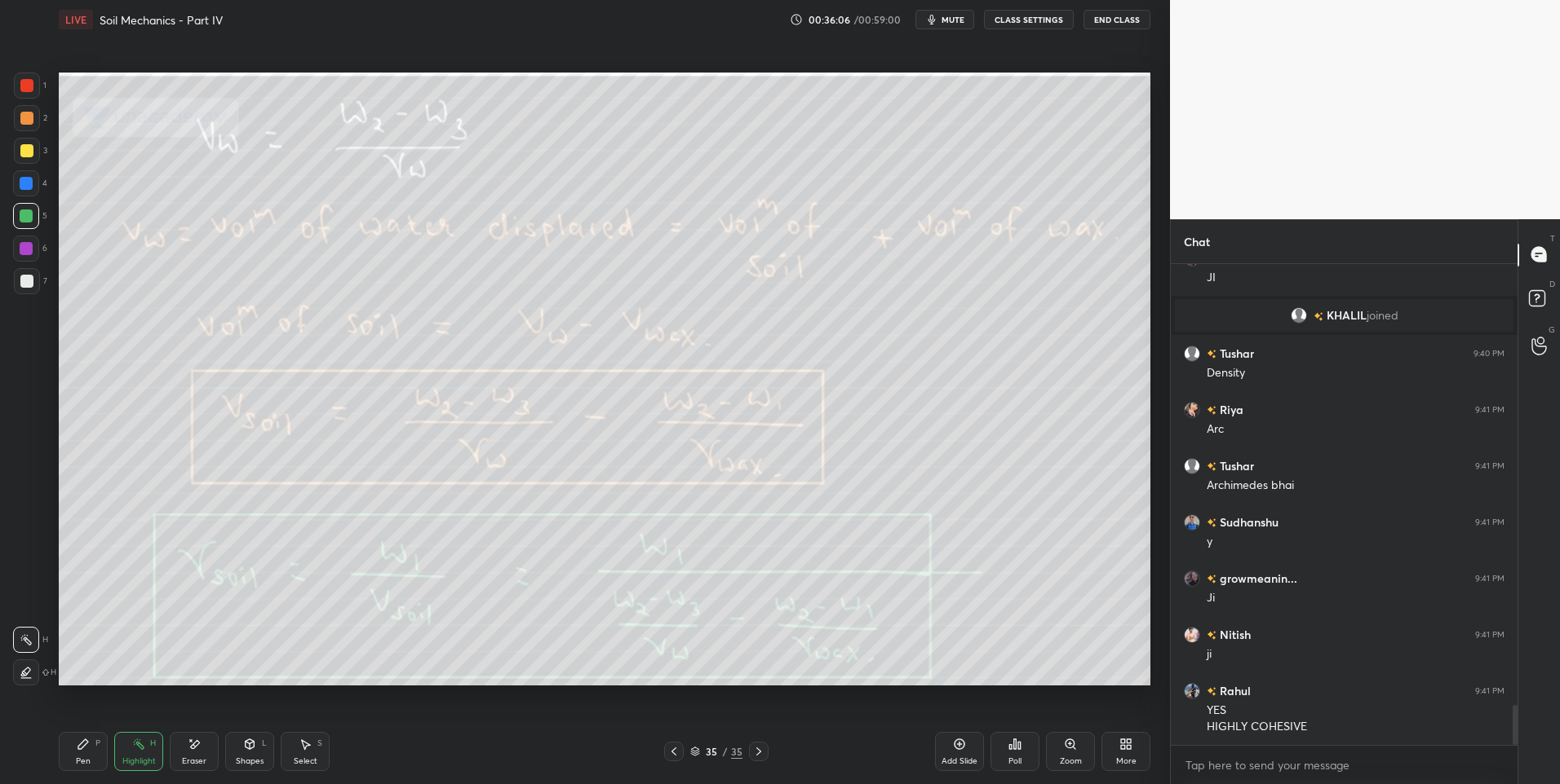
click at [761, 753] on icon at bounding box center [759, 751] width 13 height 13
click at [766, 753] on div at bounding box center [759, 752] width 20 height 20
click at [1131, 750] on div "More" at bounding box center [1125, 752] width 49 height 39
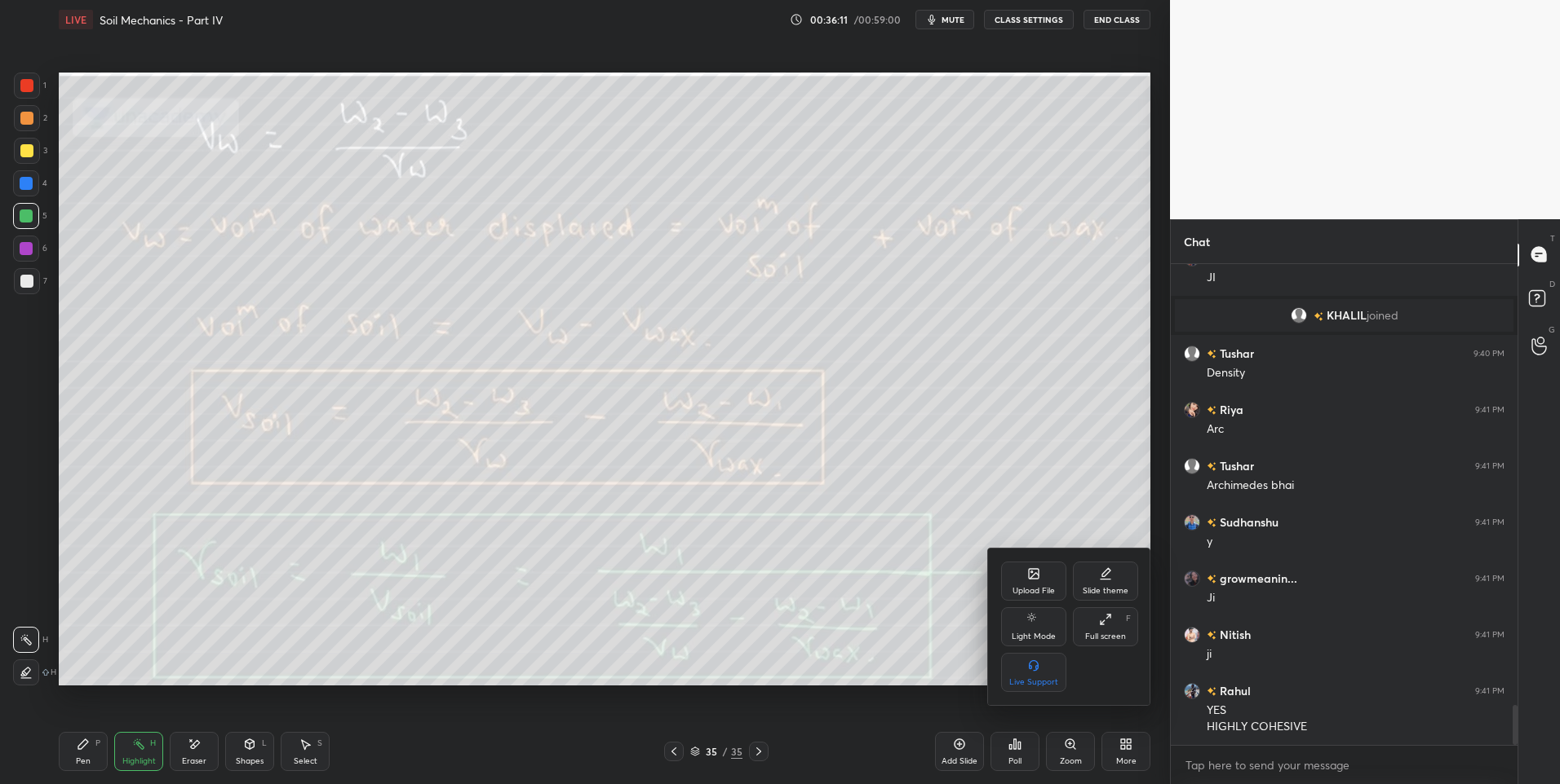
click at [1014, 576] on div "Upload File" at bounding box center [1033, 581] width 65 height 39
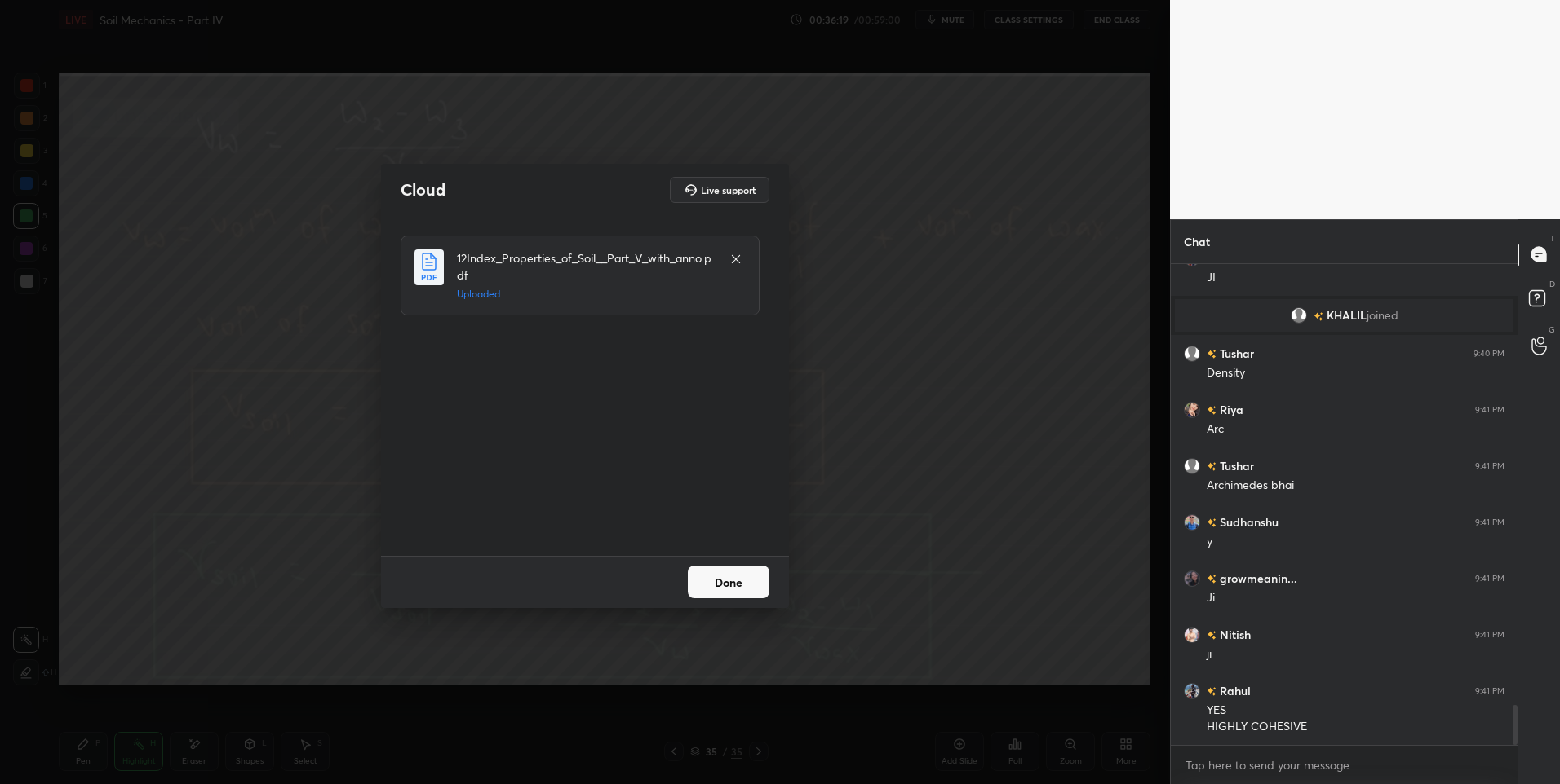
click at [744, 585] on button "Done" at bounding box center [728, 582] width 82 height 33
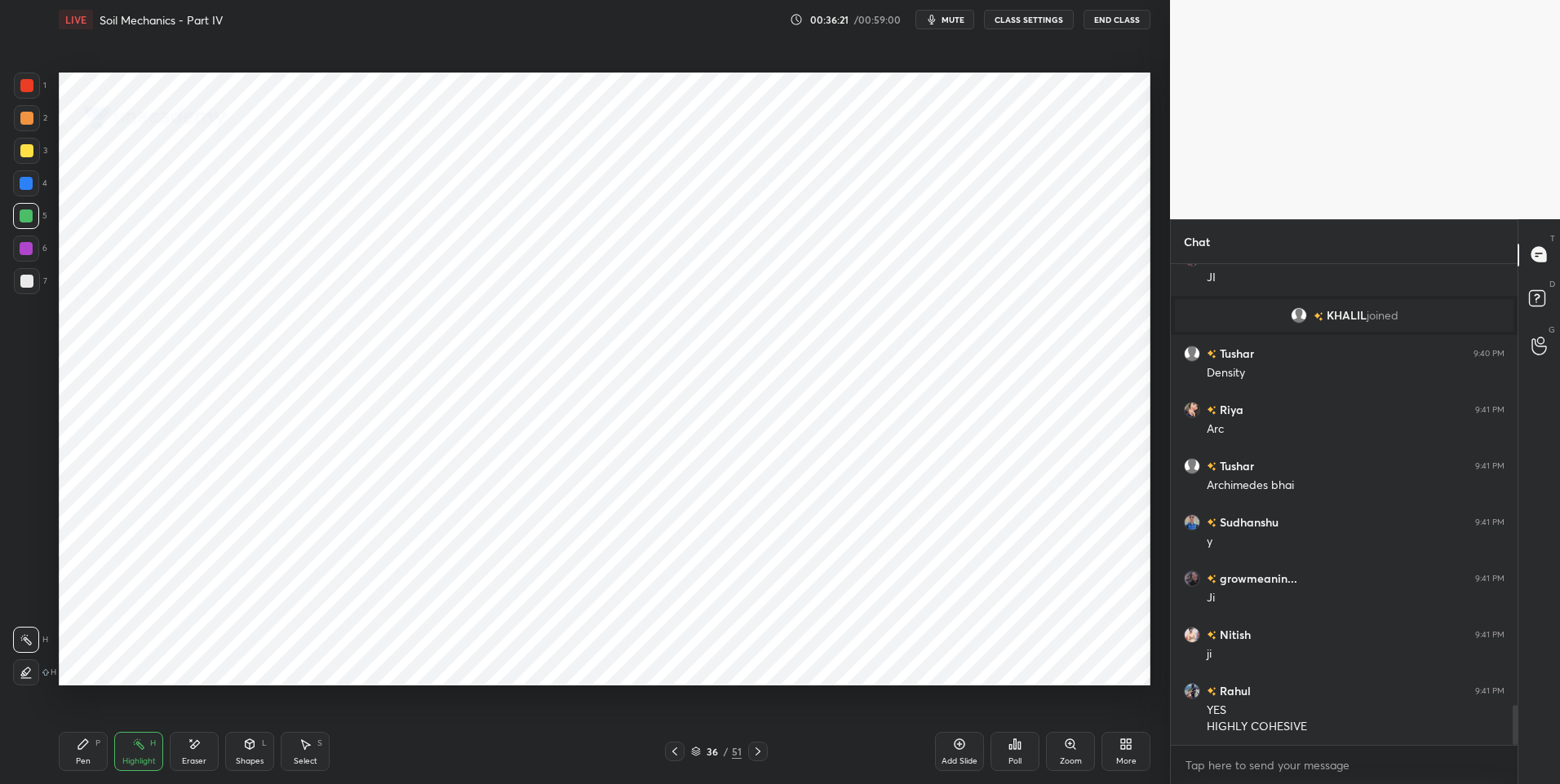
click at [760, 755] on icon at bounding box center [758, 751] width 13 height 13
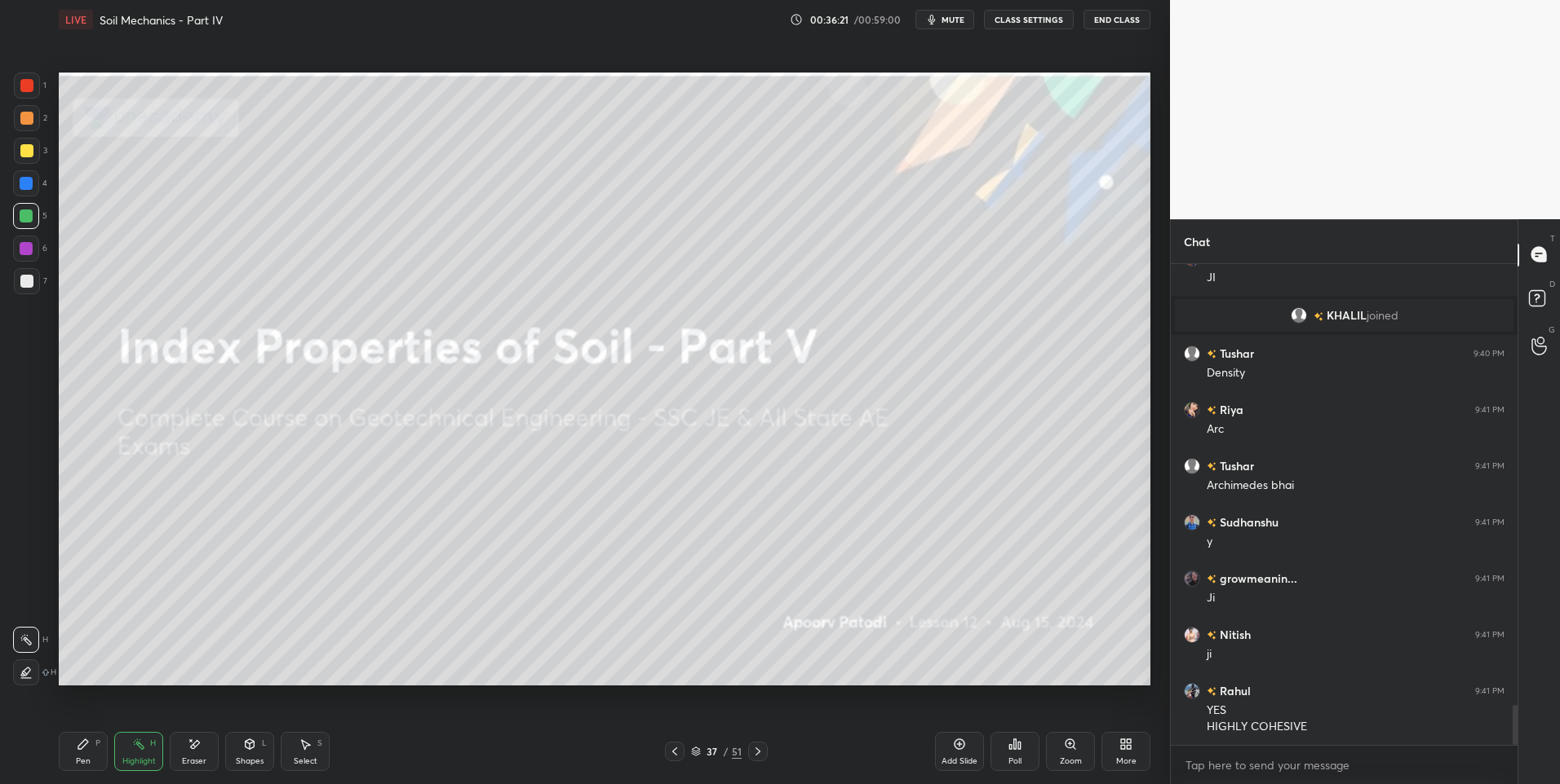
click at [765, 758] on div at bounding box center [758, 752] width 20 height 20
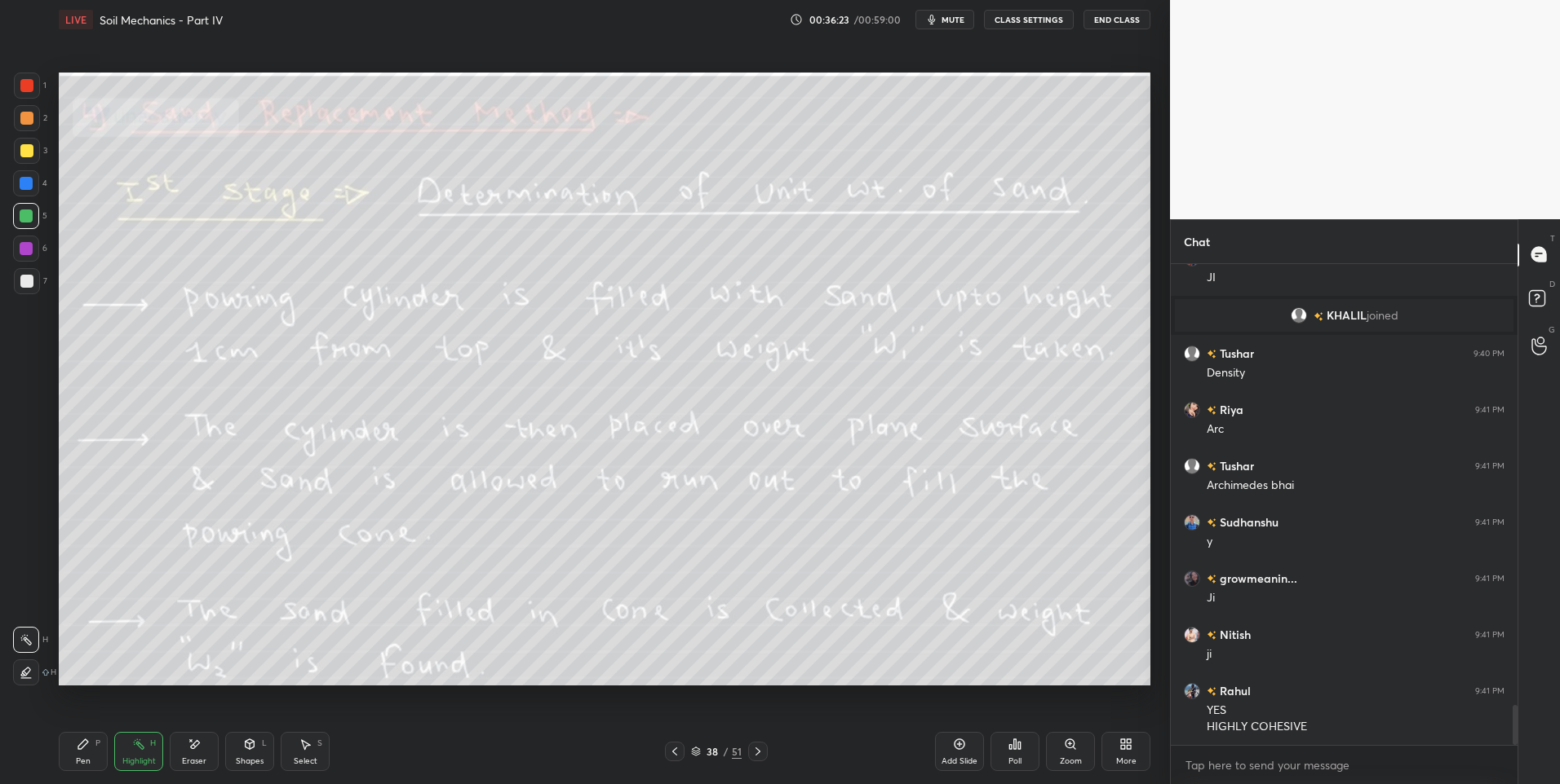
click at [141, 765] on div "Highlight" at bounding box center [140, 761] width 34 height 8
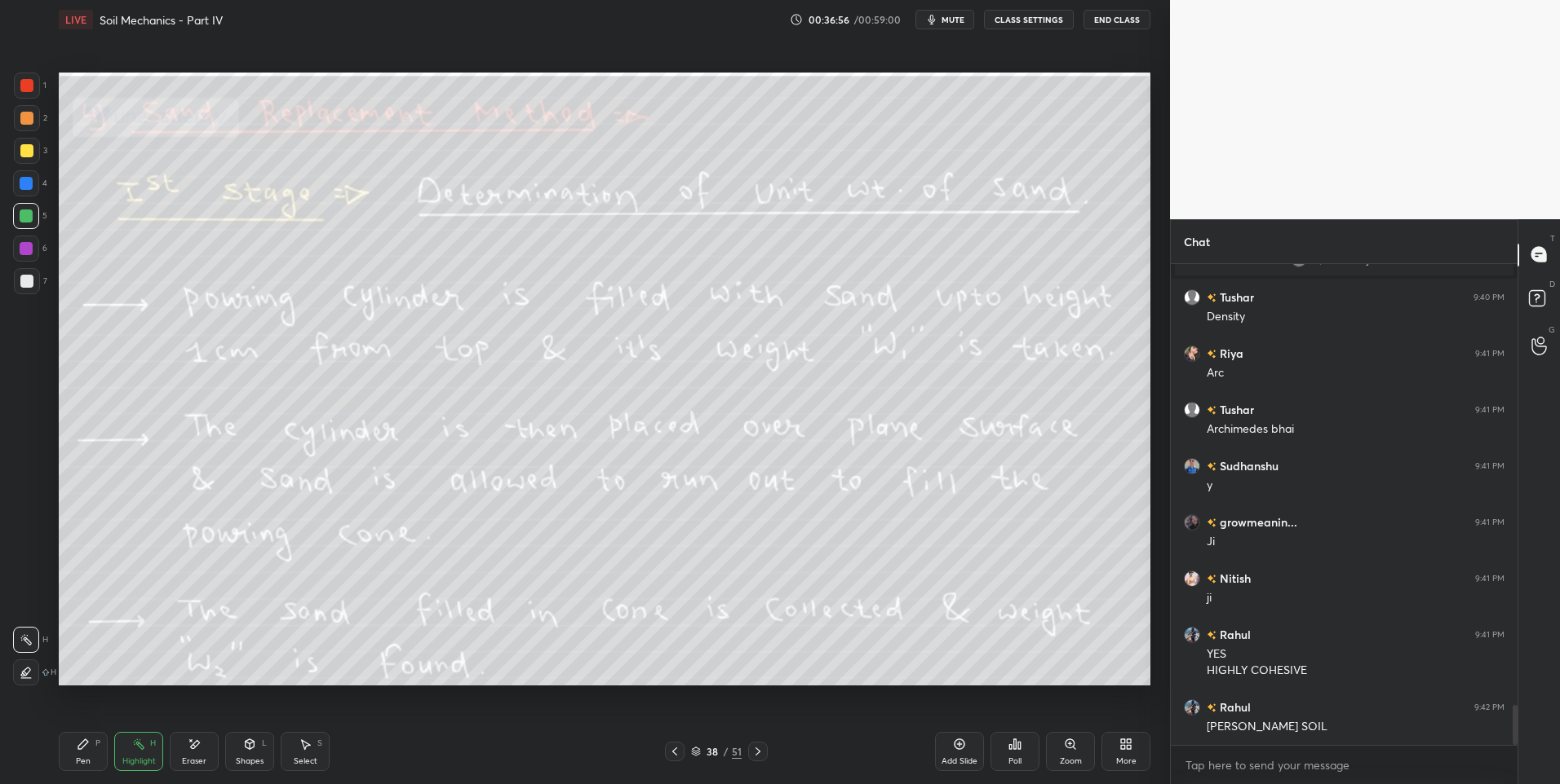
click at [92, 756] on div "Pen P" at bounding box center [83, 752] width 49 height 39
click at [92, 758] on div "Pen P" at bounding box center [83, 752] width 49 height 39
click at [35, 113] on div at bounding box center [27, 117] width 26 height 26
click at [127, 766] on div "Highlight H" at bounding box center [138, 752] width 49 height 39
click at [136, 763] on div "Highlight" at bounding box center [140, 761] width 34 height 8
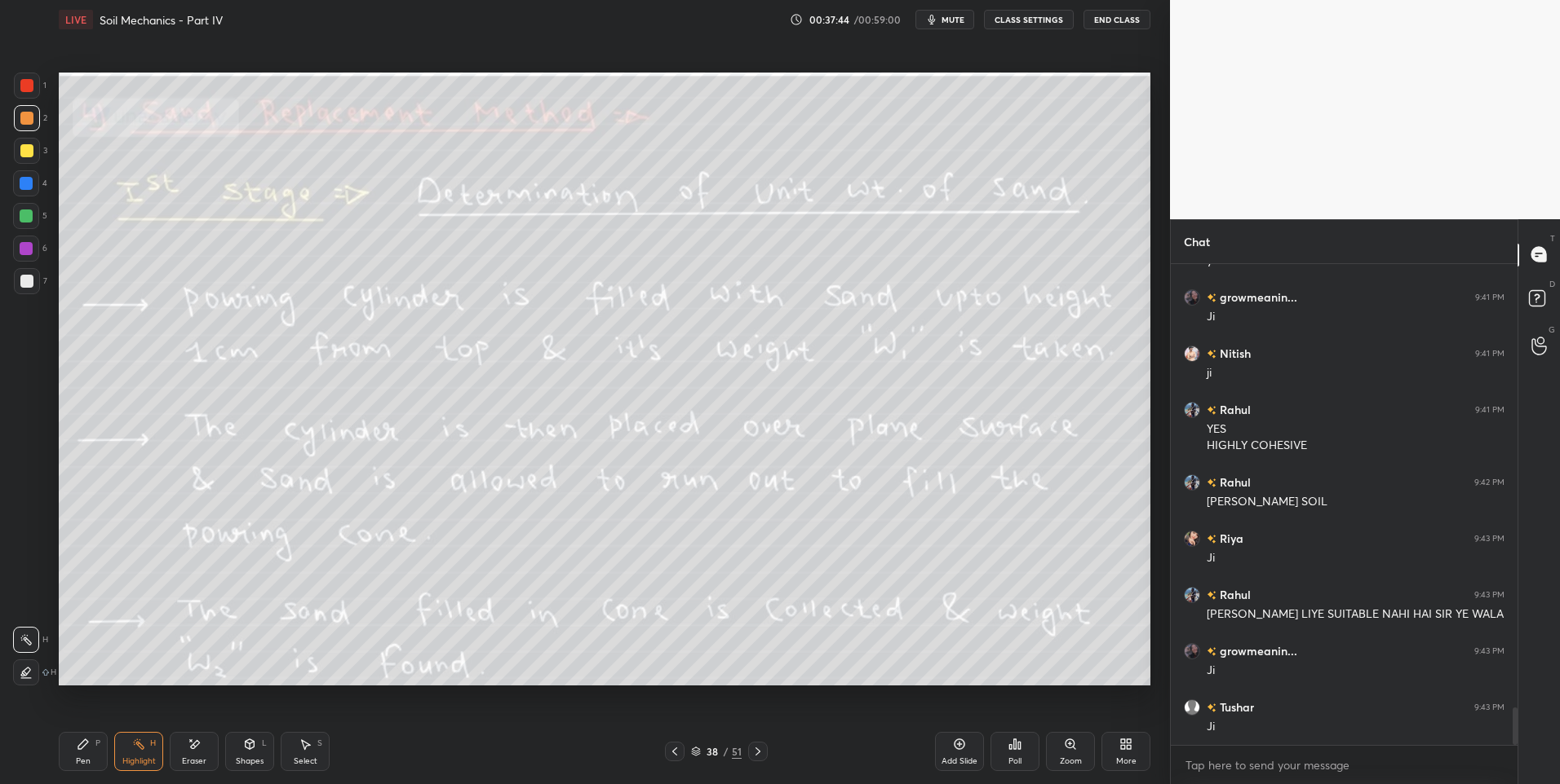
scroll to position [5629, 0]
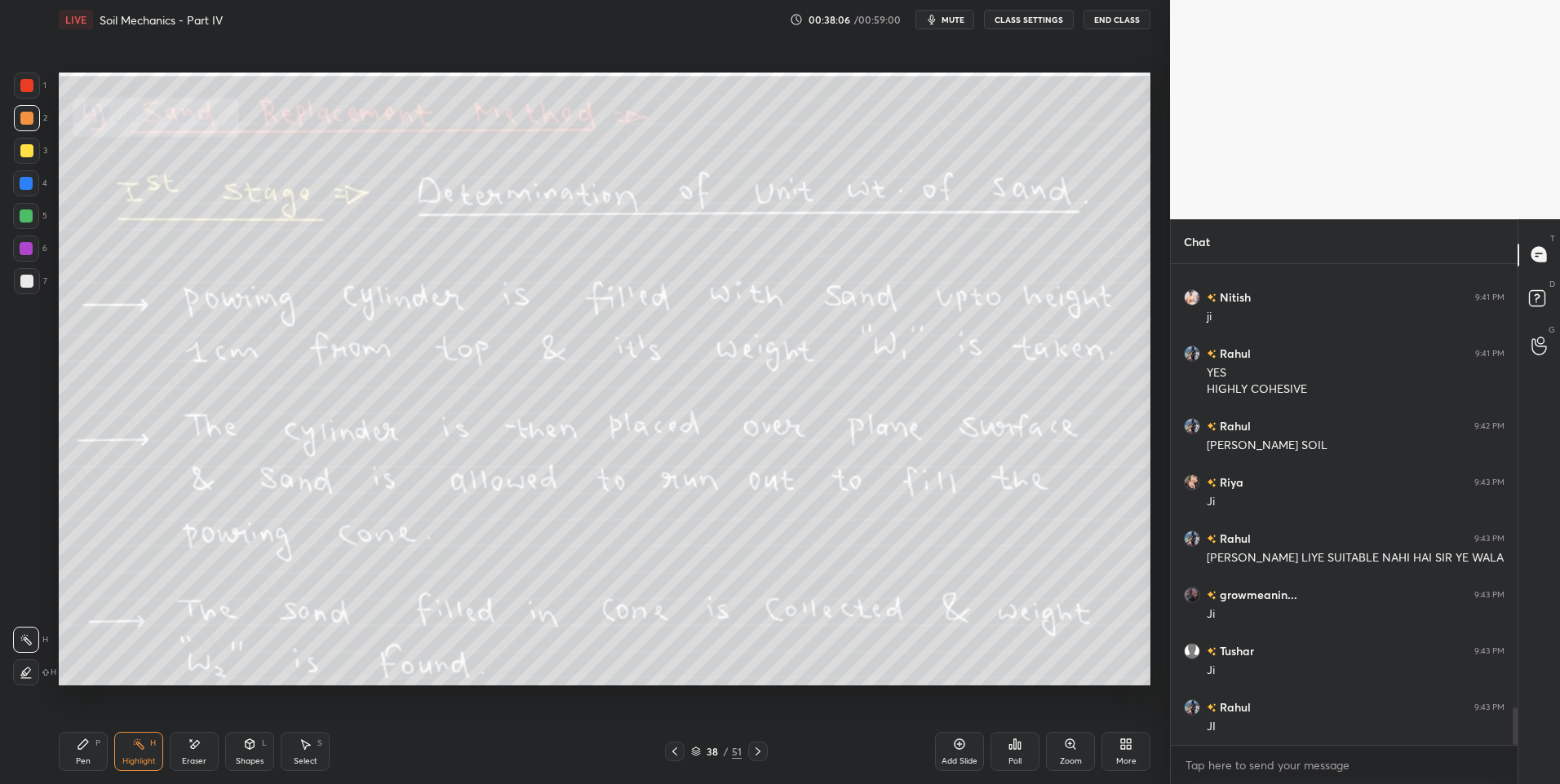
click at [761, 753] on icon at bounding box center [758, 751] width 13 height 13
click at [759, 753] on icon at bounding box center [758, 751] width 5 height 8
click at [758, 750] on icon at bounding box center [758, 751] width 5 height 8
click at [760, 751] on icon at bounding box center [758, 751] width 13 height 13
click at [755, 753] on icon at bounding box center [758, 751] width 13 height 13
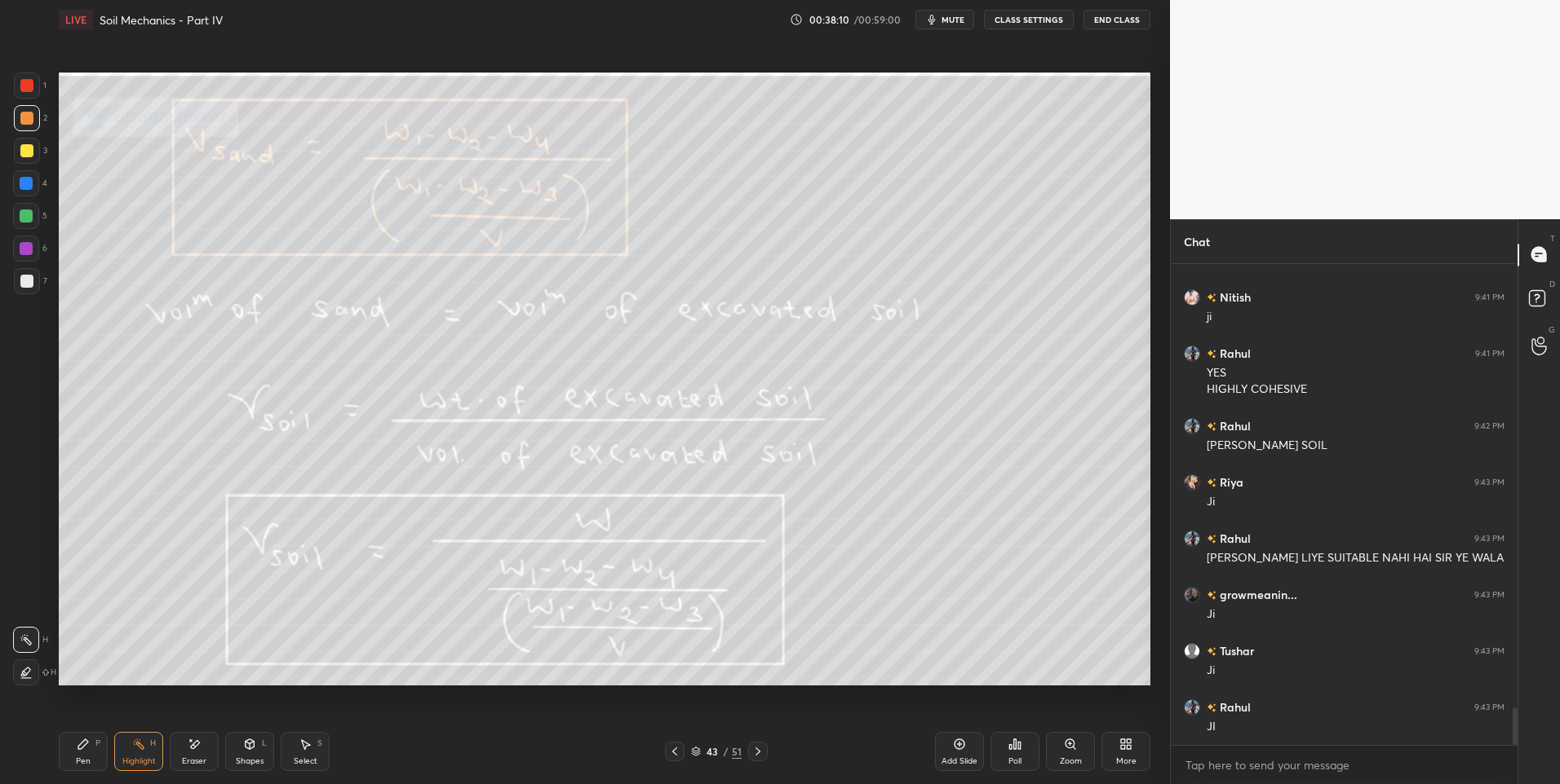
click at [758, 751] on icon at bounding box center [758, 751] width 5 height 8
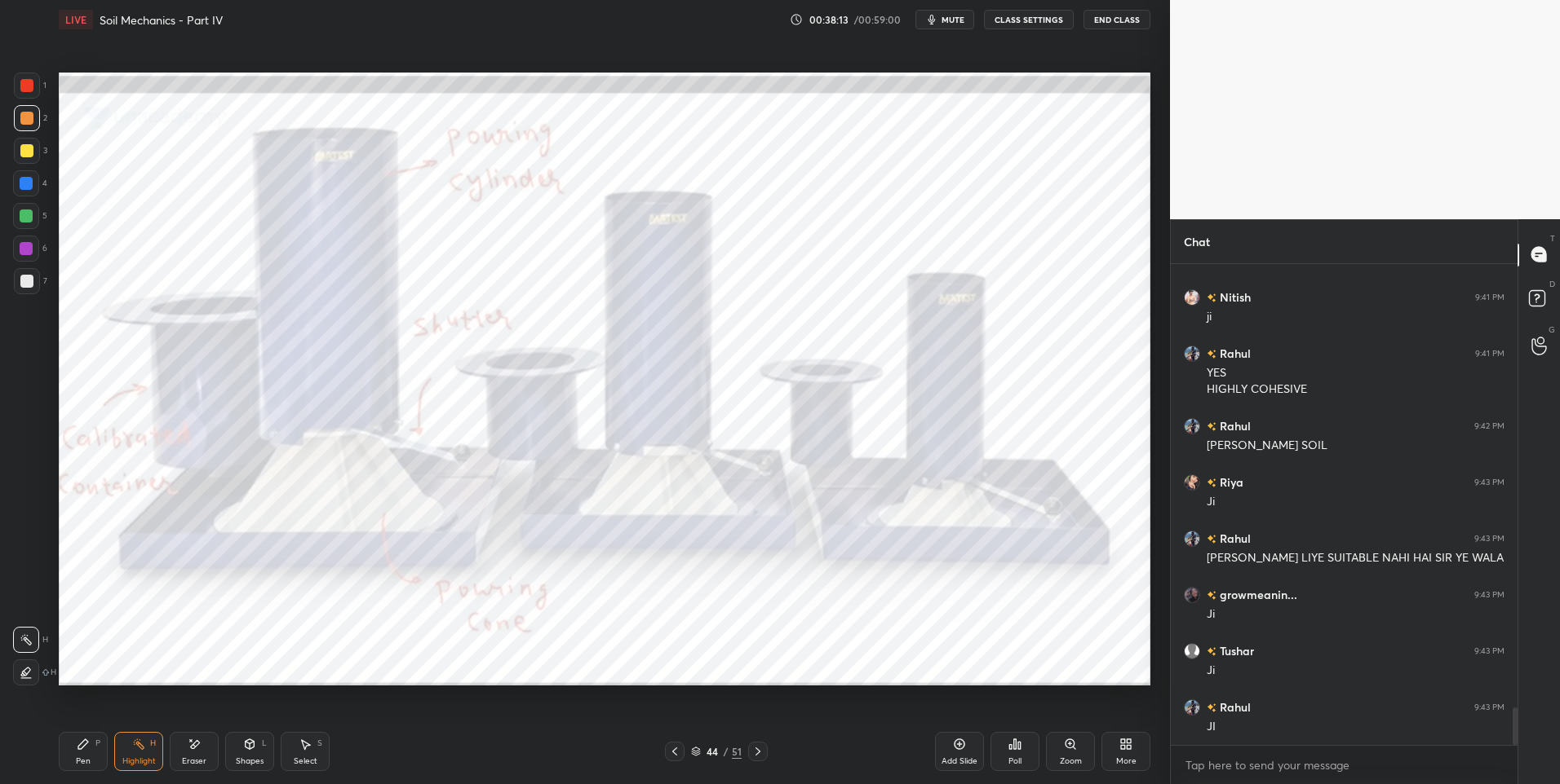
click at [28, 95] on div at bounding box center [27, 85] width 26 height 26
click at [683, 750] on div at bounding box center [674, 752] width 20 height 20
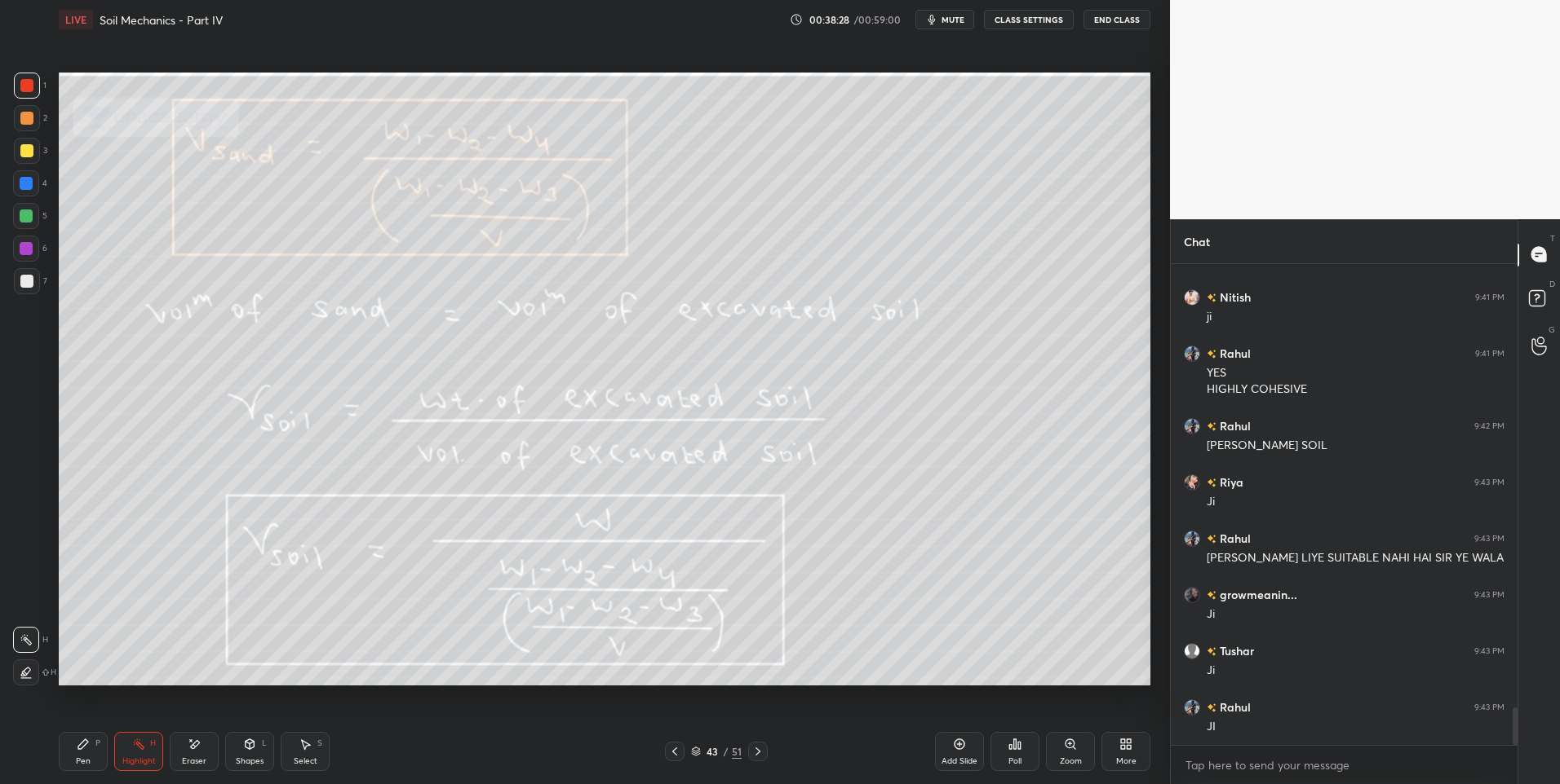
click at [675, 751] on icon at bounding box center [674, 751] width 13 height 13
click at [673, 752] on icon at bounding box center [675, 751] width 5 height 8
click at [673, 753] on icon at bounding box center [675, 751] width 5 height 8
click at [674, 751] on icon at bounding box center [674, 751] width 13 height 13
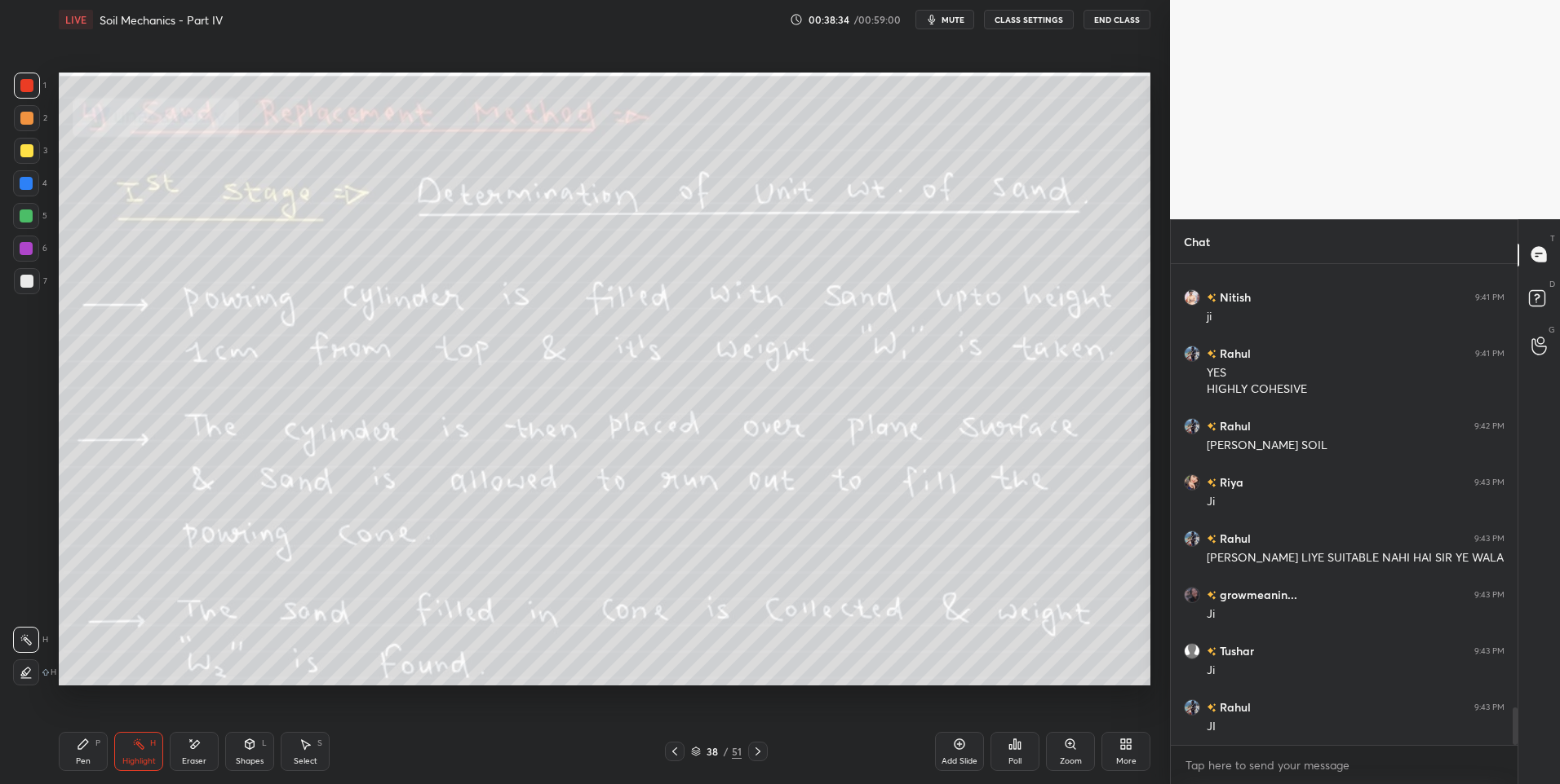
click at [127, 763] on div "Highlight" at bounding box center [140, 761] width 34 height 8
click at [141, 759] on div "Highlight" at bounding box center [140, 761] width 34 height 8
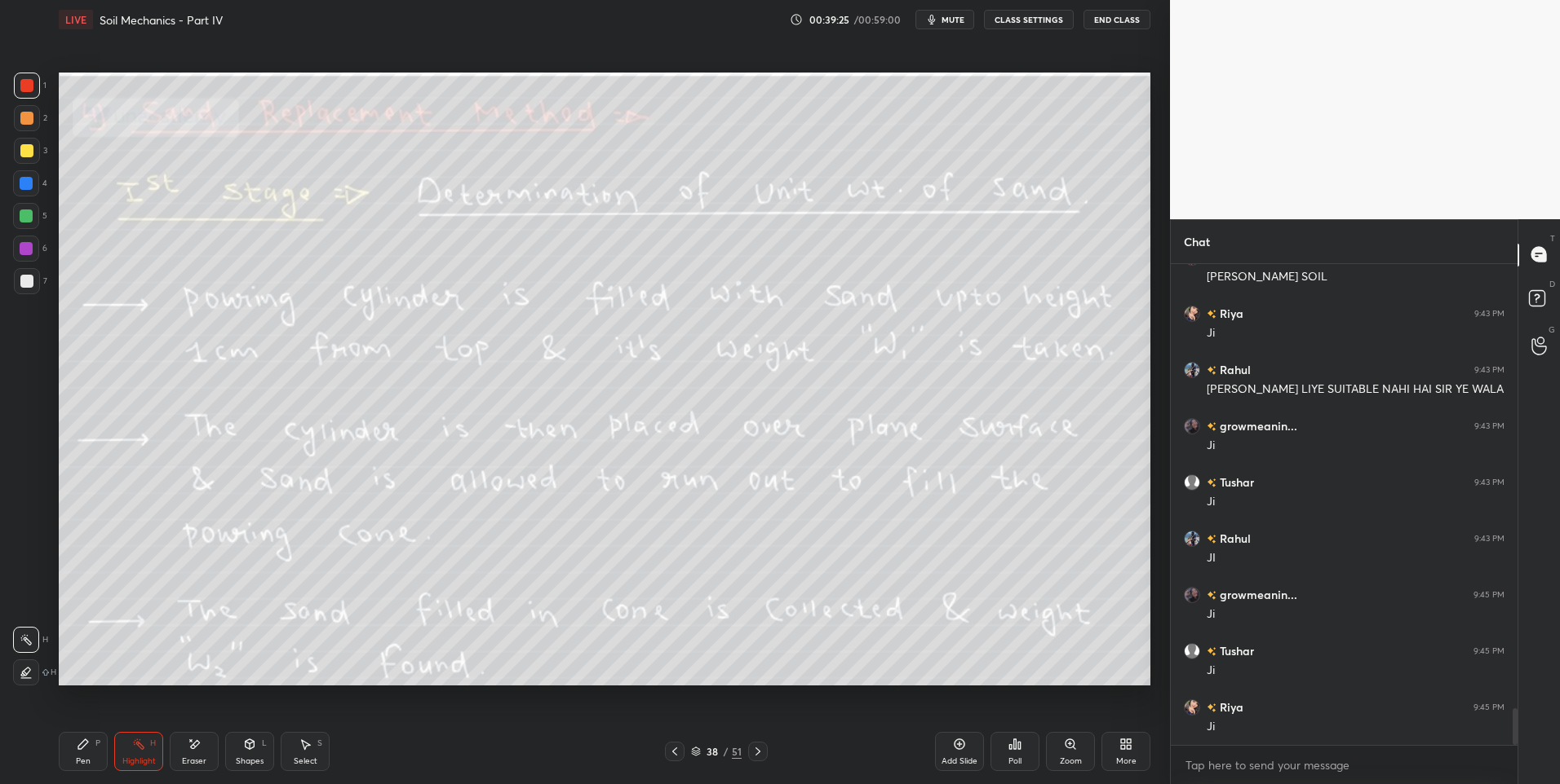
scroll to position [5854, 0]
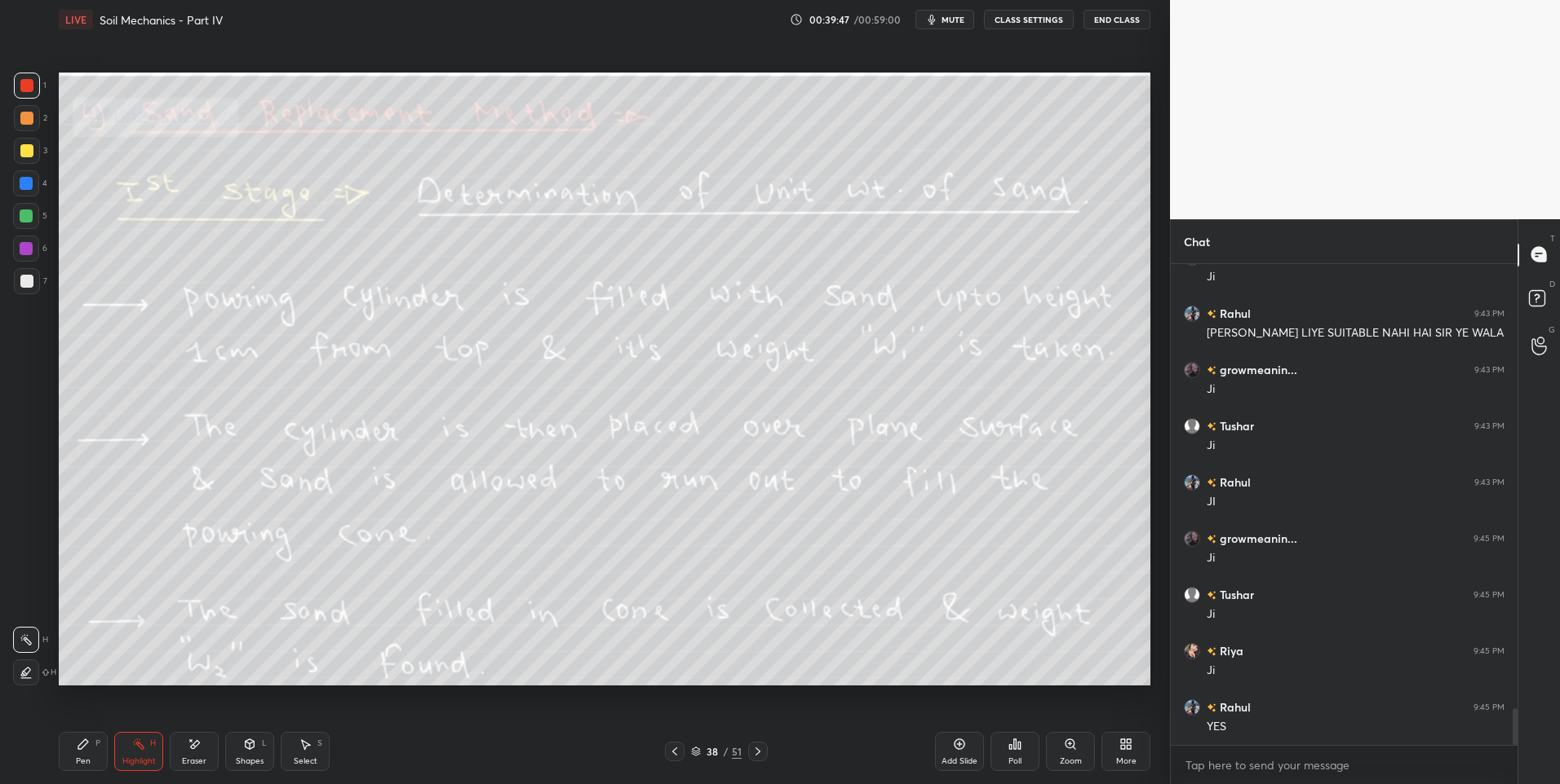
click at [755, 753] on icon at bounding box center [758, 751] width 13 height 13
click at [672, 754] on icon at bounding box center [674, 751] width 13 height 13
click at [761, 757] on icon at bounding box center [758, 751] width 13 height 13
click at [760, 753] on icon at bounding box center [758, 751] width 13 height 13
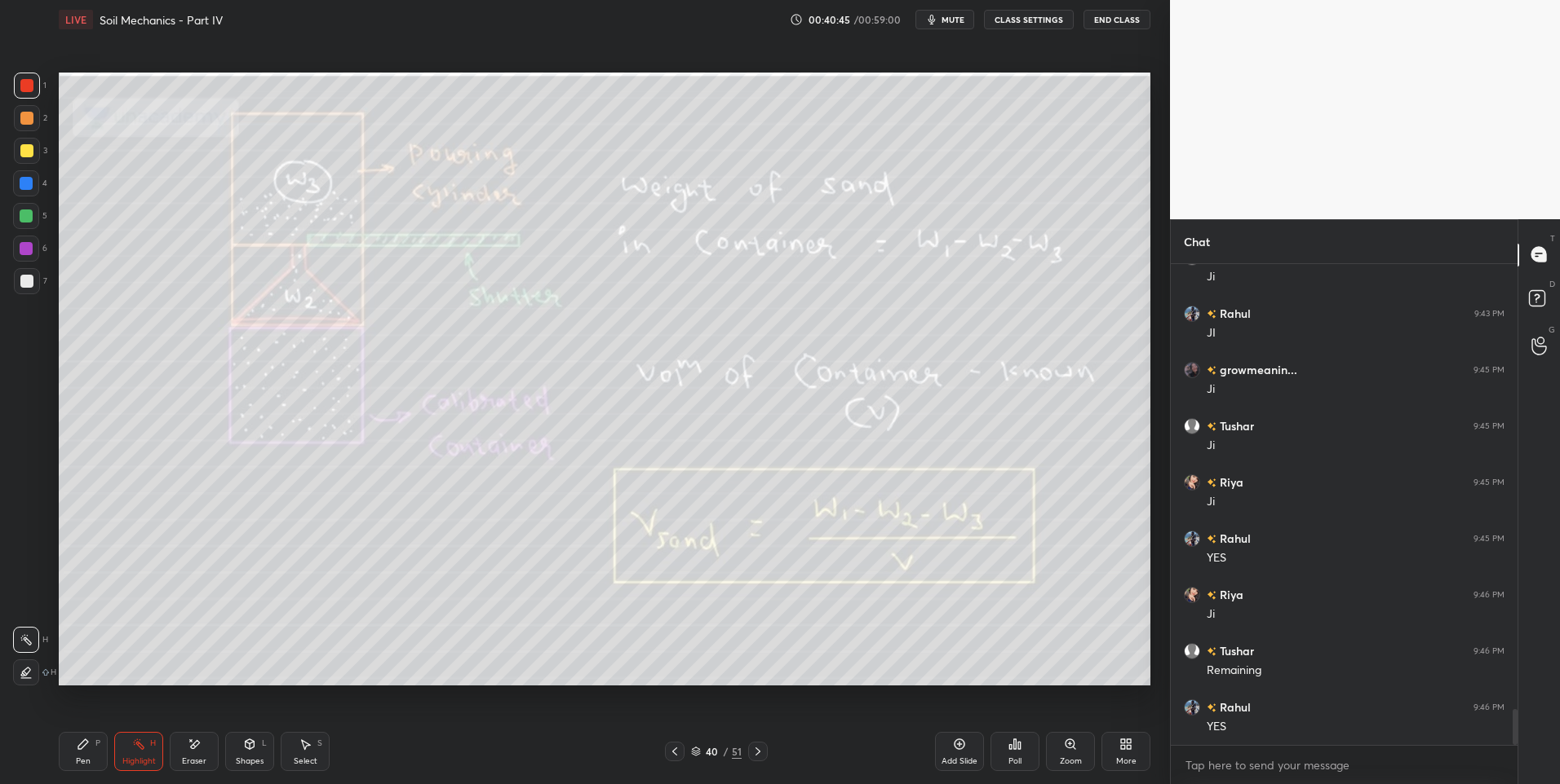
click at [676, 746] on icon at bounding box center [674, 751] width 13 height 13
click at [674, 749] on icon at bounding box center [674, 751] width 13 height 13
click at [759, 759] on div at bounding box center [758, 752] width 20 height 20
click at [755, 753] on icon at bounding box center [758, 751] width 13 height 13
click at [759, 752] on icon at bounding box center [758, 751] width 13 height 13
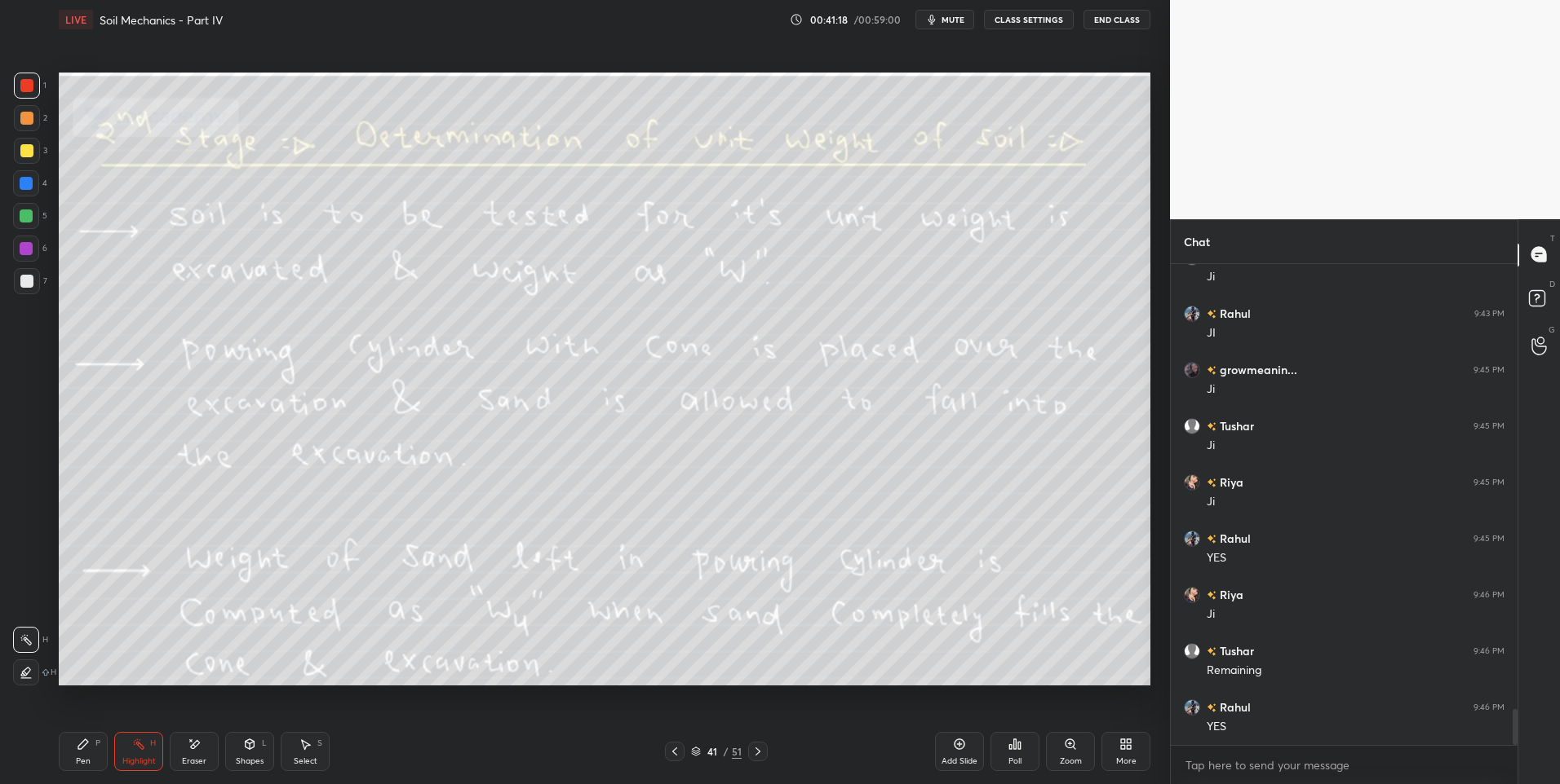
click at [758, 755] on icon at bounding box center [758, 751] width 13 height 13
click at [759, 759] on div at bounding box center [758, 752] width 20 height 20
click at [758, 763] on div "Pen P Highlight H Eraser Shapes L Select S 43 / 51 Add Slide Poll Zoom More" at bounding box center [604, 751] width 1091 height 65
click at [762, 748] on icon at bounding box center [758, 751] width 13 height 13
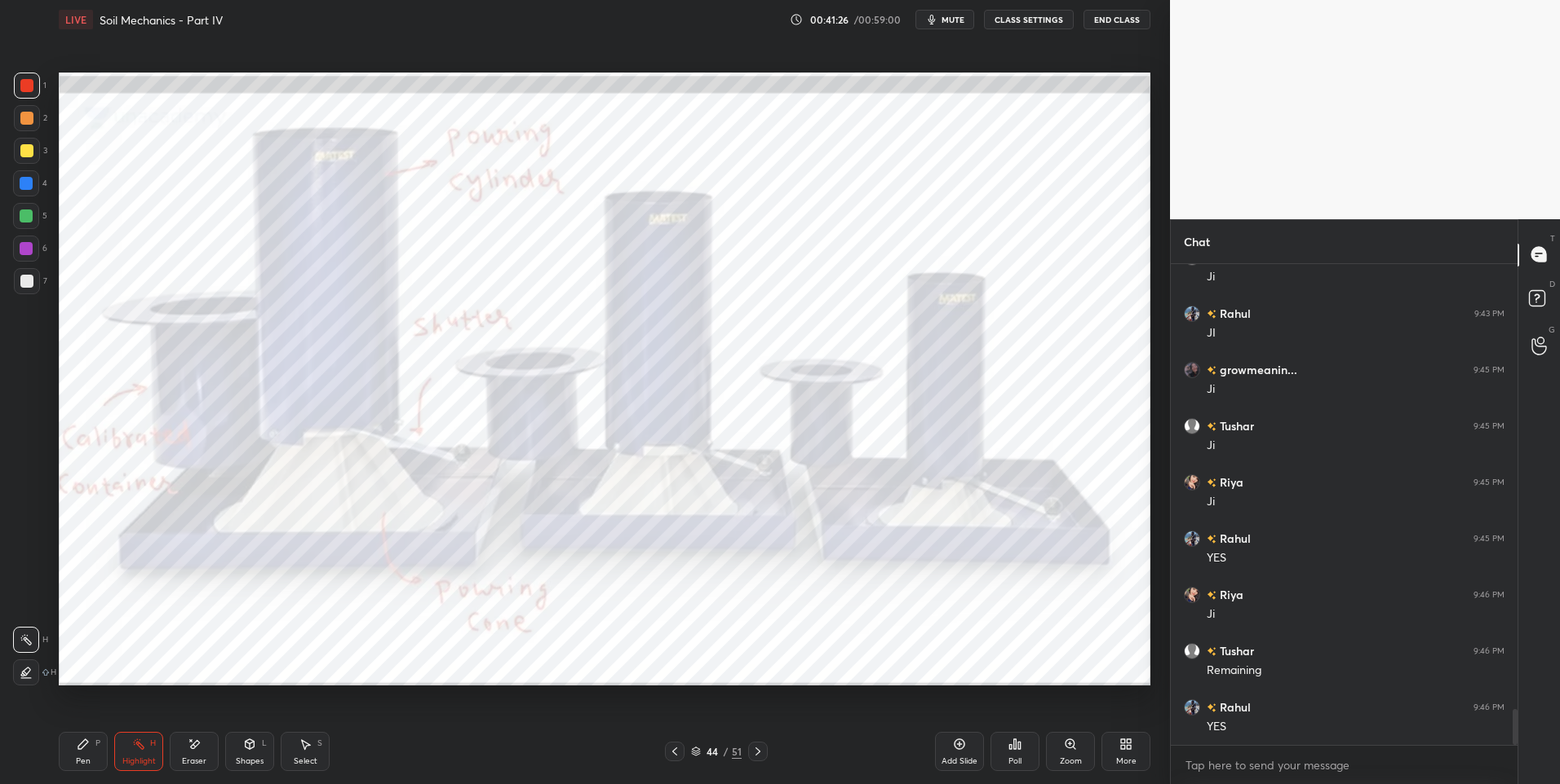
click at [672, 752] on icon at bounding box center [675, 751] width 5 height 8
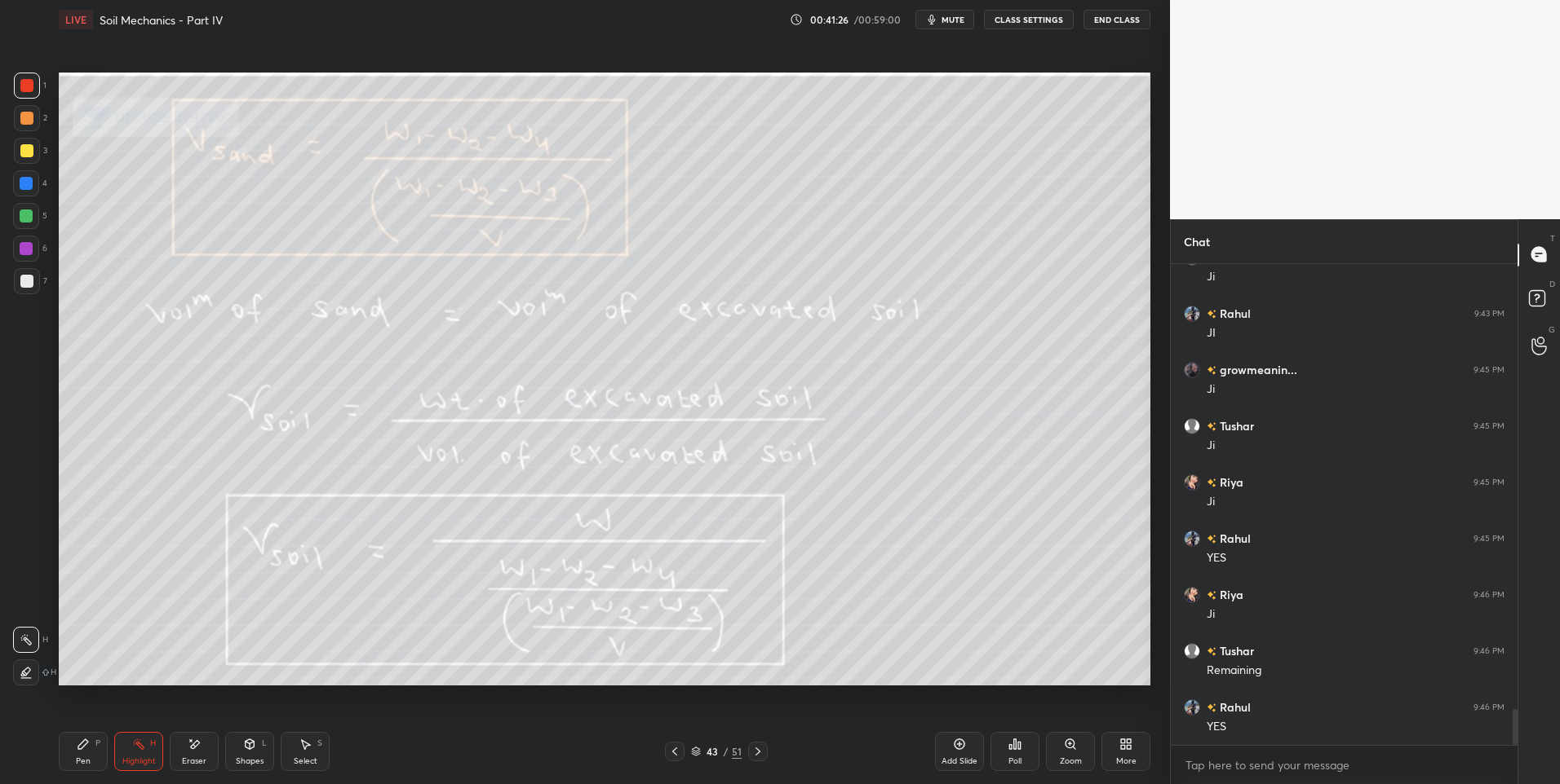
click at [674, 752] on icon at bounding box center [674, 751] width 13 height 13
click at [675, 754] on icon at bounding box center [675, 751] width 5 height 8
click at [675, 755] on icon at bounding box center [674, 751] width 13 height 13
click at [678, 758] on div at bounding box center [674, 752] width 20 height 20
click at [762, 750] on icon at bounding box center [758, 751] width 13 height 13
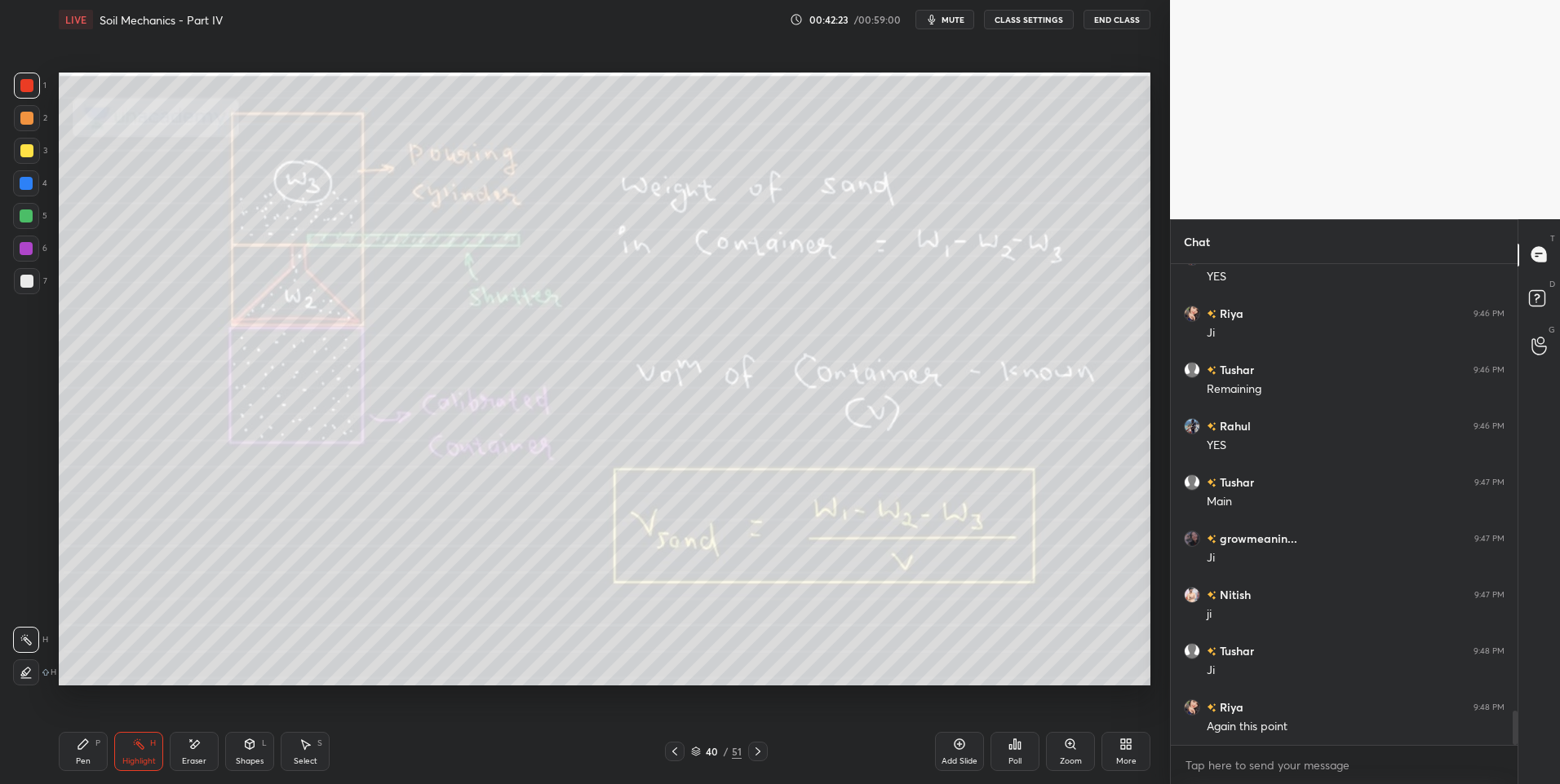
scroll to position [6361, 0]
click at [76, 757] on div "Pen" at bounding box center [83, 761] width 15 height 8
click at [130, 757] on div "Highlight" at bounding box center [140, 761] width 34 height 8
click at [73, 757] on div "Pen P" at bounding box center [83, 752] width 49 height 39
click at [310, 751] on div "Select S" at bounding box center [305, 752] width 49 height 39
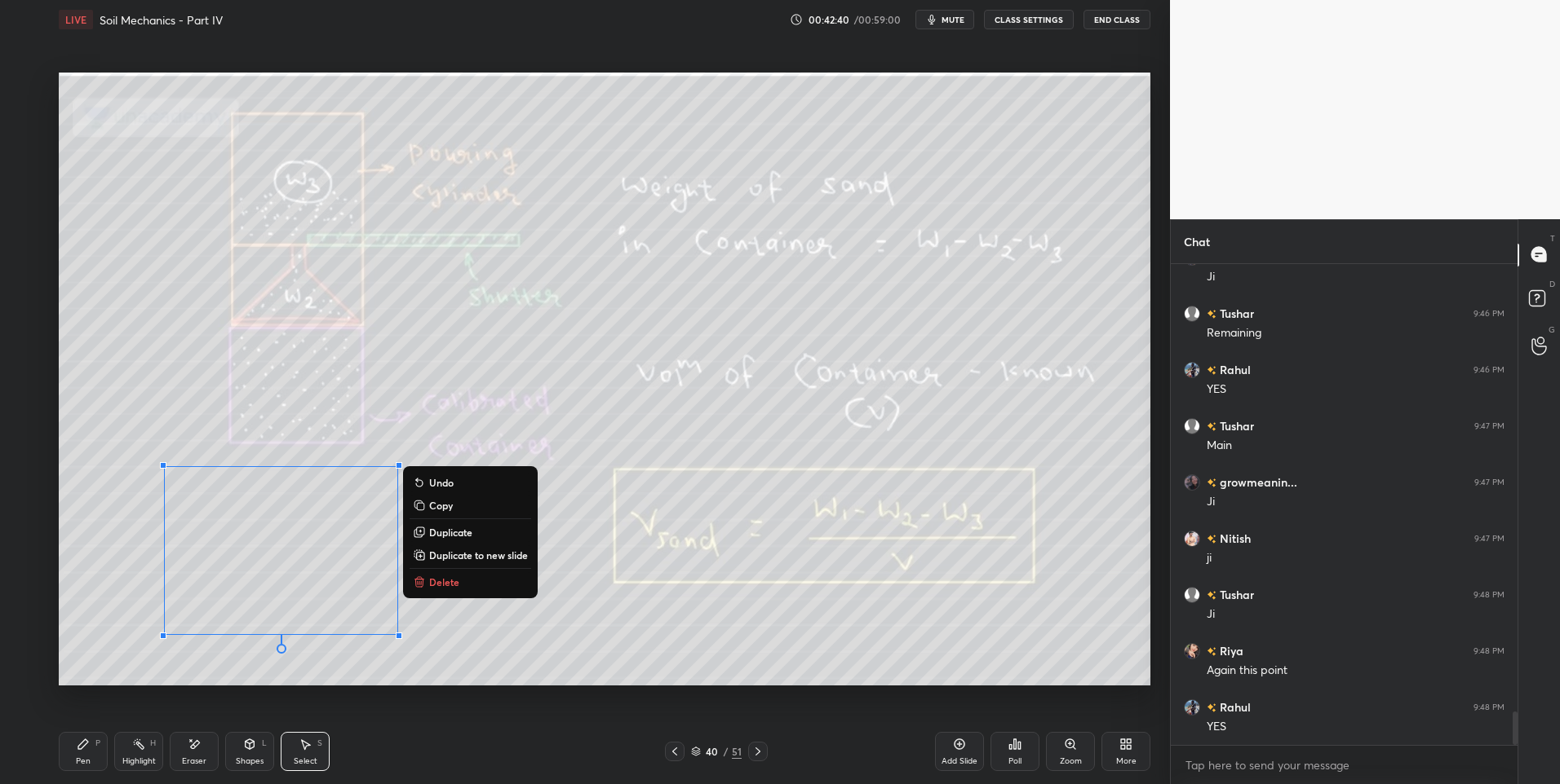
click at [85, 750] on icon at bounding box center [83, 744] width 13 height 13
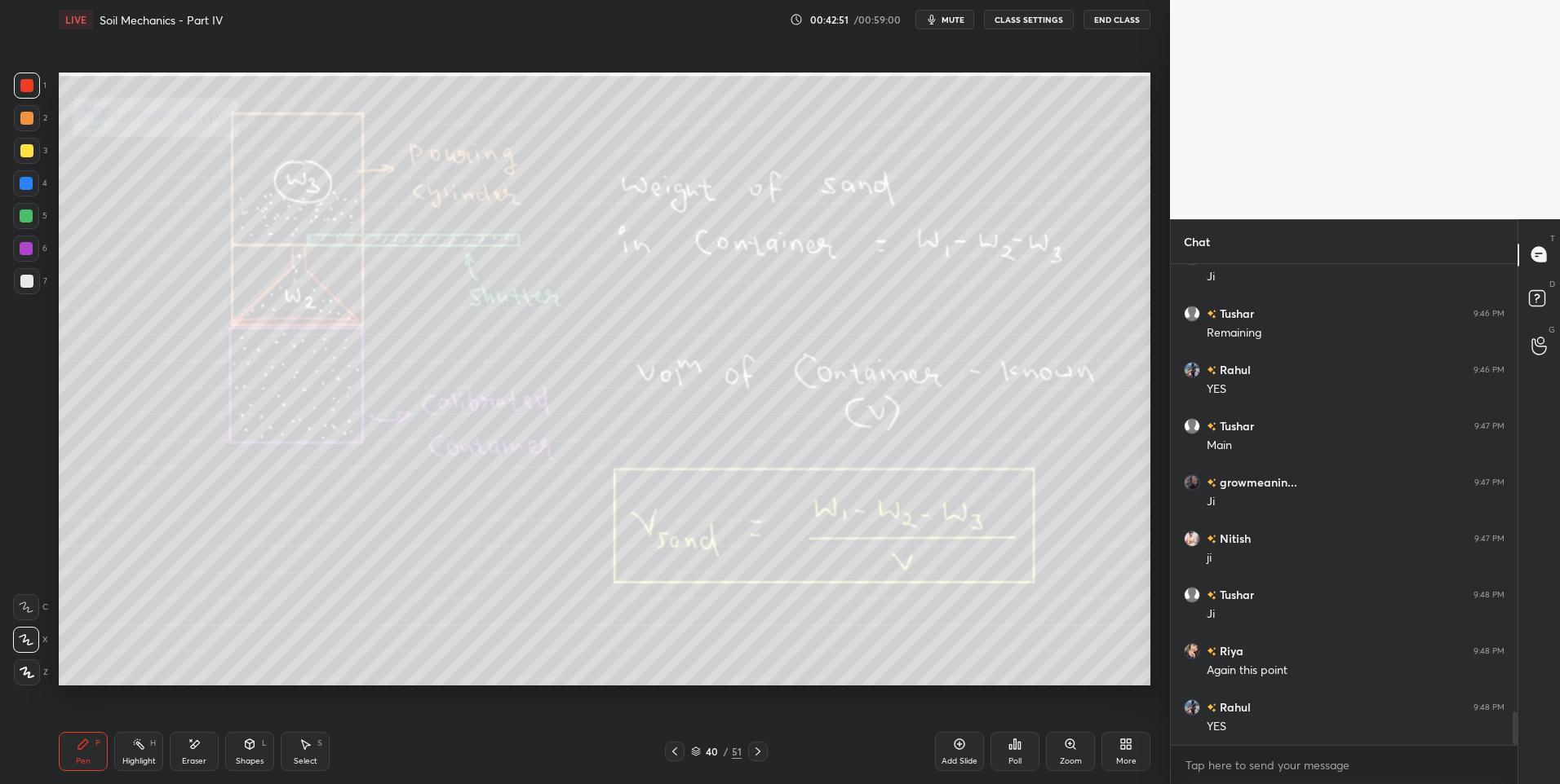
scroll to position [6417, 0]
click at [121, 763] on div "Highlight H" at bounding box center [138, 752] width 49 height 39
click at [135, 759] on div "Highlight" at bounding box center [140, 761] width 34 height 8
click at [81, 757] on div "Pen" at bounding box center [83, 761] width 15 height 8
click at [84, 749] on icon at bounding box center [83, 744] width 13 height 13
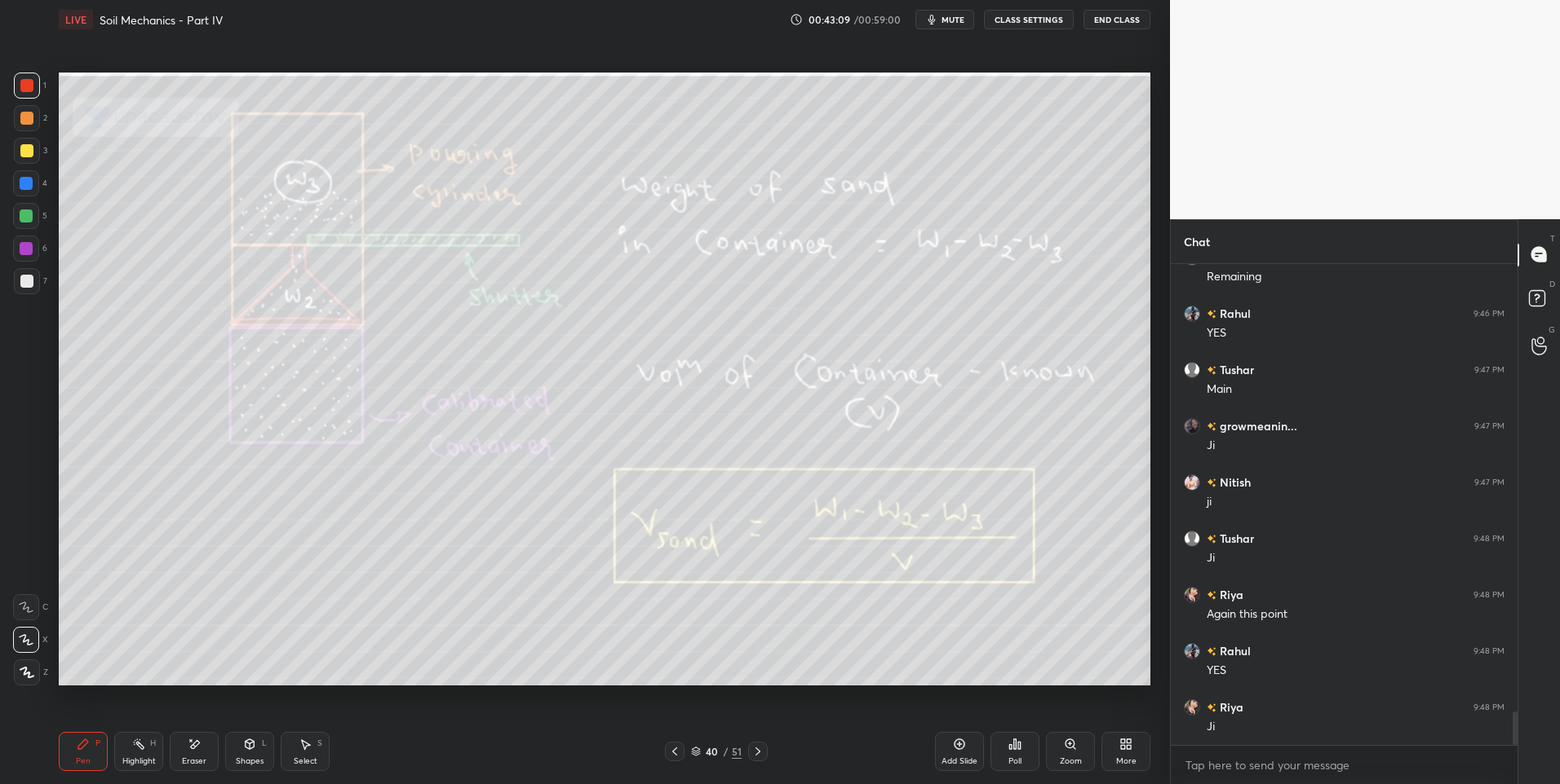
click at [143, 757] on div "Highlight" at bounding box center [140, 761] width 34 height 8
click at [203, 743] on div "Eraser" at bounding box center [194, 752] width 49 height 39
click at [80, 751] on div "Pen P" at bounding box center [83, 752] width 49 height 39
click at [191, 746] on icon at bounding box center [196, 744] width 9 height 8
click at [135, 748] on icon at bounding box center [139, 744] width 13 height 13
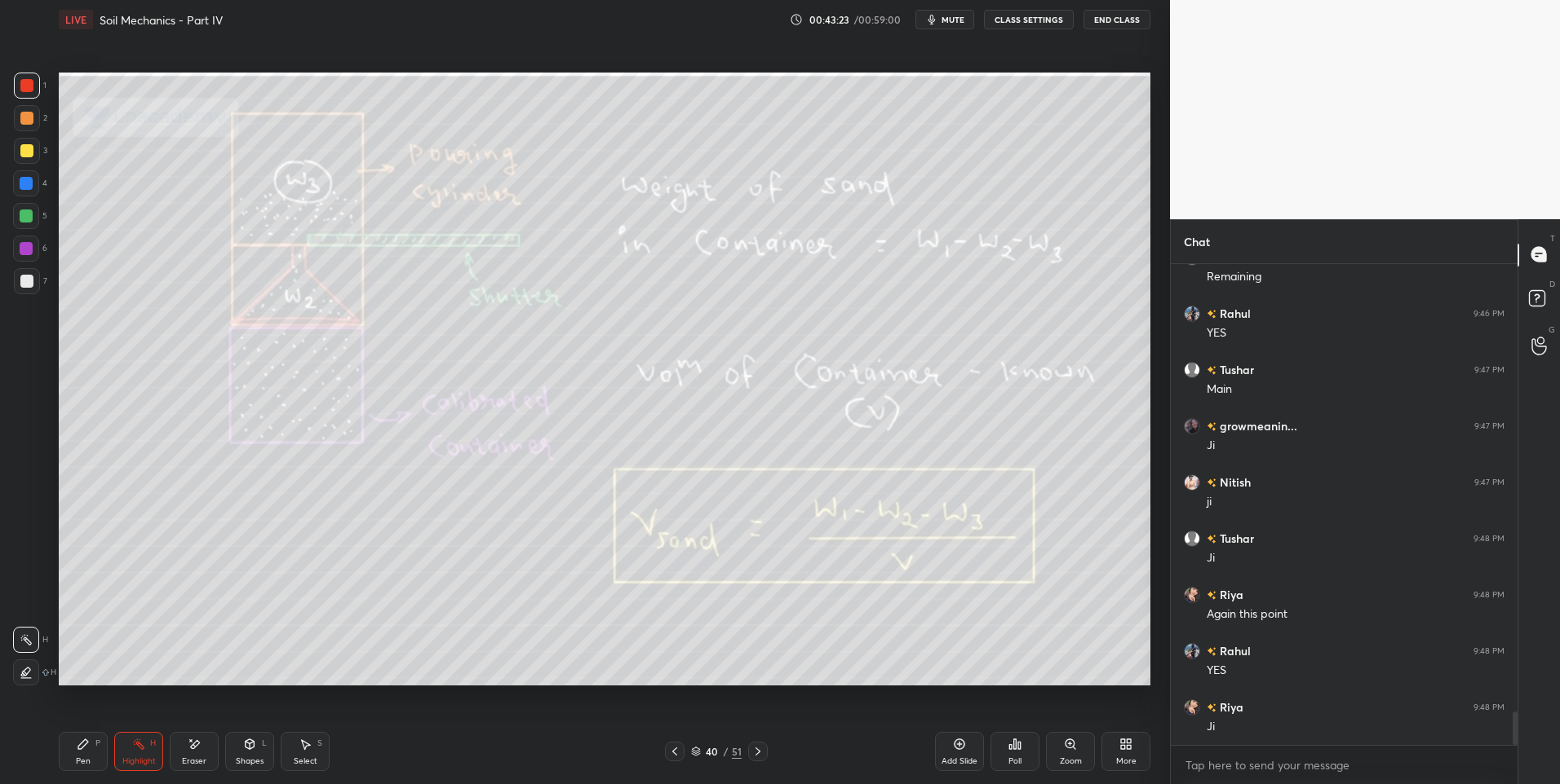
click at [202, 757] on div "Eraser" at bounding box center [195, 761] width 25 height 8
click at [130, 745] on div "Highlight H" at bounding box center [138, 752] width 49 height 39
click at [133, 749] on icon at bounding box center [139, 744] width 13 height 13
click at [198, 748] on icon at bounding box center [194, 745] width 13 height 14
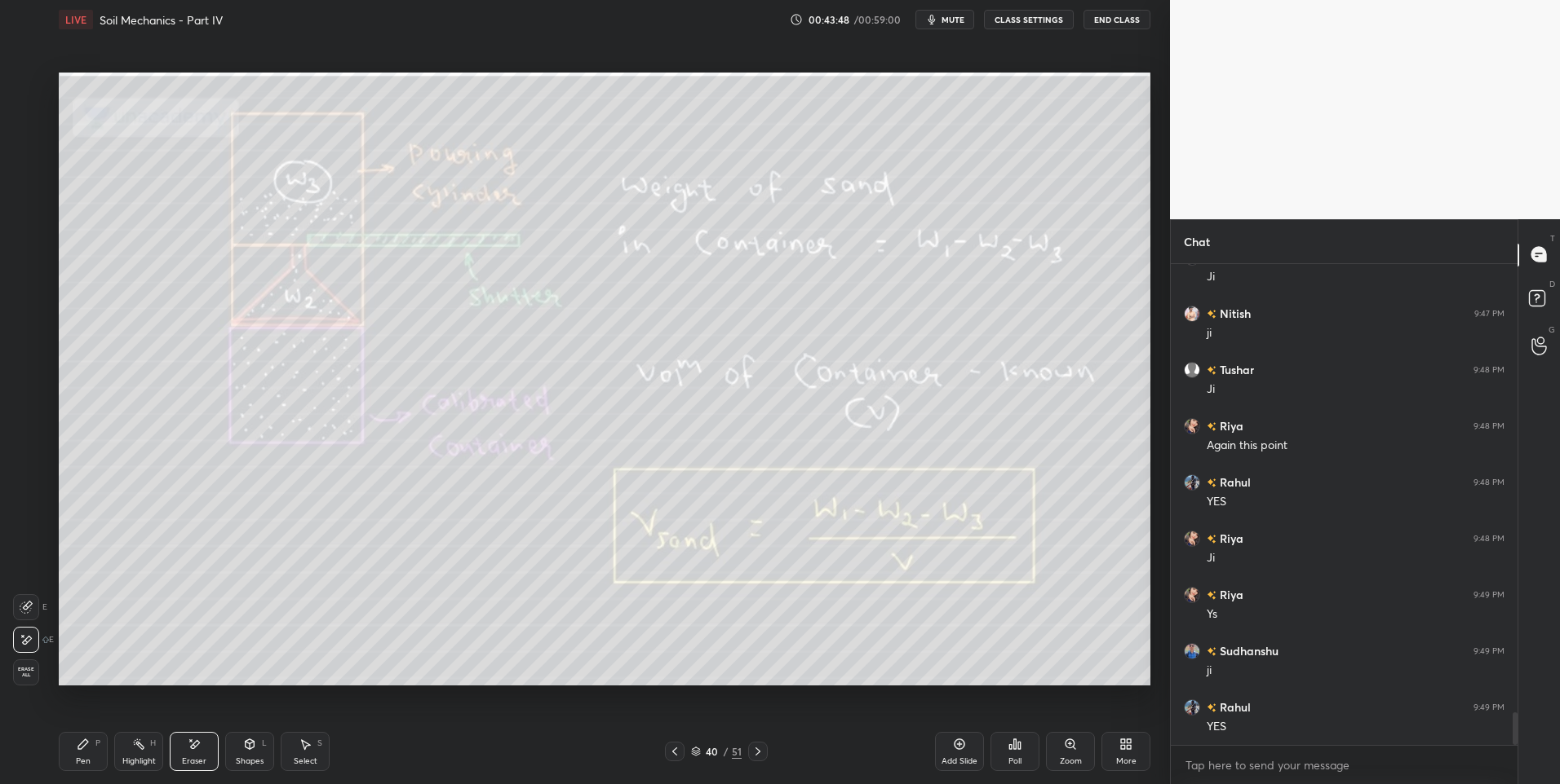
scroll to position [6642, 0]
click at [150, 757] on div "Highlight" at bounding box center [140, 761] width 34 height 8
click at [136, 757] on div "Highlight" at bounding box center [140, 761] width 34 height 8
click at [138, 757] on div "Highlight" at bounding box center [140, 761] width 34 height 8
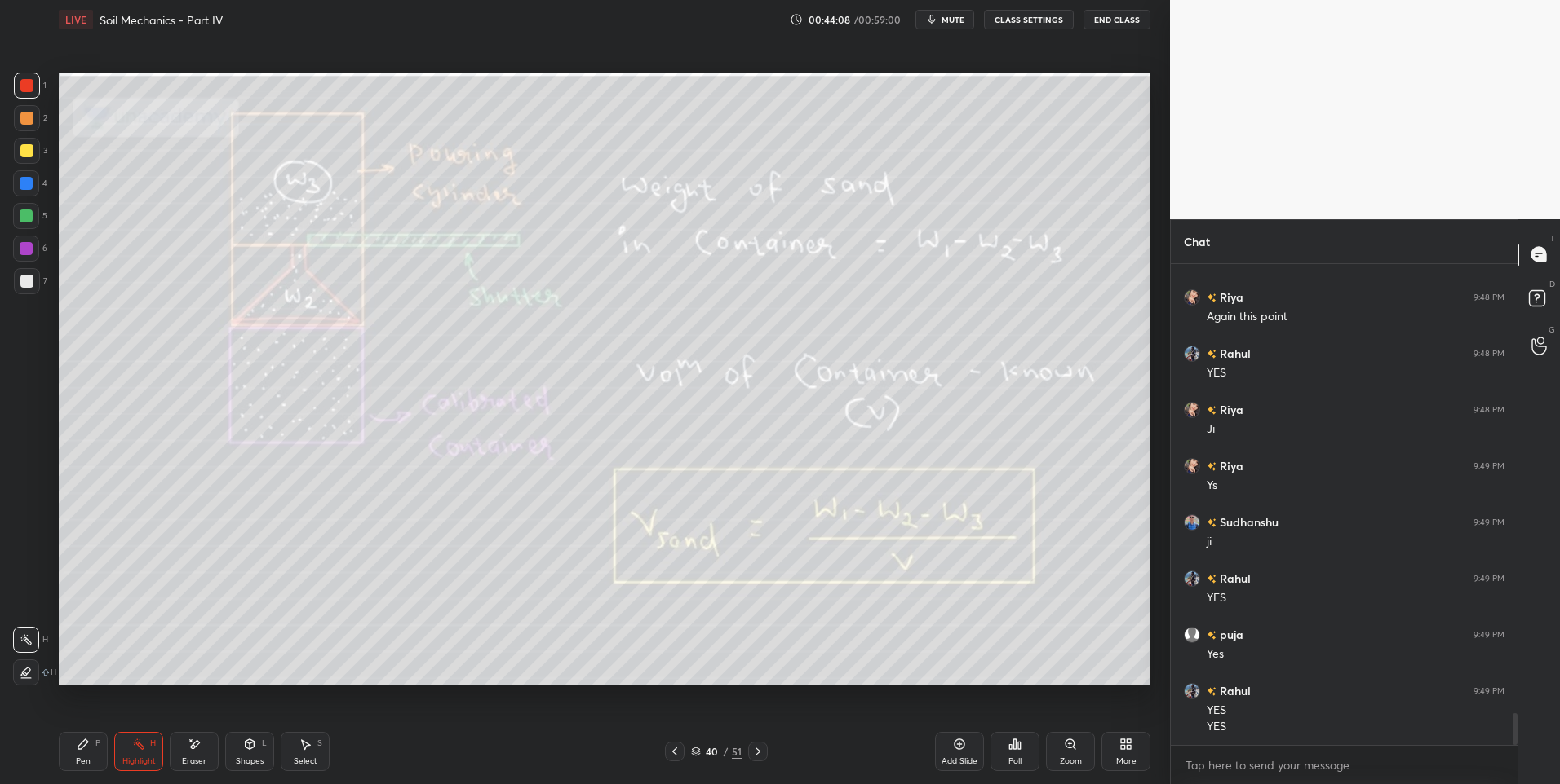
scroll to position [6771, 0]
click at [760, 748] on icon at bounding box center [758, 751] width 13 height 13
click at [755, 751] on icon at bounding box center [758, 751] width 13 height 13
click at [675, 748] on icon at bounding box center [674, 751] width 13 height 13
click at [756, 749] on icon at bounding box center [758, 751] width 5 height 8
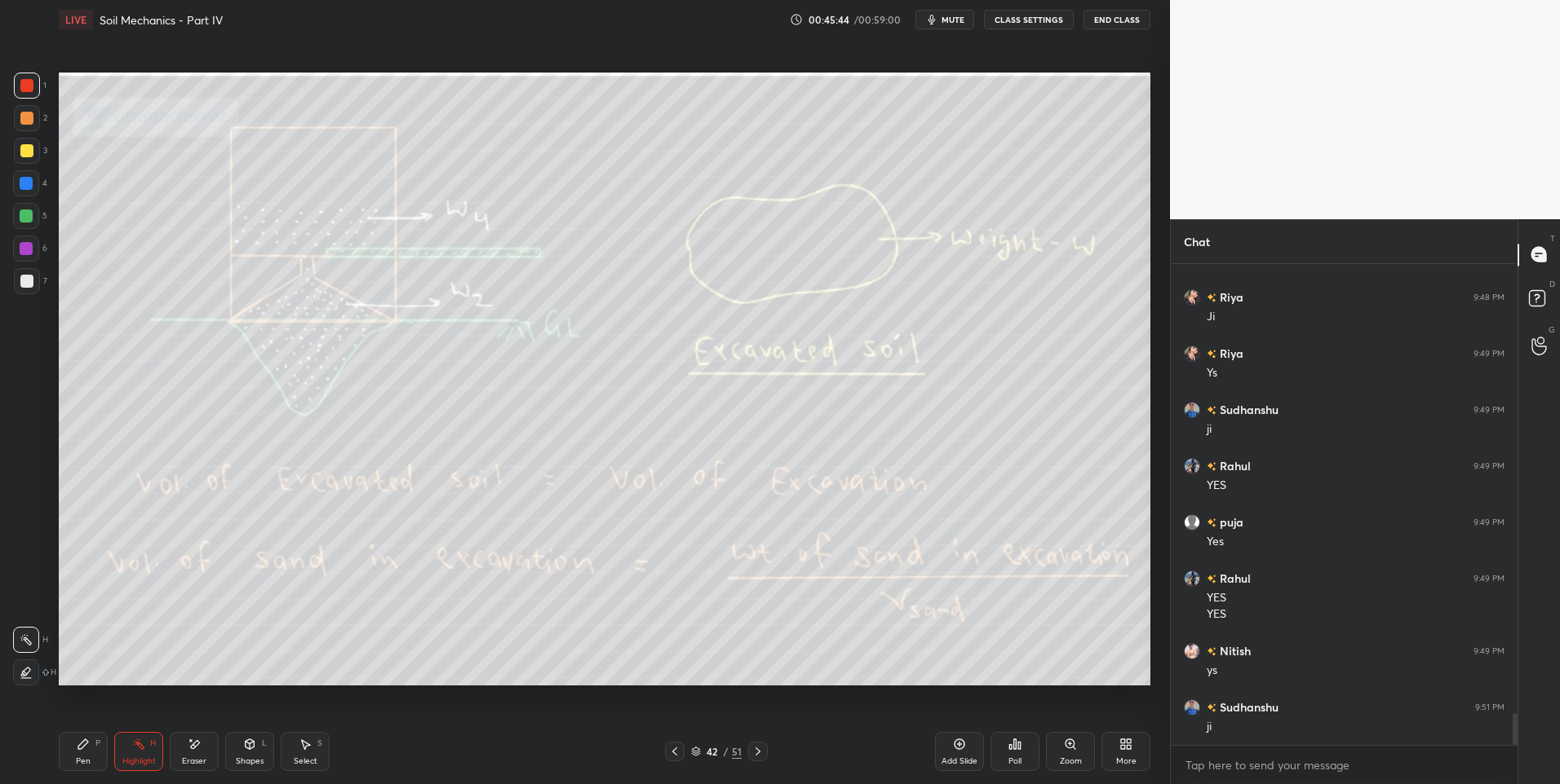
scroll to position [6884, 0]
click at [674, 753] on icon at bounding box center [675, 751] width 5 height 8
click at [757, 753] on icon at bounding box center [758, 751] width 5 height 8
click at [763, 751] on icon at bounding box center [758, 751] width 13 height 13
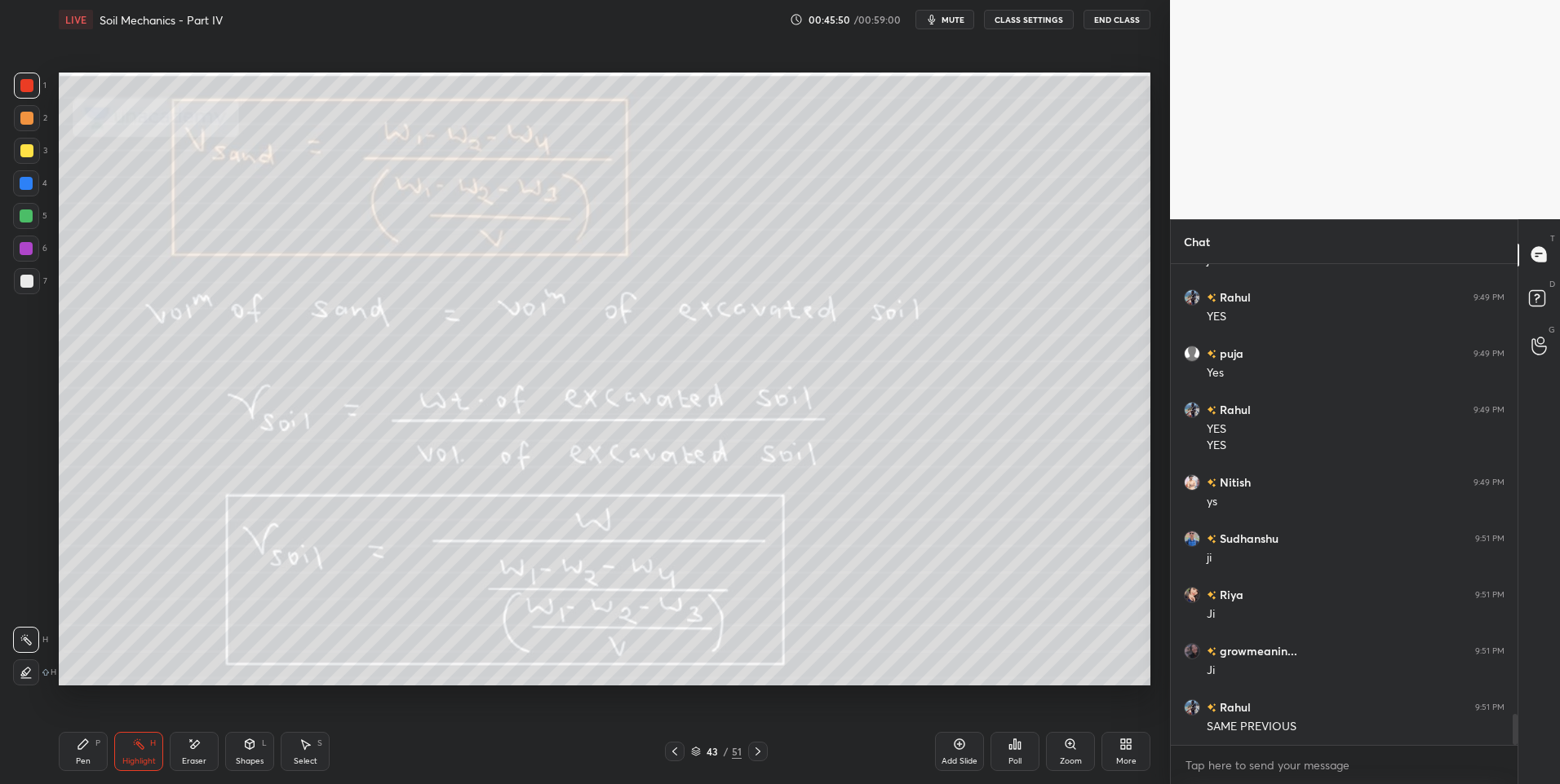
scroll to position [7052, 0]
click at [668, 745] on icon at bounding box center [674, 751] width 13 height 13
click at [755, 756] on icon at bounding box center [758, 751] width 13 height 13
click at [671, 755] on icon at bounding box center [674, 751] width 13 height 13
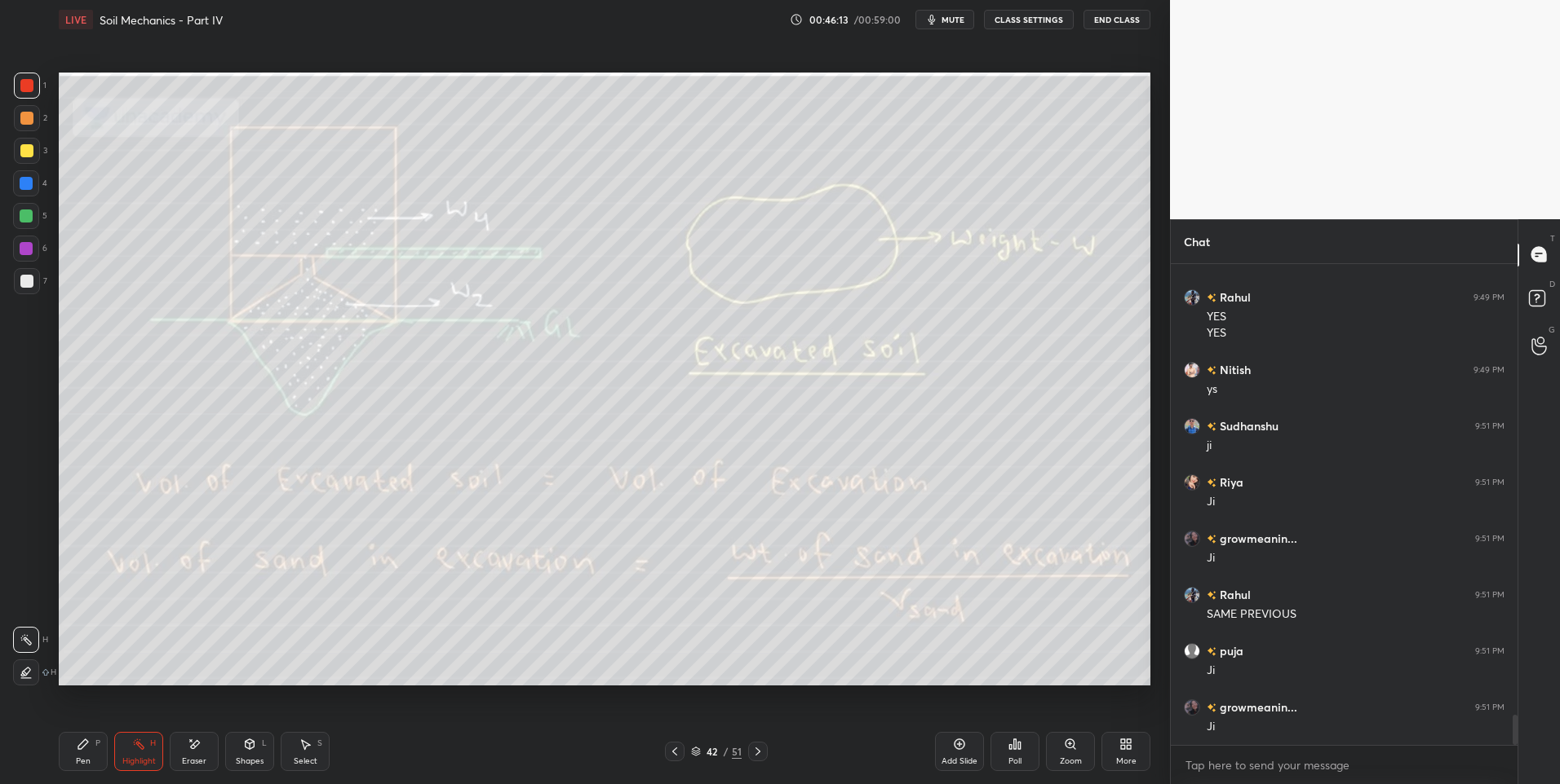
click at [674, 752] on icon at bounding box center [674, 751] width 13 height 13
click at [671, 750] on icon at bounding box center [674, 751] width 13 height 13
click at [756, 750] on icon at bounding box center [758, 751] width 13 height 13
click at [756, 751] on icon at bounding box center [758, 751] width 13 height 13
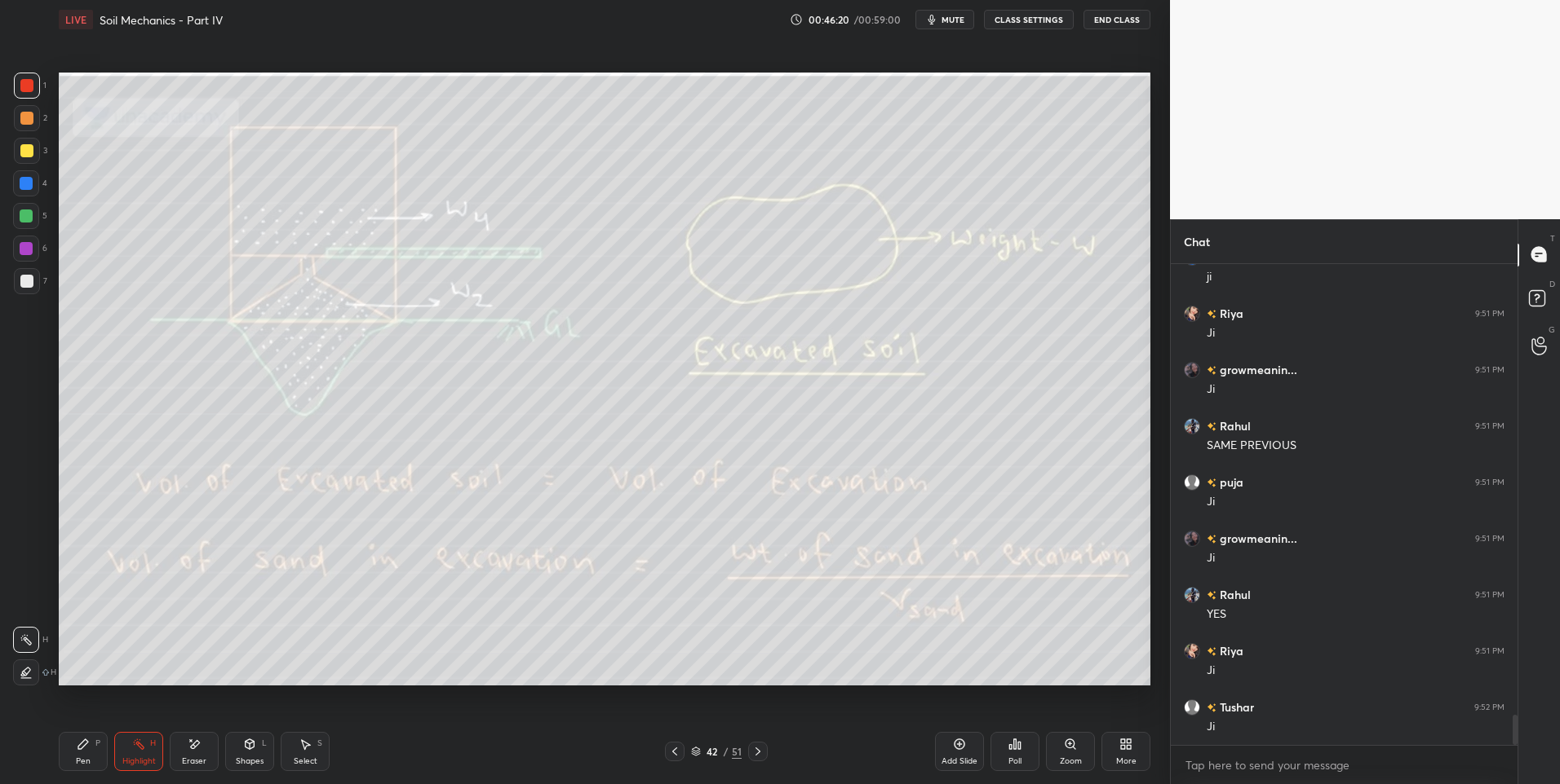
click at [758, 752] on icon at bounding box center [758, 751] width 13 height 13
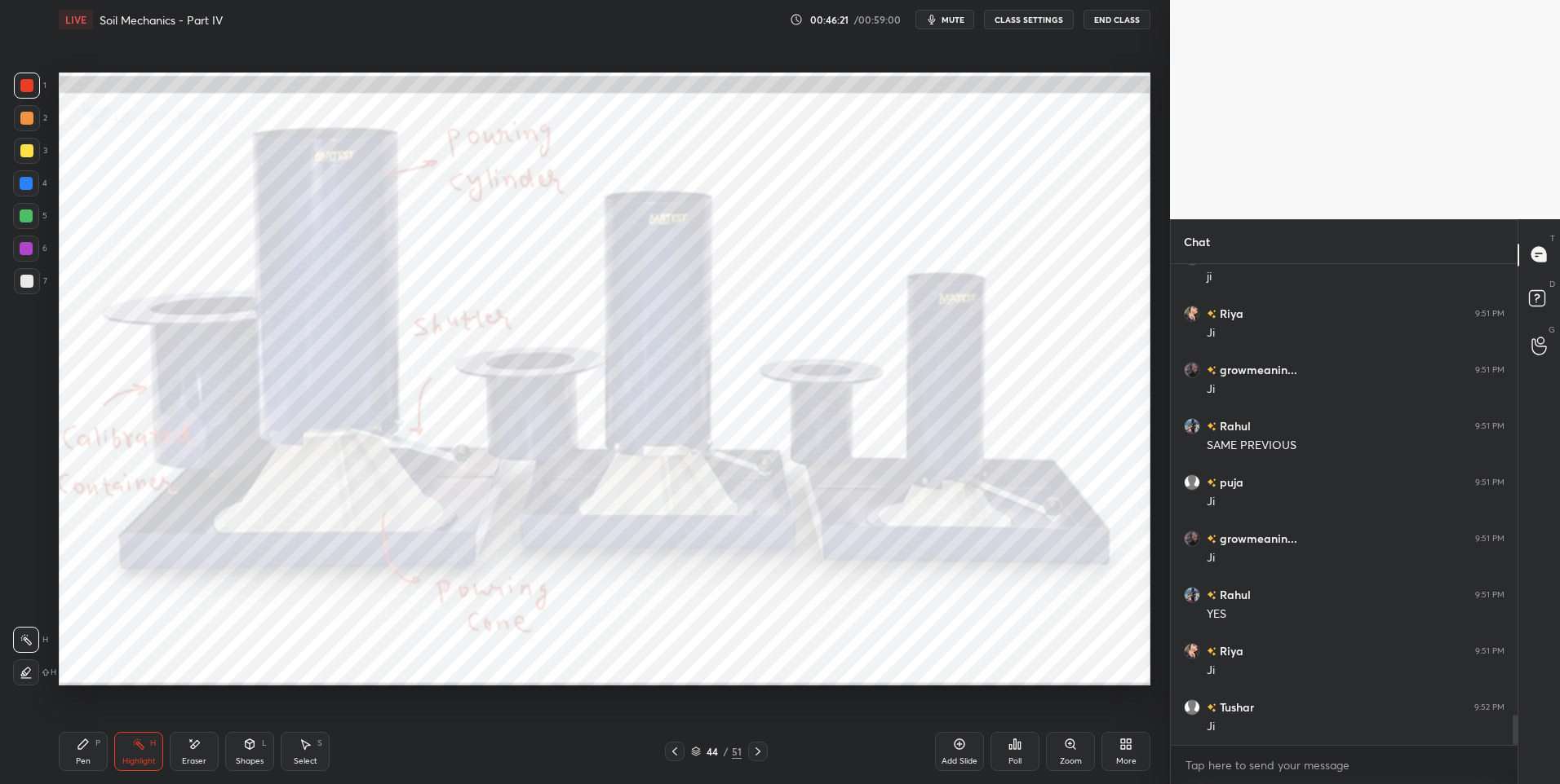
click at [670, 750] on icon at bounding box center [674, 751] width 13 height 13
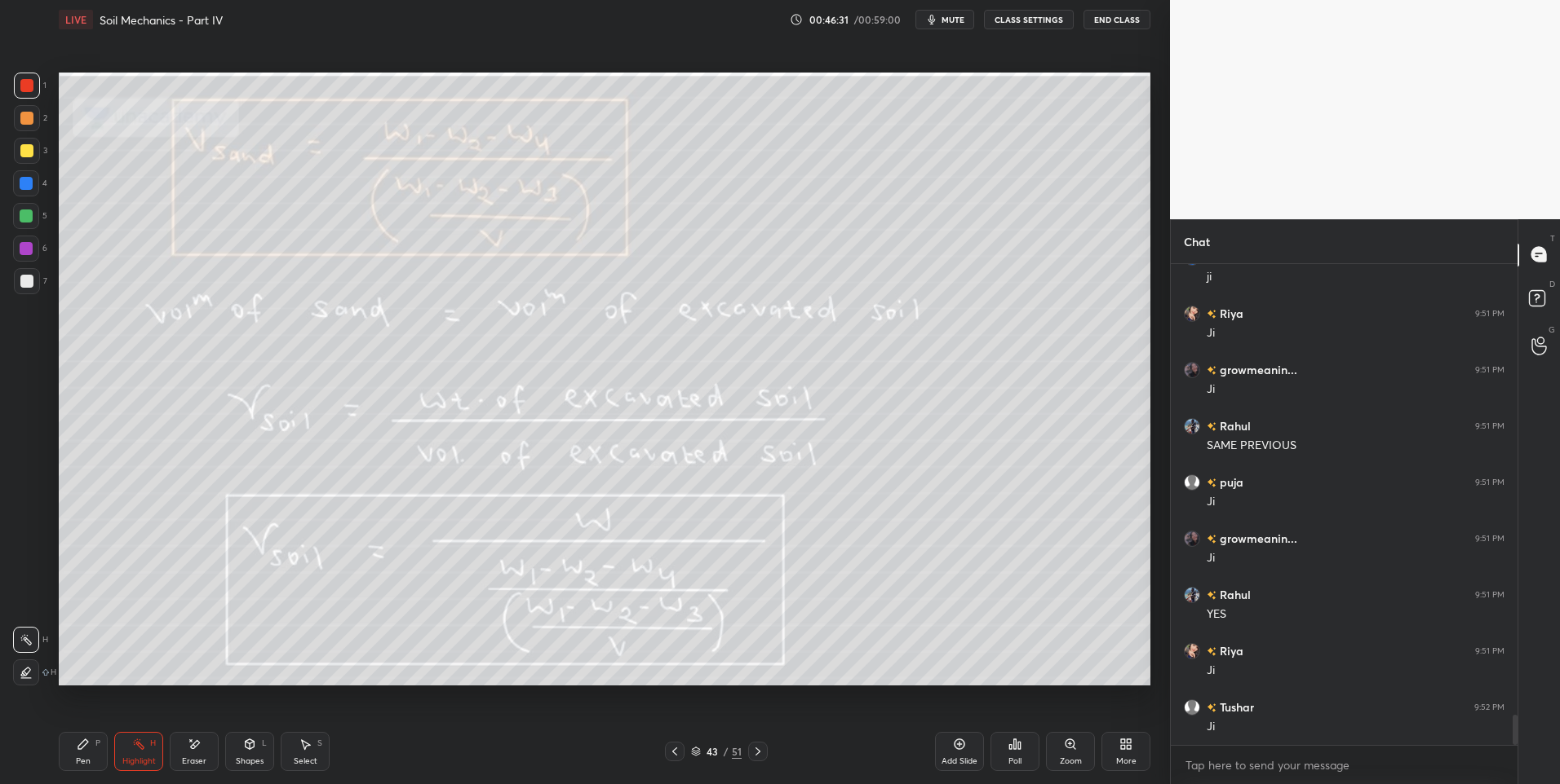
click at [673, 757] on icon at bounding box center [674, 751] width 13 height 13
click at [766, 751] on div at bounding box center [758, 752] width 20 height 20
click at [675, 753] on icon at bounding box center [674, 751] width 13 height 13
click at [676, 754] on icon at bounding box center [674, 751] width 13 height 13
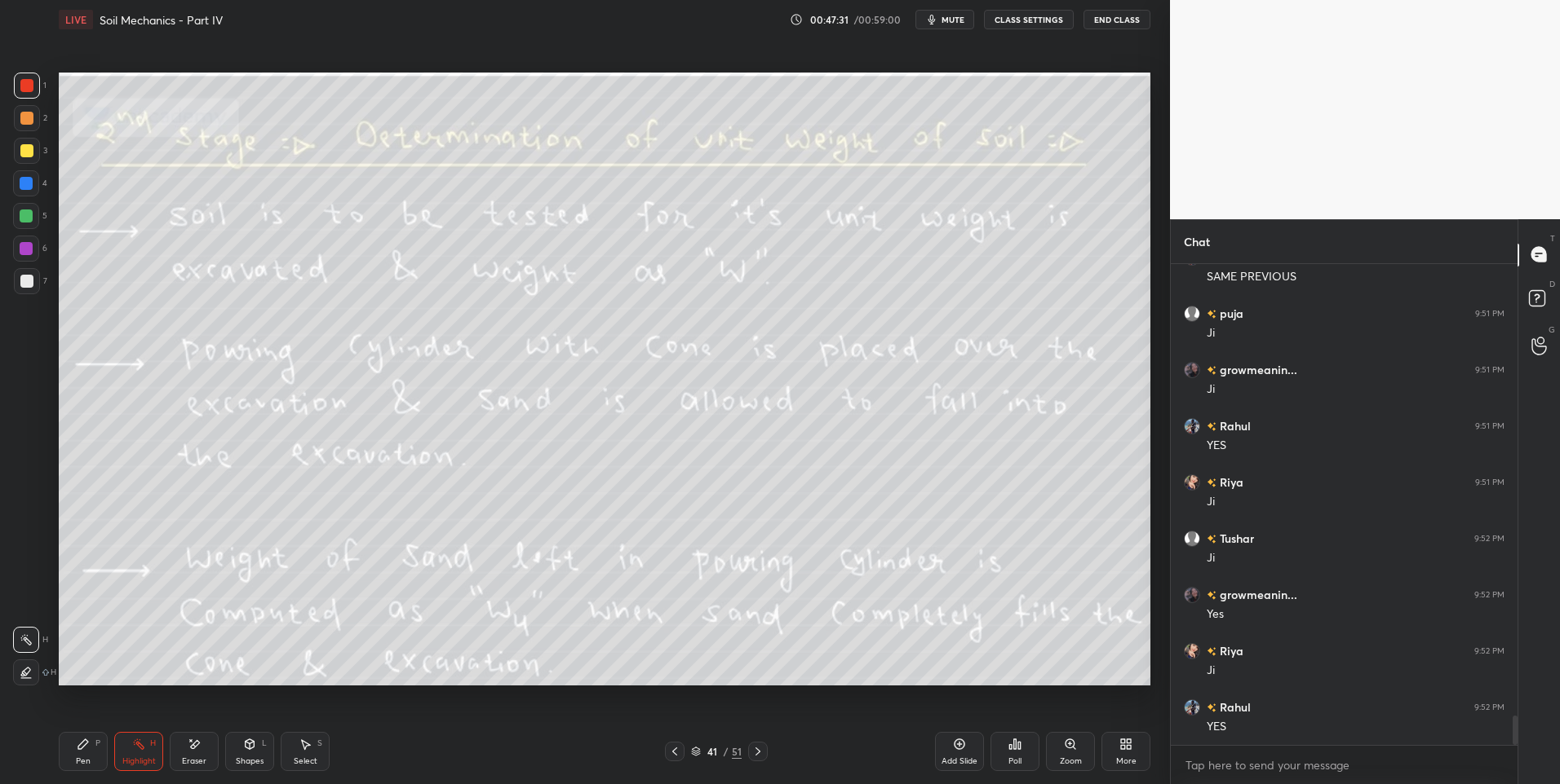
scroll to position [7502, 0]
click at [684, 750] on div at bounding box center [674, 752] width 20 height 20
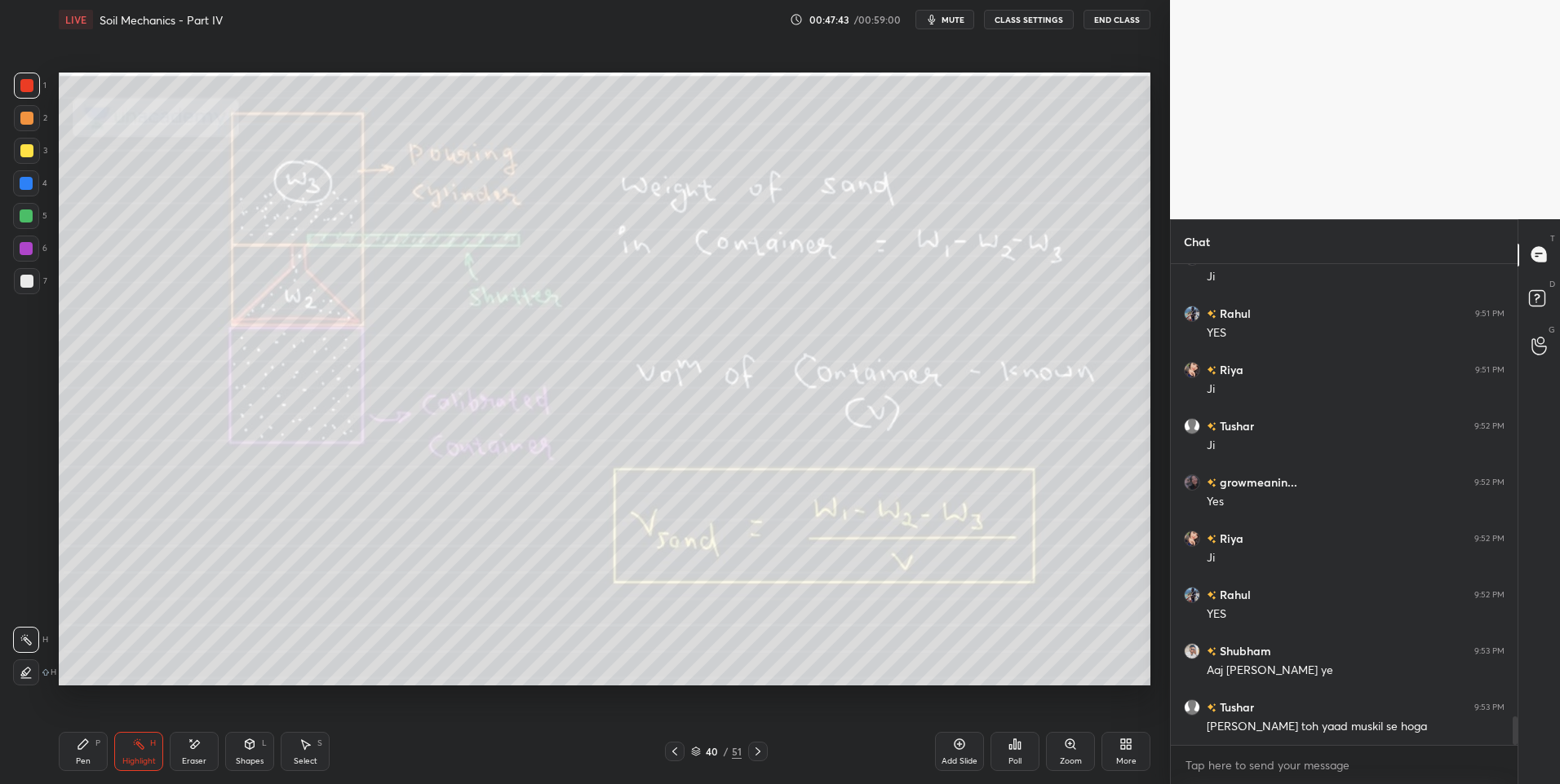
click at [762, 751] on icon at bounding box center [758, 751] width 13 height 13
click at [754, 754] on icon at bounding box center [758, 751] width 13 height 13
click at [753, 755] on icon at bounding box center [758, 751] width 13 height 13
click at [752, 757] on icon at bounding box center [758, 751] width 13 height 13
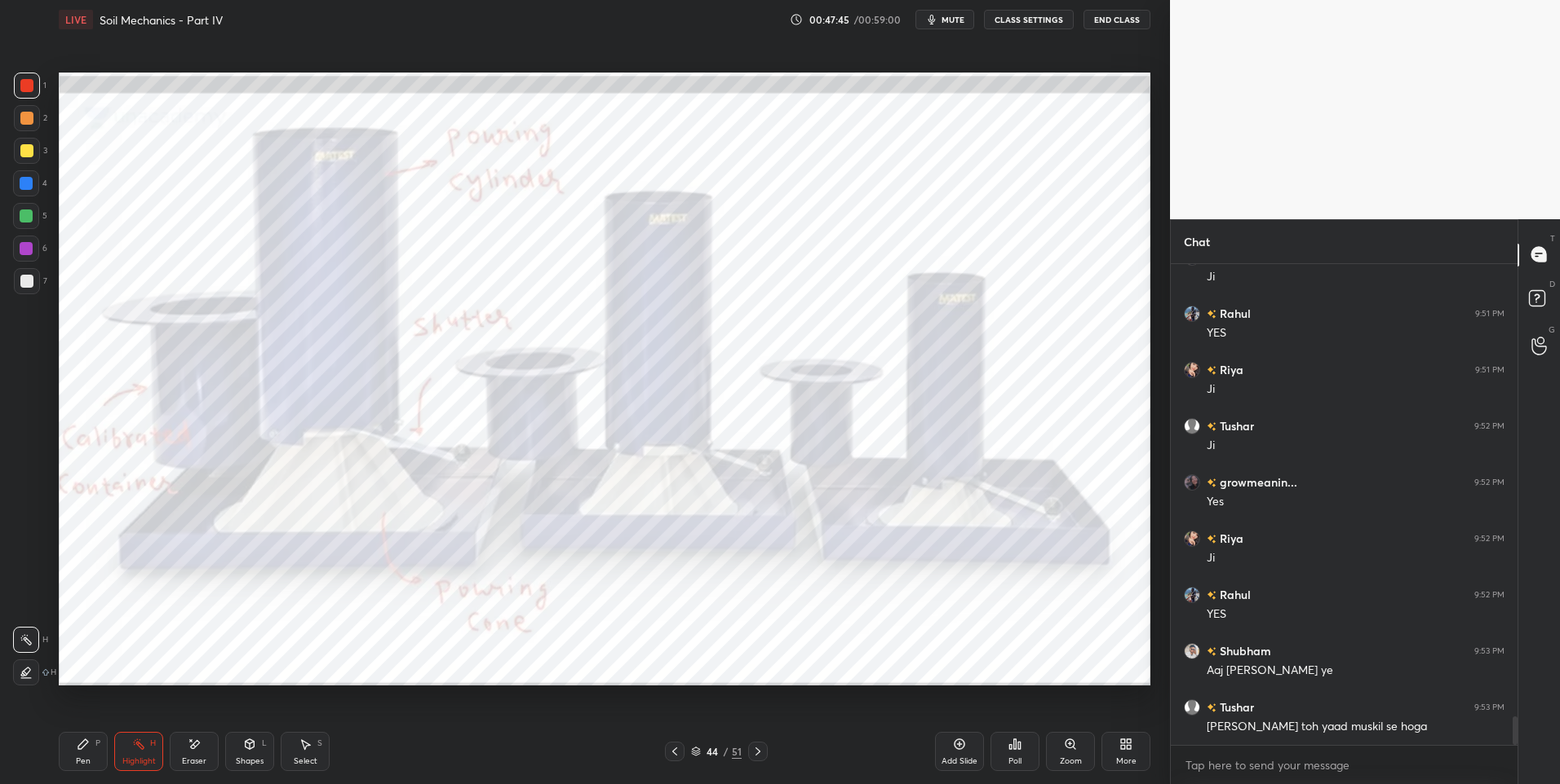
click at [671, 753] on icon at bounding box center [674, 751] width 13 height 13
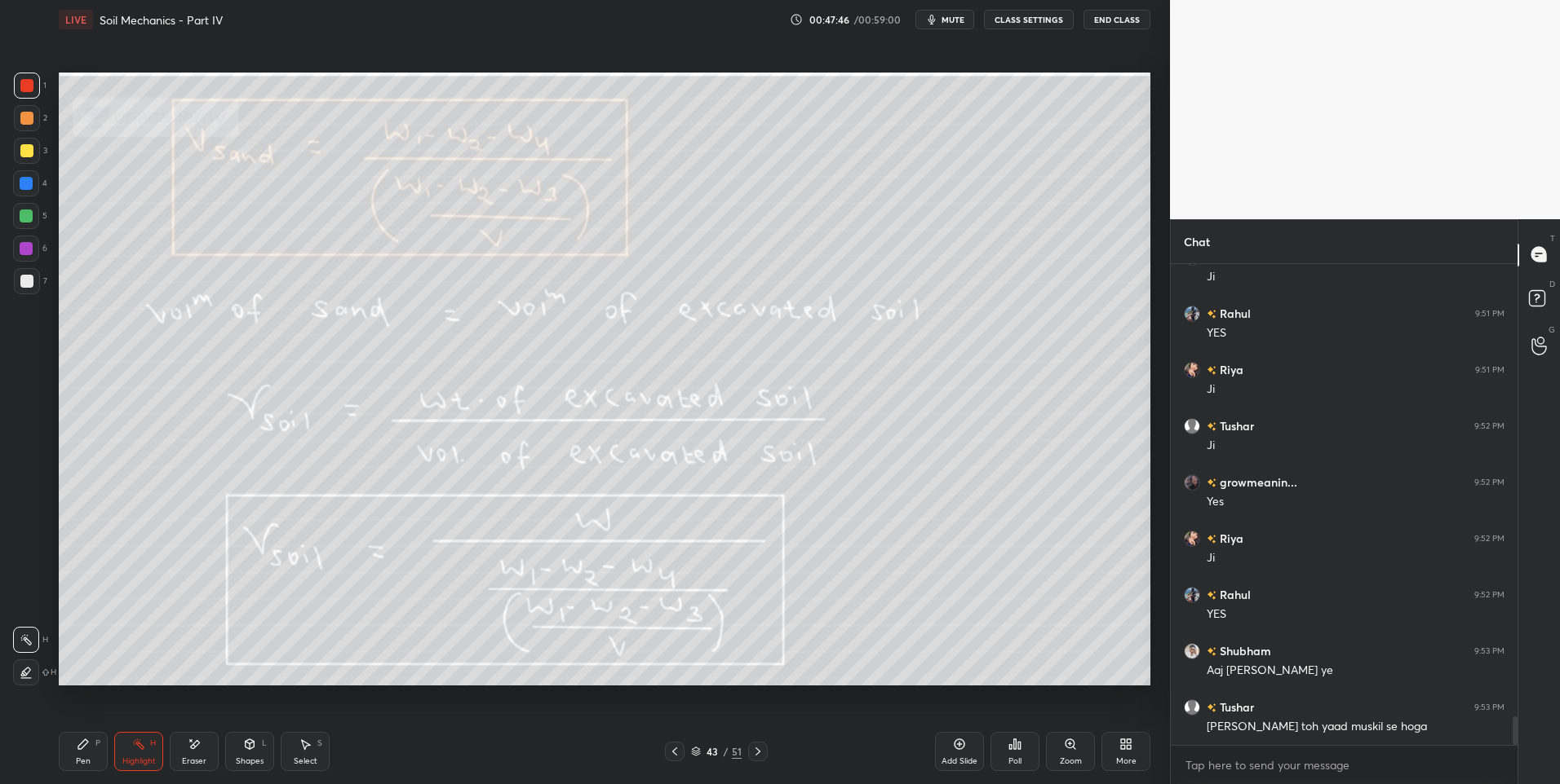
click at [753, 754] on icon at bounding box center [758, 751] width 13 height 13
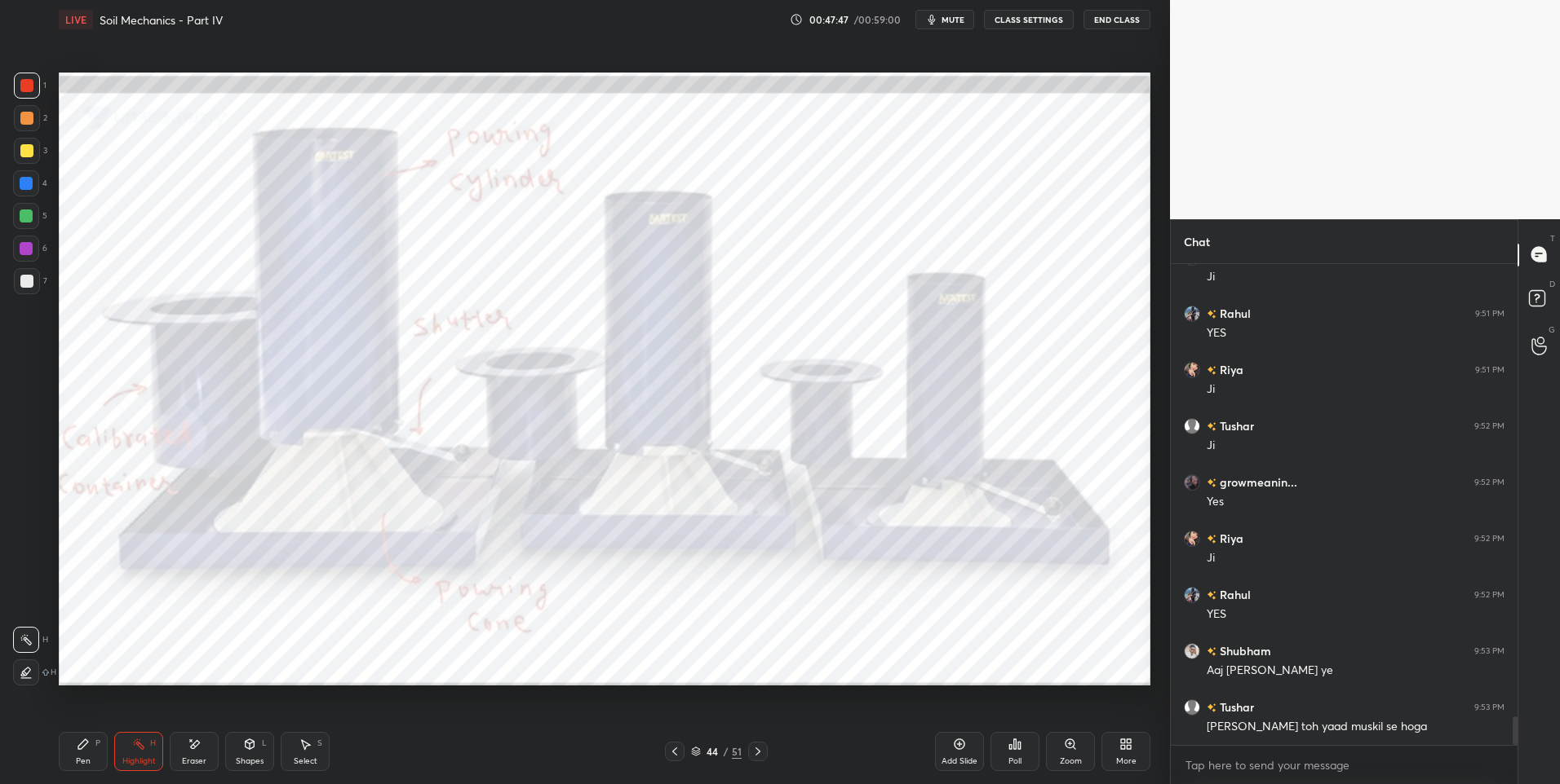
click at [677, 749] on icon at bounding box center [674, 751] width 13 height 13
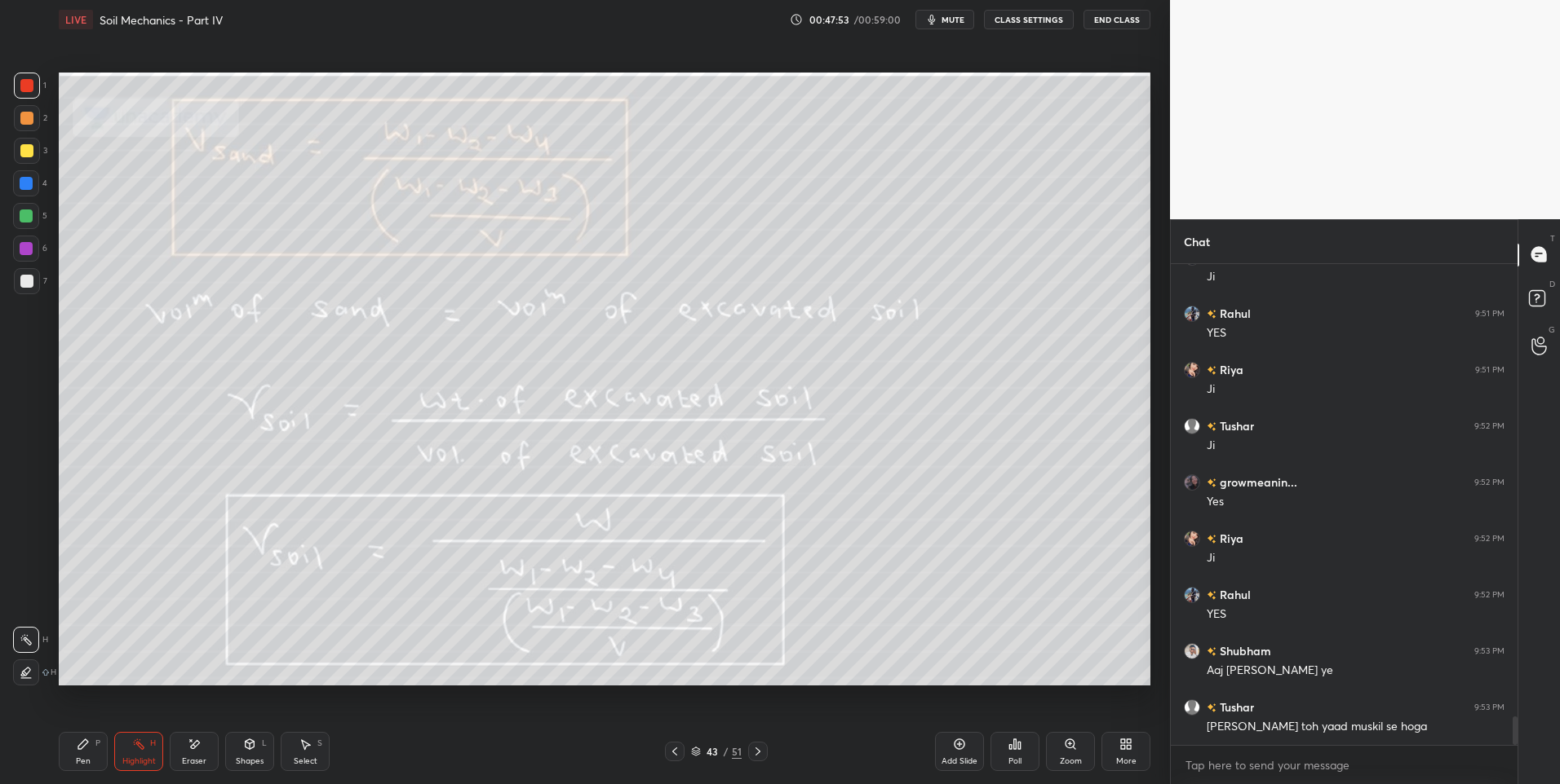
click at [78, 752] on div "Pen P" at bounding box center [83, 752] width 49 height 39
click at [36, 220] on div at bounding box center [26, 215] width 26 height 26
click at [141, 749] on rect at bounding box center [140, 746] width 8 height 8
click at [760, 752] on icon at bounding box center [758, 751] width 5 height 8
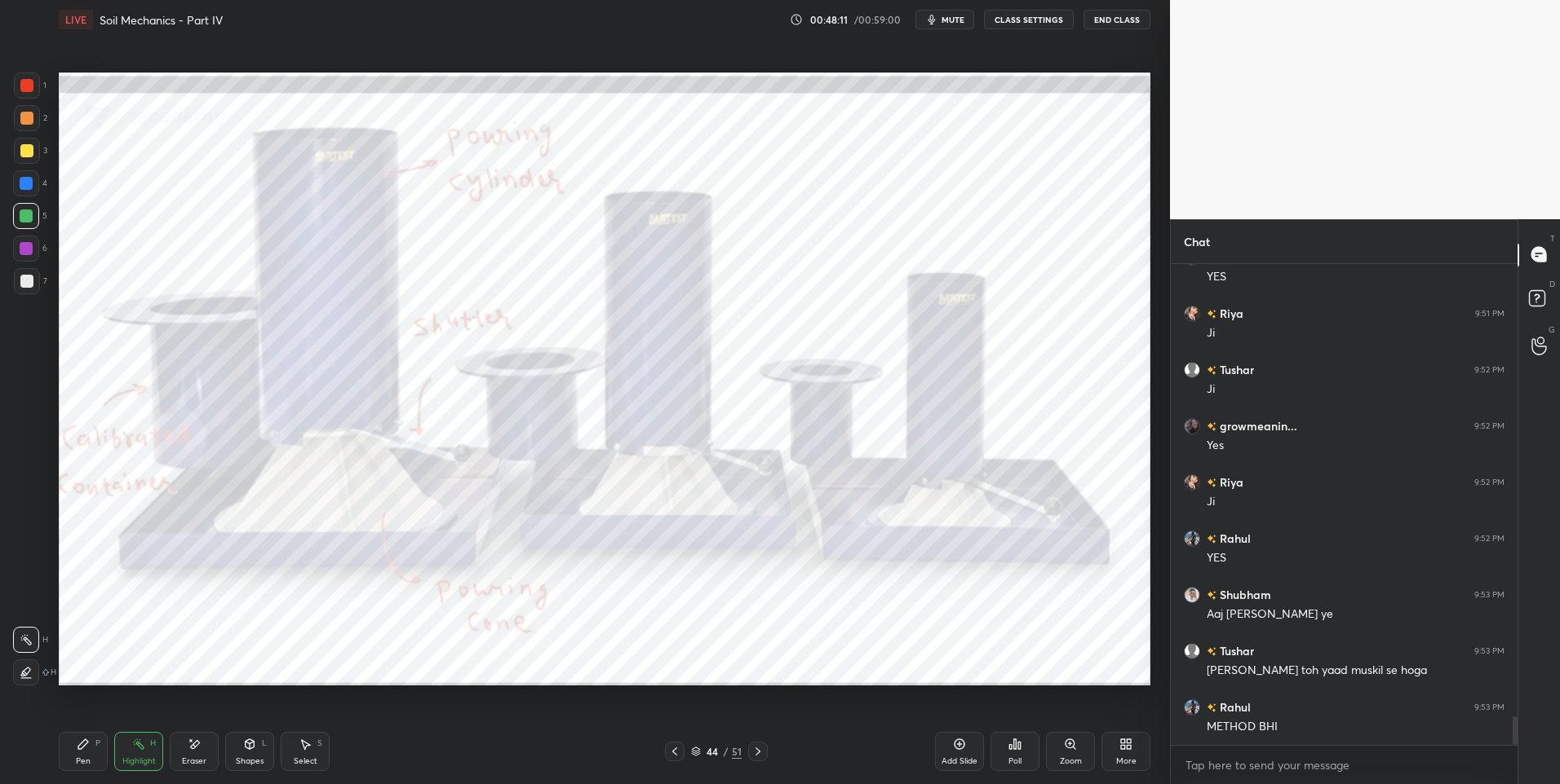
click at [674, 750] on icon at bounding box center [675, 751] width 5 height 8
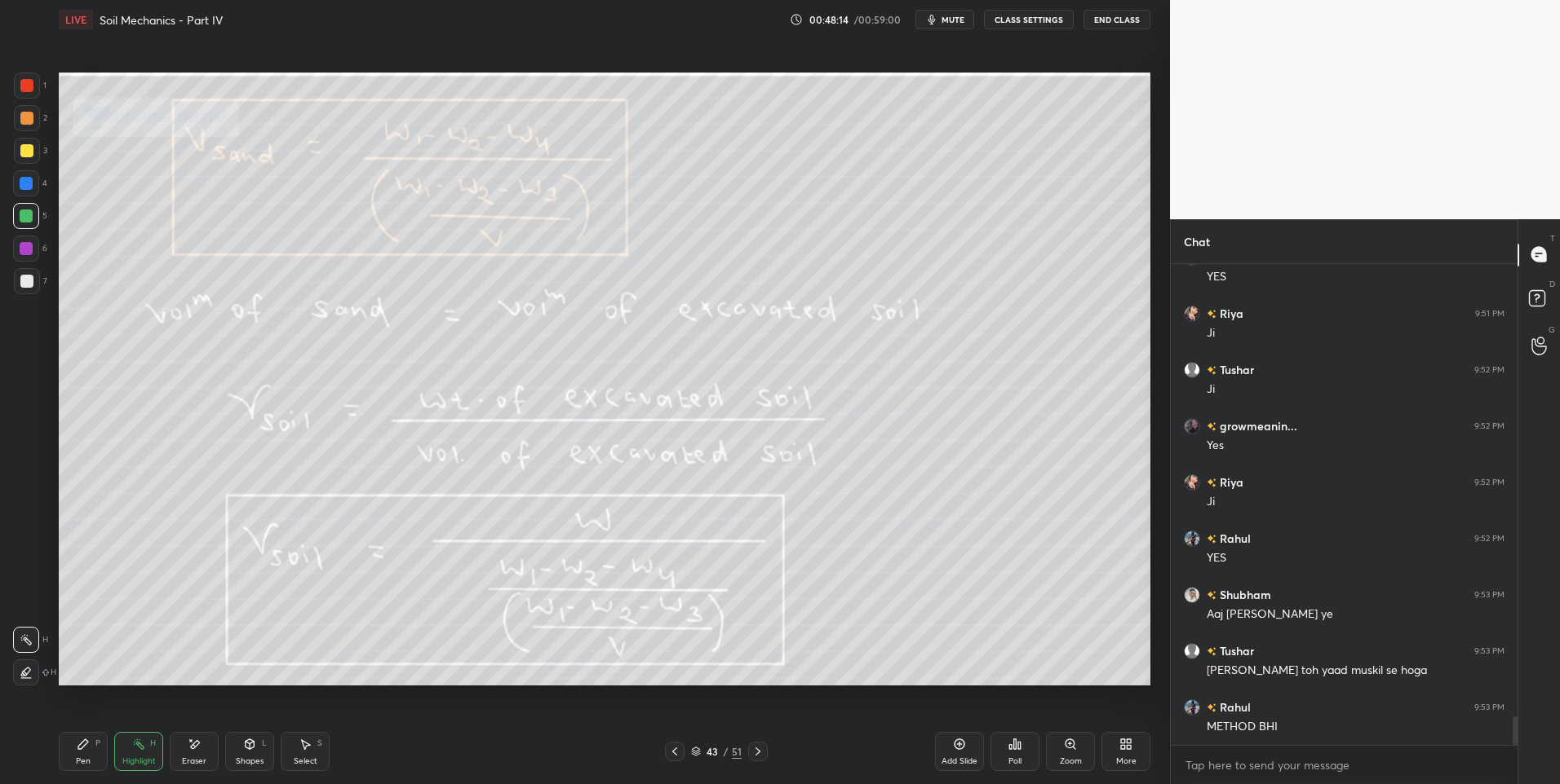
scroll to position [7671, 0]
click at [678, 756] on icon at bounding box center [674, 751] width 13 height 13
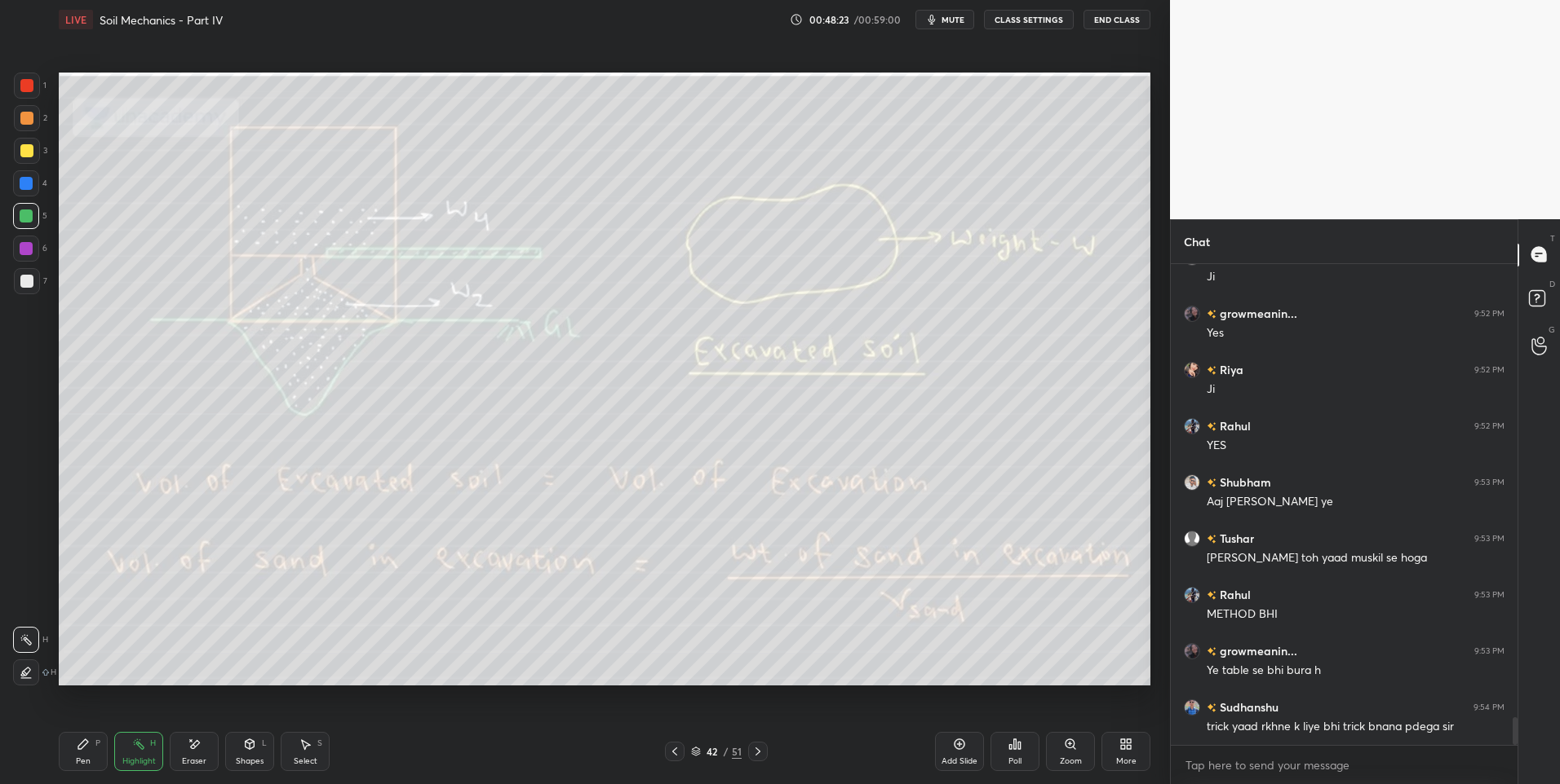
scroll to position [7798, 0]
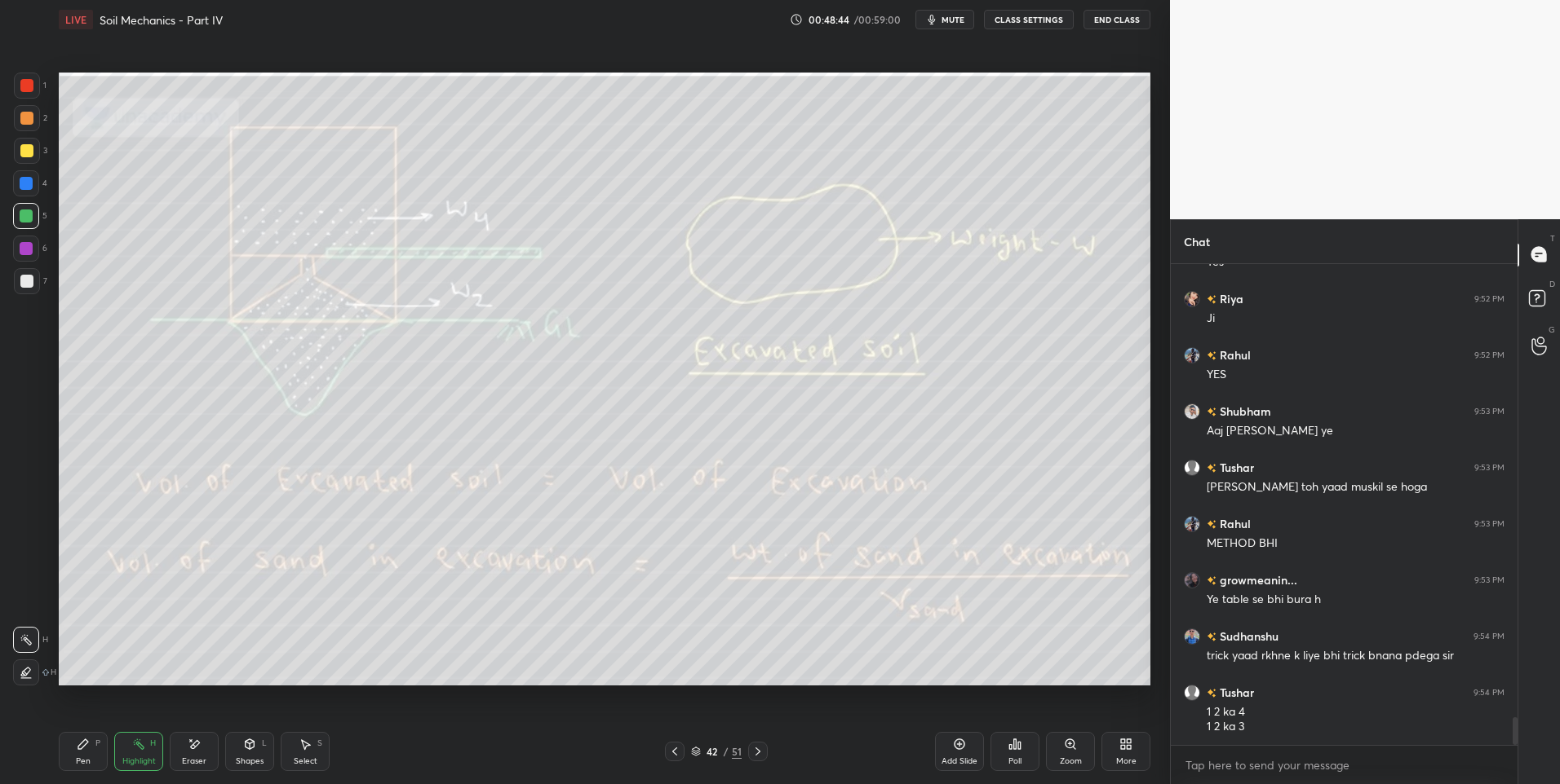
click at [760, 756] on icon at bounding box center [758, 751] width 13 height 13
click at [96, 748] on div "Pen P" at bounding box center [83, 752] width 49 height 39
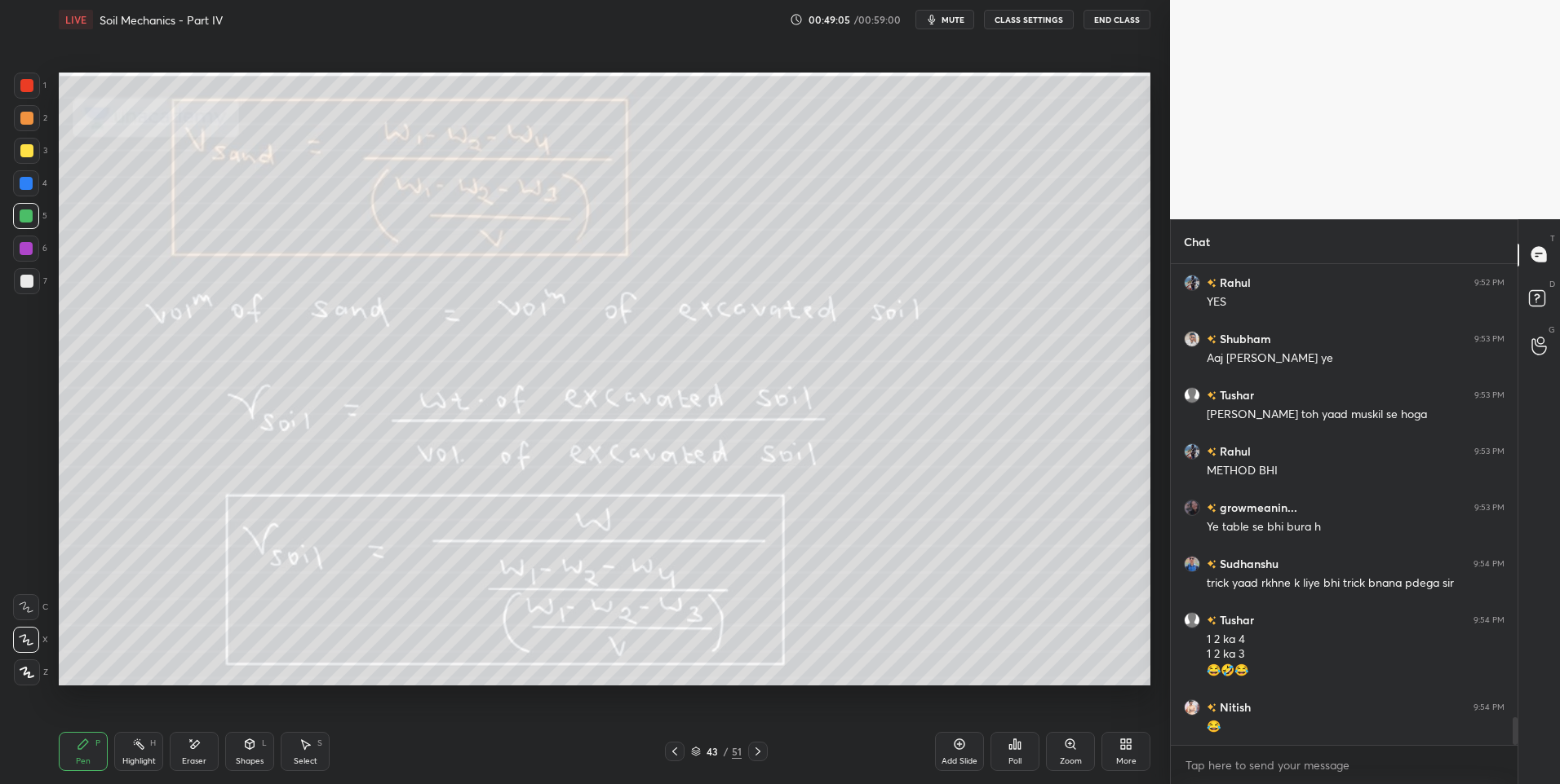
scroll to position [7927, 0]
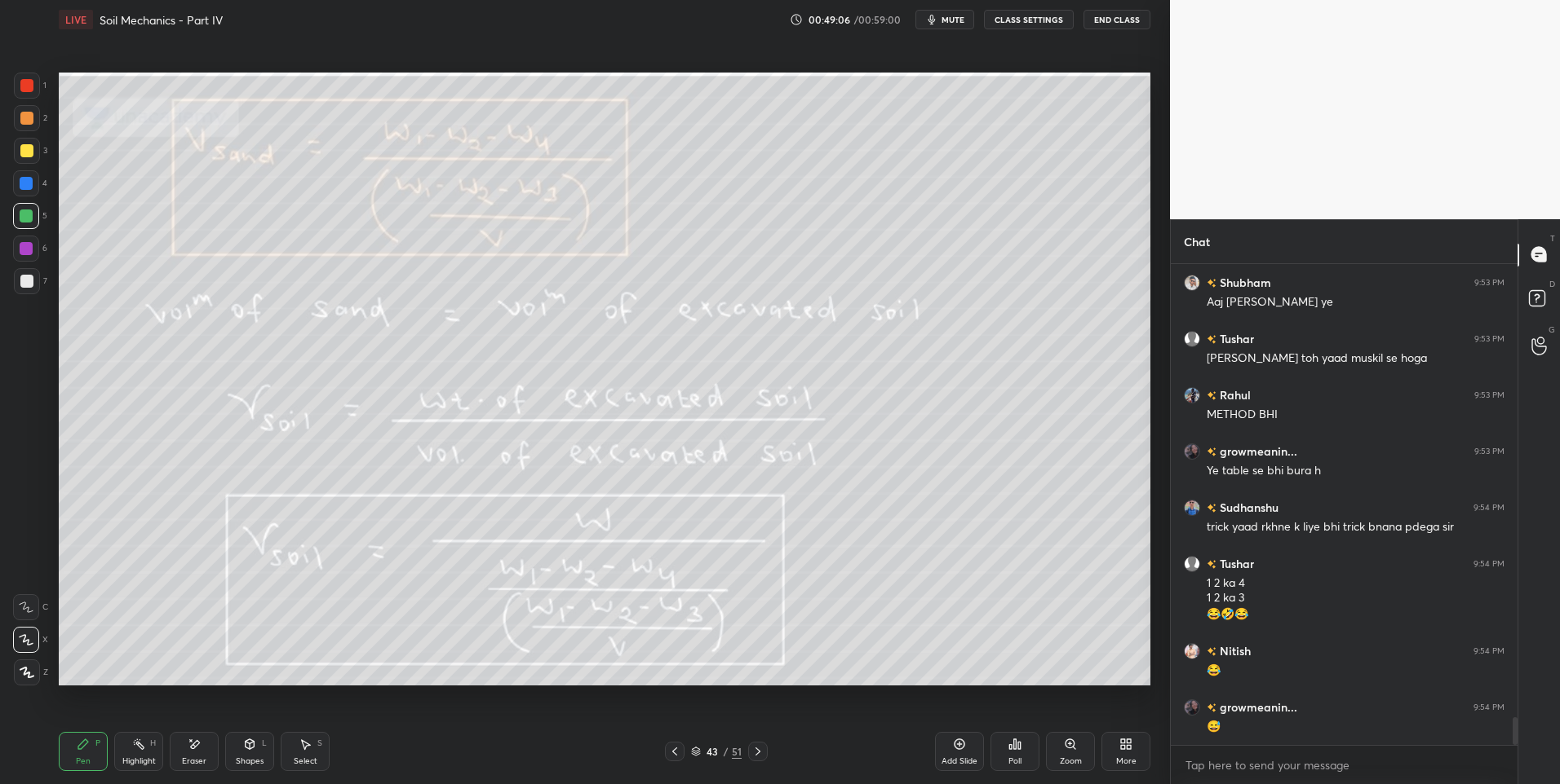
click at [196, 755] on div "Eraser" at bounding box center [194, 752] width 49 height 39
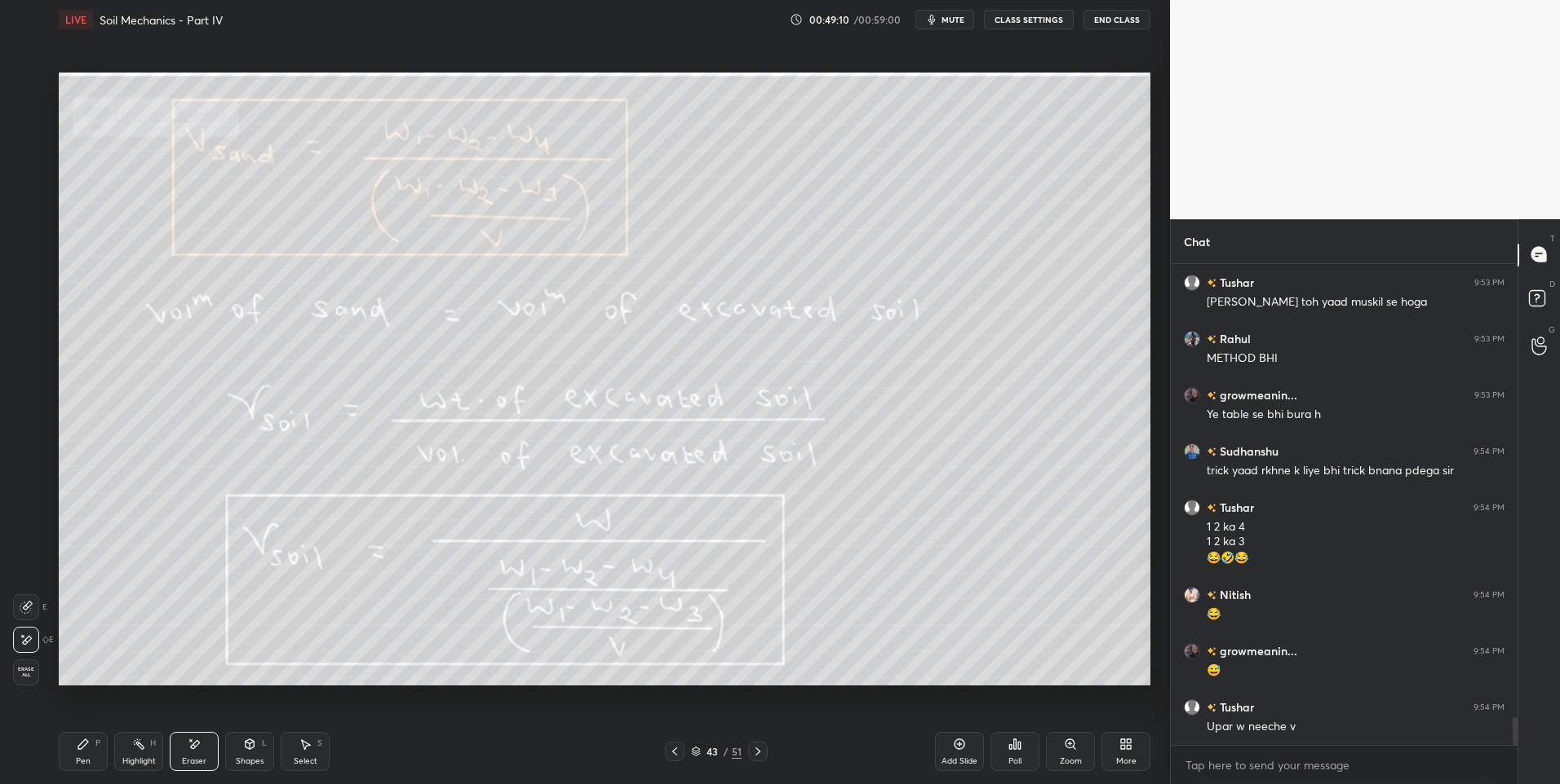
click at [141, 757] on div "Highlight" at bounding box center [140, 761] width 34 height 8
click at [142, 759] on div "Highlight" at bounding box center [140, 761] width 34 height 8
click at [760, 749] on icon at bounding box center [758, 751] width 13 height 13
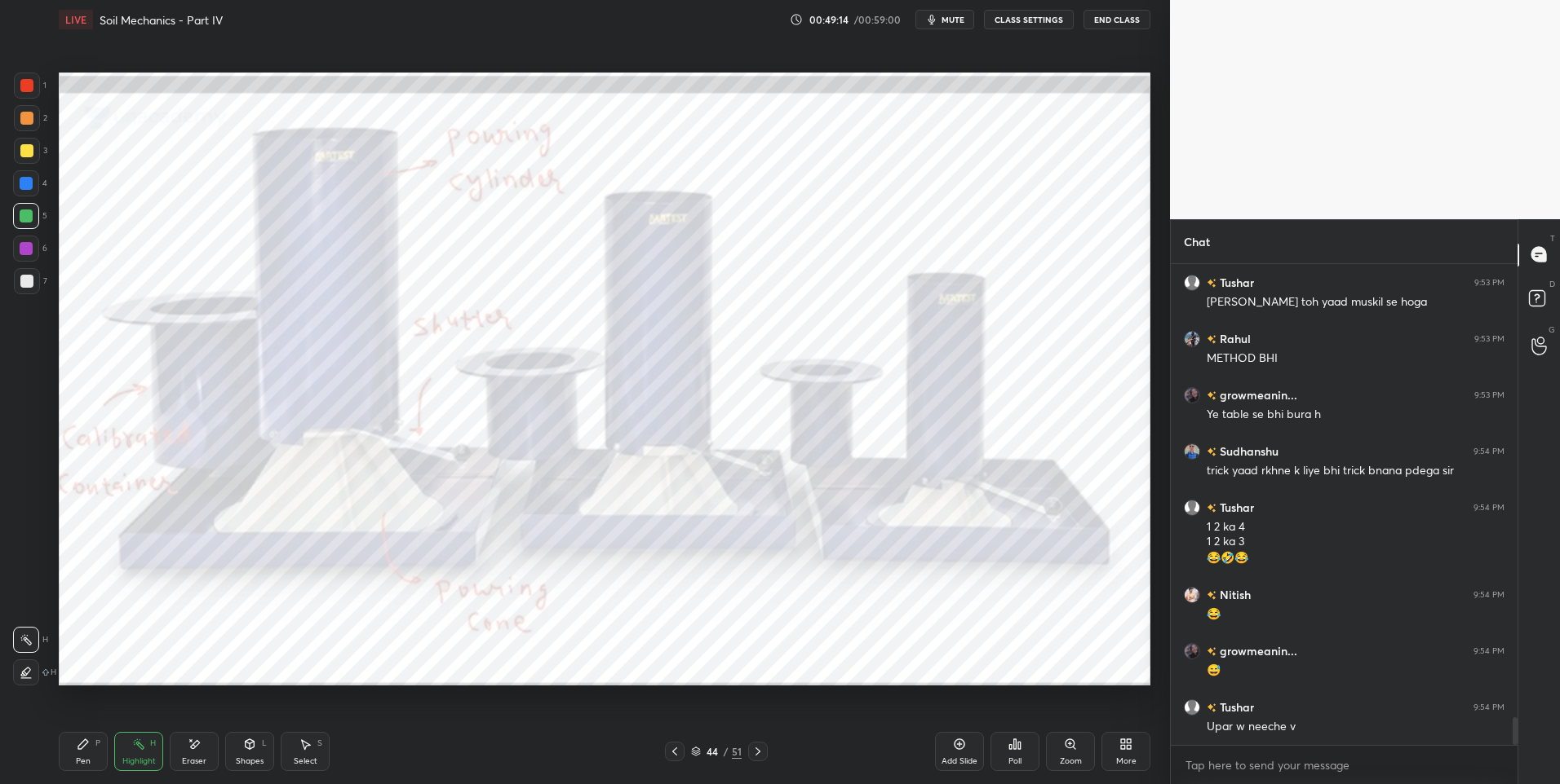
click at [761, 750] on icon at bounding box center [758, 751] width 13 height 13
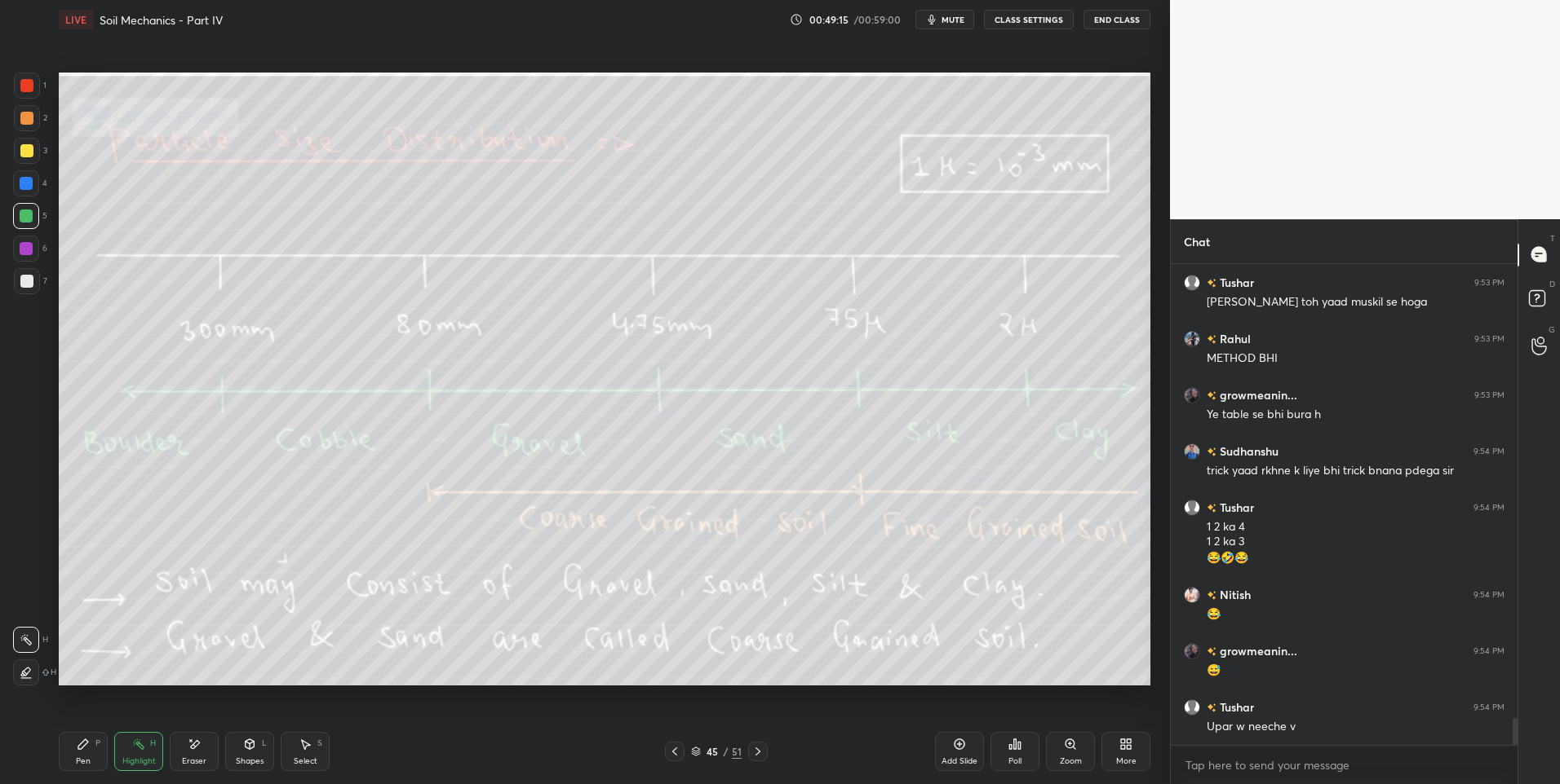
scroll to position [8039, 0]
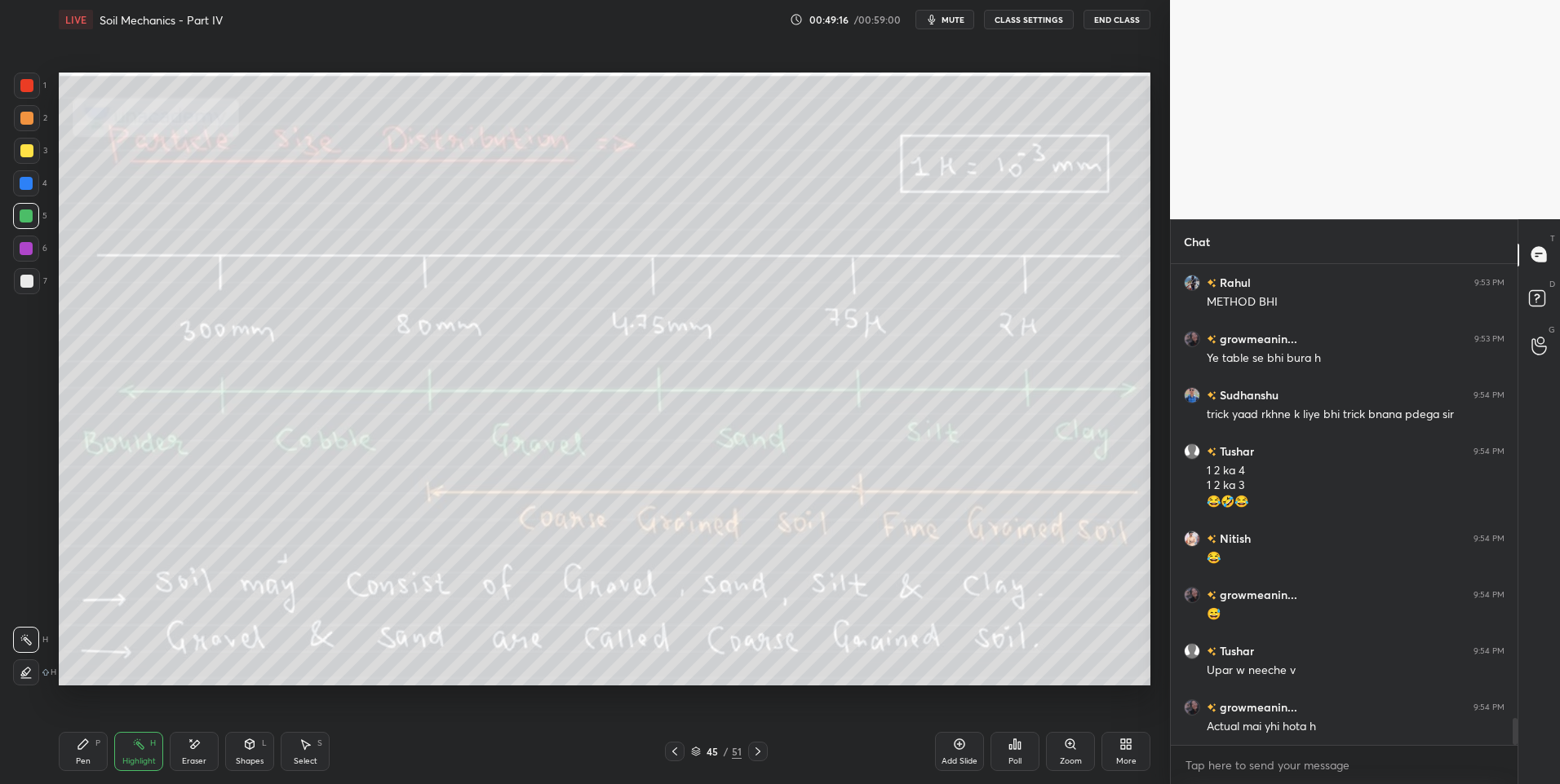
click at [137, 753] on div "Highlight H" at bounding box center [138, 752] width 49 height 39
click at [28, 153] on div at bounding box center [27, 150] width 13 height 13
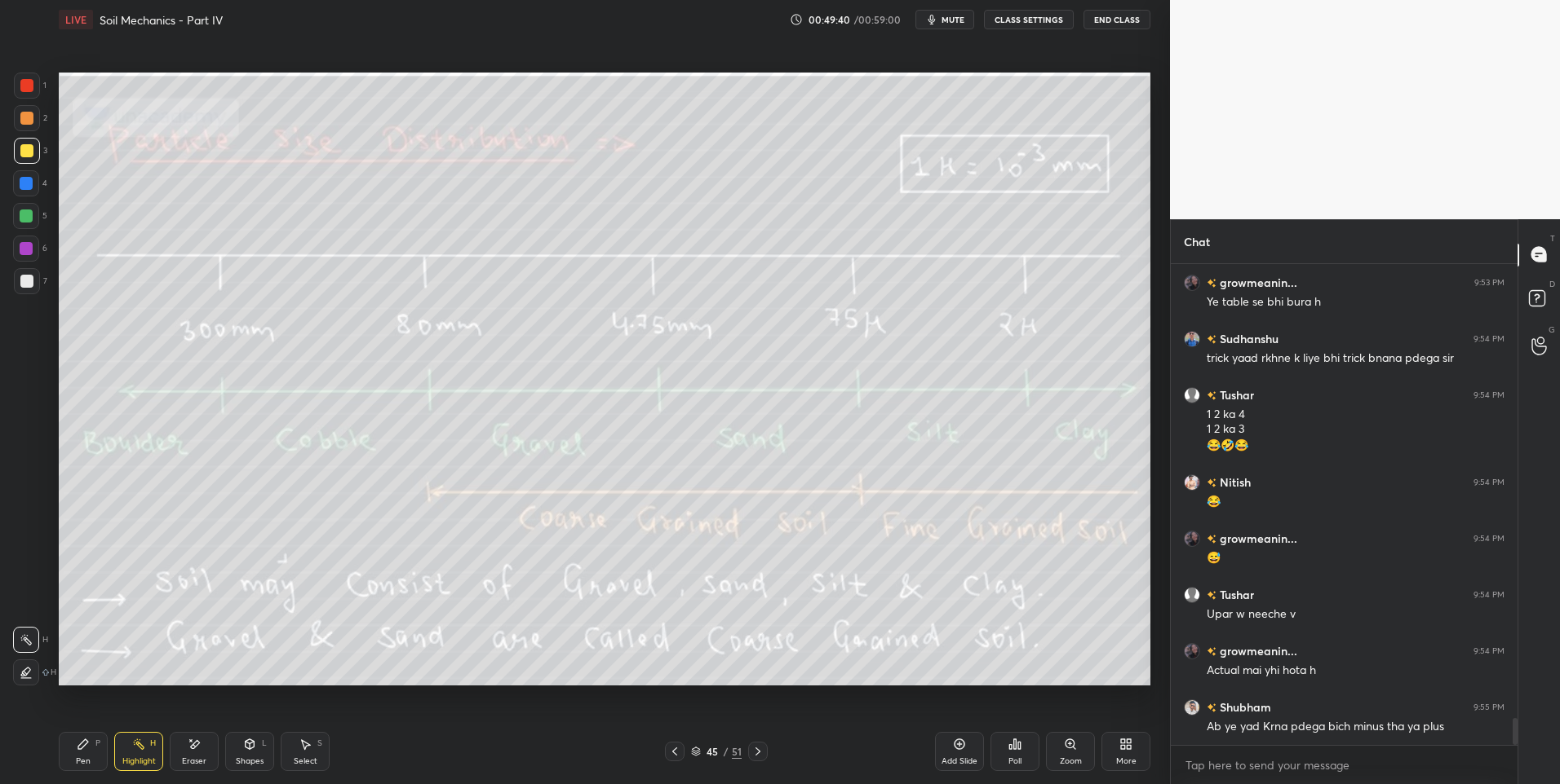
scroll to position [8152, 0]
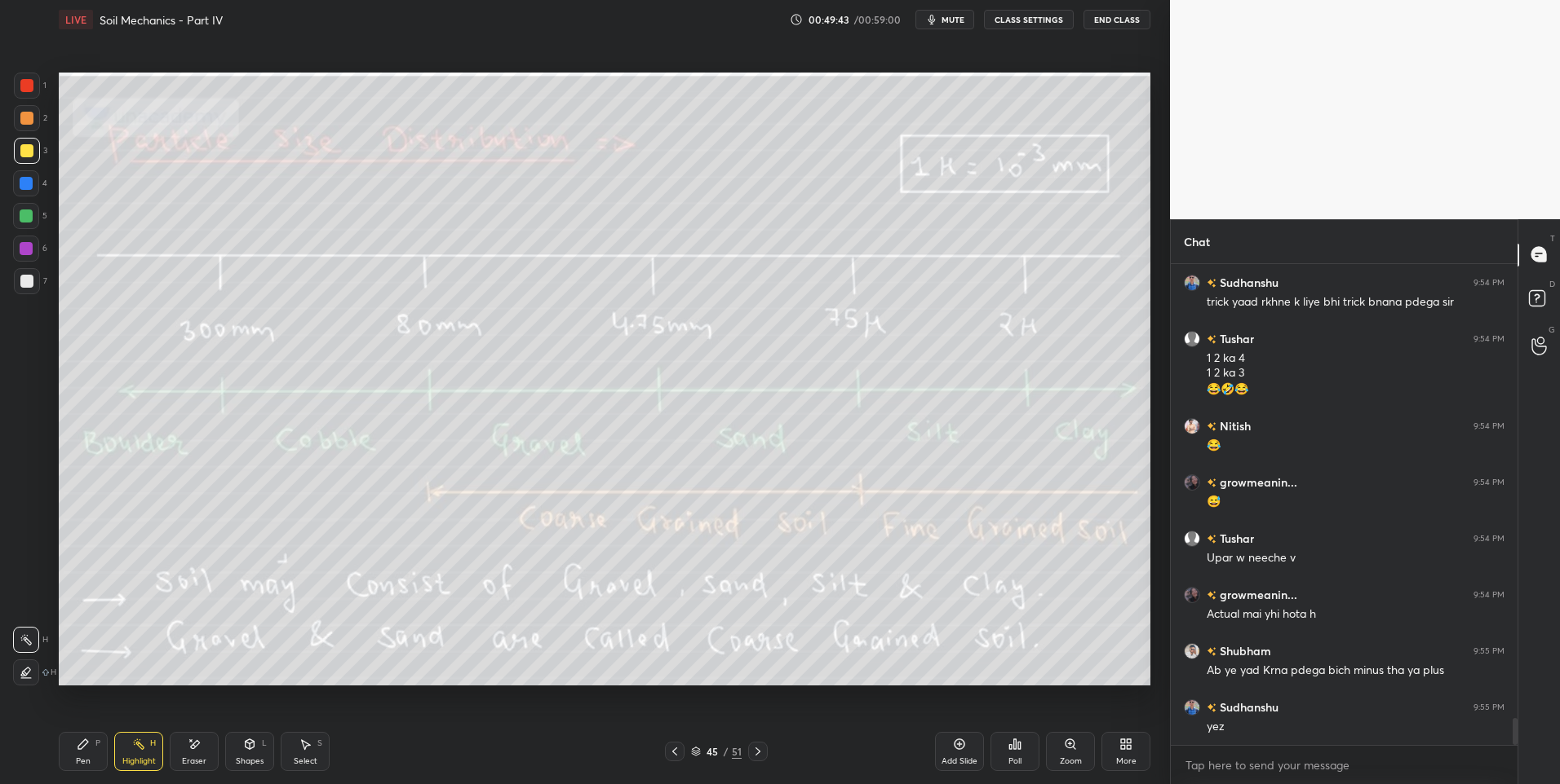
click at [24, 89] on div at bounding box center [27, 85] width 13 height 13
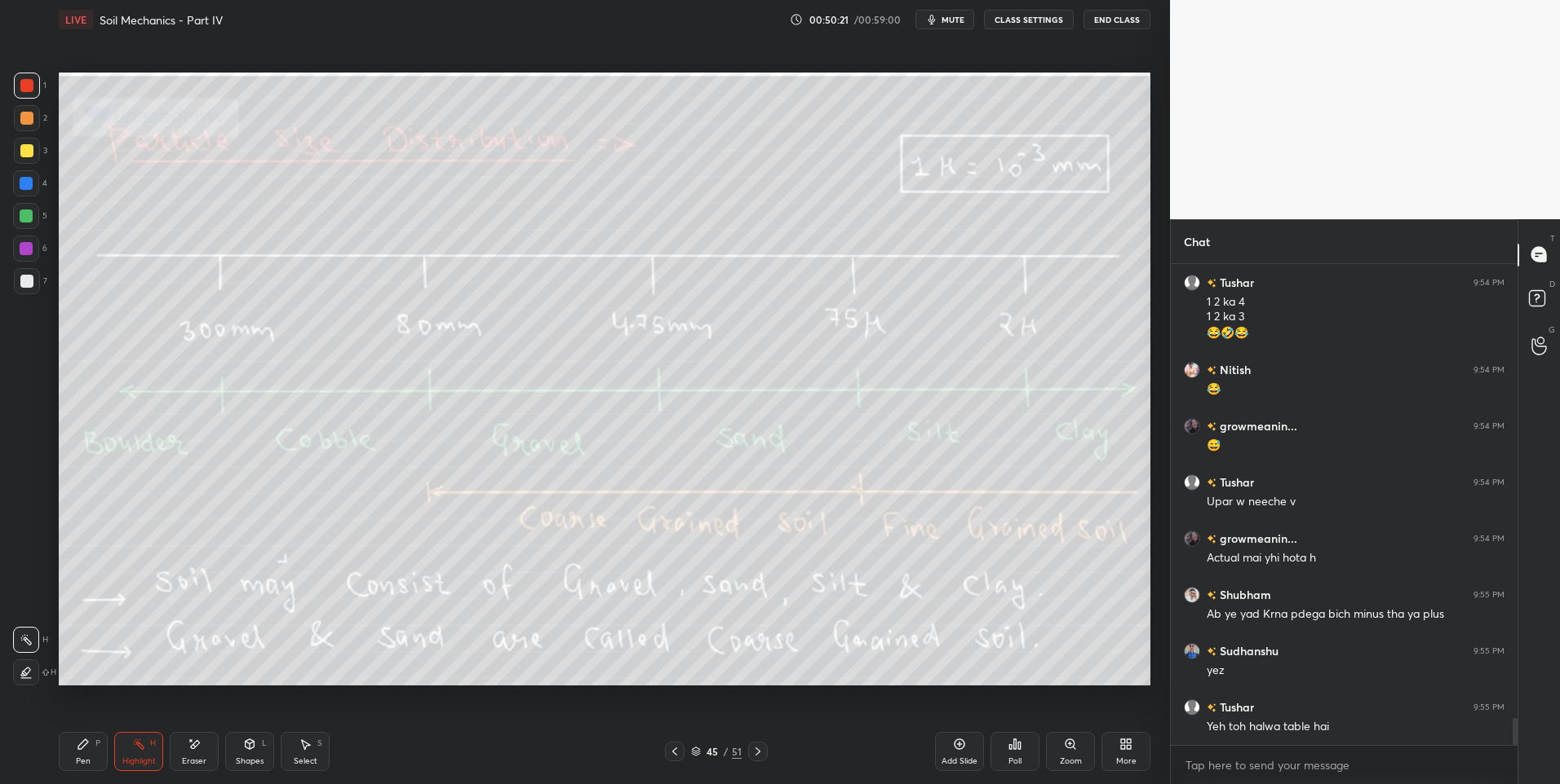
click at [141, 746] on rect at bounding box center [140, 746] width 8 height 8
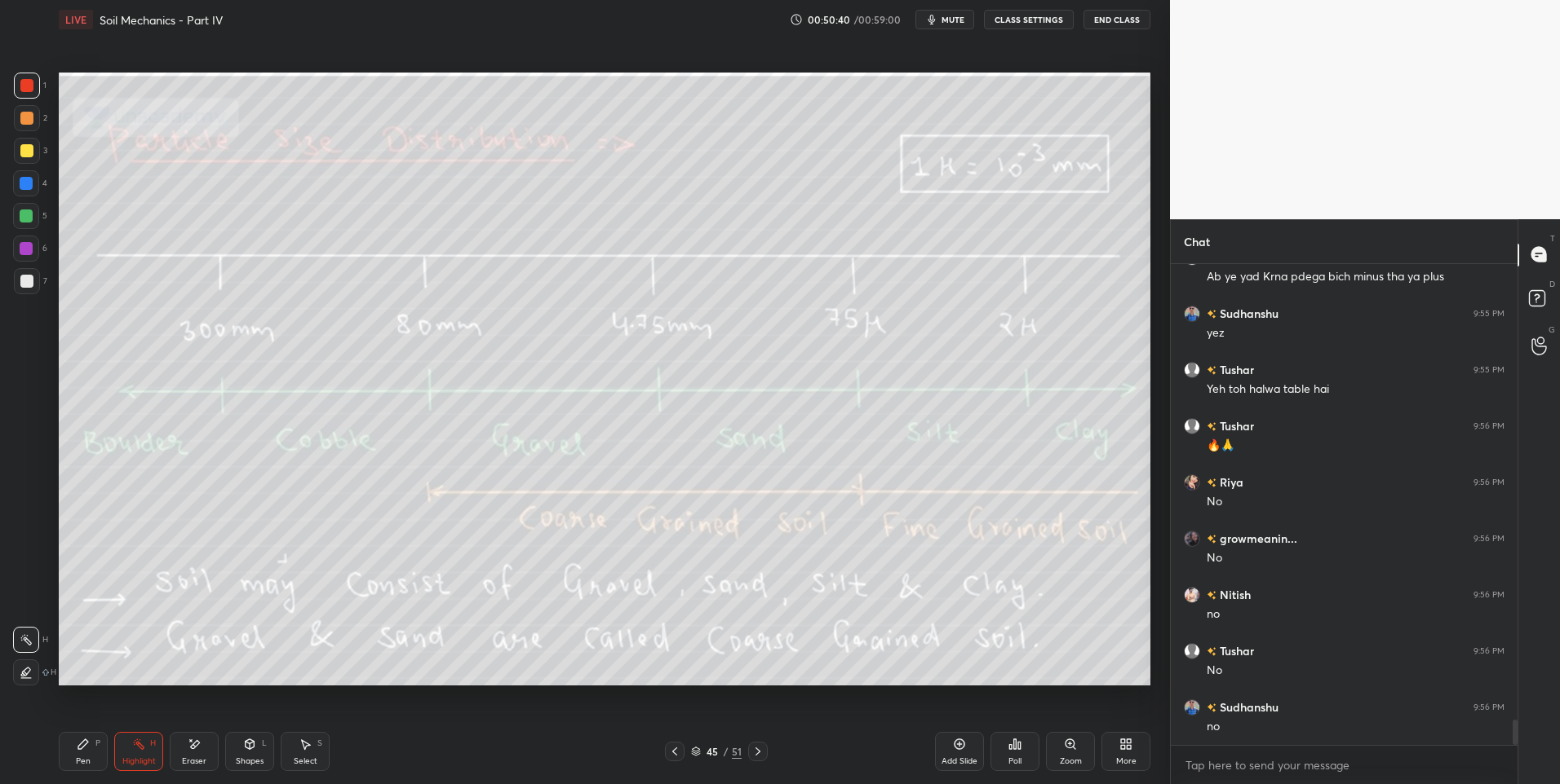
scroll to position [8602, 0]
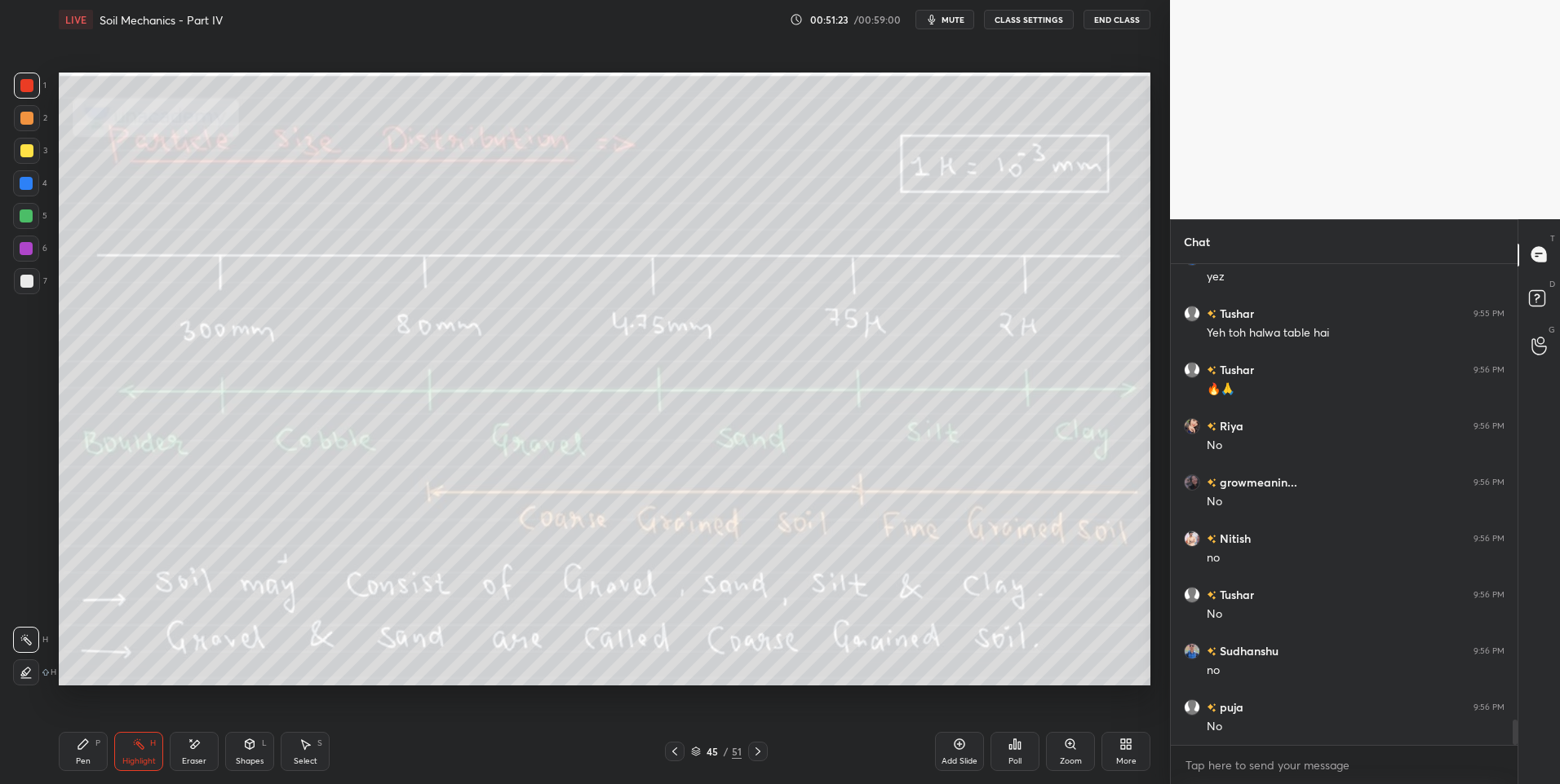
click at [760, 753] on icon at bounding box center [758, 751] width 13 height 13
click at [767, 751] on div at bounding box center [758, 752] width 20 height 20
click at [758, 751] on icon at bounding box center [758, 751] width 5 height 8
click at [26, 284] on div at bounding box center [27, 281] width 13 height 13
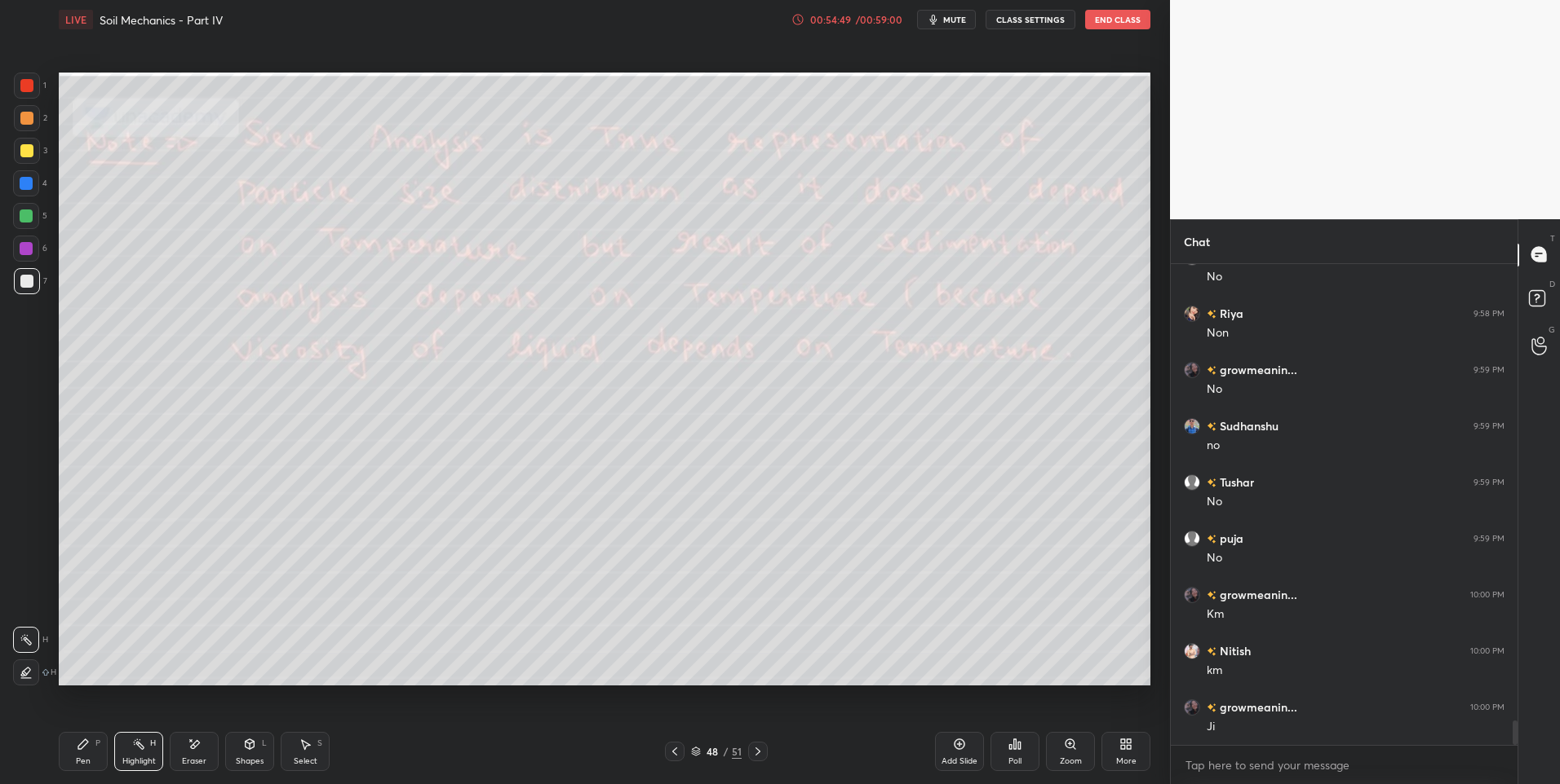
click at [760, 750] on icon at bounding box center [758, 751] width 13 height 13
click at [143, 753] on div "Highlight H" at bounding box center [138, 752] width 49 height 39
click at [763, 756] on icon at bounding box center [758, 751] width 13 height 13
click at [84, 755] on div "Pen P" at bounding box center [83, 752] width 49 height 39
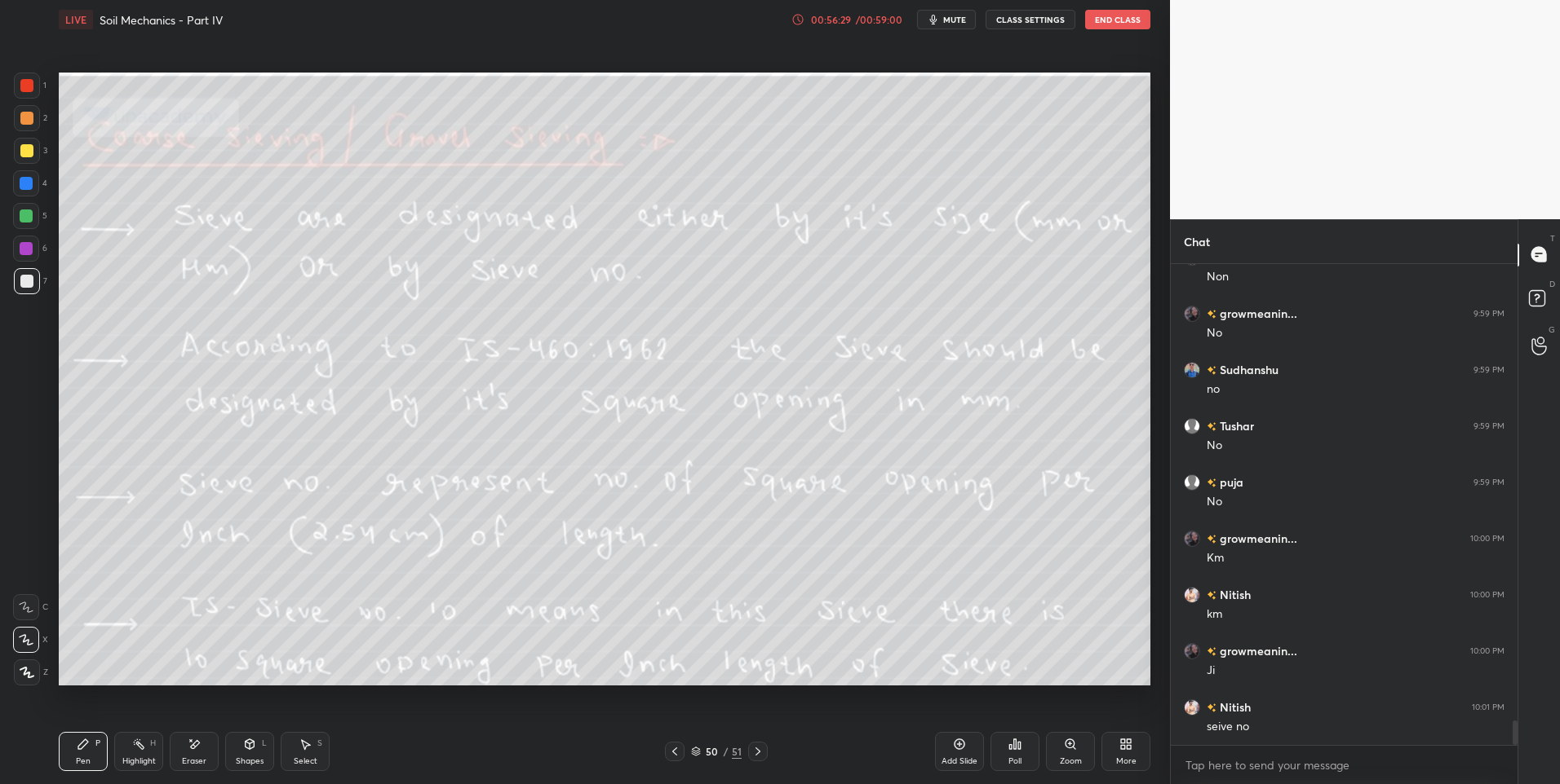
click at [30, 119] on div at bounding box center [27, 118] width 13 height 13
click at [126, 766] on div "Highlight H" at bounding box center [138, 752] width 49 height 39
click at [68, 769] on div "Pen P" at bounding box center [83, 752] width 49 height 39
click at [28, 282] on div at bounding box center [27, 281] width 13 height 13
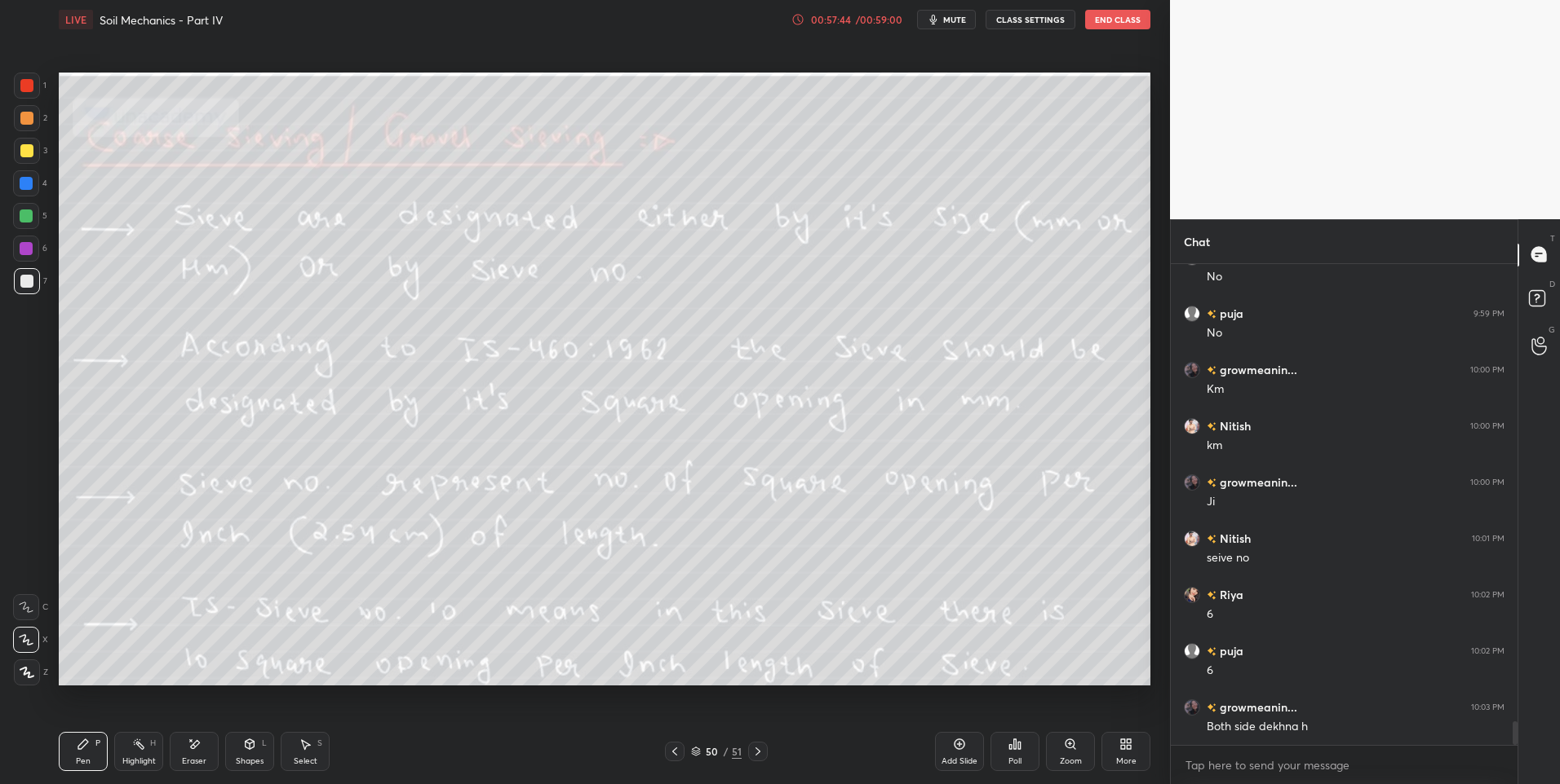
scroll to position [9333, 0]
click at [122, 753] on div "Highlight H" at bounding box center [138, 752] width 49 height 39
click at [300, 751] on div "Select S" at bounding box center [305, 752] width 49 height 39
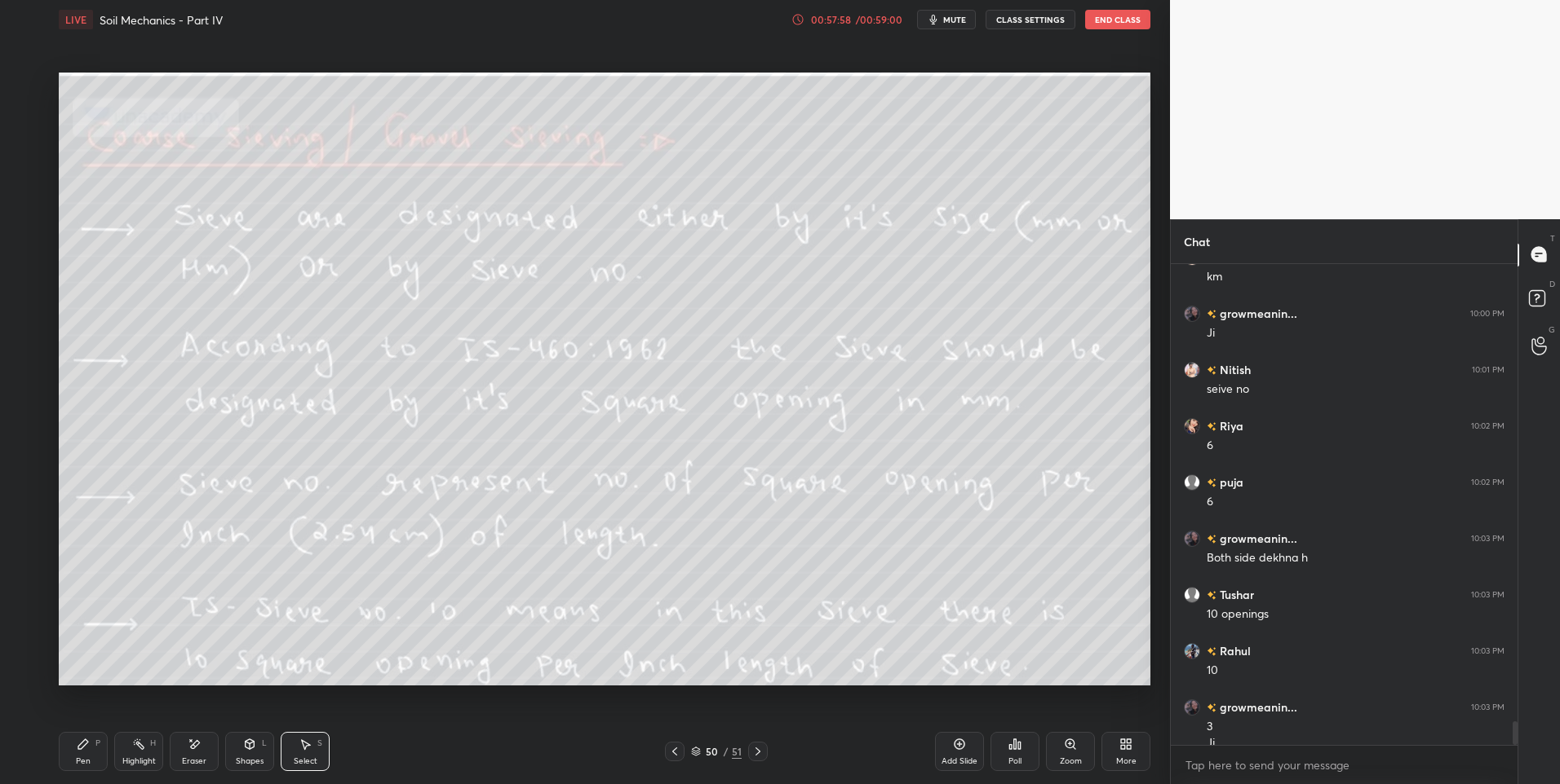
scroll to position [9462, 0]
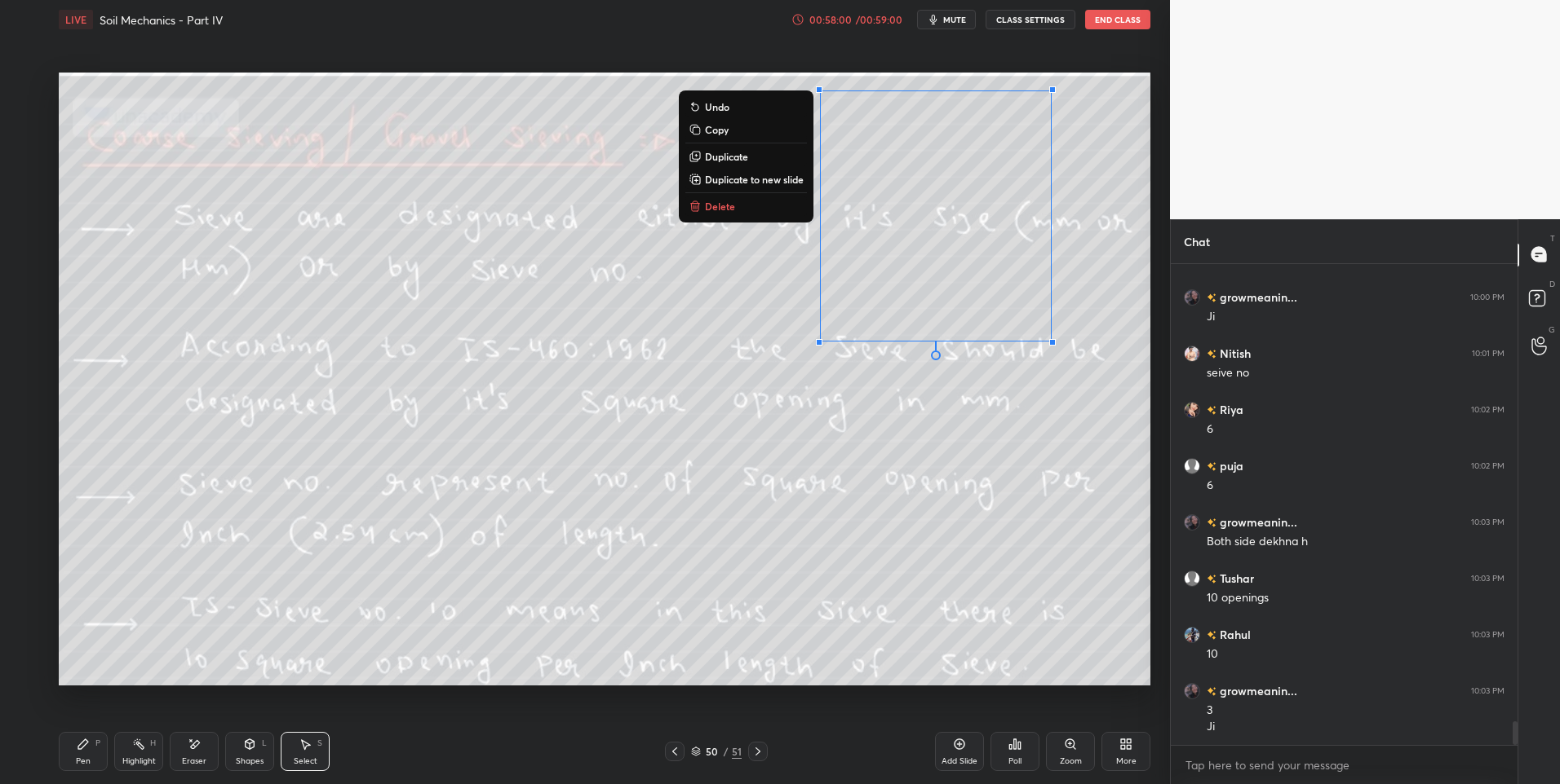
click at [723, 206] on p "Delete" at bounding box center [720, 206] width 30 height 13
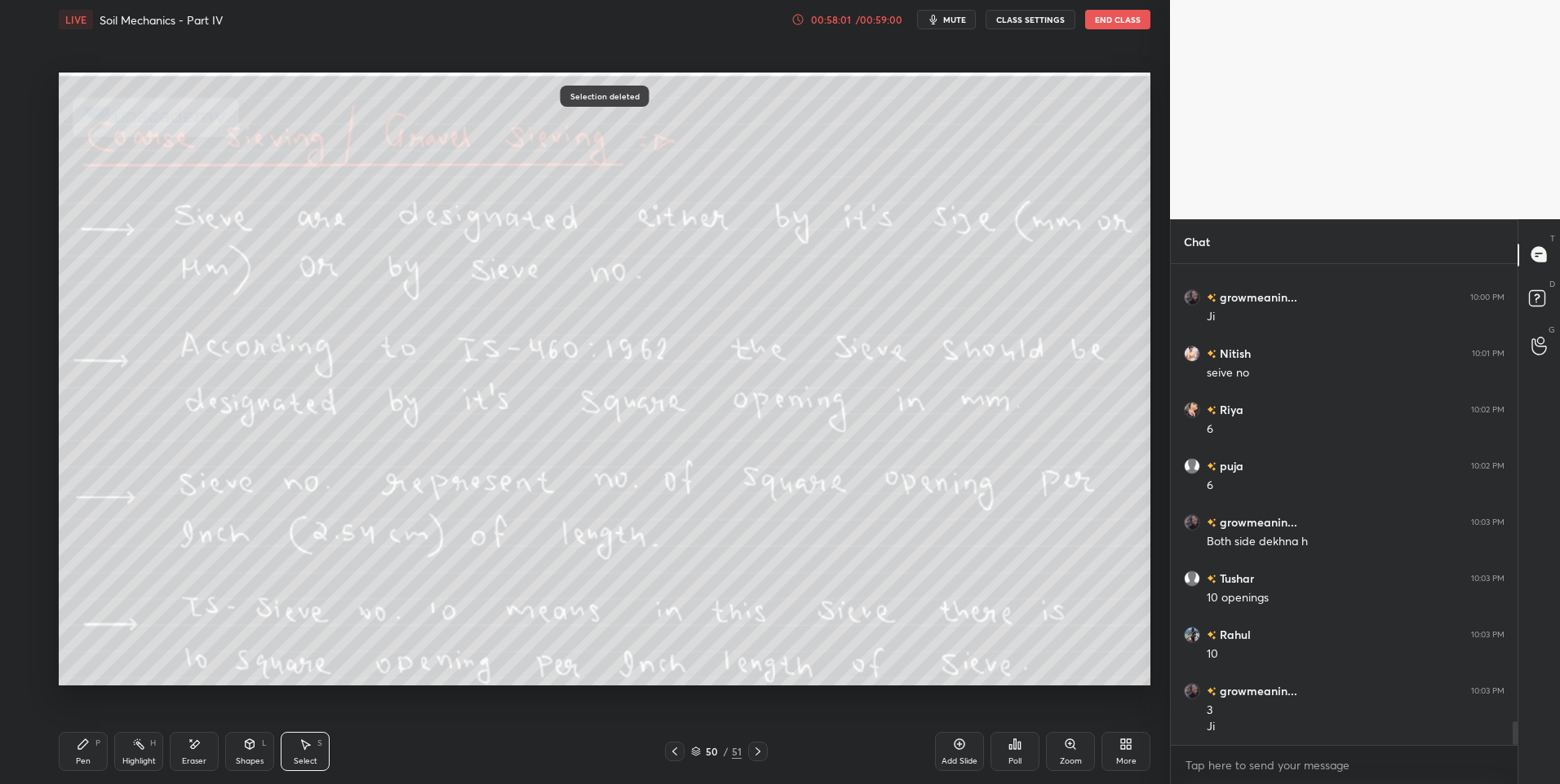
click at [133, 747] on icon at bounding box center [139, 744] width 13 height 13
click at [760, 755] on icon at bounding box center [758, 751] width 13 height 13
click at [82, 763] on div "Pen" at bounding box center [83, 761] width 15 height 8
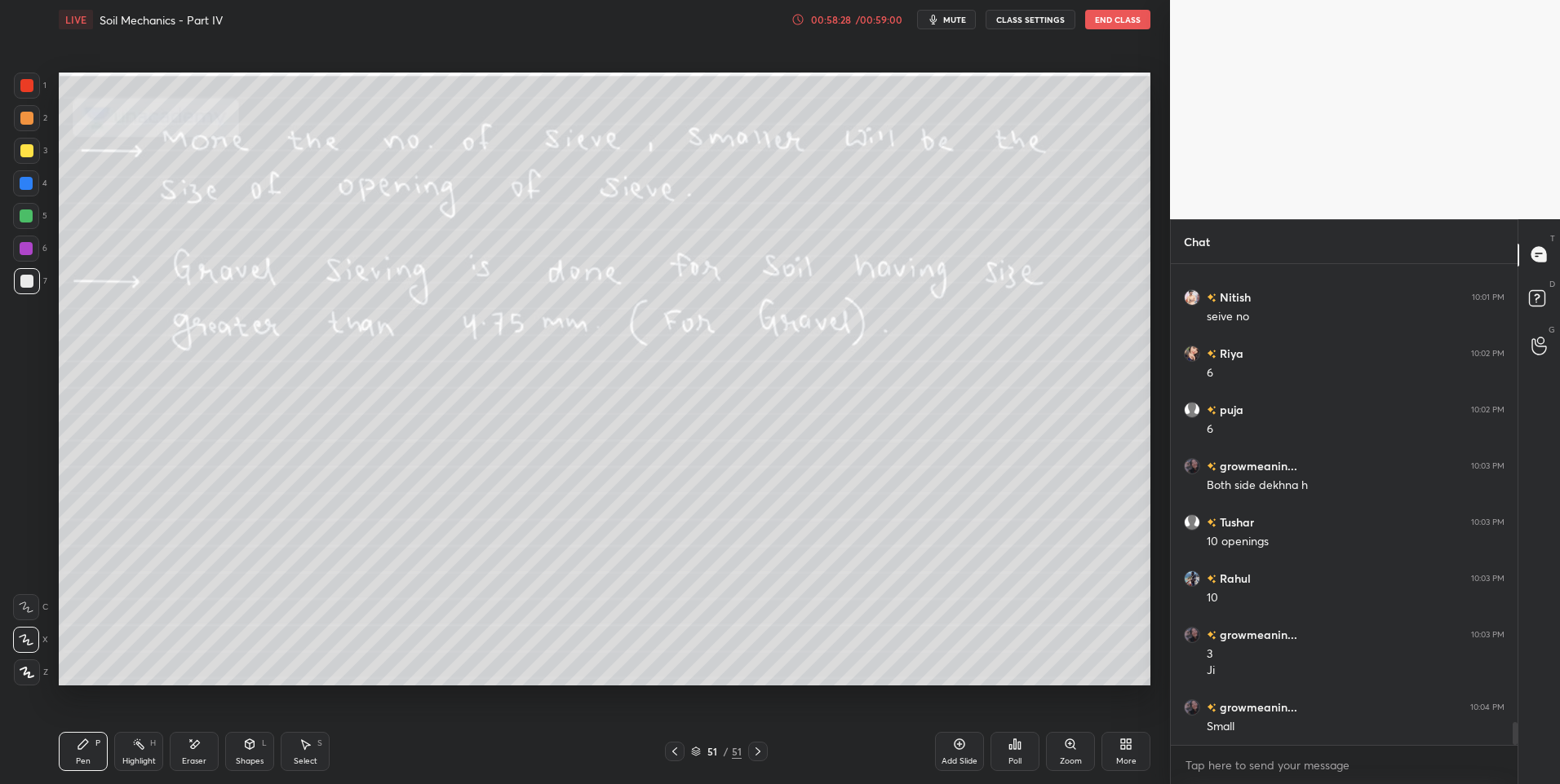
scroll to position [9574, 0]
click at [672, 753] on icon at bounding box center [674, 751] width 13 height 13
click at [670, 755] on icon at bounding box center [674, 751] width 13 height 13
click at [138, 766] on div "Highlight H" at bounding box center [138, 752] width 49 height 39
click at [674, 750] on icon at bounding box center [675, 751] width 5 height 8
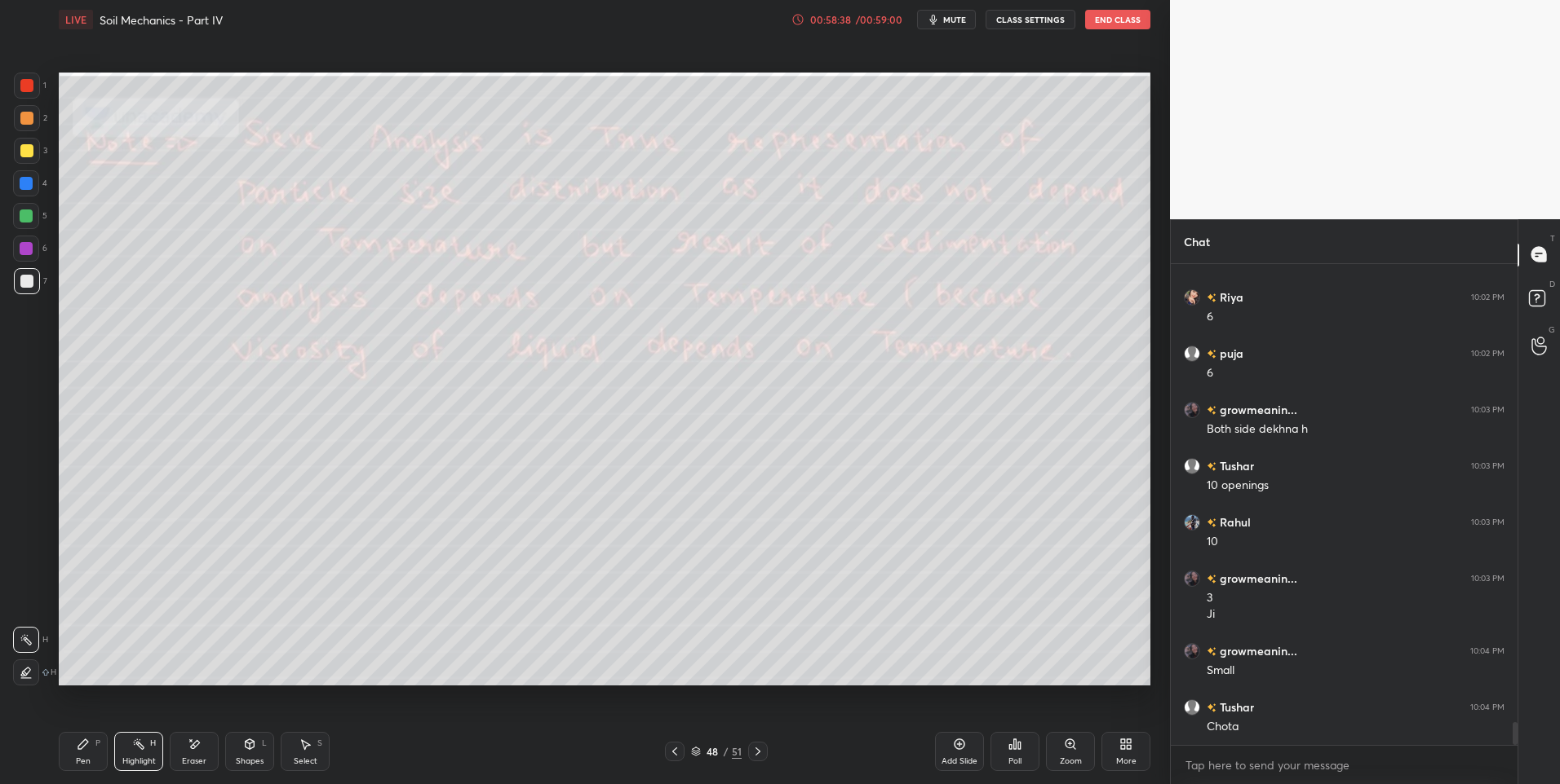
click at [676, 755] on icon at bounding box center [675, 751] width 5 height 8
click at [675, 757] on icon at bounding box center [674, 751] width 13 height 13
click at [675, 753] on icon at bounding box center [674, 751] width 13 height 13
click at [759, 752] on icon at bounding box center [758, 751] width 13 height 13
click at [758, 748] on icon at bounding box center [758, 751] width 13 height 13
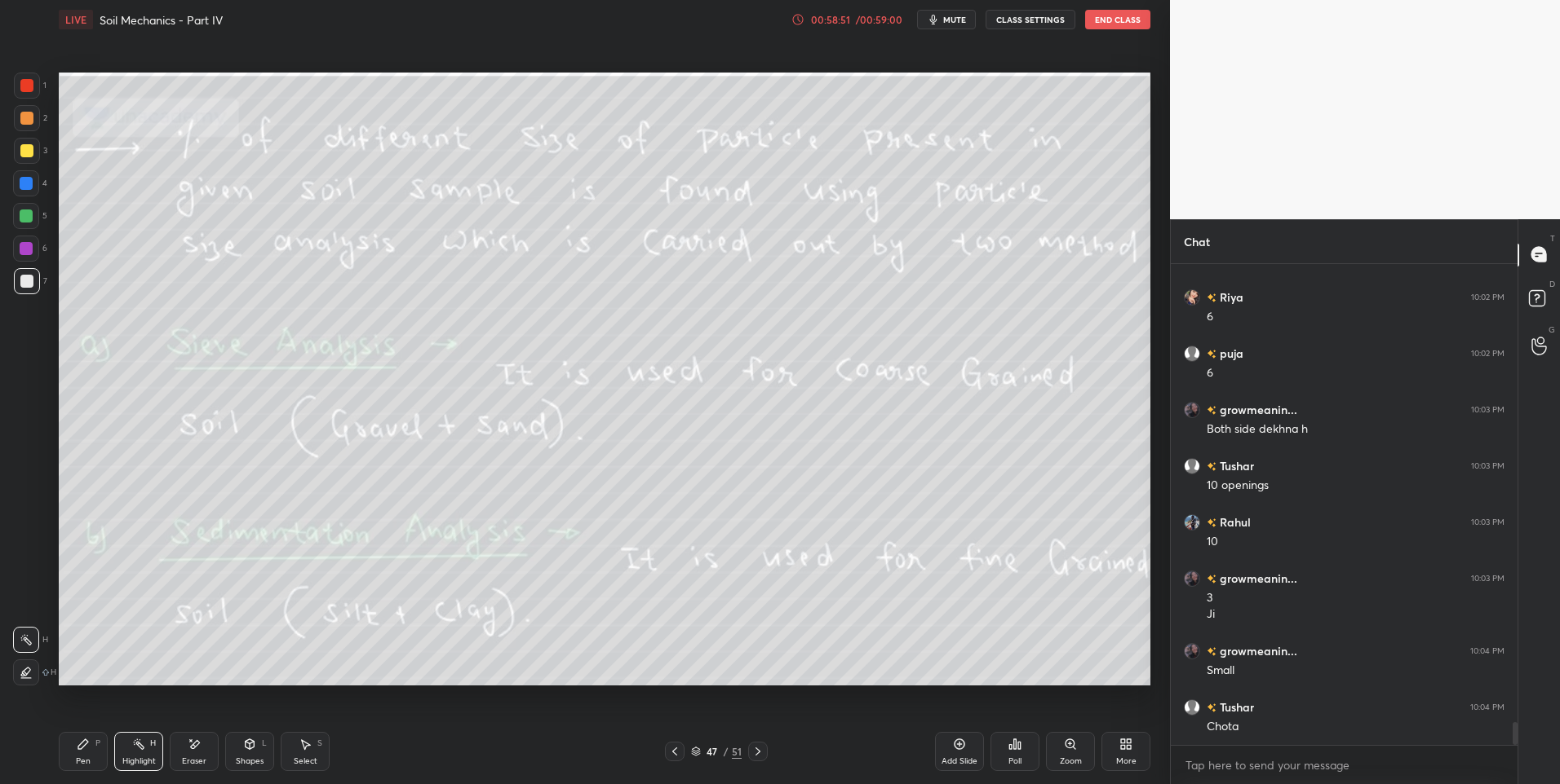
click at [758, 750] on icon at bounding box center [758, 751] width 5 height 8
click at [761, 751] on icon at bounding box center [758, 751] width 13 height 13
click at [757, 752] on icon at bounding box center [758, 751] width 13 height 13
click at [759, 750] on icon at bounding box center [758, 751] width 13 height 13
click at [757, 747] on icon at bounding box center [758, 751] width 13 height 13
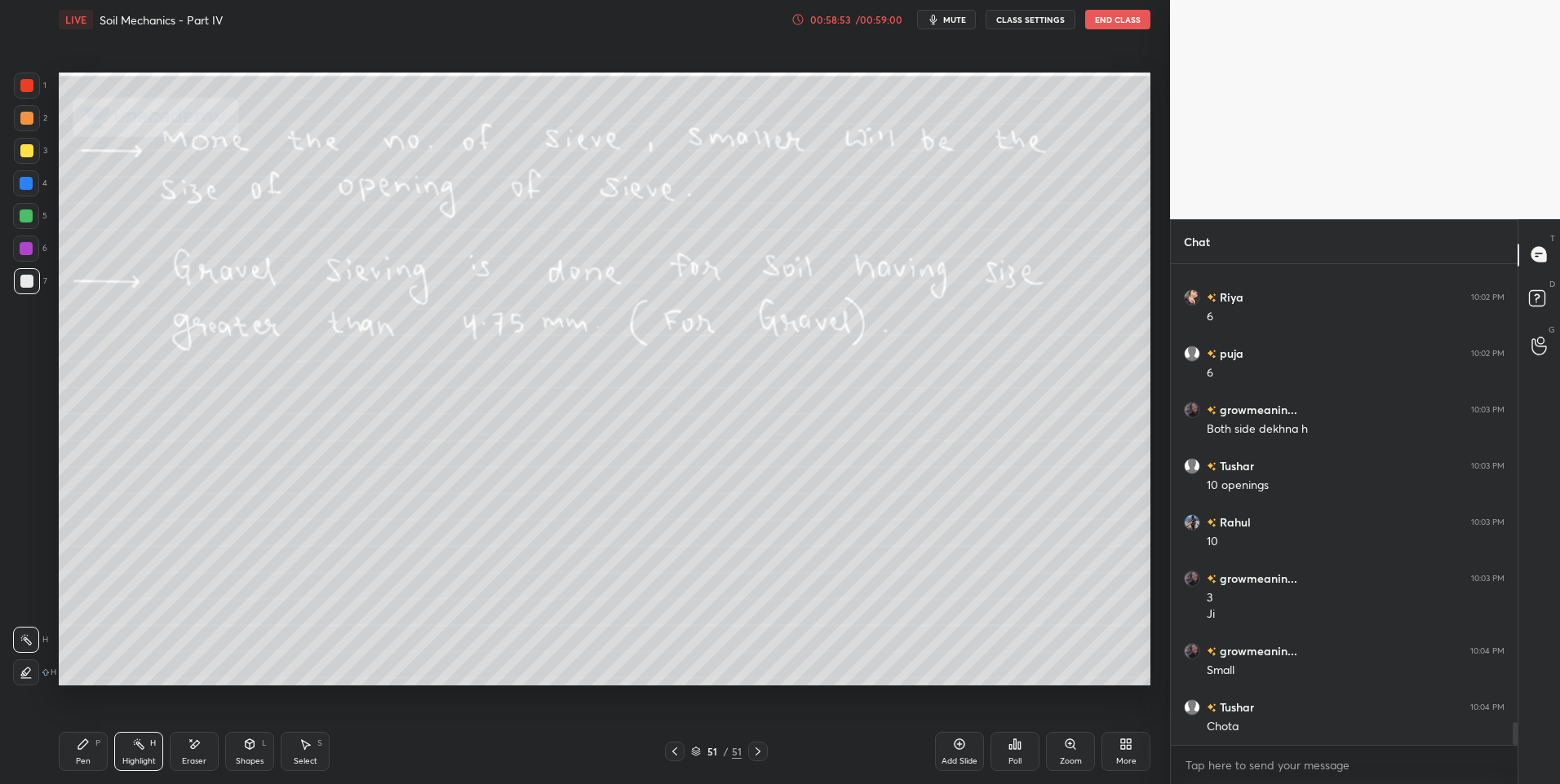
click at [759, 748] on icon at bounding box center [758, 751] width 13 height 13
click at [753, 752] on icon at bounding box center [758, 751] width 13 height 13
click at [757, 750] on icon at bounding box center [758, 751] width 5 height 8
click at [316, 741] on div "Select S" at bounding box center [305, 752] width 49 height 39
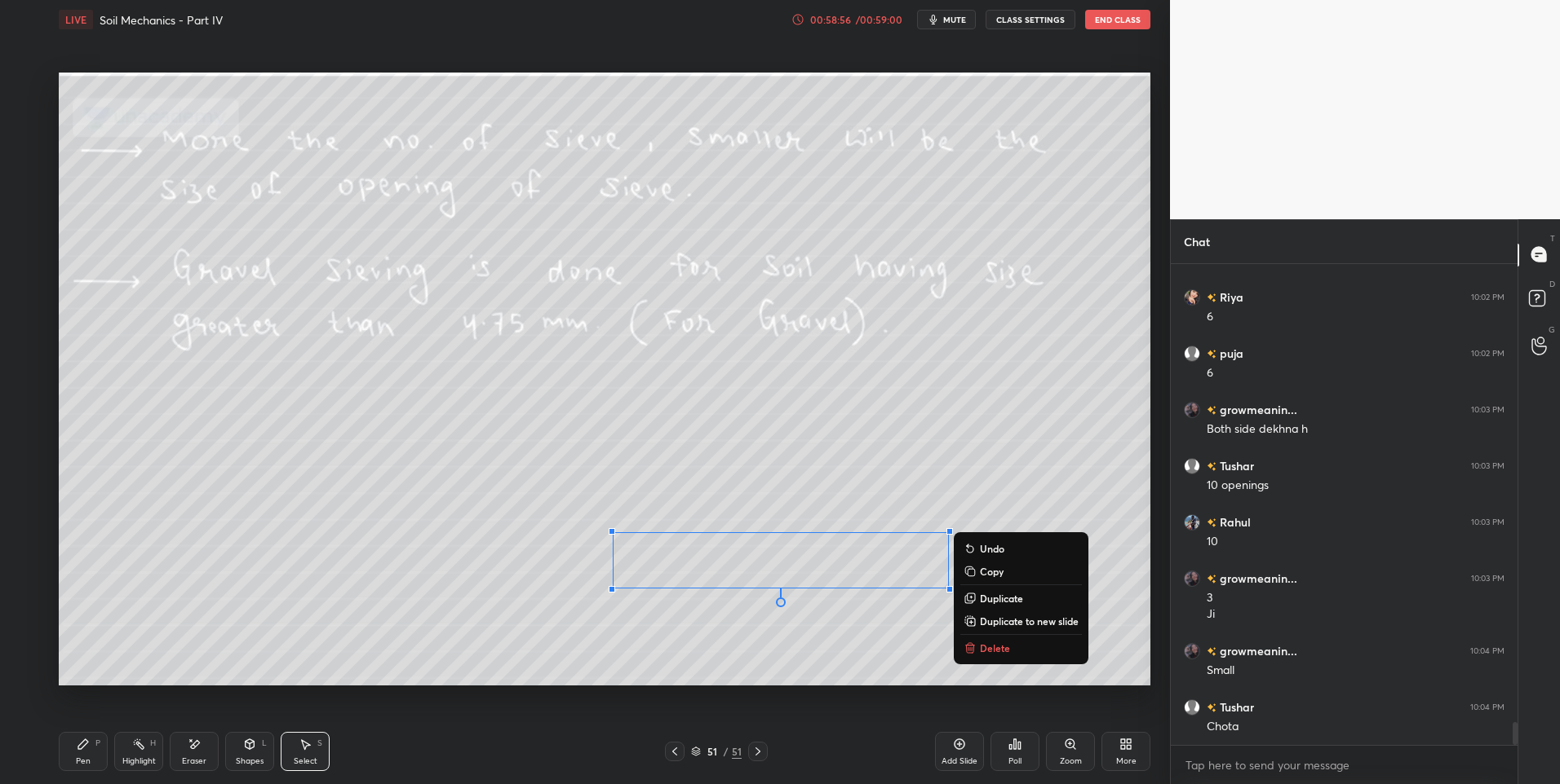
click at [990, 642] on p "Delete" at bounding box center [995, 648] width 30 height 13
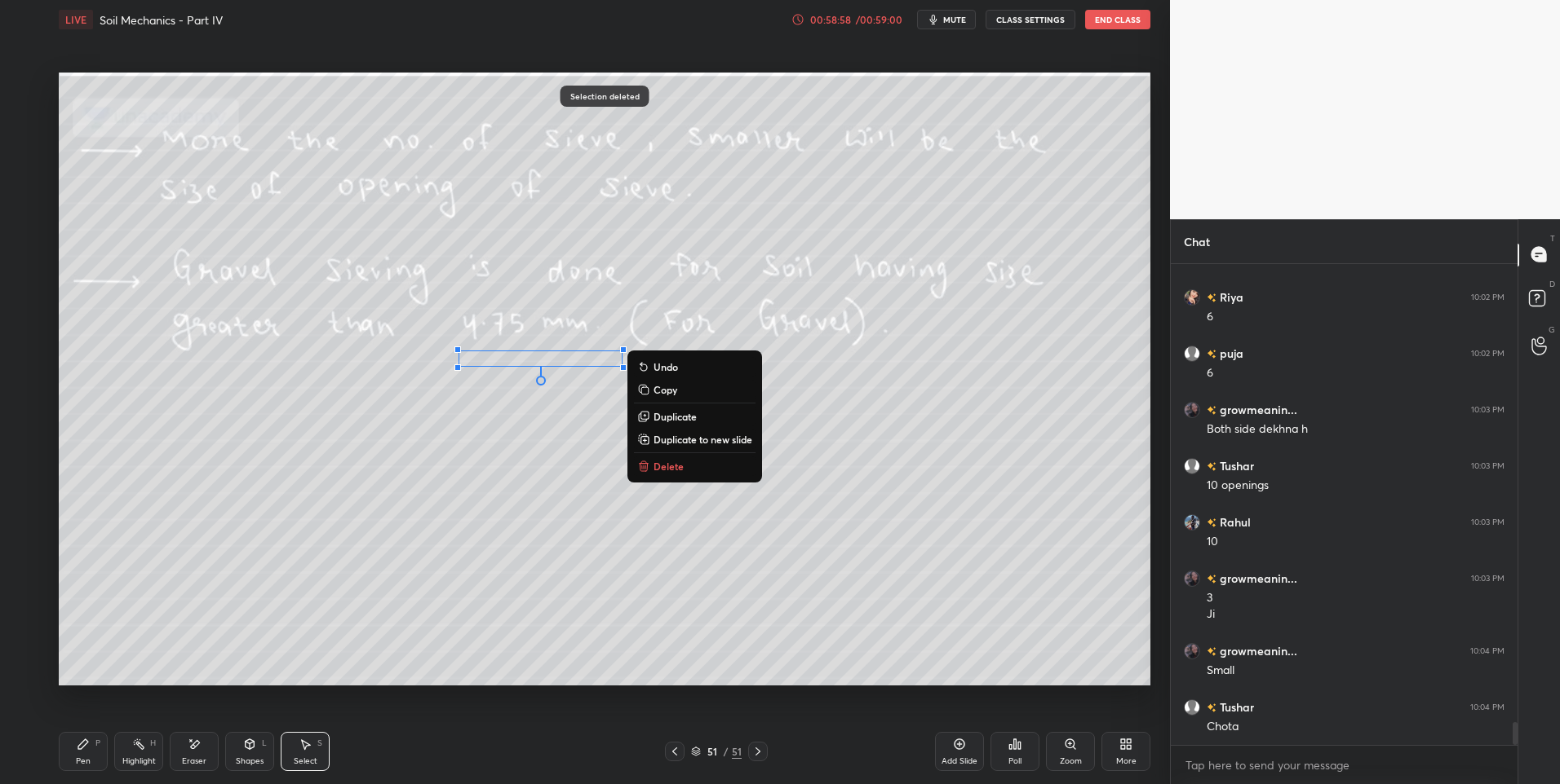
click at [679, 465] on p "Delete" at bounding box center [669, 466] width 30 height 13
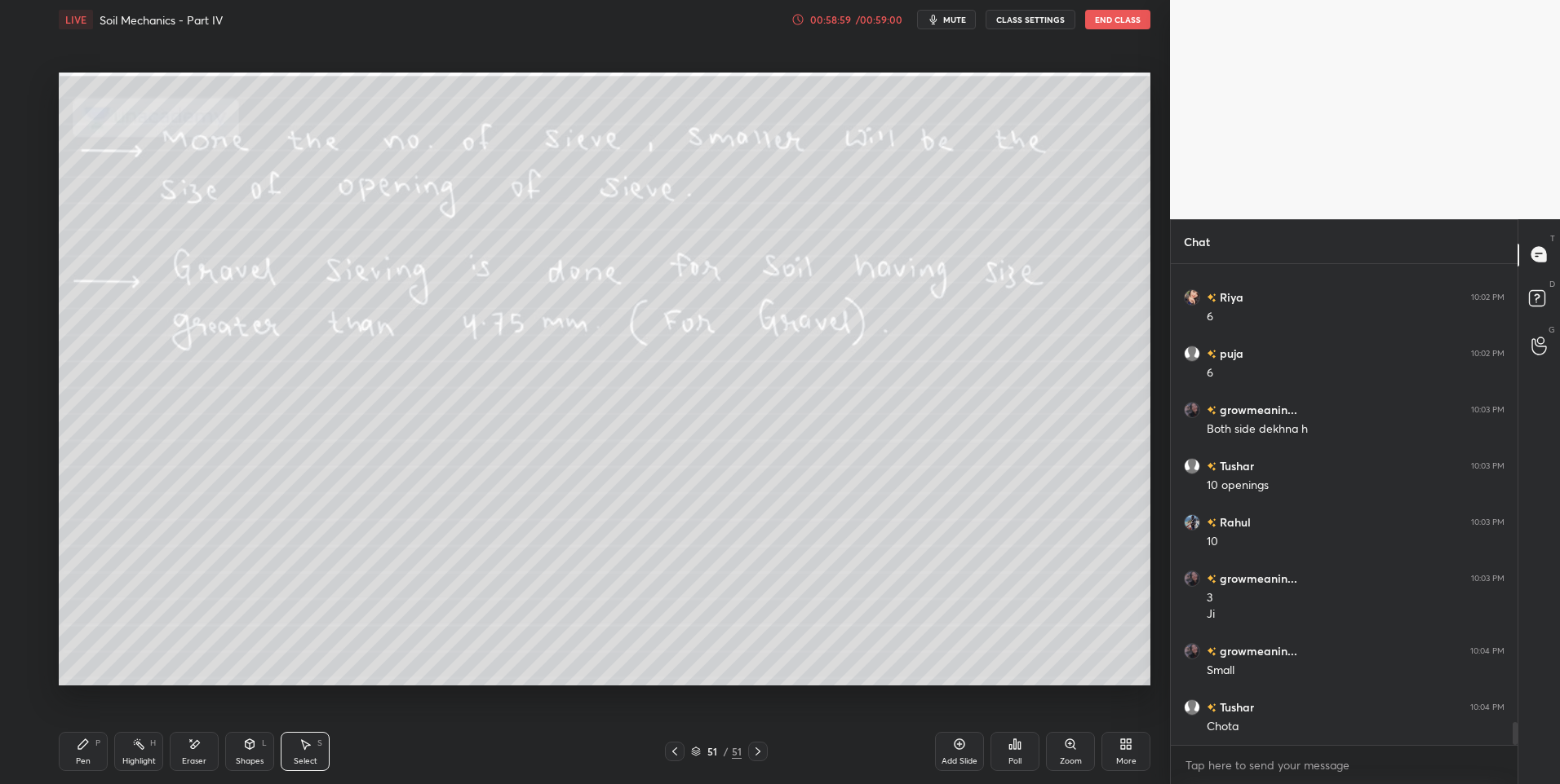
click at [141, 753] on div "Highlight H" at bounding box center [138, 752] width 49 height 39
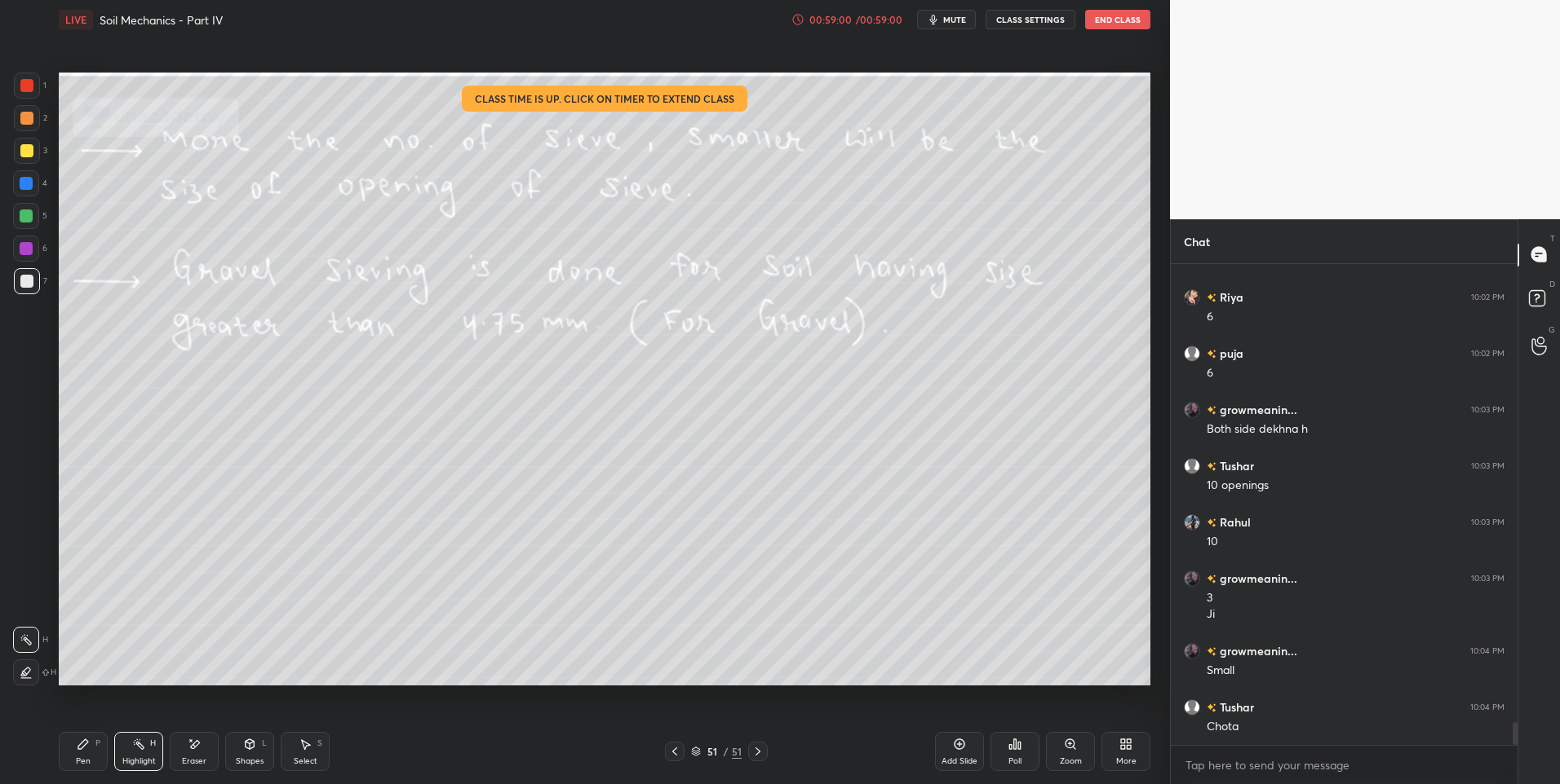
click at [149, 750] on div "Highlight H" at bounding box center [138, 752] width 49 height 39
click at [759, 757] on icon at bounding box center [758, 751] width 13 height 13
click at [759, 761] on div at bounding box center [758, 752] width 20 height 20
click at [760, 757] on icon at bounding box center [758, 751] width 13 height 13
click at [763, 755] on icon at bounding box center [758, 751] width 13 height 13
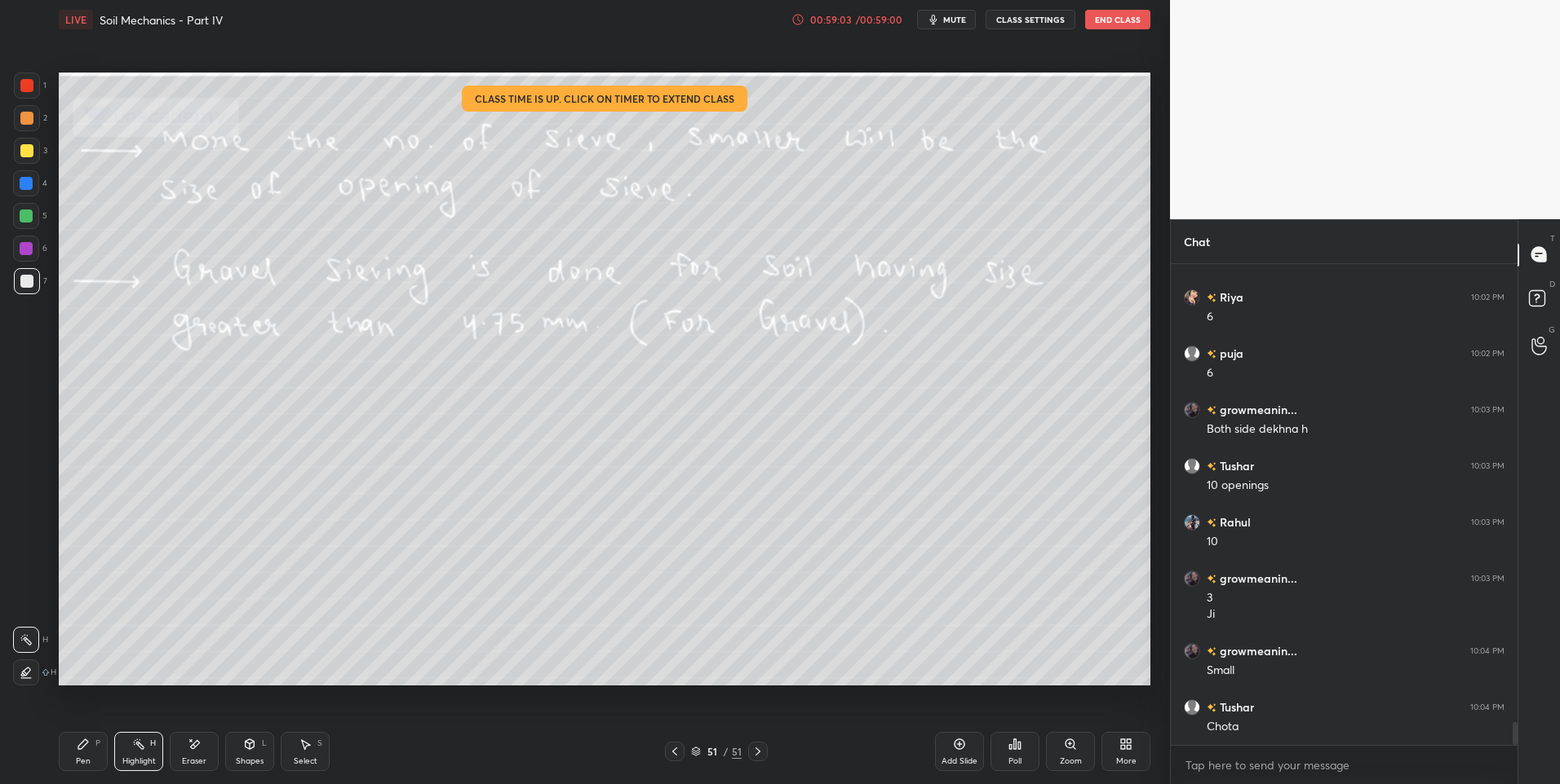
click at [29, 217] on div at bounding box center [26, 216] width 13 height 13
click at [29, 223] on div at bounding box center [26, 215] width 26 height 26
click at [25, 225] on div at bounding box center [26, 215] width 26 height 26
click at [679, 748] on icon at bounding box center [674, 751] width 13 height 13
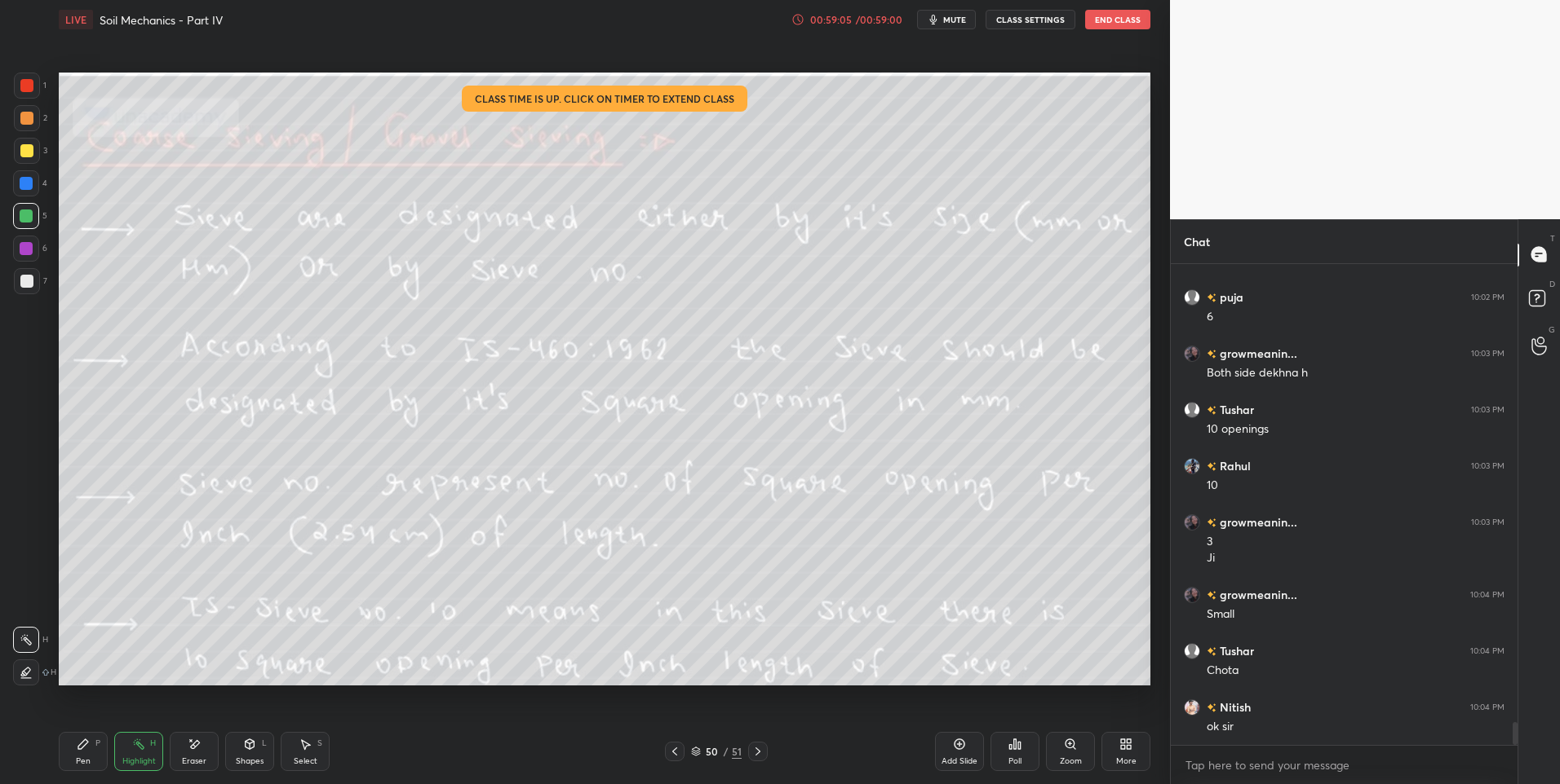
click at [679, 749] on icon at bounding box center [674, 751] width 13 height 13
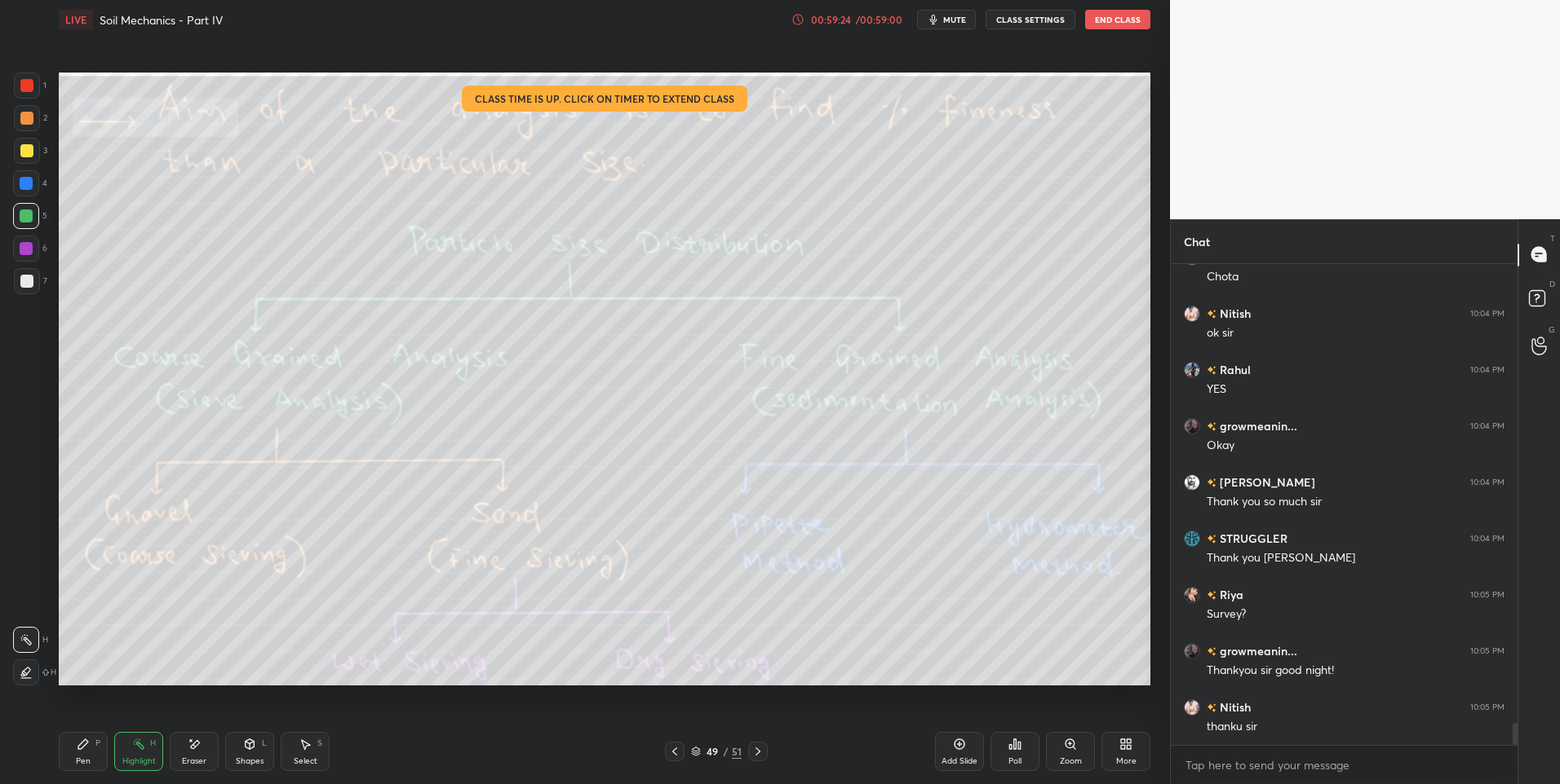
scroll to position [10081, 0]
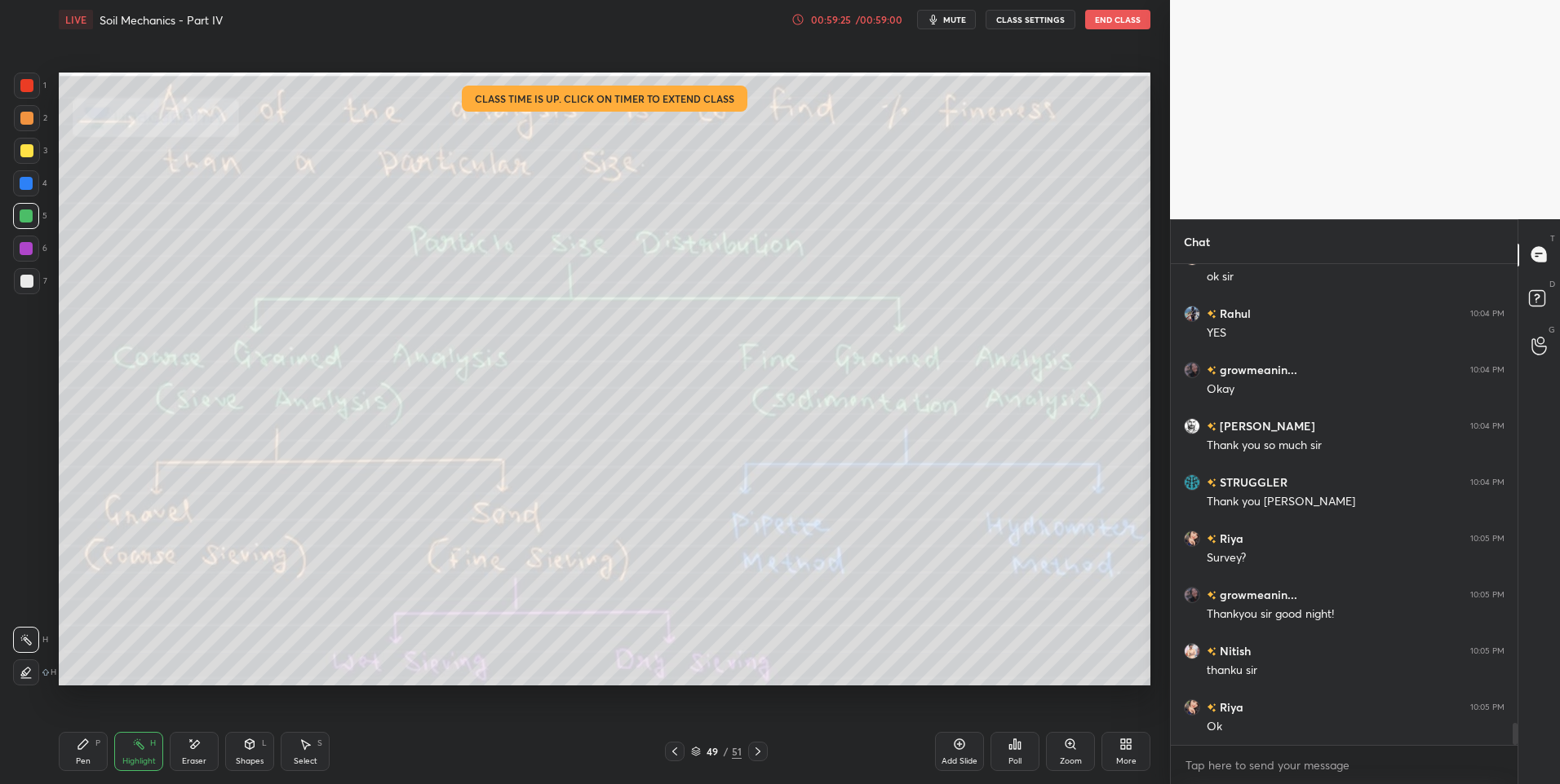
click at [144, 754] on div "Highlight H" at bounding box center [138, 752] width 49 height 39
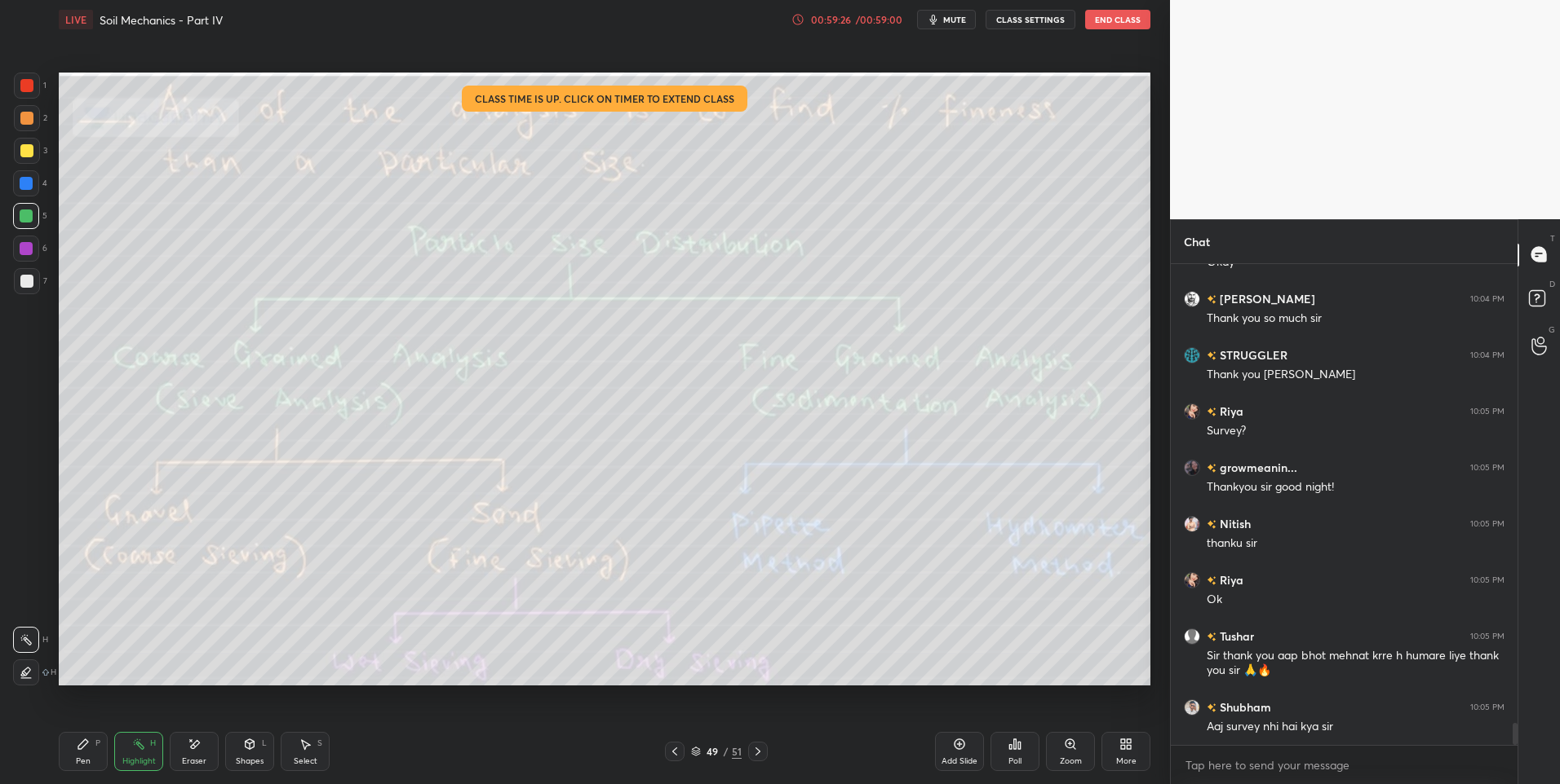
click at [36, 90] on div at bounding box center [27, 85] width 26 height 26
click at [25, 92] on div at bounding box center [27, 85] width 13 height 13
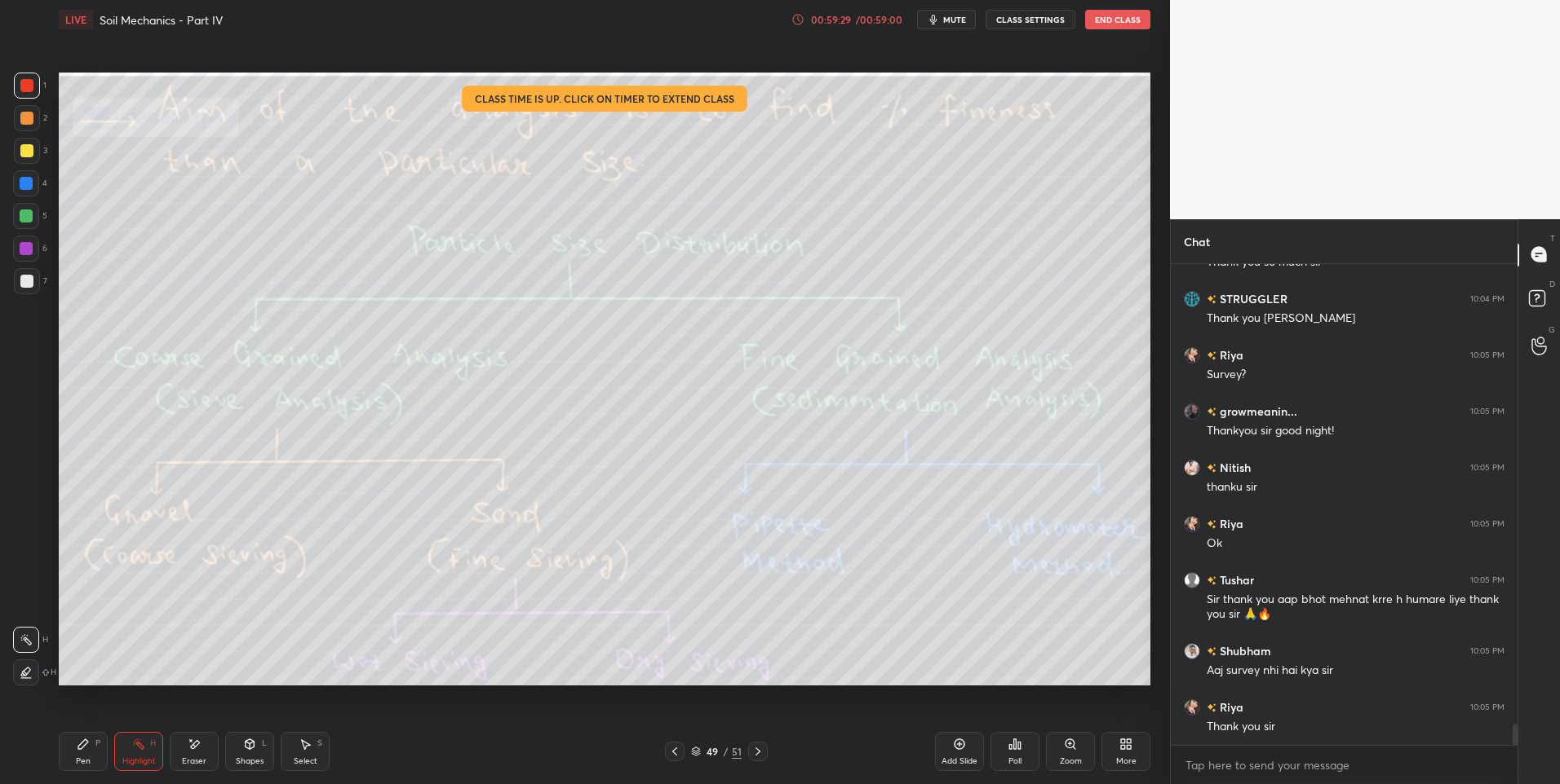
scroll to position [10320, 0]
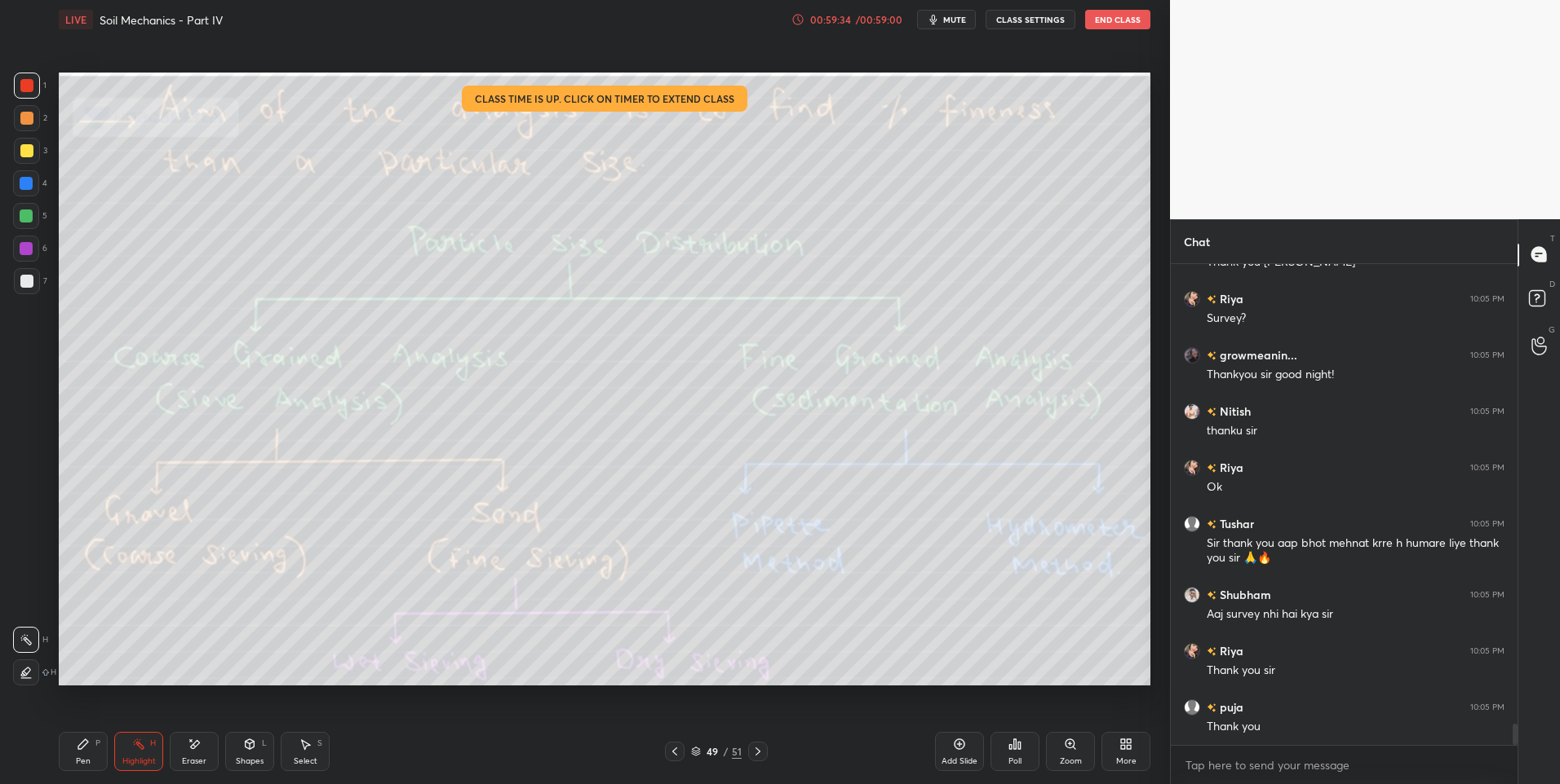
click at [1124, 15] on button "End Class" at bounding box center [1117, 20] width 65 height 20
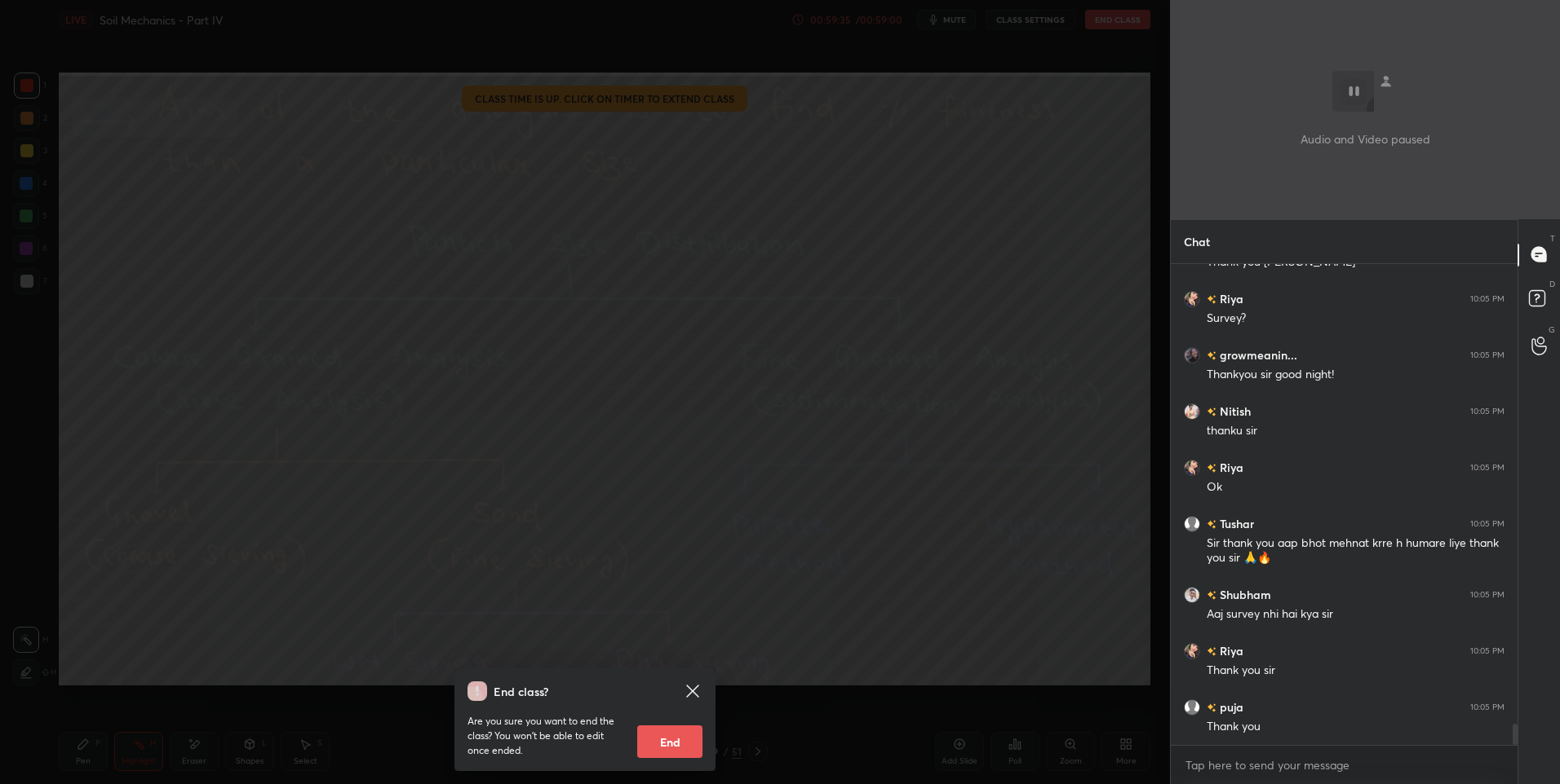
scroll to position [10377, 0]
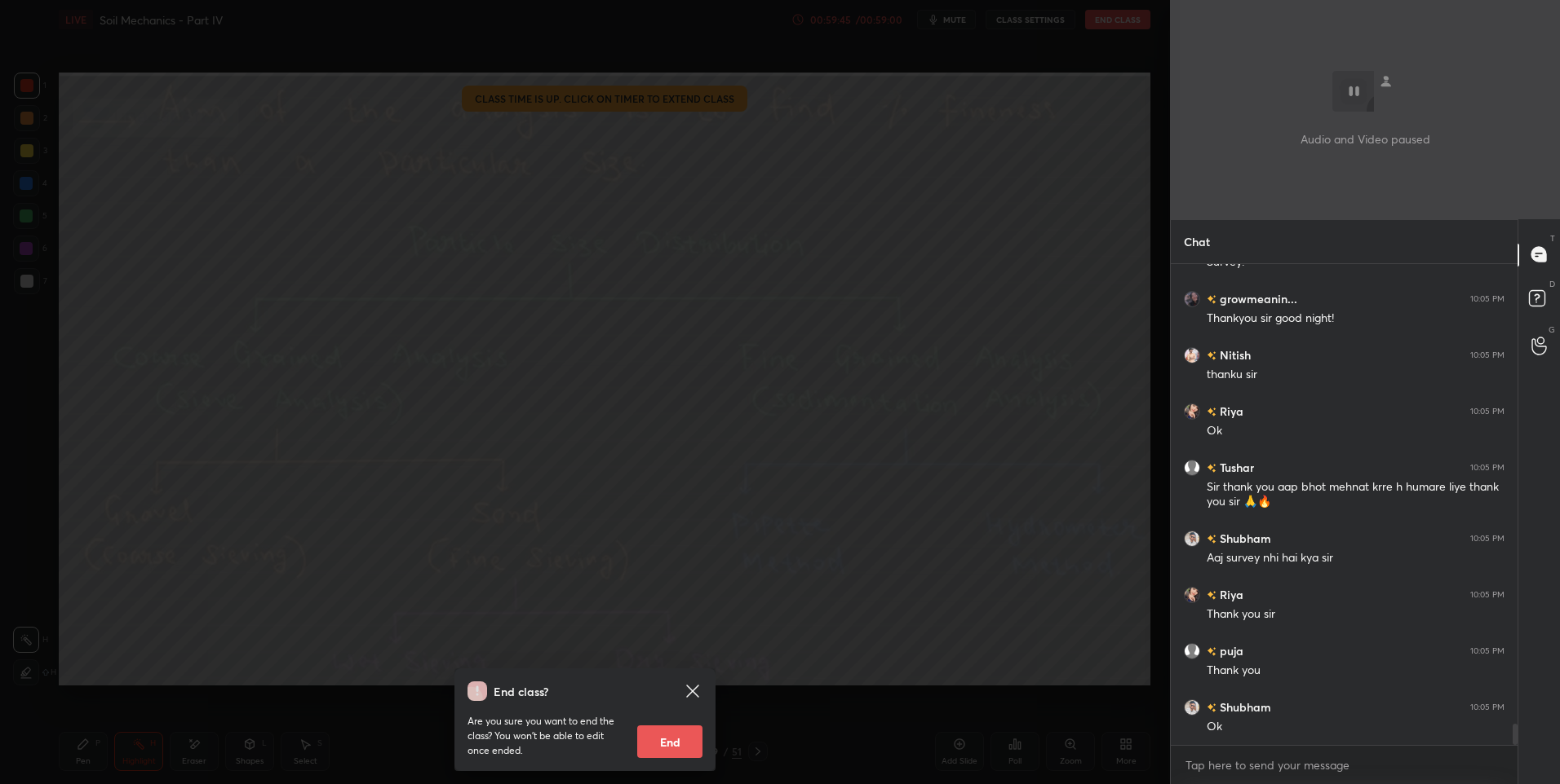
click at [665, 741] on button "End" at bounding box center [669, 741] width 65 height 33
type textarea "x"
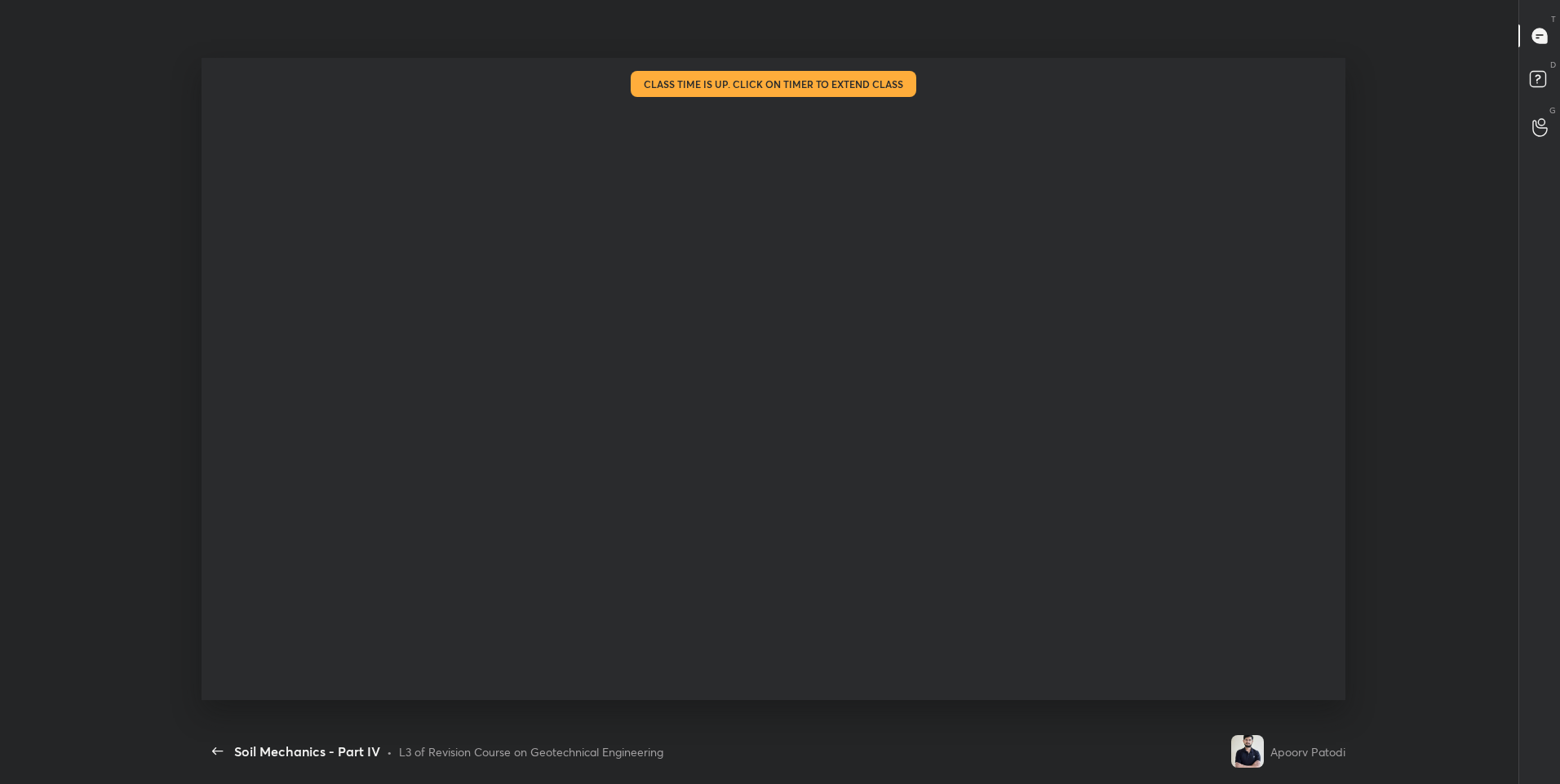
scroll to position [0, 0]
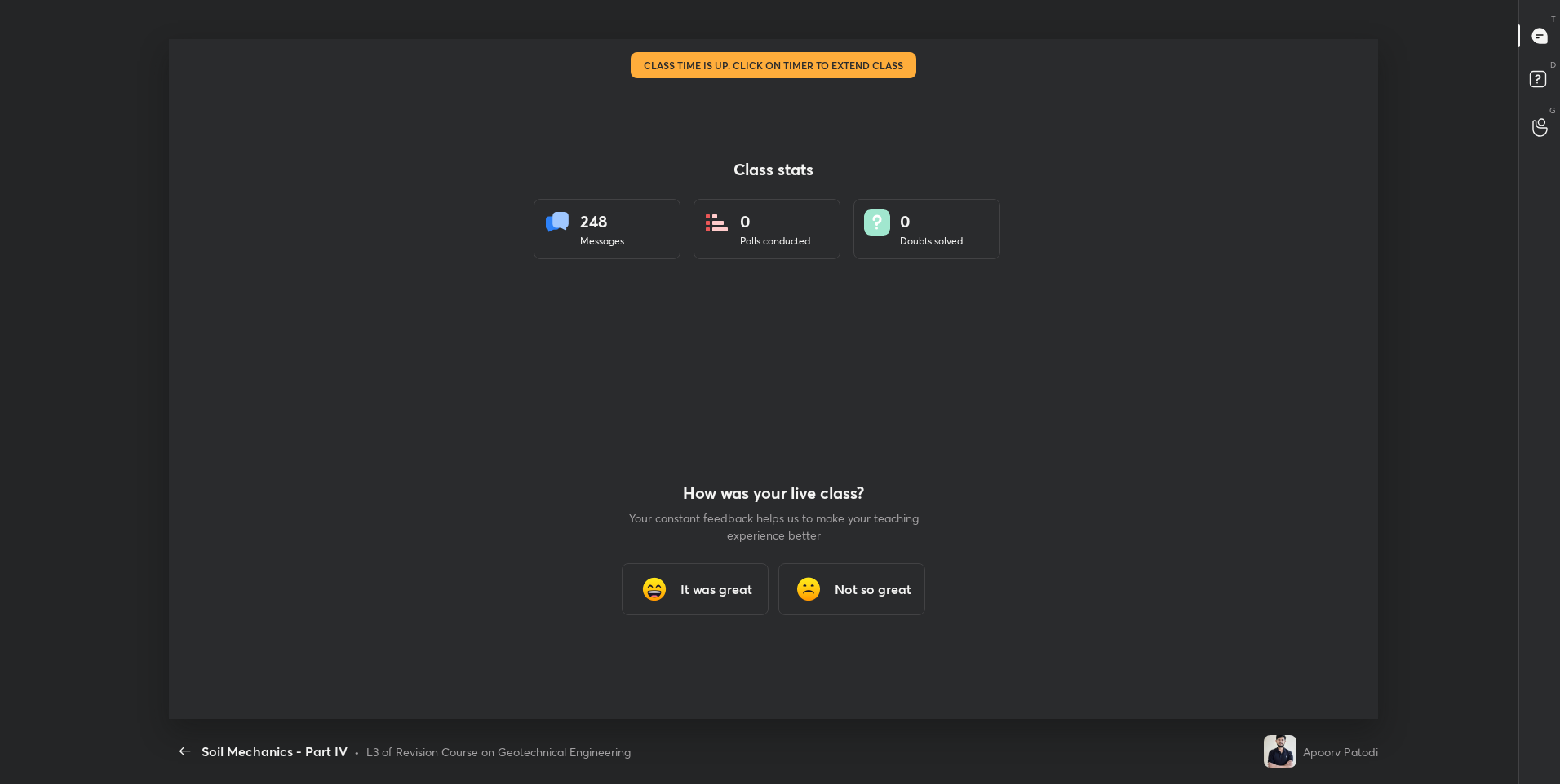
click at [673, 586] on div "It was great" at bounding box center [695, 589] width 147 height 52
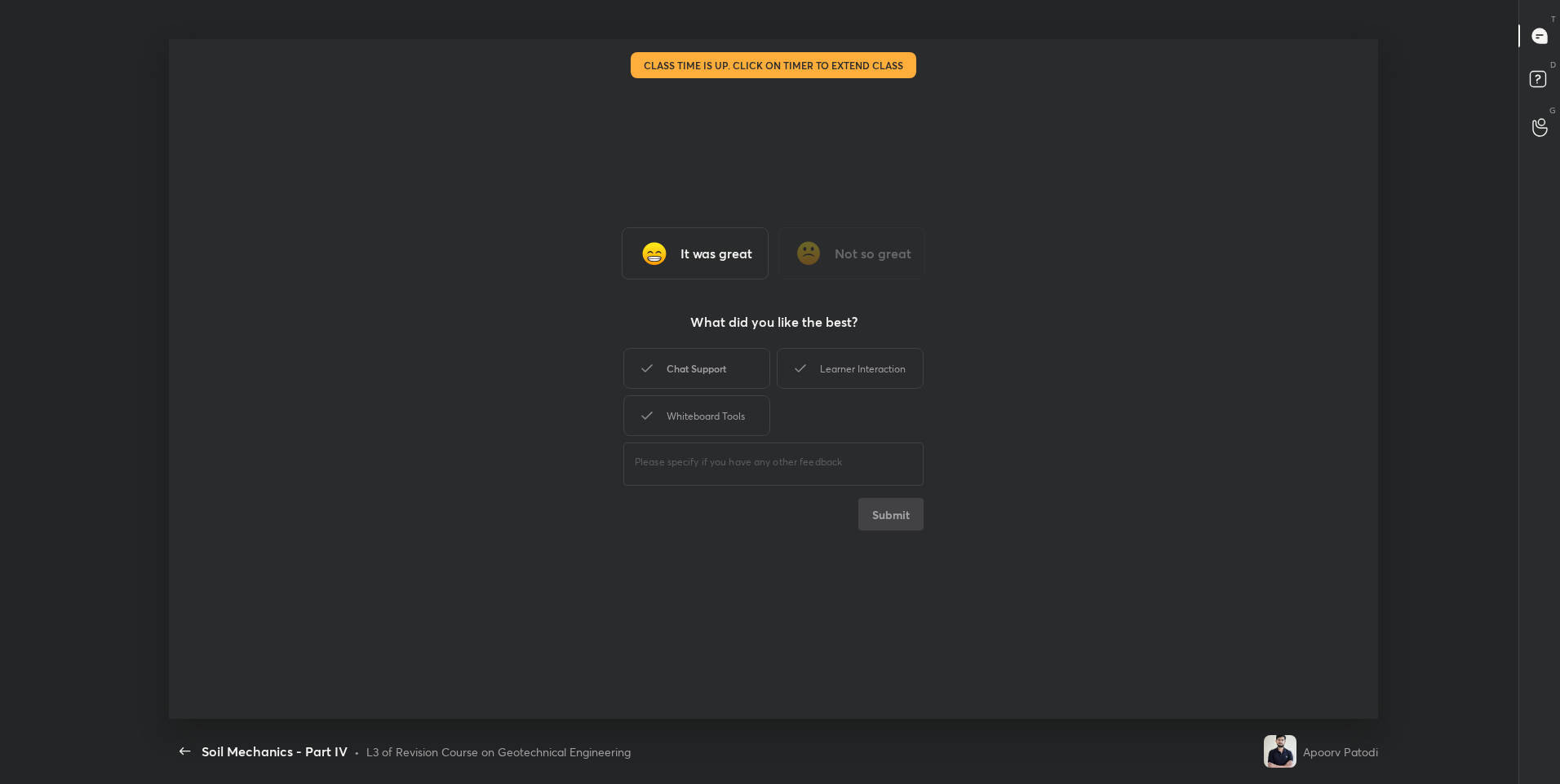
click at [717, 359] on div "Chat Support" at bounding box center [696, 369] width 147 height 41
click at [839, 368] on div "Learner Interaction" at bounding box center [849, 369] width 147 height 41
click at [717, 431] on div "Whiteboard Tools" at bounding box center [696, 416] width 147 height 41
click at [892, 511] on button "Submit" at bounding box center [890, 514] width 65 height 33
